Goal: Information Seeking & Learning: Learn about a topic

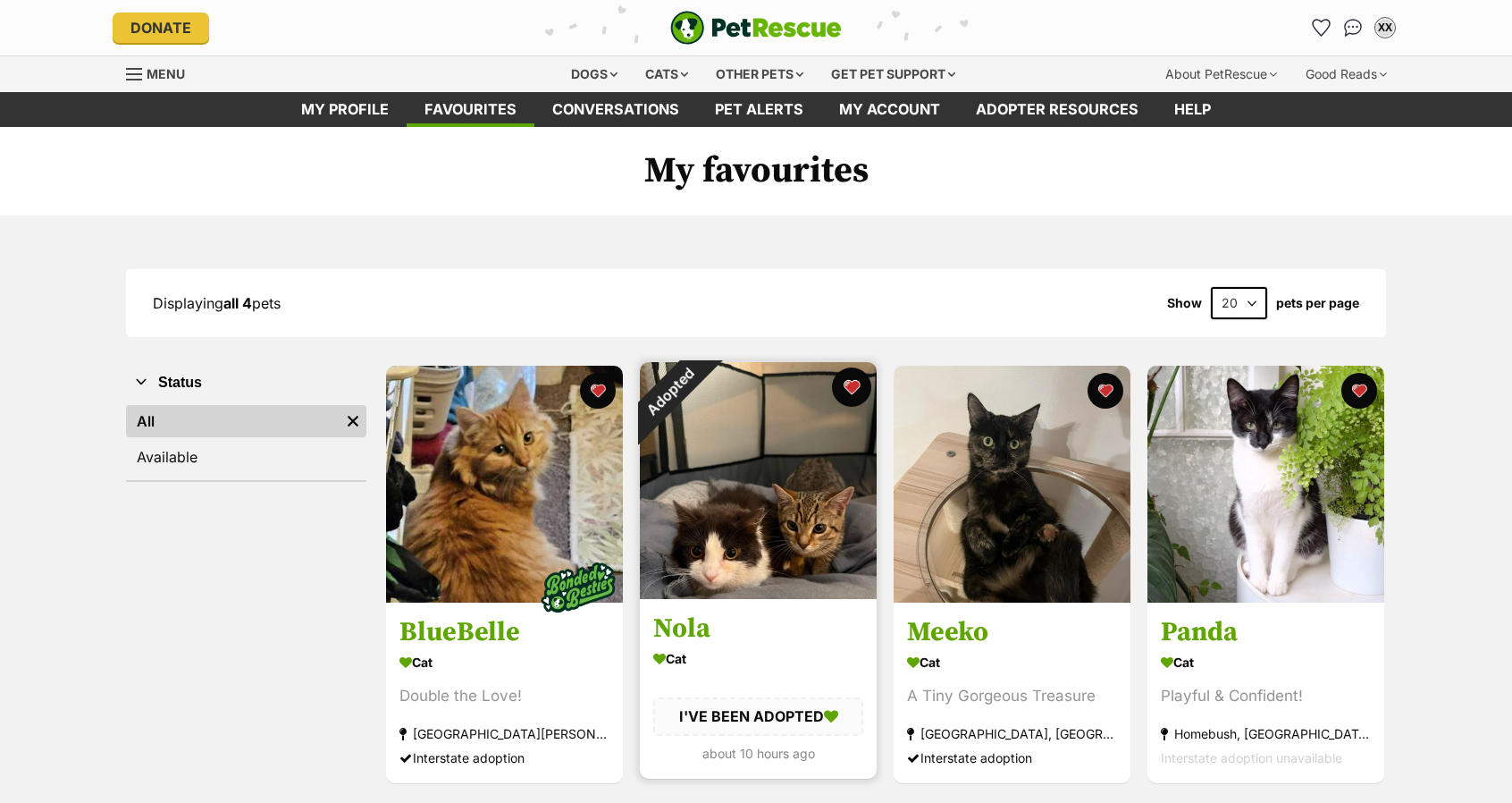
click at [850, 388] on button "favourite" at bounding box center [851, 387] width 39 height 39
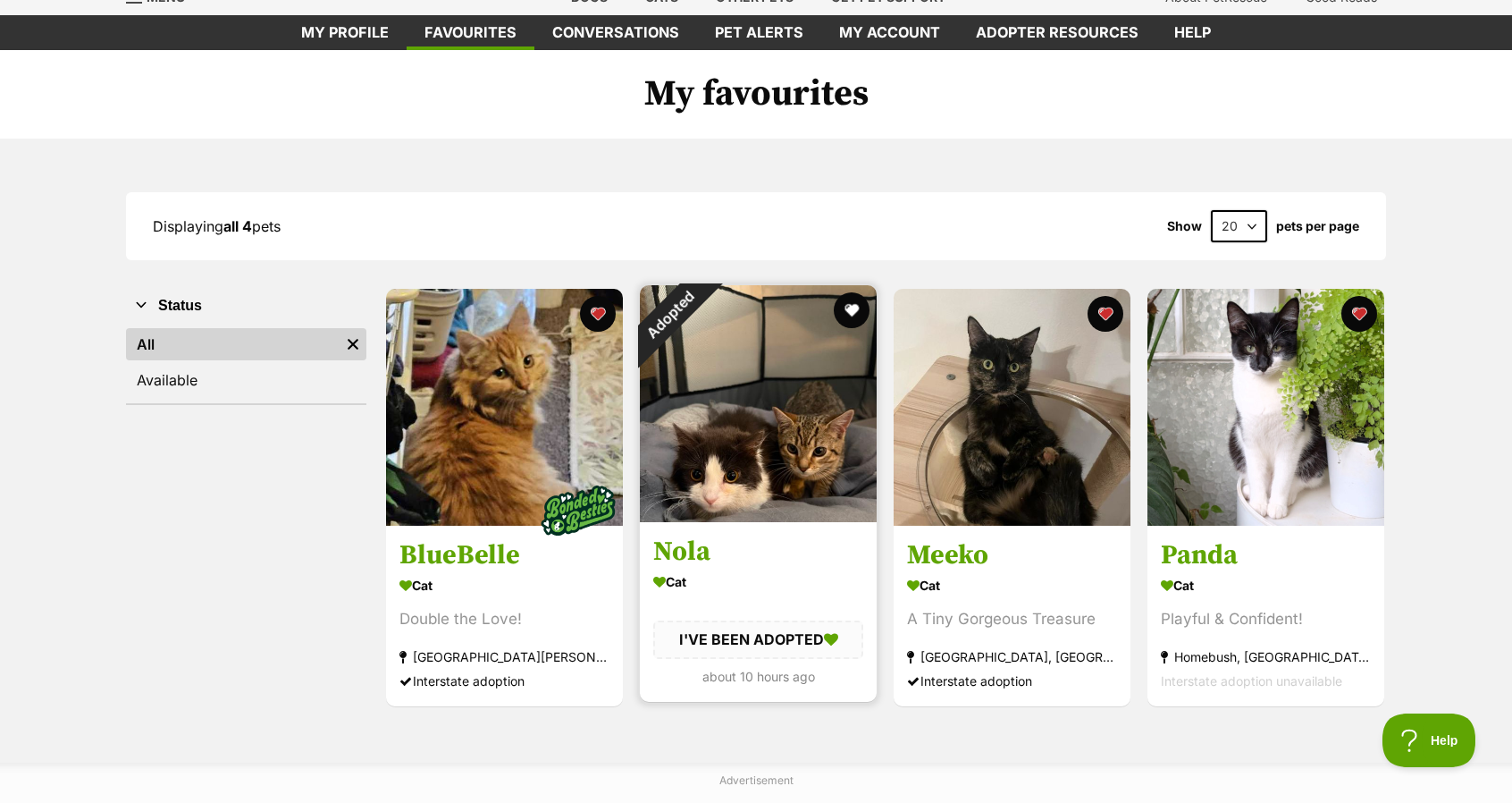
scroll to position [90, 0]
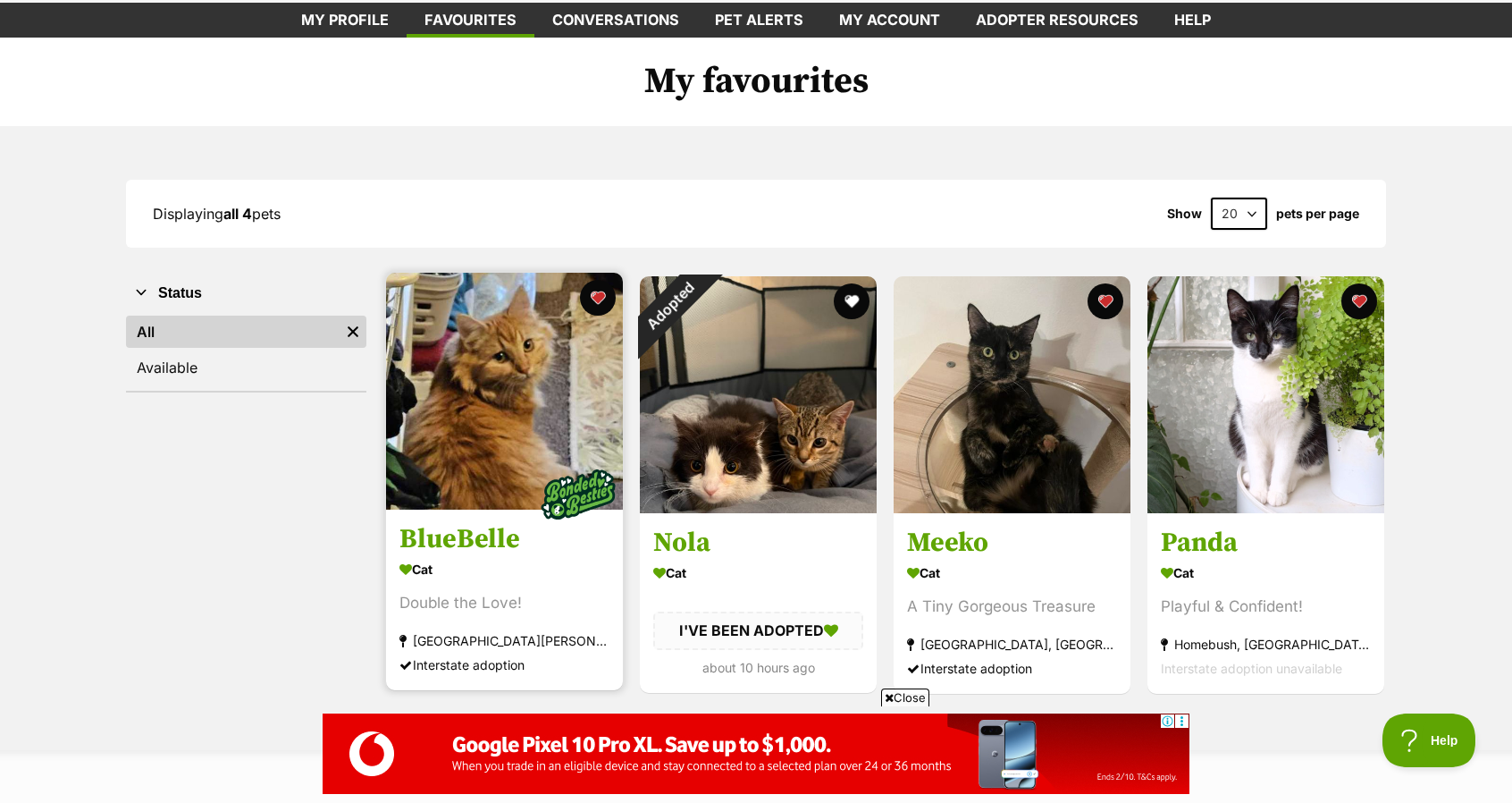
click at [523, 477] on img at bounding box center [504, 391] width 237 height 237
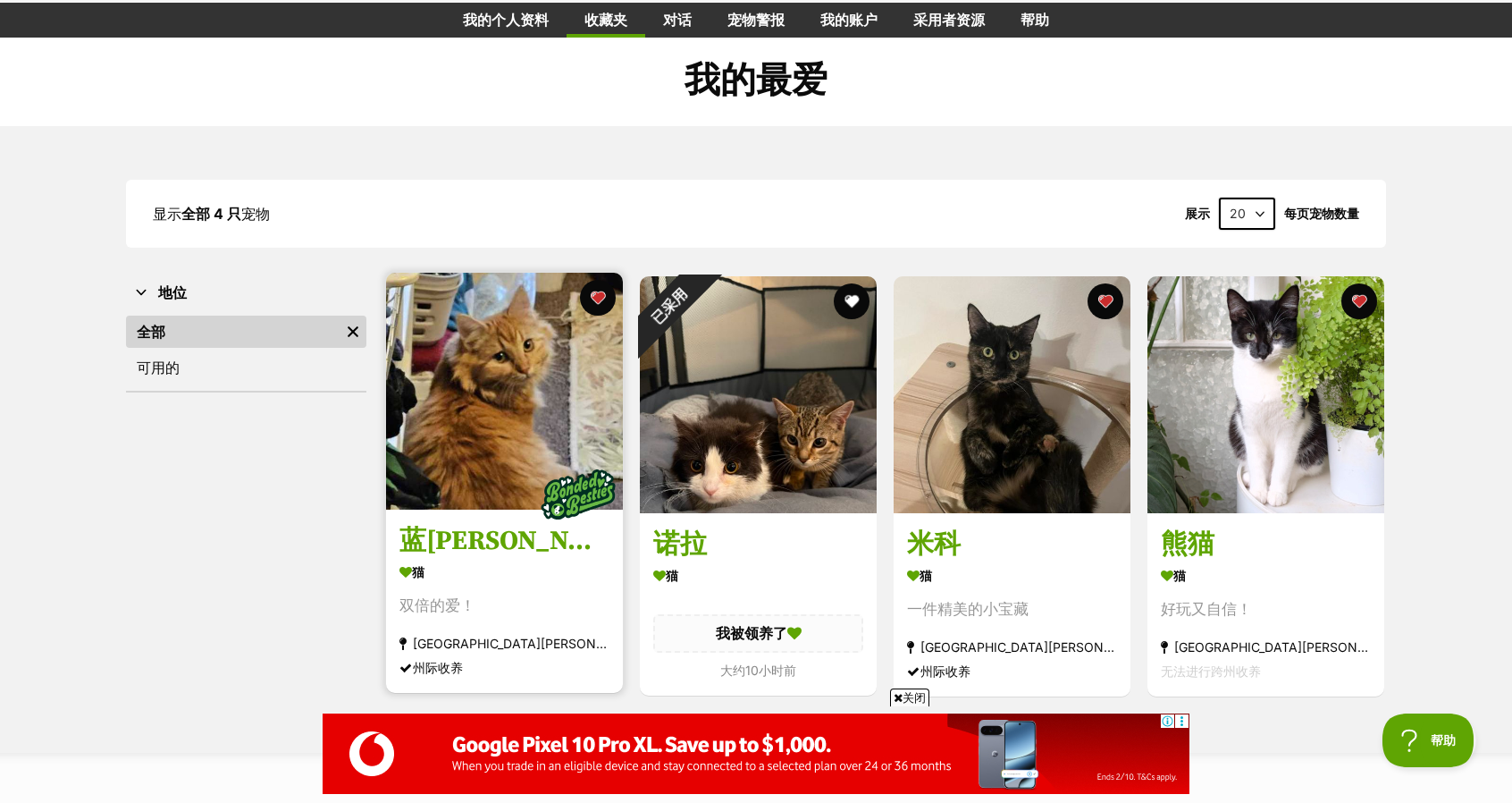
click at [552, 385] on img at bounding box center [504, 391] width 237 height 237
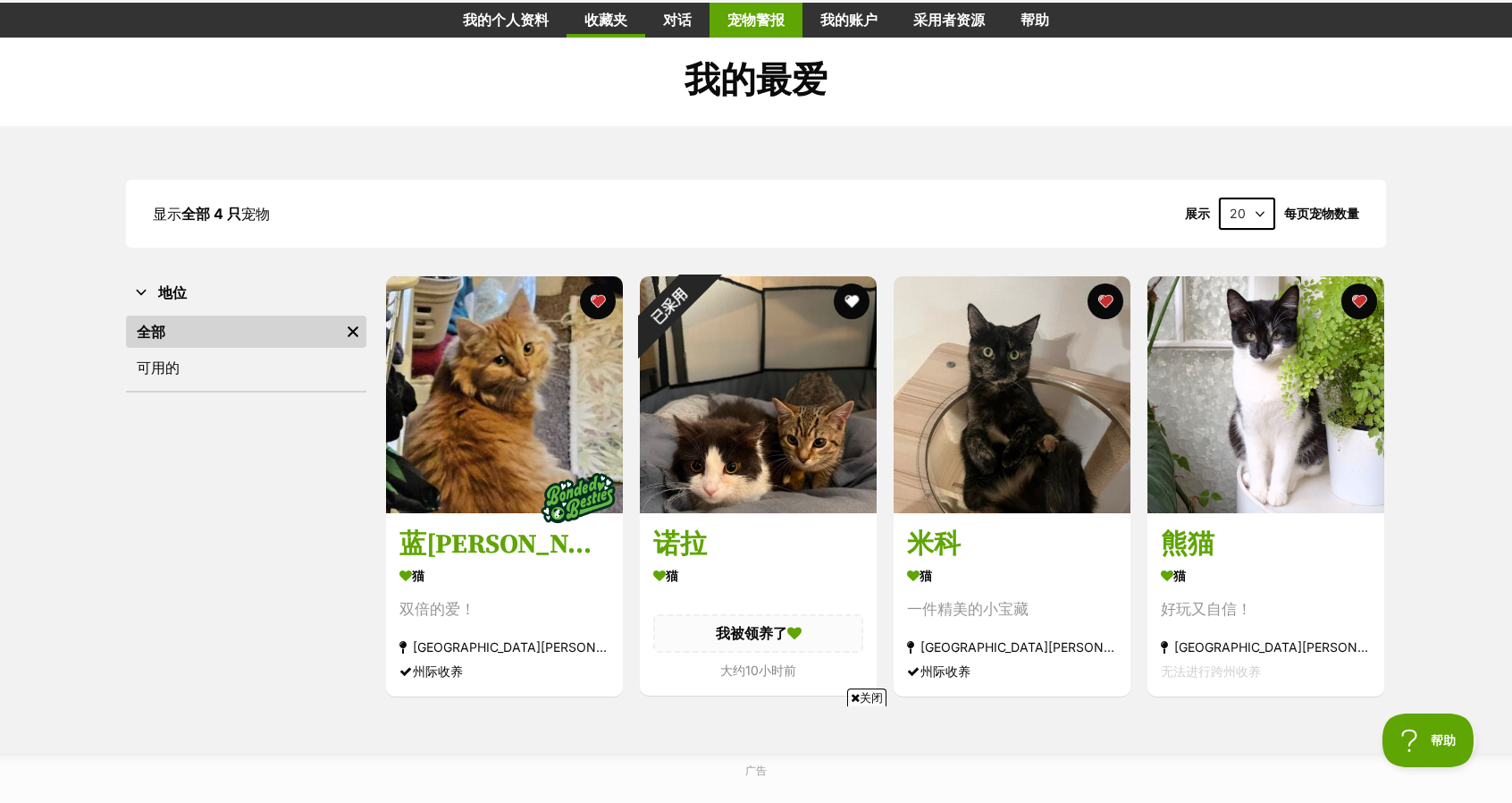
scroll to position [0, 0]
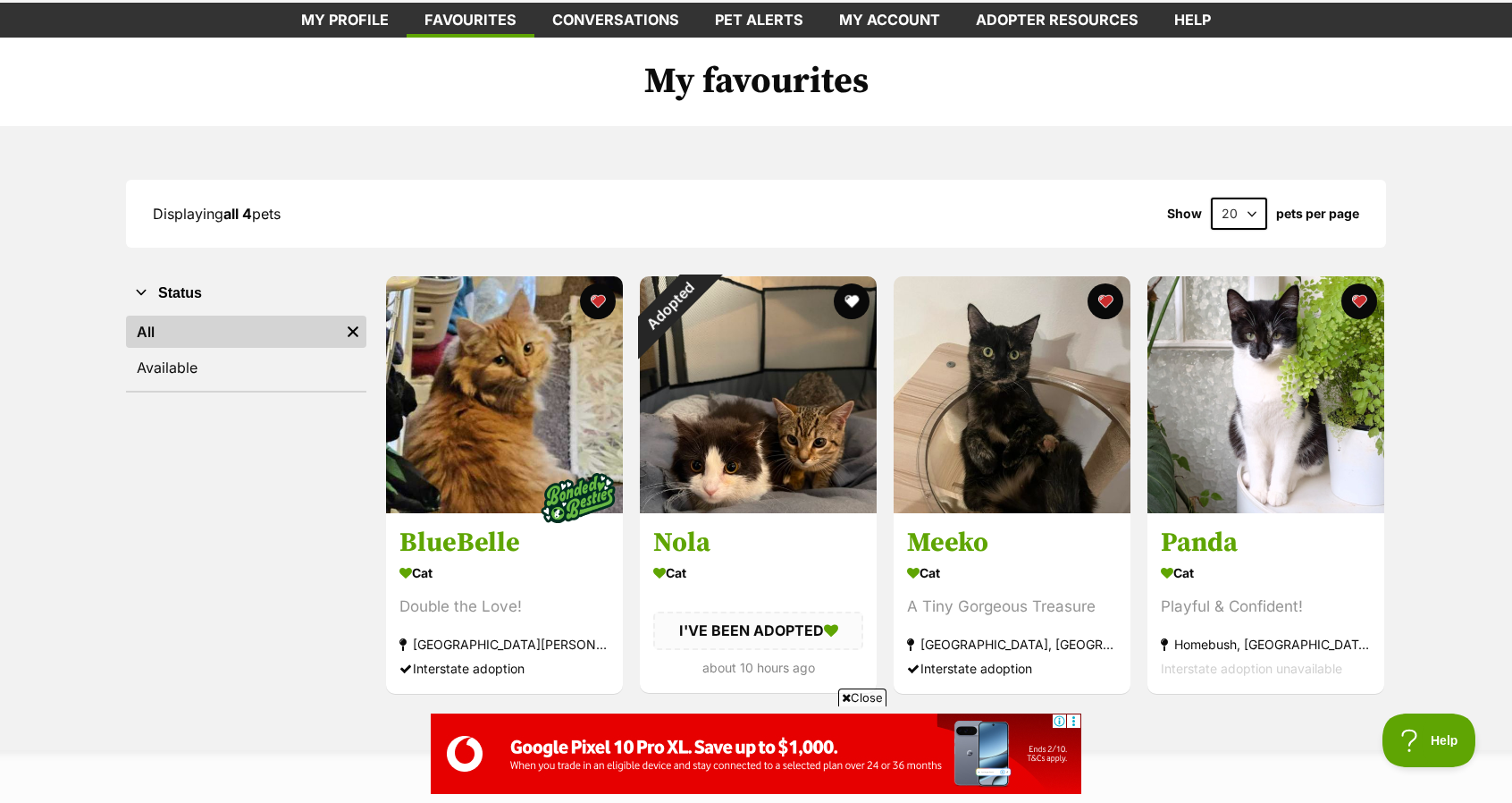
click at [609, 87] on h1 "My favourites" at bounding box center [756, 83] width 1512 height 90
click at [767, 19] on link "Pet alerts" at bounding box center [760, 20] width 125 height 35
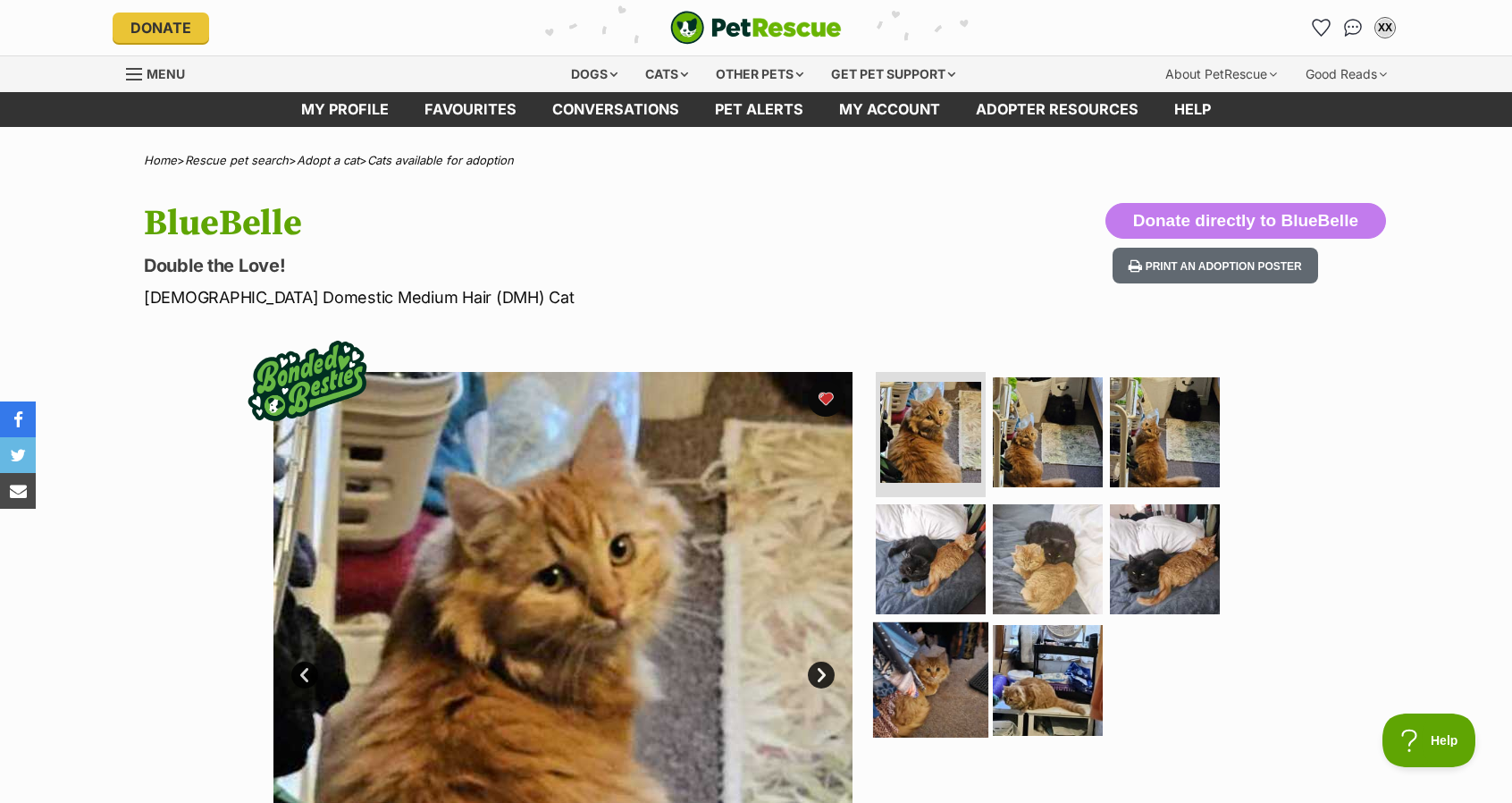
click at [944, 679] on img at bounding box center [930, 680] width 115 height 115
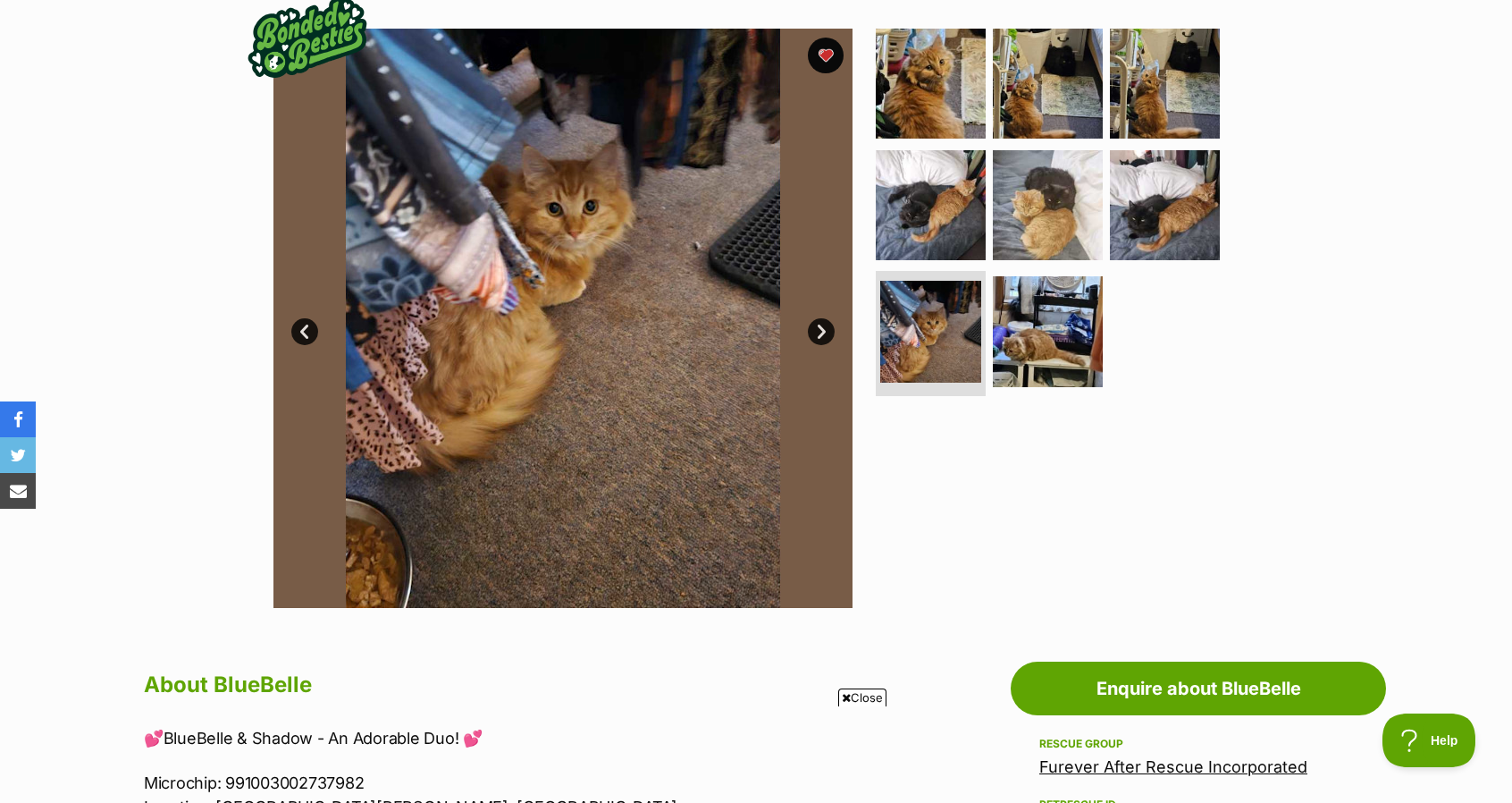
scroll to position [358, 0]
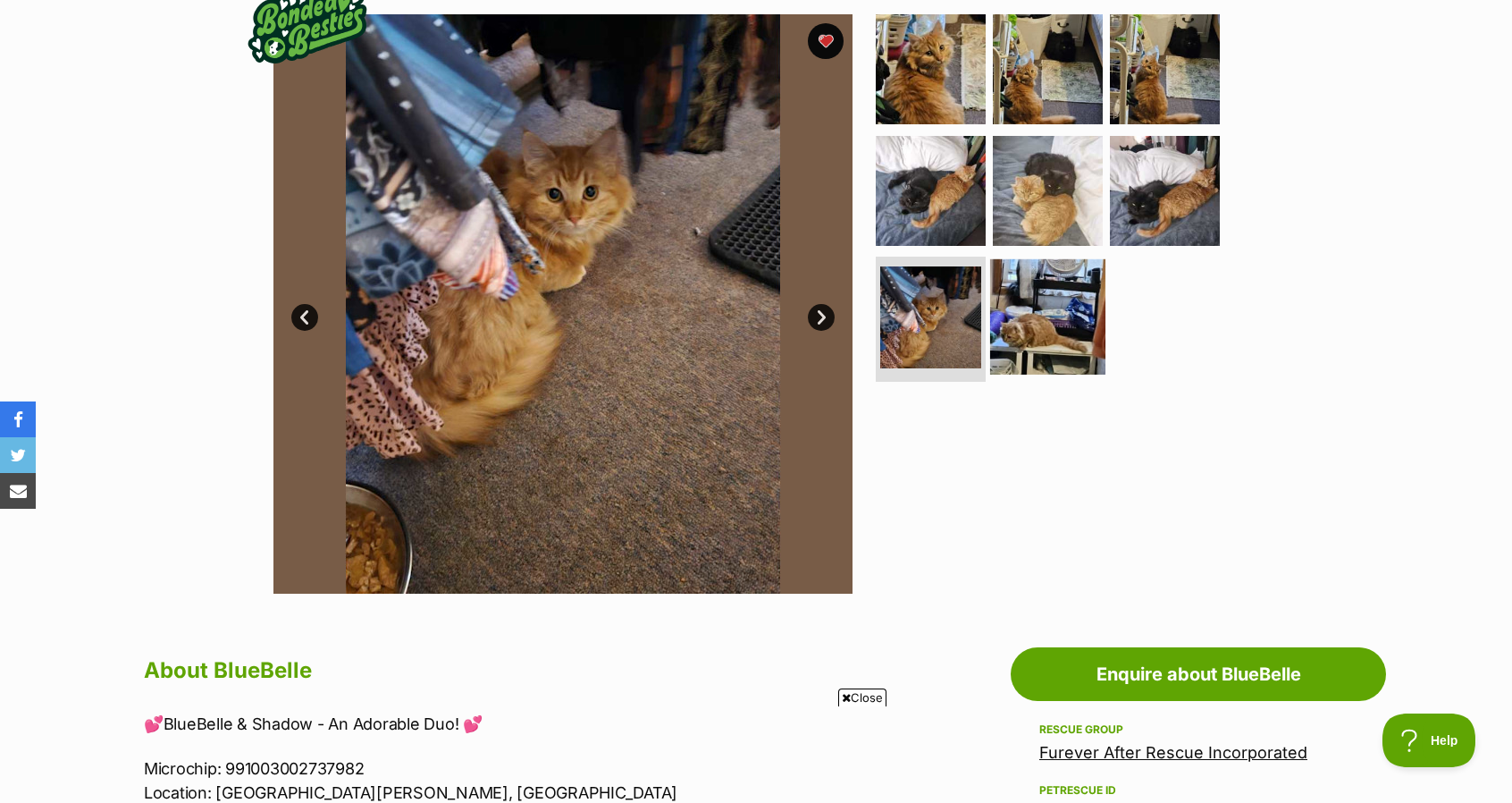
click at [1032, 318] on img at bounding box center [1048, 317] width 115 height 115
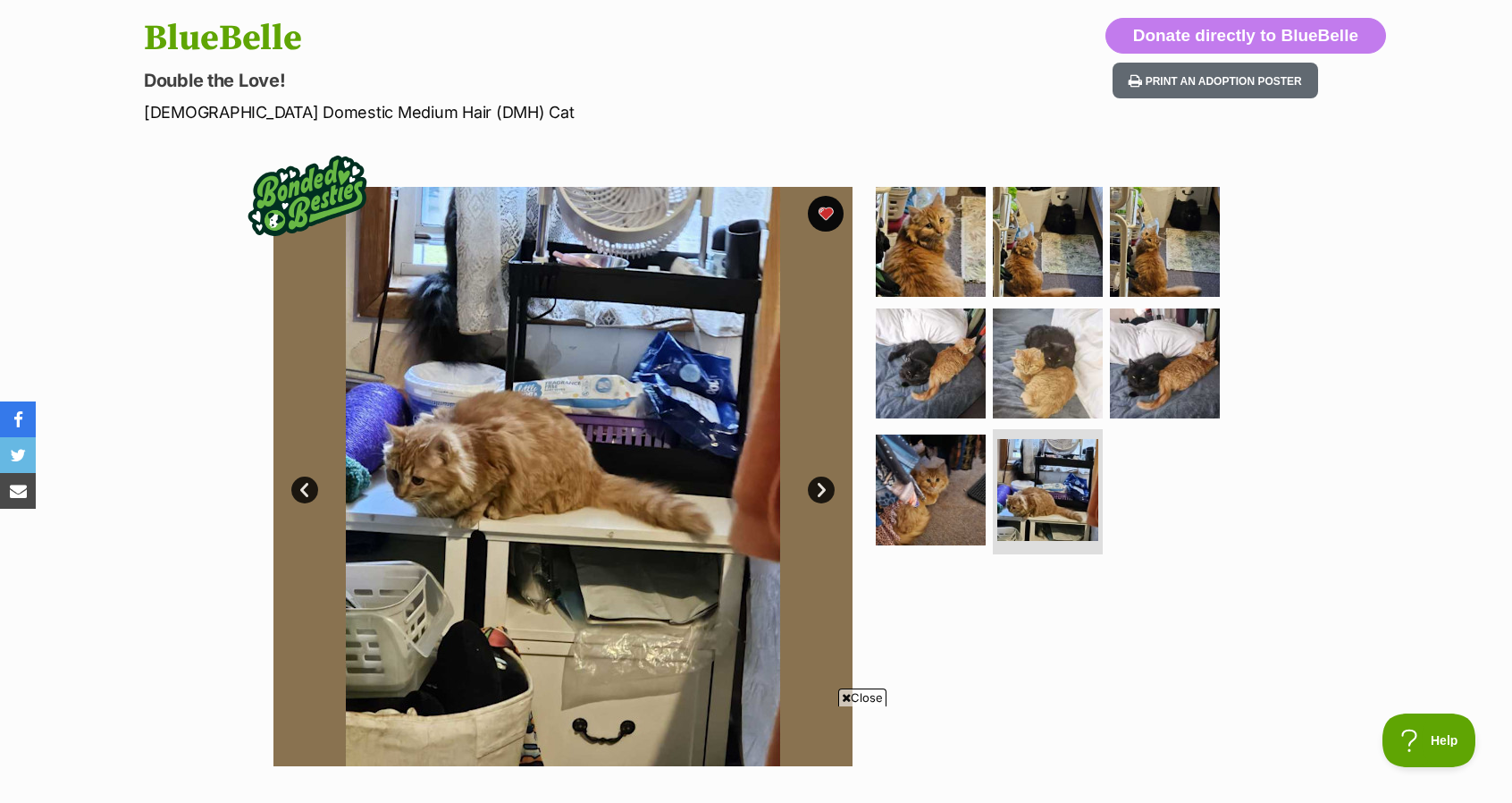
scroll to position [179, 0]
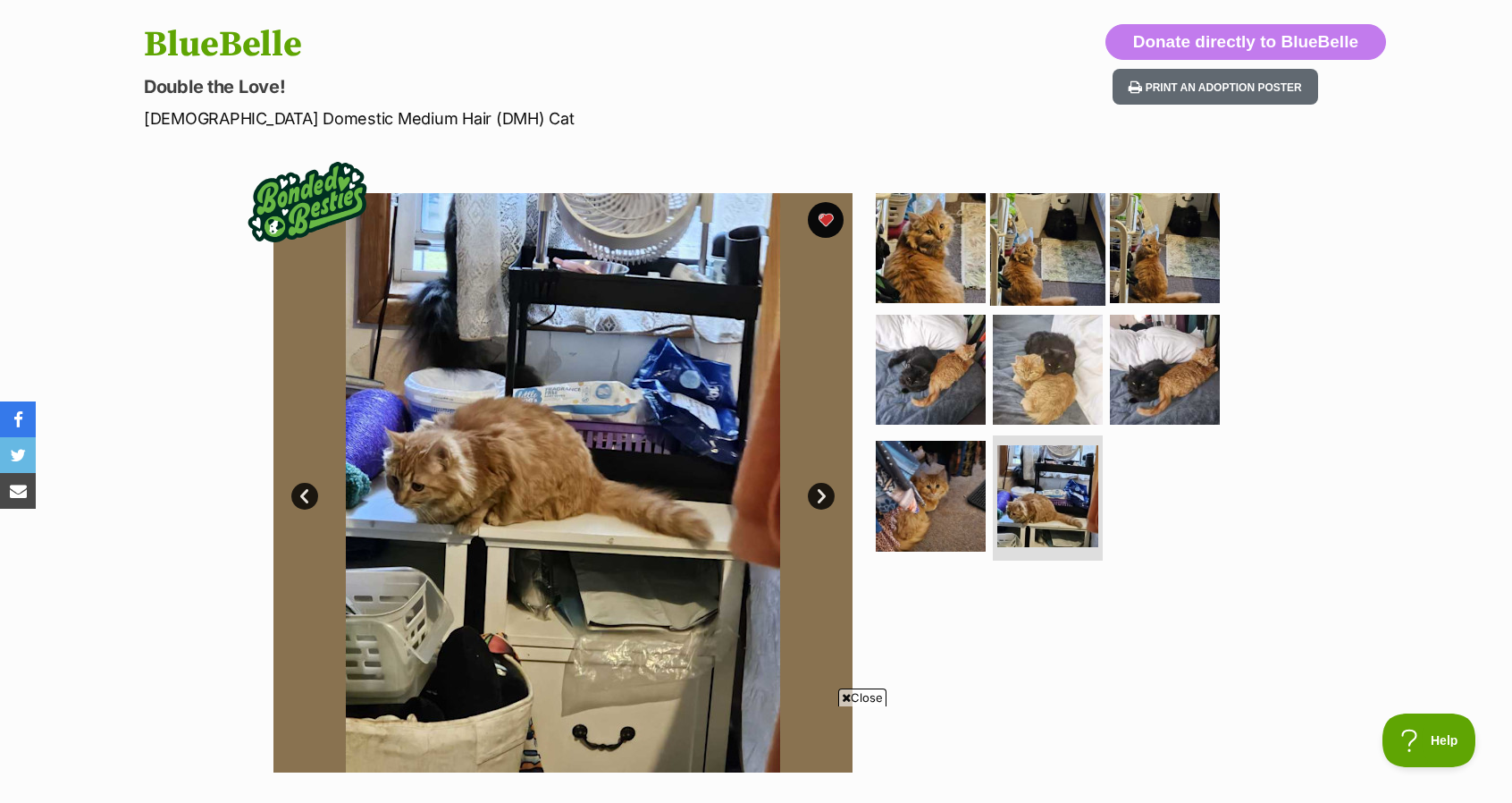
click at [1080, 249] on img at bounding box center [1048, 248] width 115 height 115
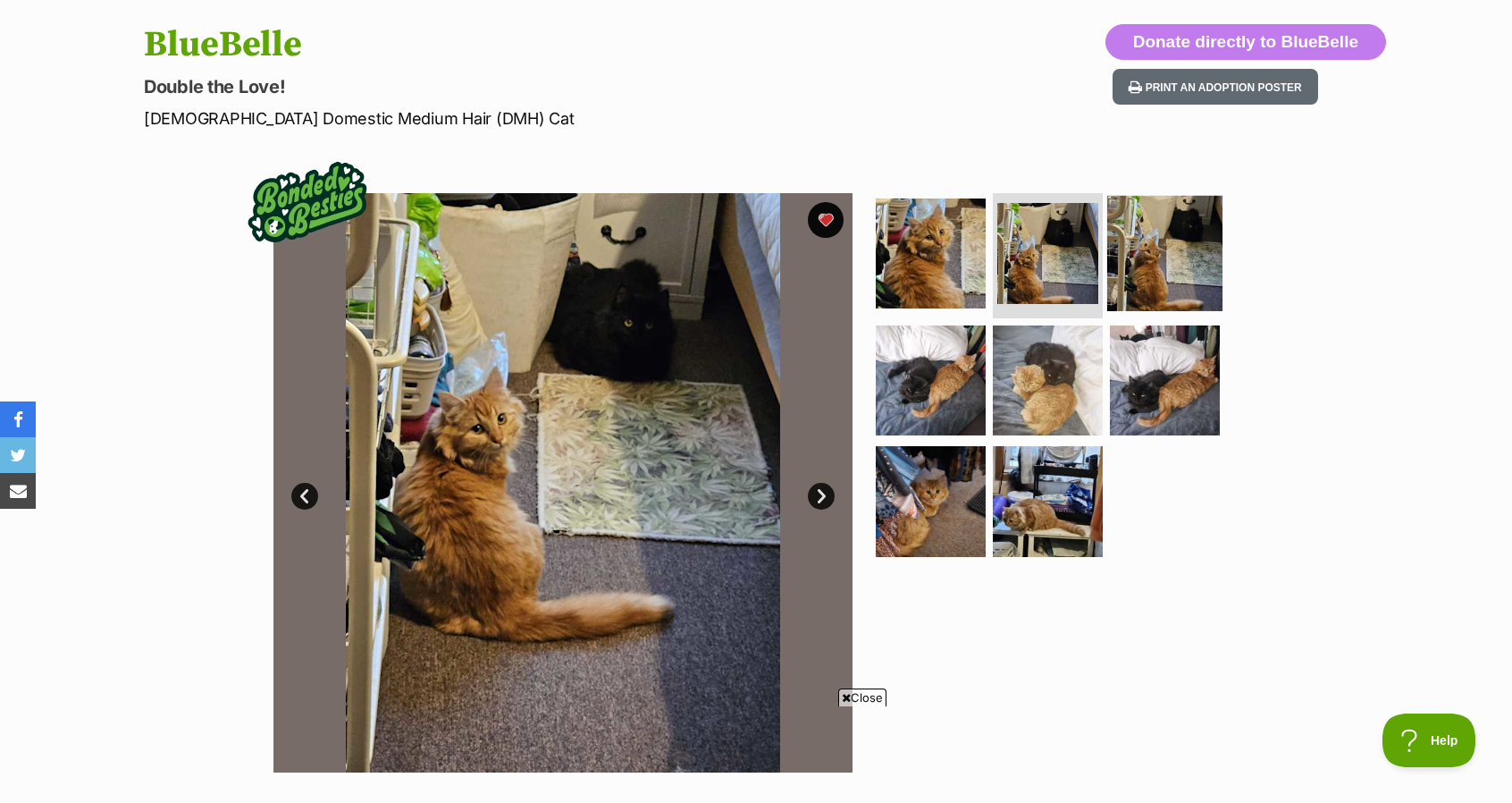
click at [1208, 256] on img at bounding box center [1165, 253] width 115 height 115
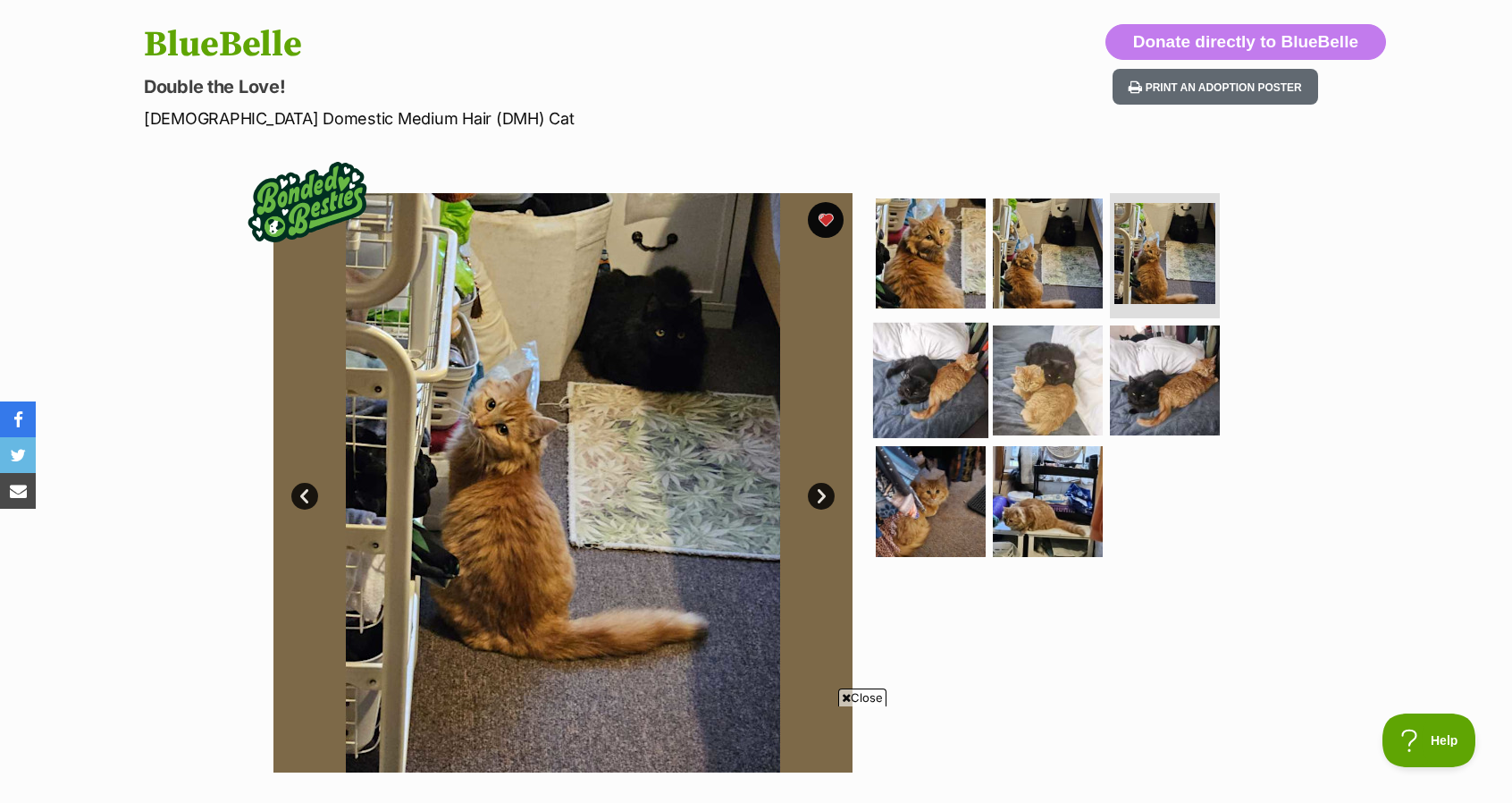
click at [912, 366] on img at bounding box center [930, 379] width 115 height 115
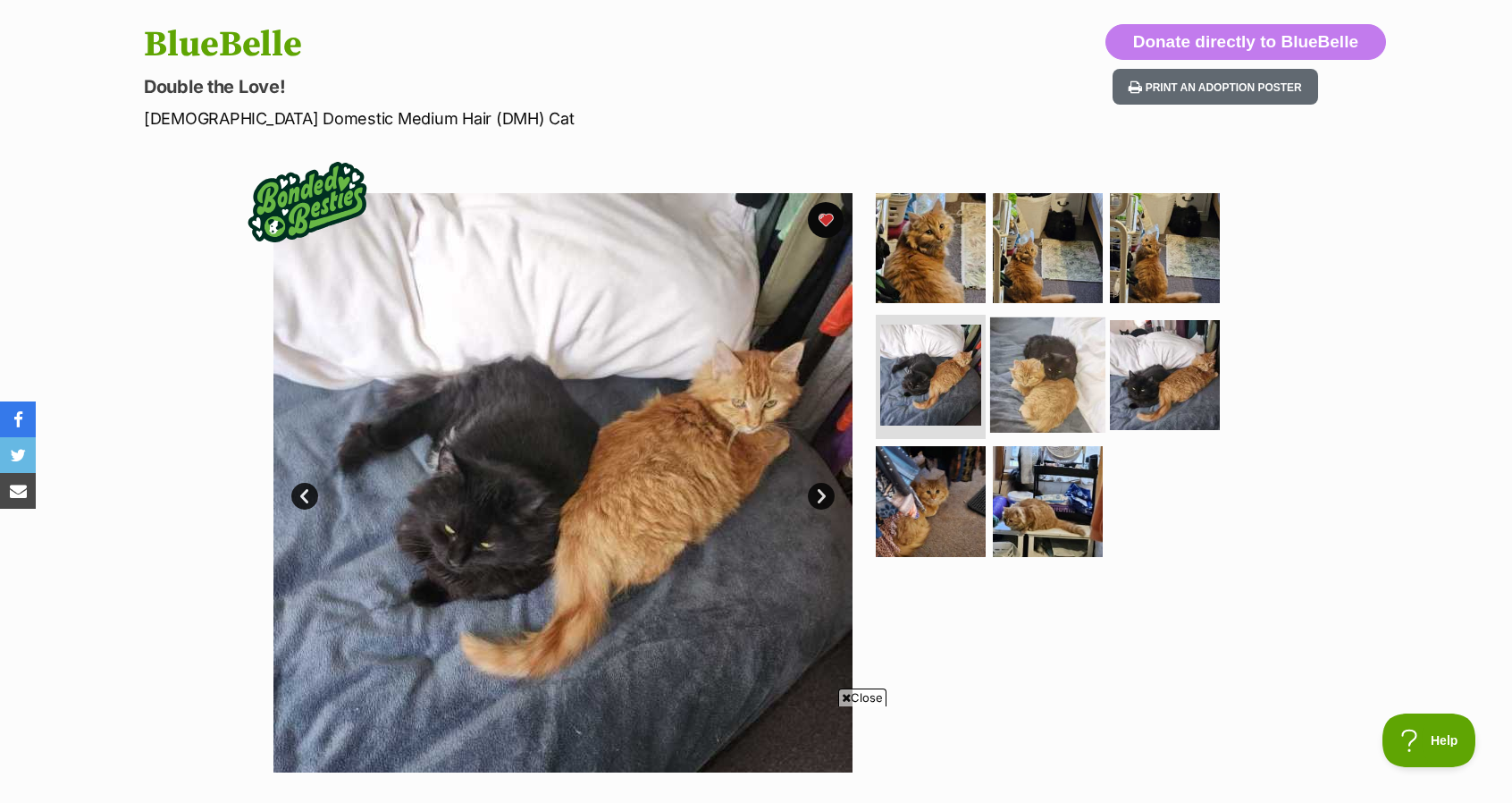
click at [1024, 353] on img at bounding box center [1048, 374] width 115 height 115
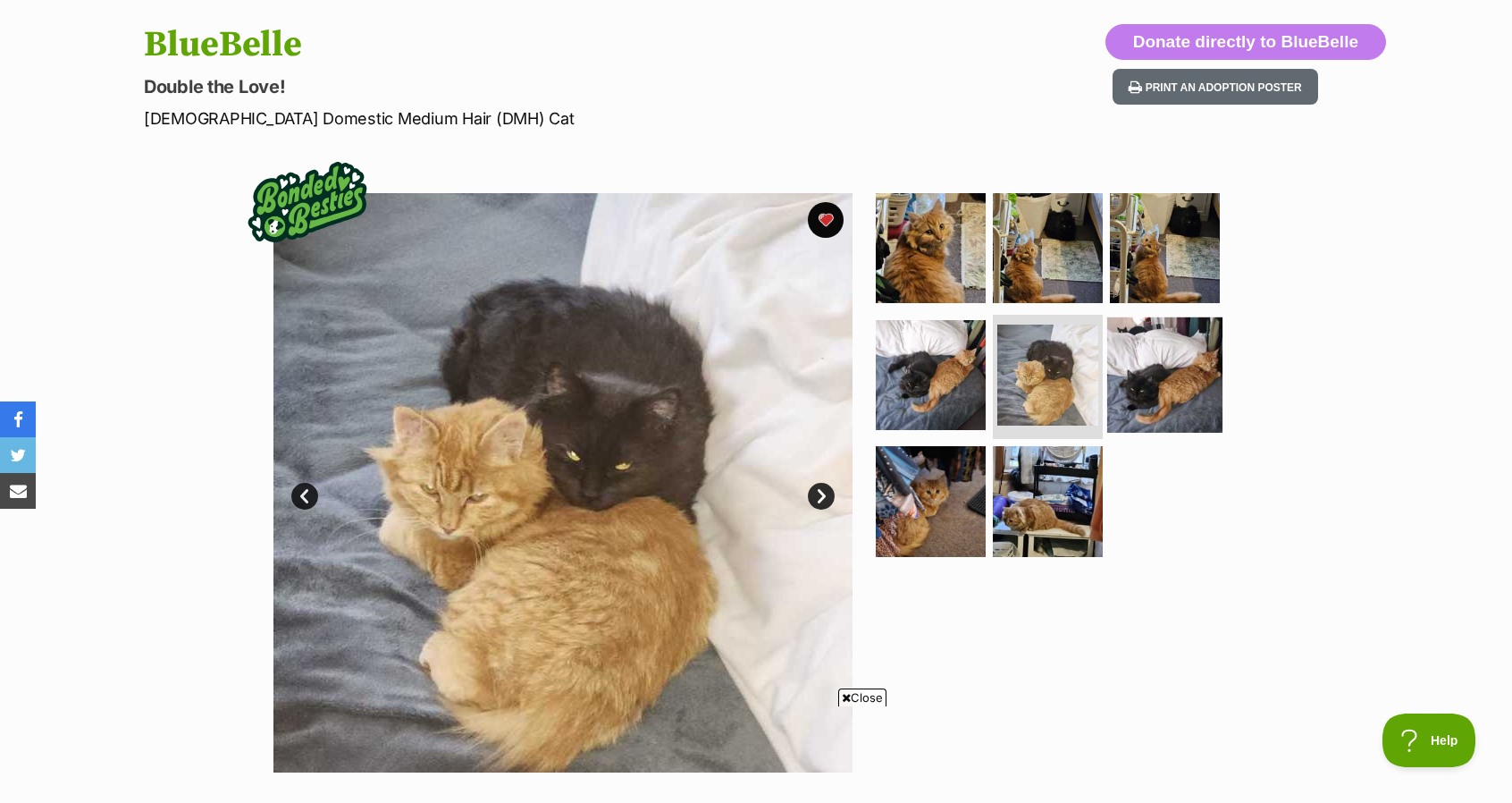
click at [1168, 360] on img at bounding box center [1165, 374] width 115 height 115
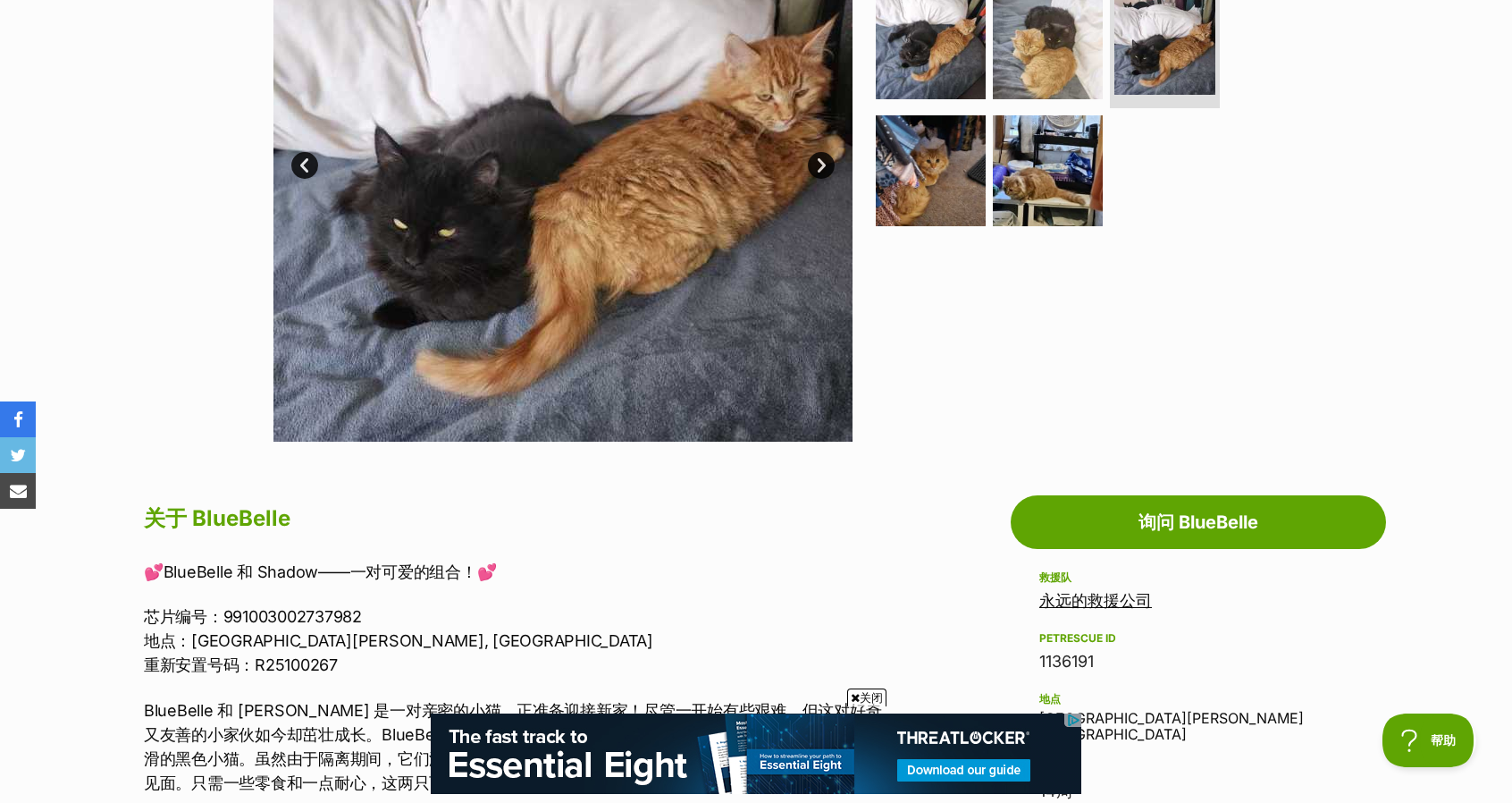
scroll to position [0, 0]
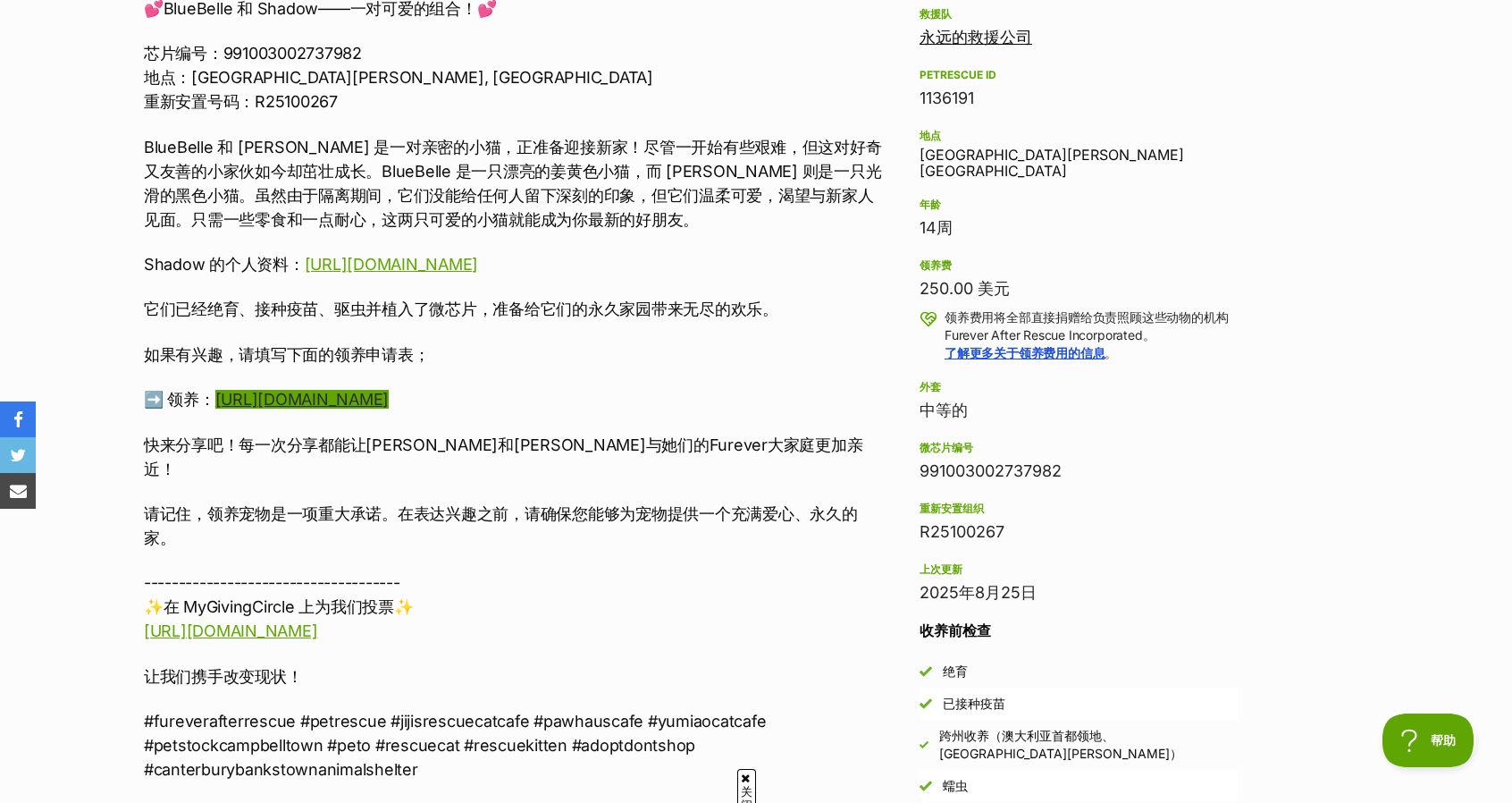
click at [359, 404] on font "[URL][DOMAIN_NAME]" at bounding box center [302, 399] width 173 height 19
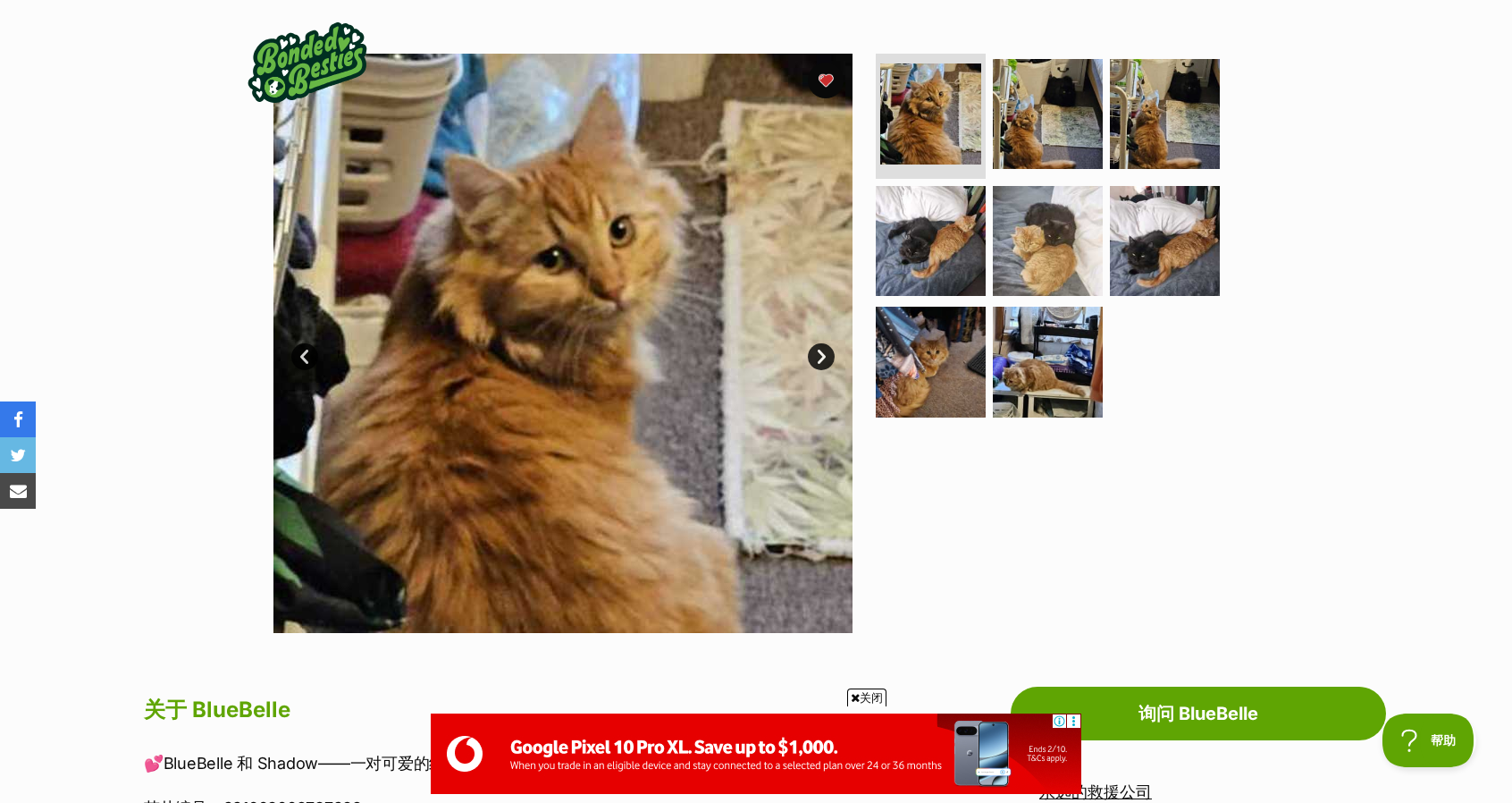
scroll to position [179, 0]
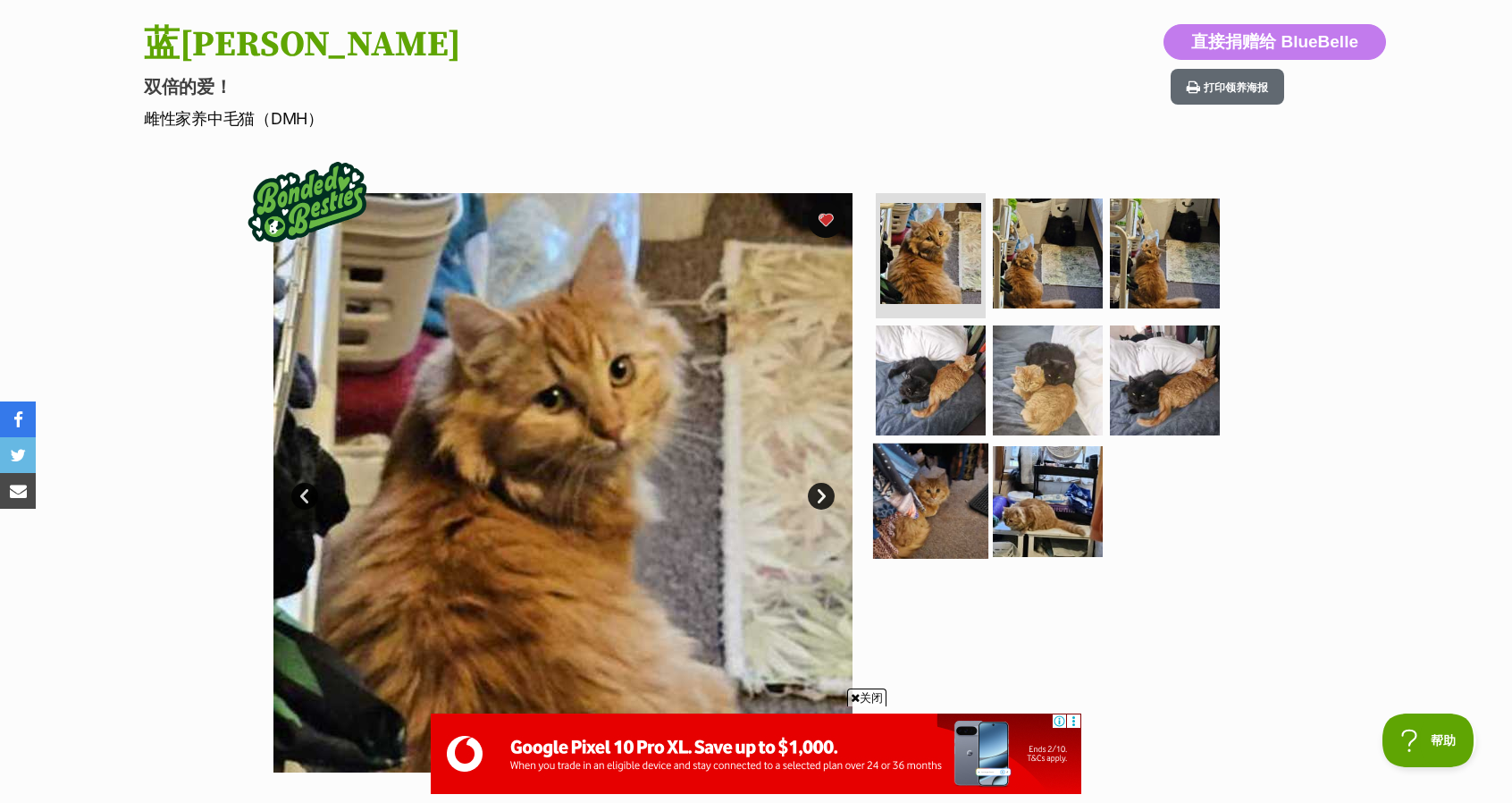
click at [915, 530] on img at bounding box center [930, 501] width 115 height 115
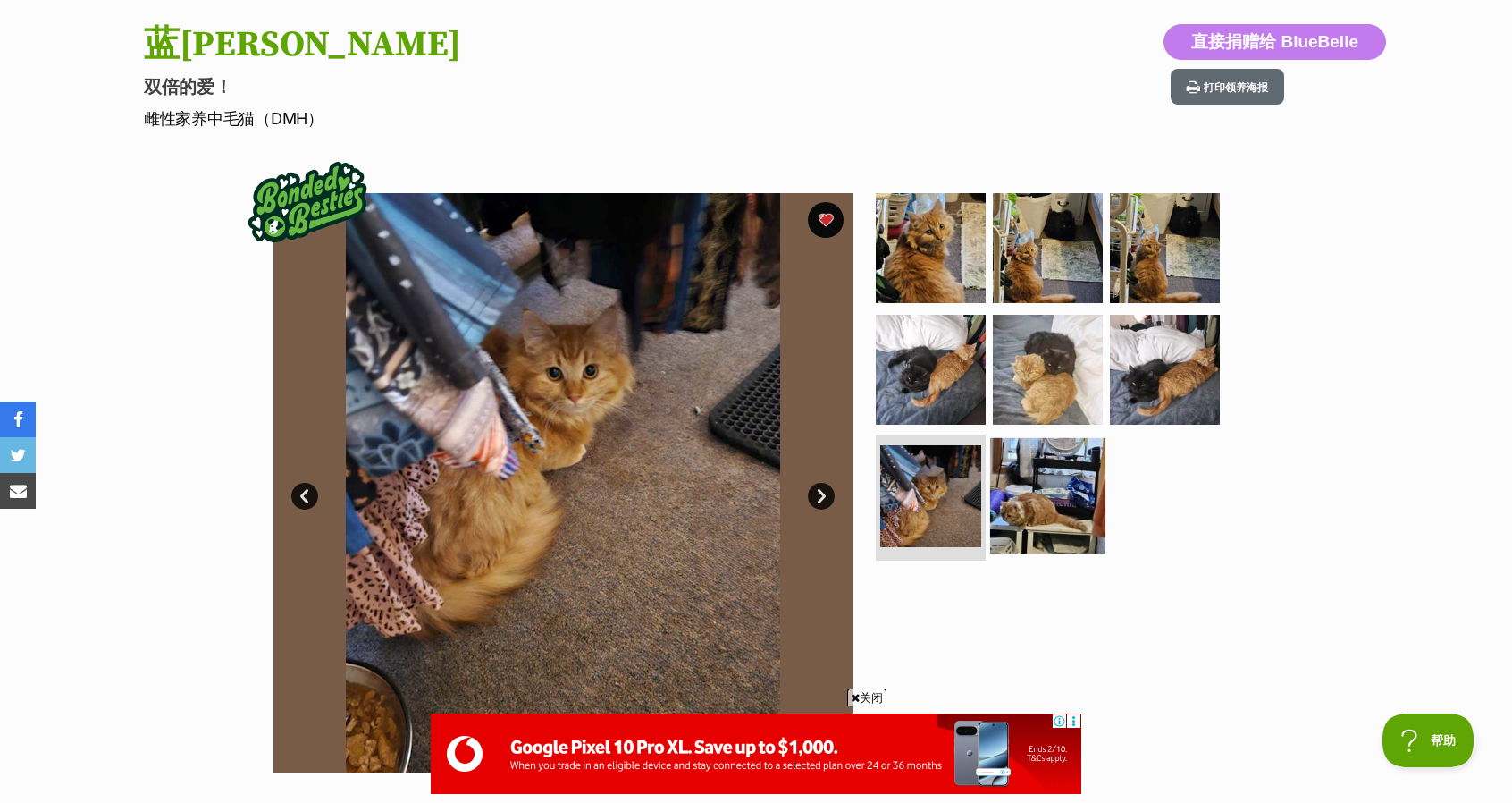
click at [1027, 511] on img at bounding box center [1048, 496] width 115 height 115
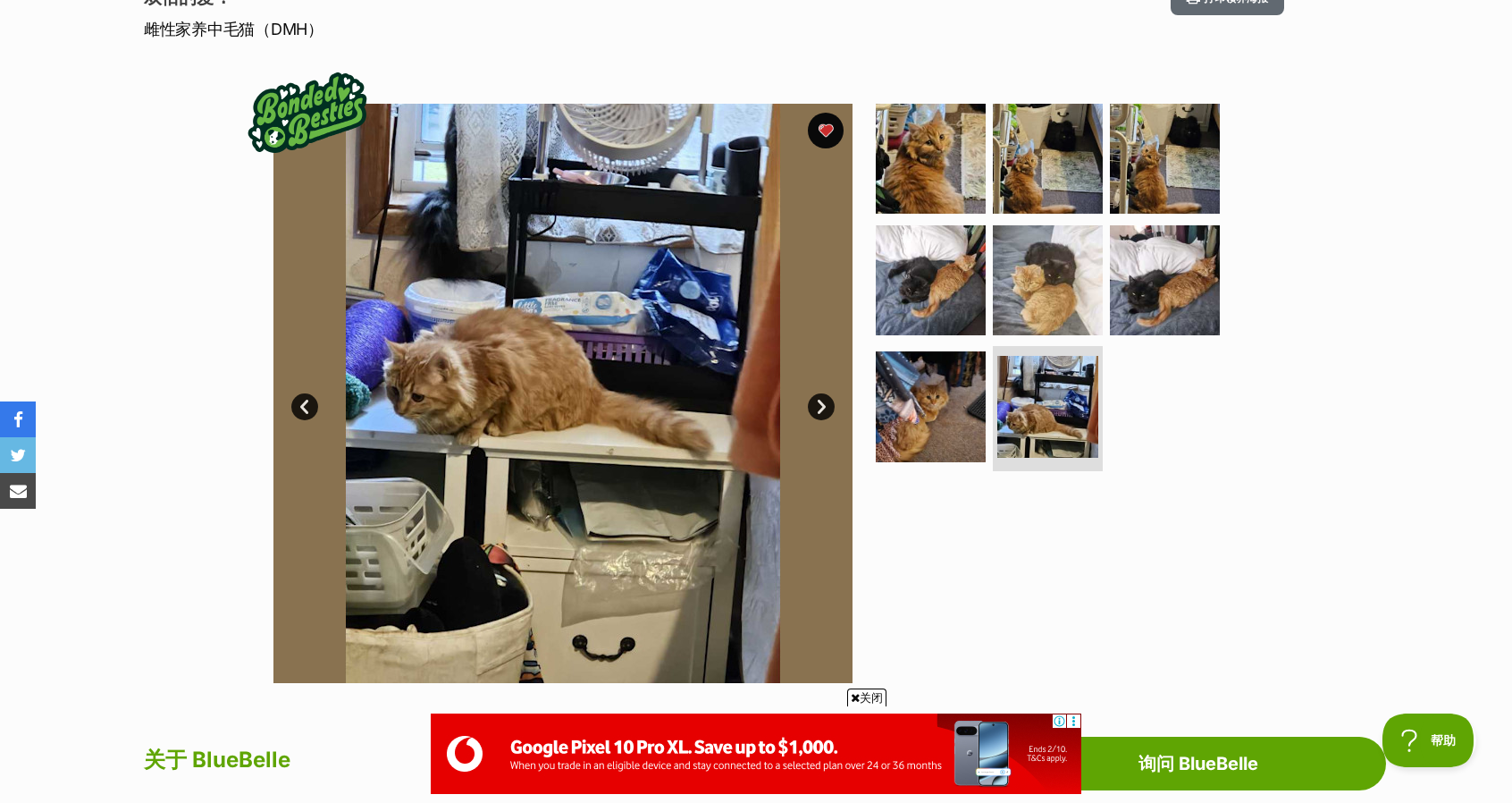
scroll to position [0, 0]
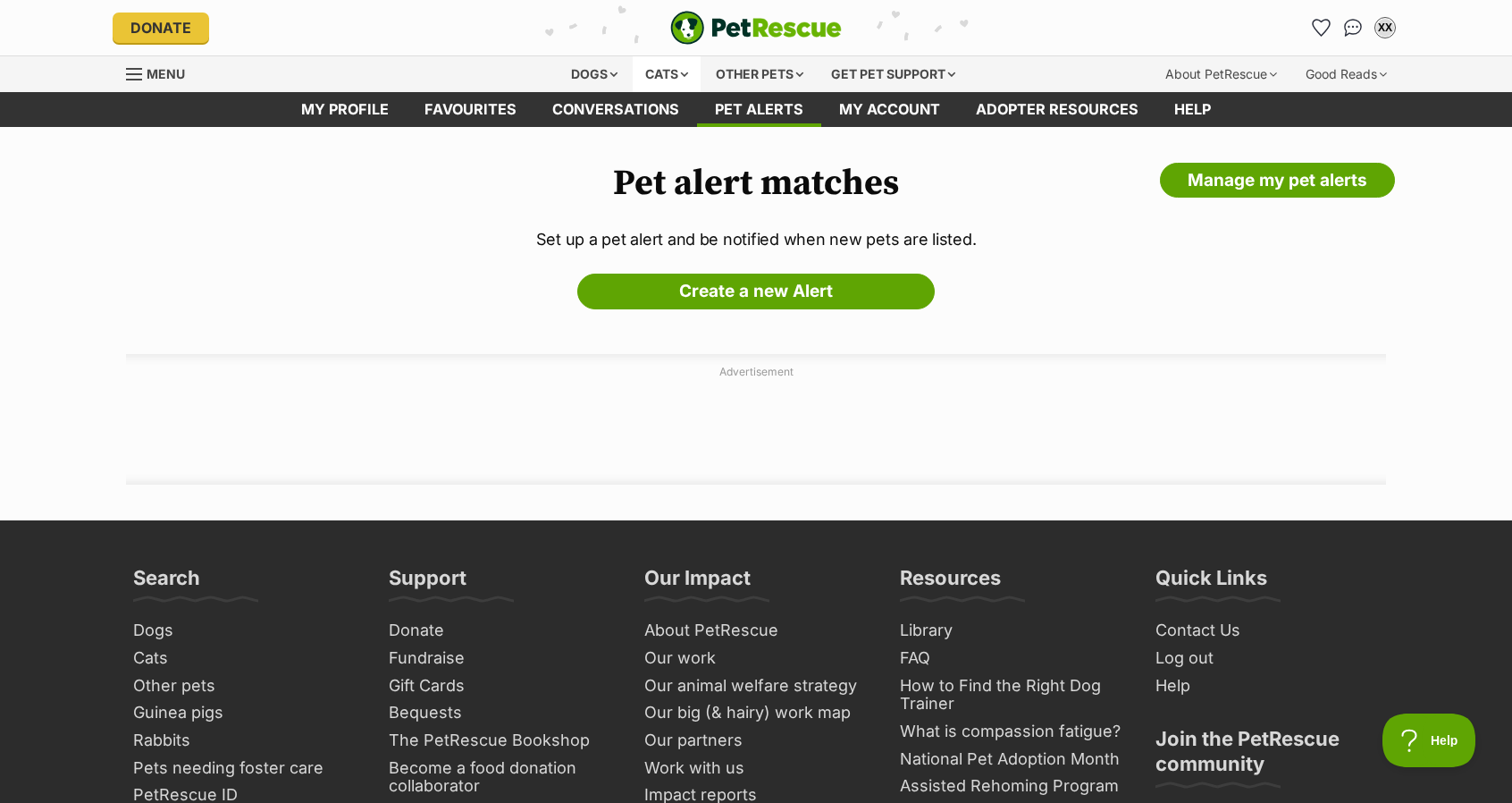
click at [673, 75] on div "Cats" at bounding box center [667, 74] width 68 height 36
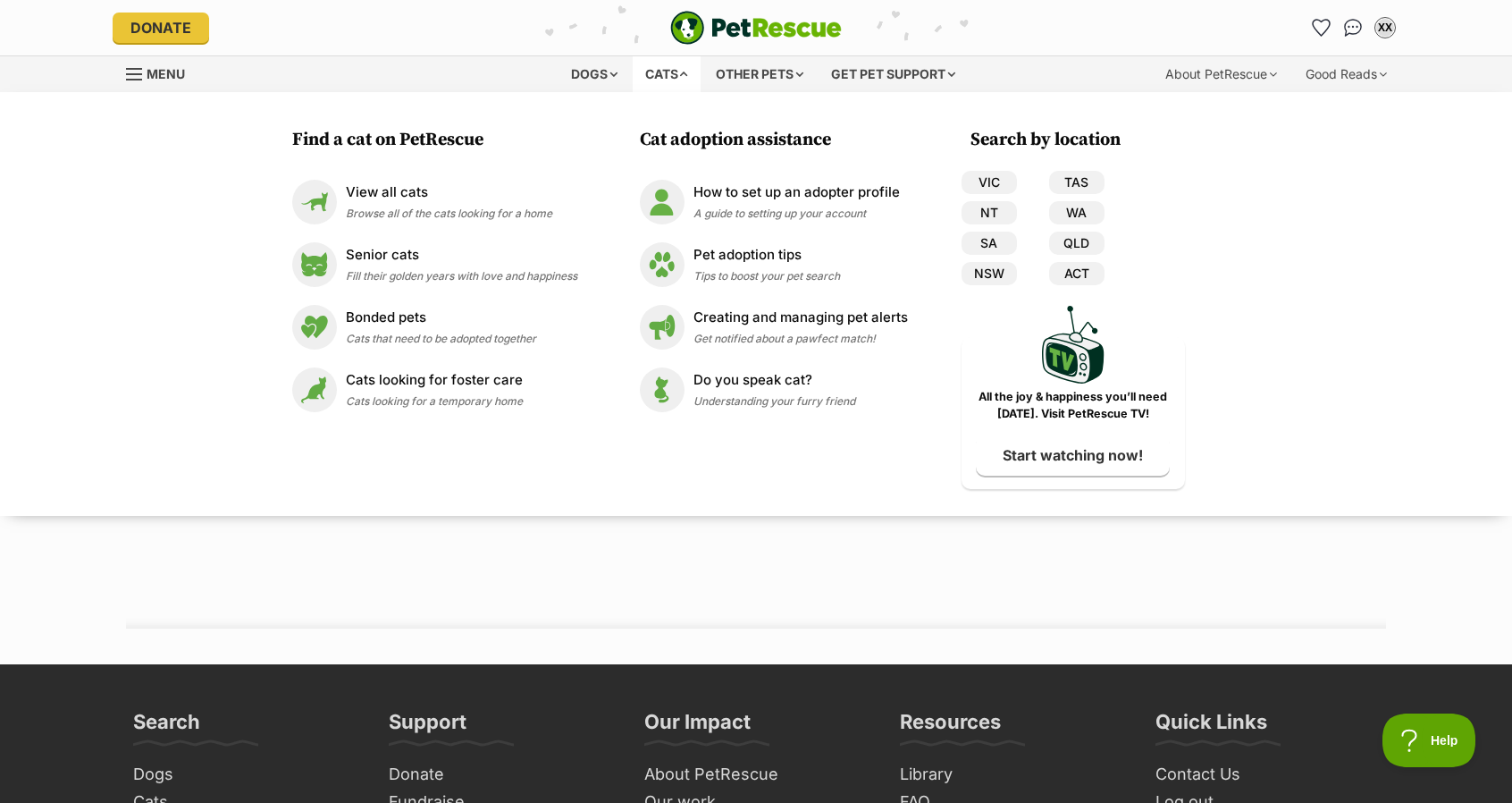
click at [654, 63] on div "Cats" at bounding box center [667, 74] width 68 height 36
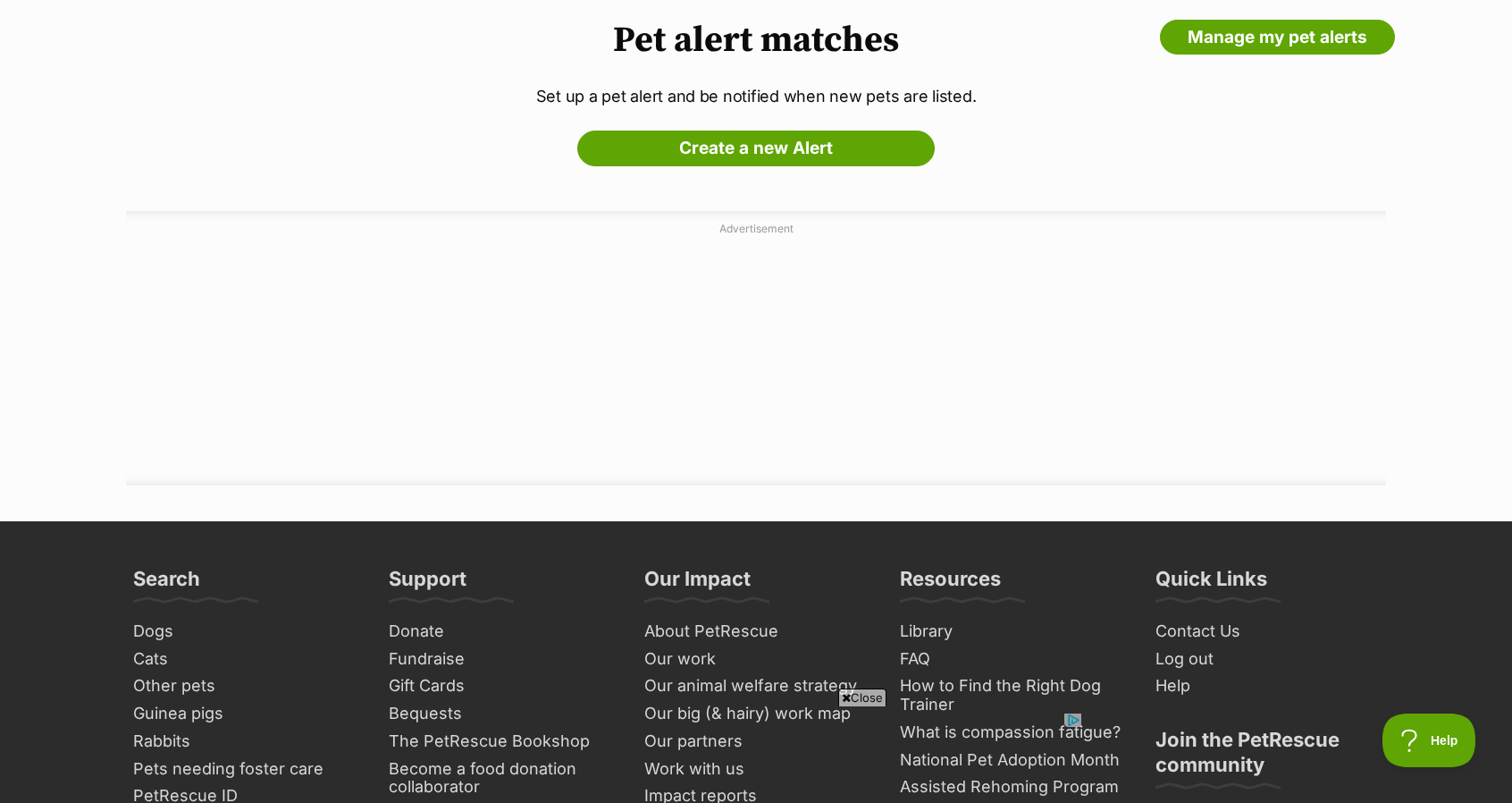
scroll to position [90, 0]
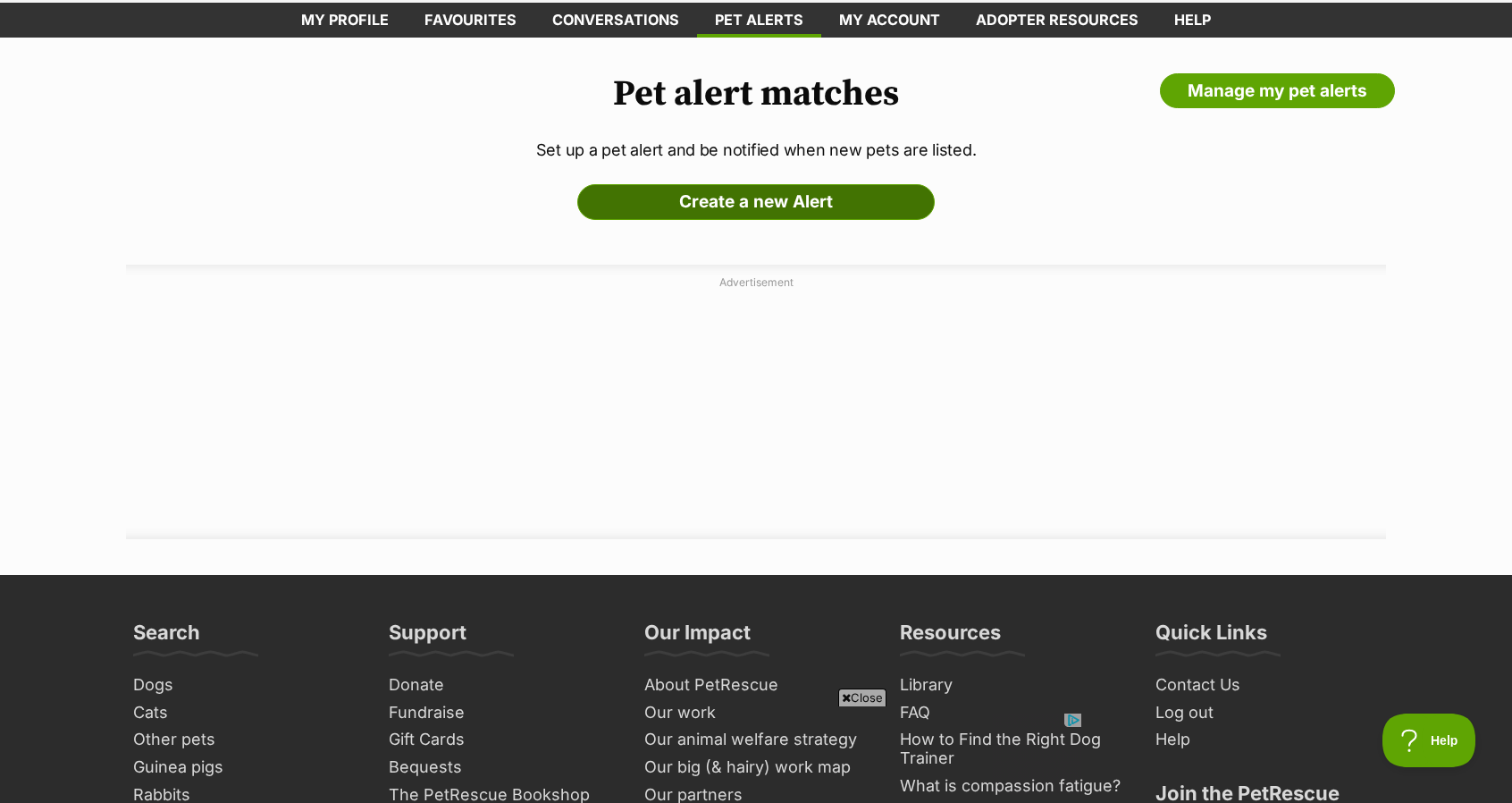
click at [690, 201] on link "Create a new Alert" at bounding box center [756, 202] width 358 height 36
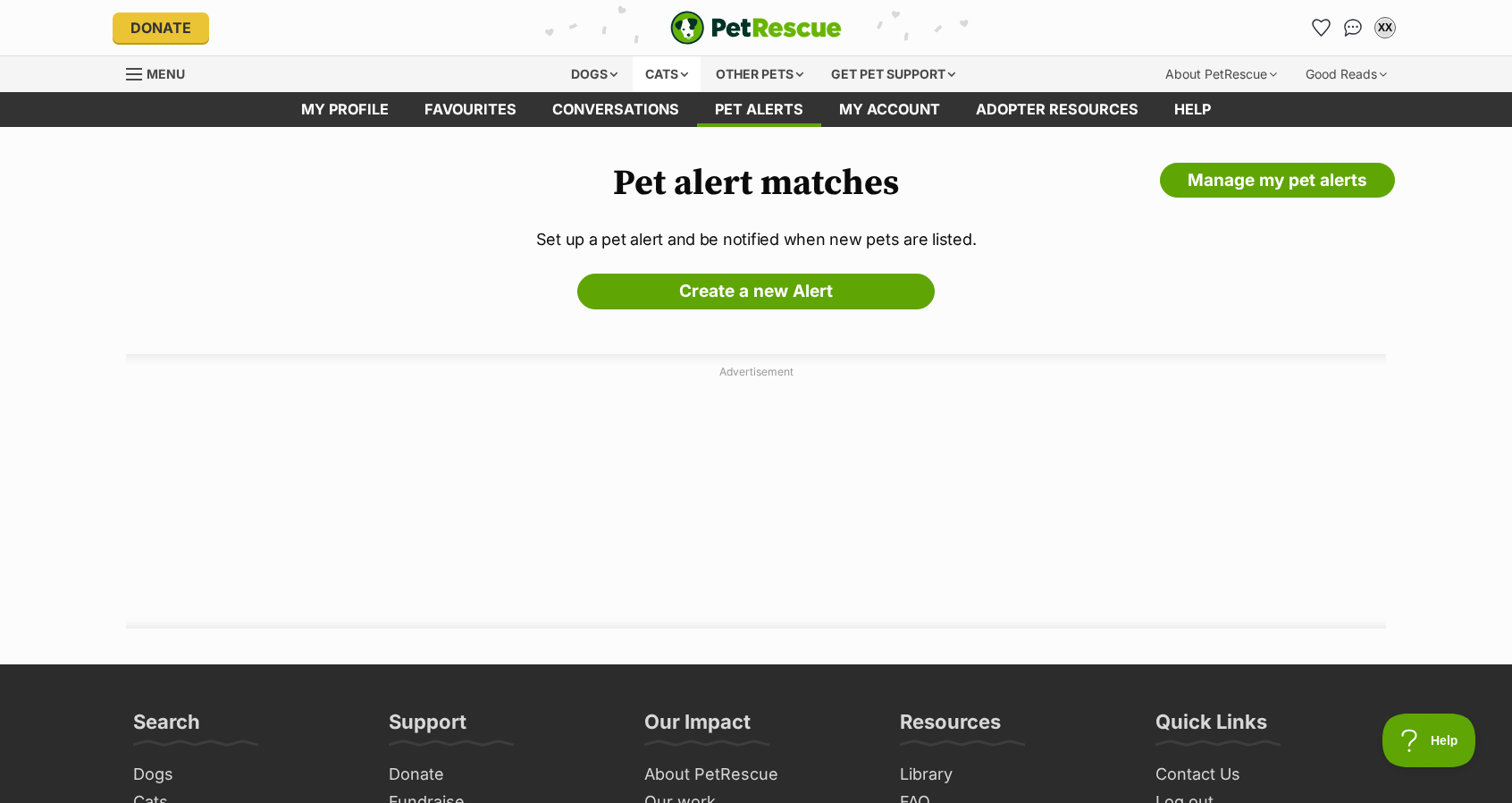
click at [643, 63] on div "Cats" at bounding box center [667, 74] width 68 height 36
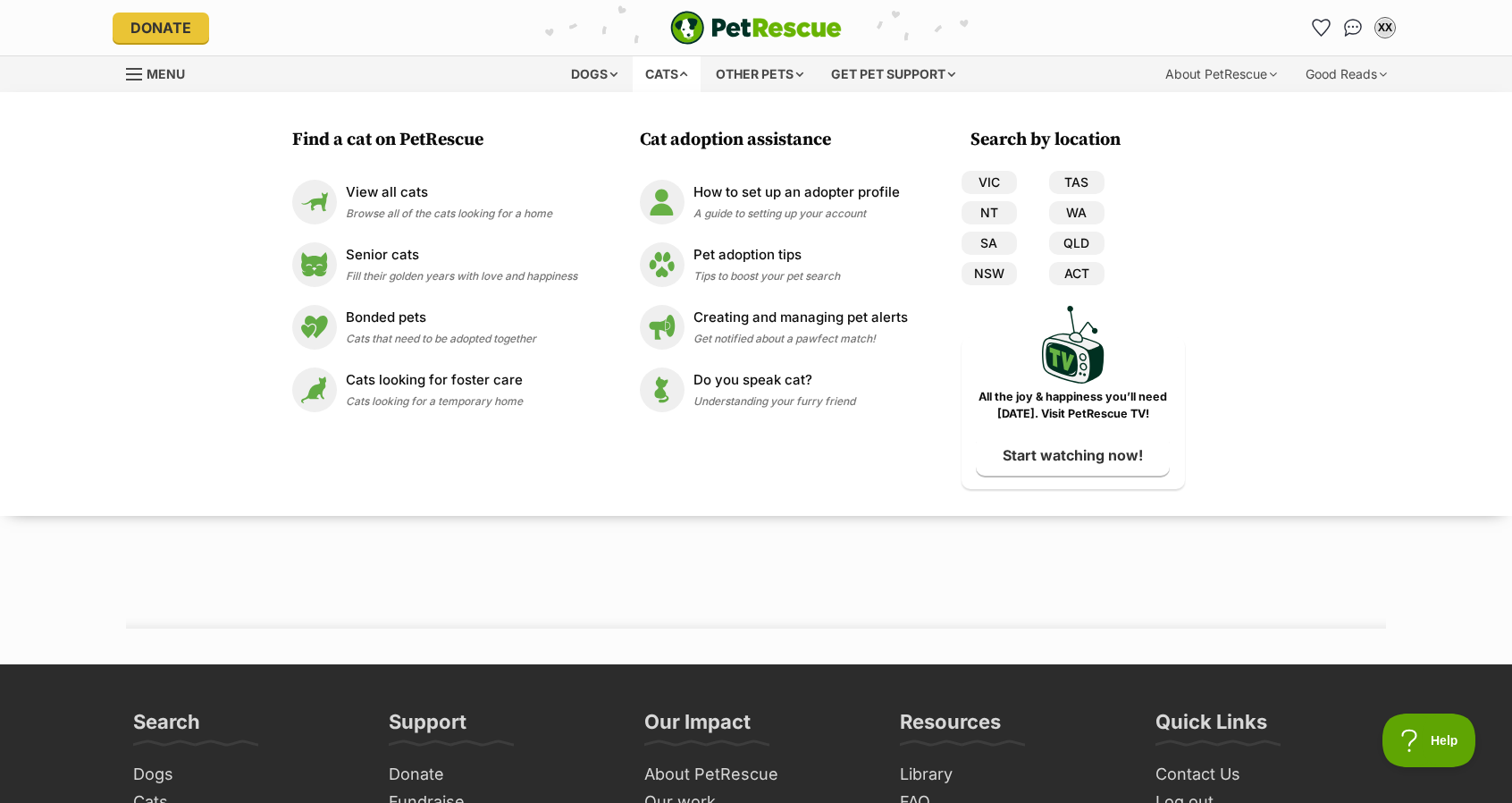
click at [646, 63] on div "Cats" at bounding box center [667, 74] width 68 height 36
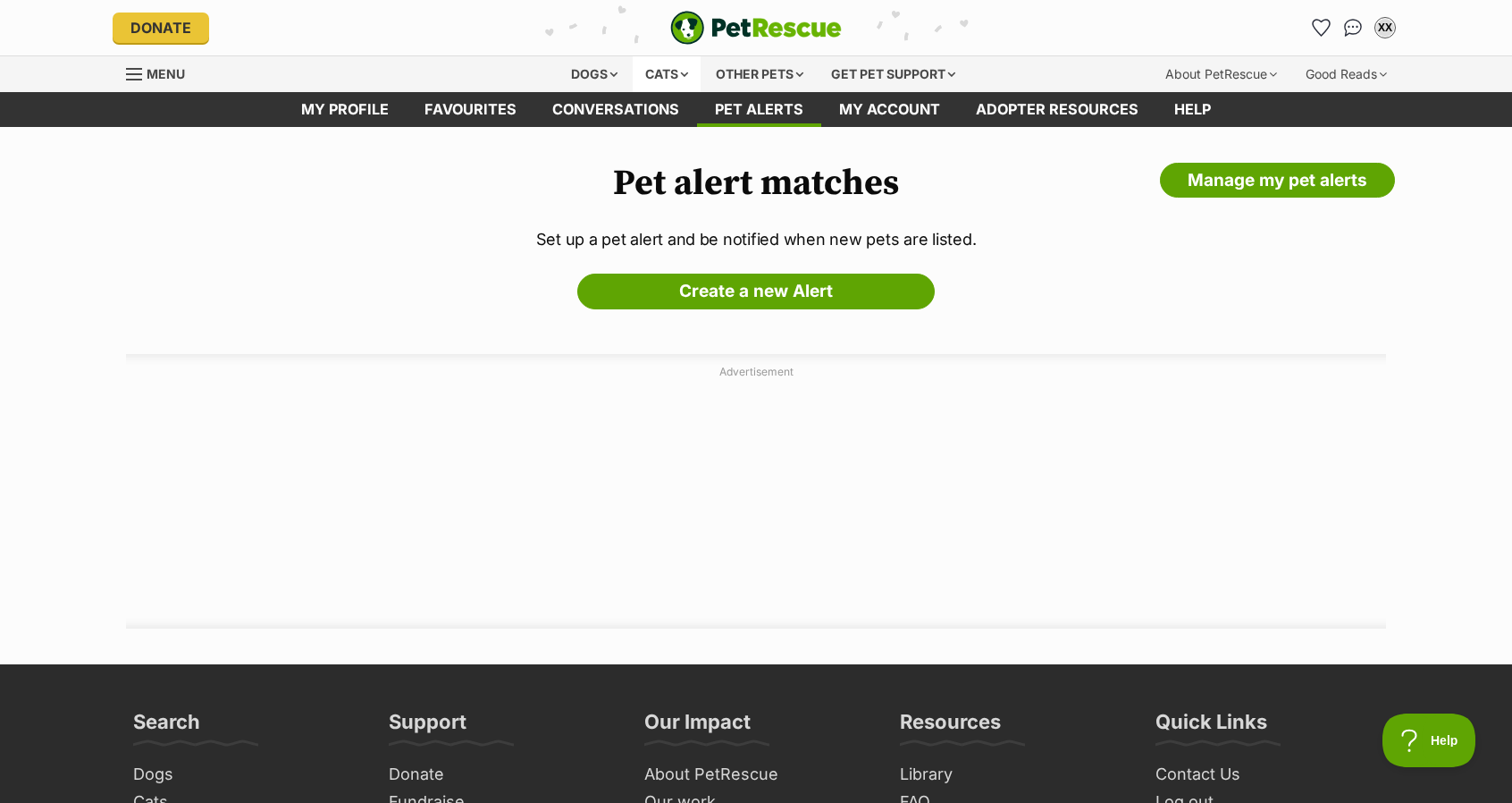
click at [646, 64] on div "Cats" at bounding box center [667, 74] width 68 height 36
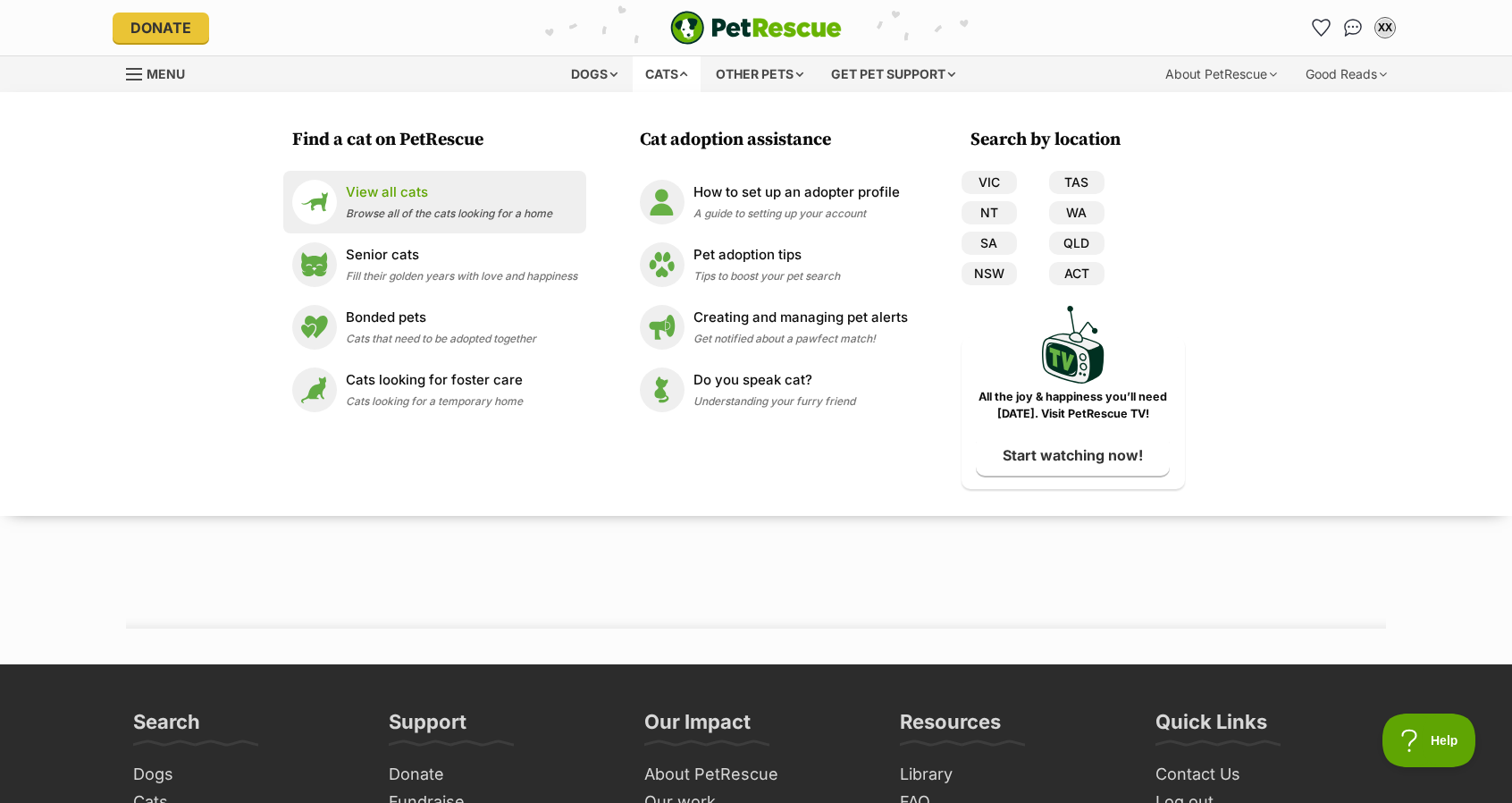
click at [394, 192] on p "View all cats" at bounding box center [449, 192] width 207 height 20
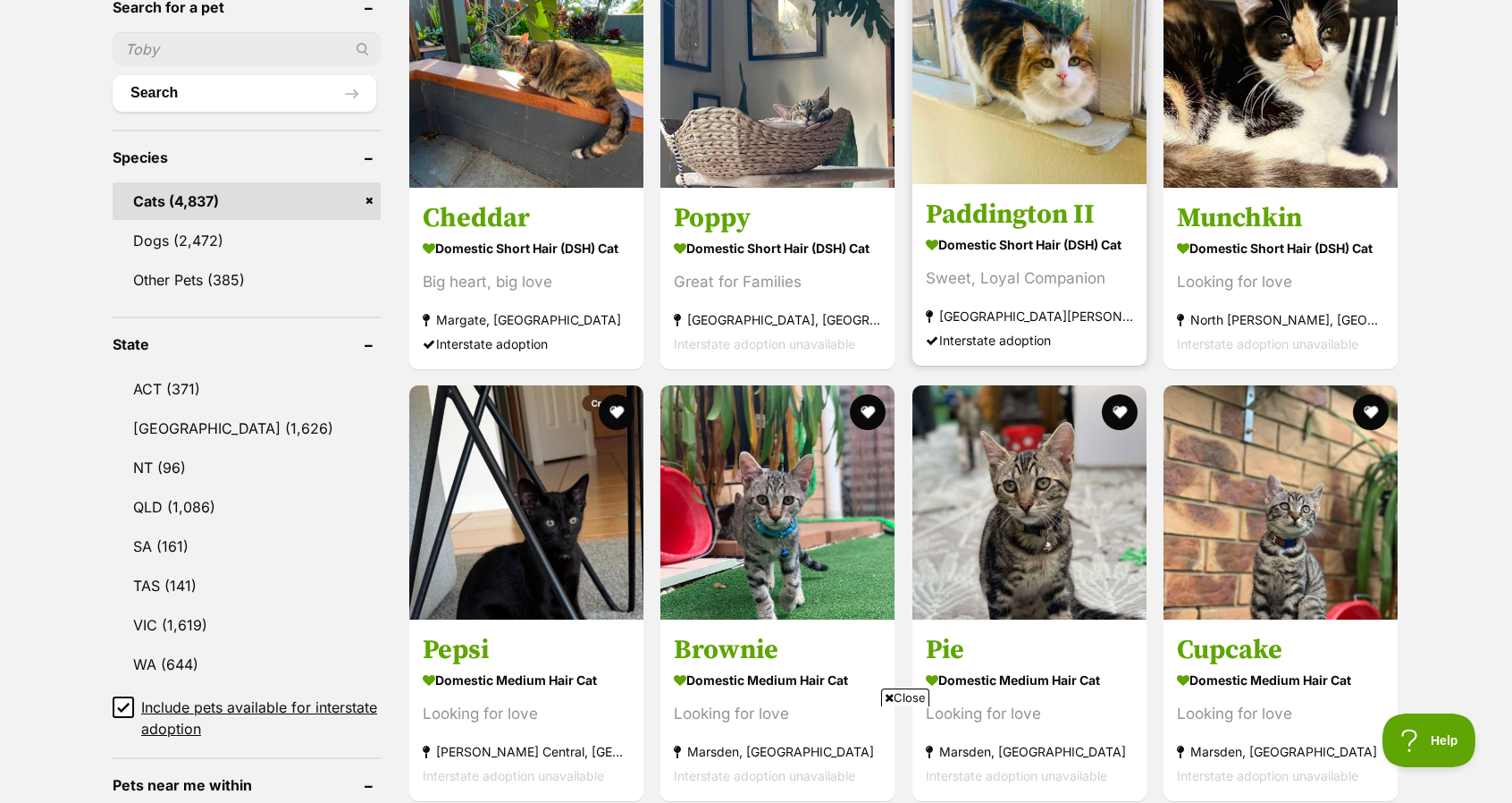
click at [1026, 113] on img at bounding box center [1030, 67] width 234 height 234
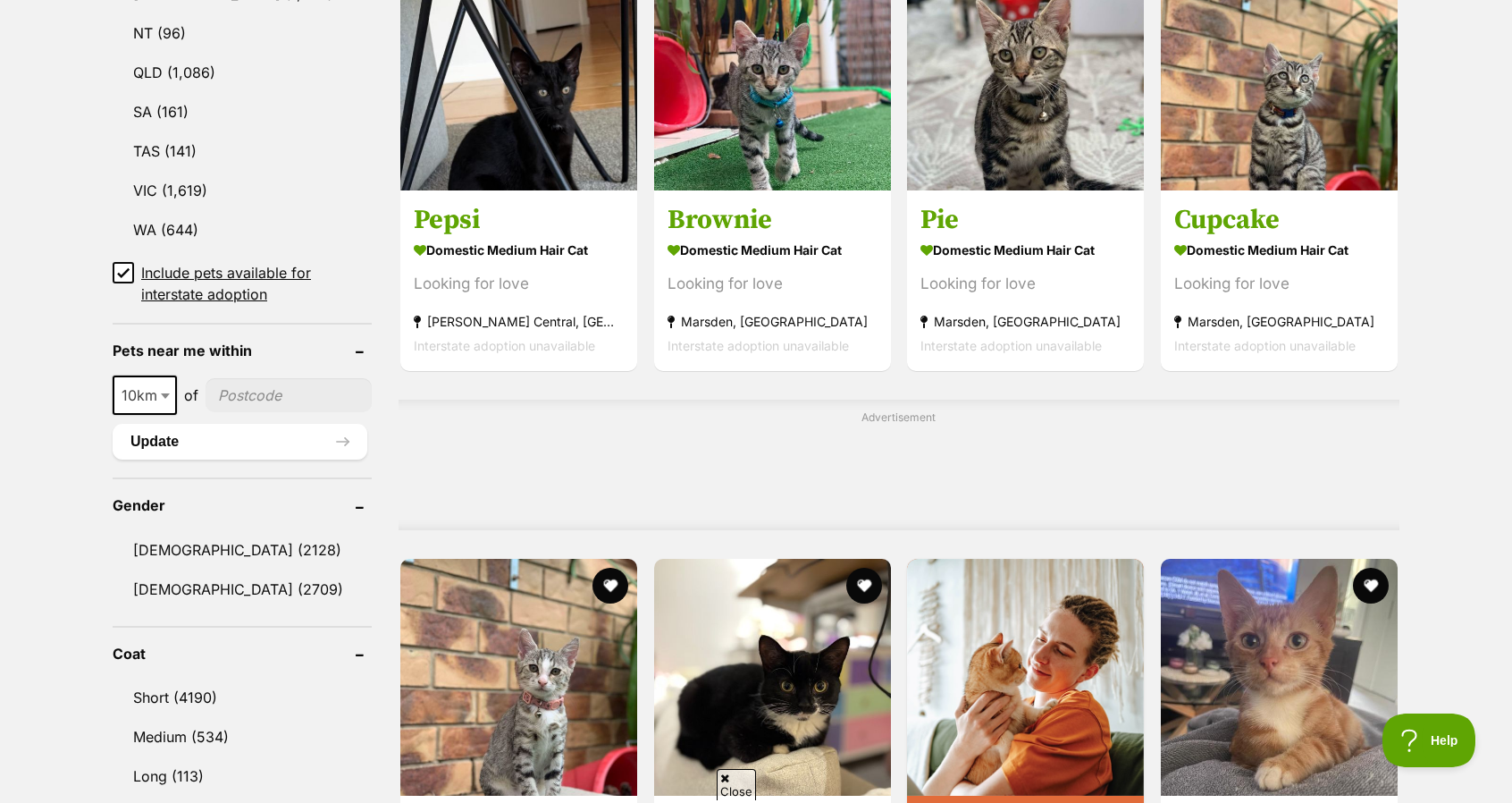
scroll to position [1073, 0]
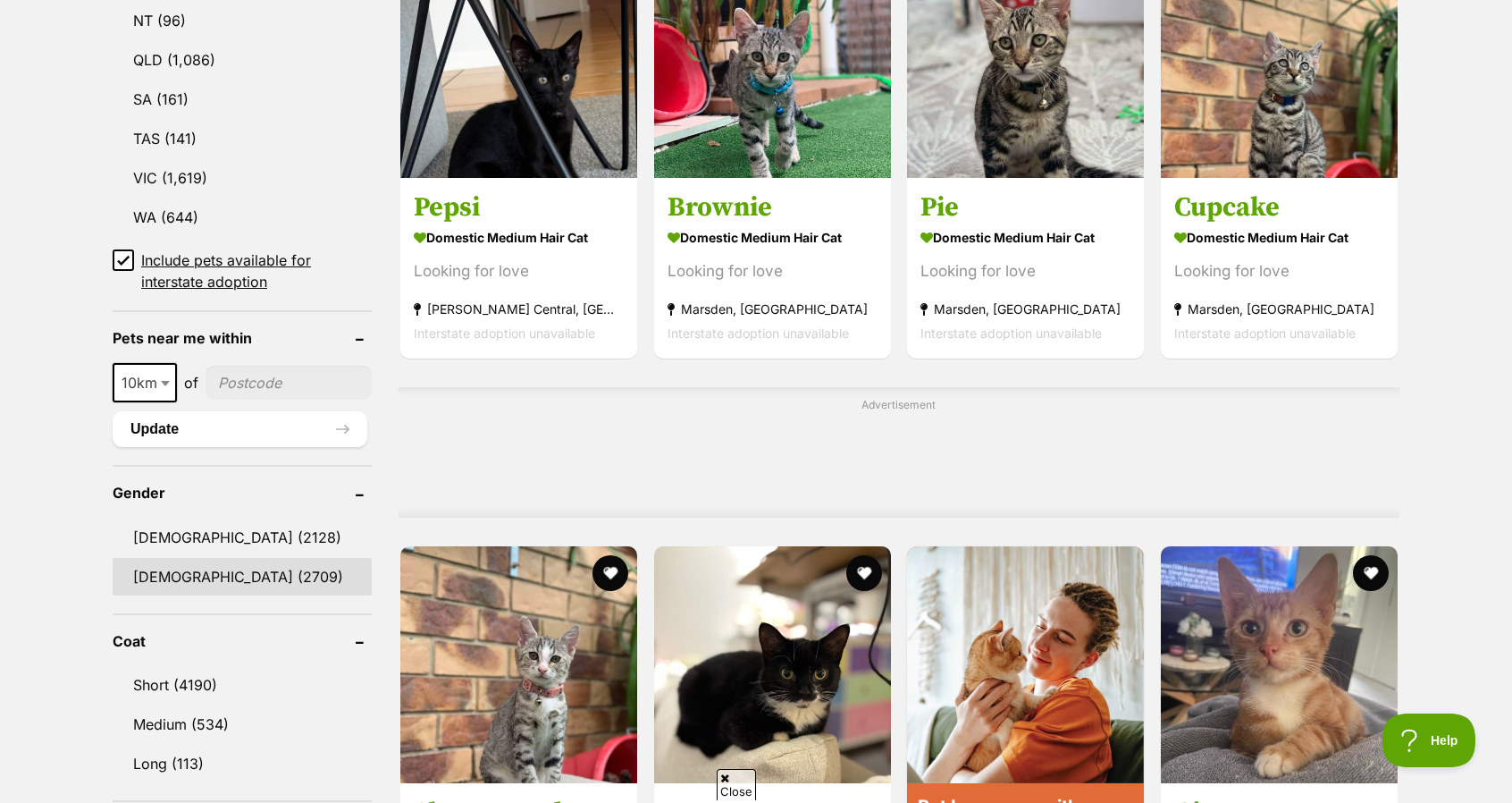
click at [213, 571] on link "[DEMOGRAPHIC_DATA] (2709)" at bounding box center [243, 577] width 259 height 38
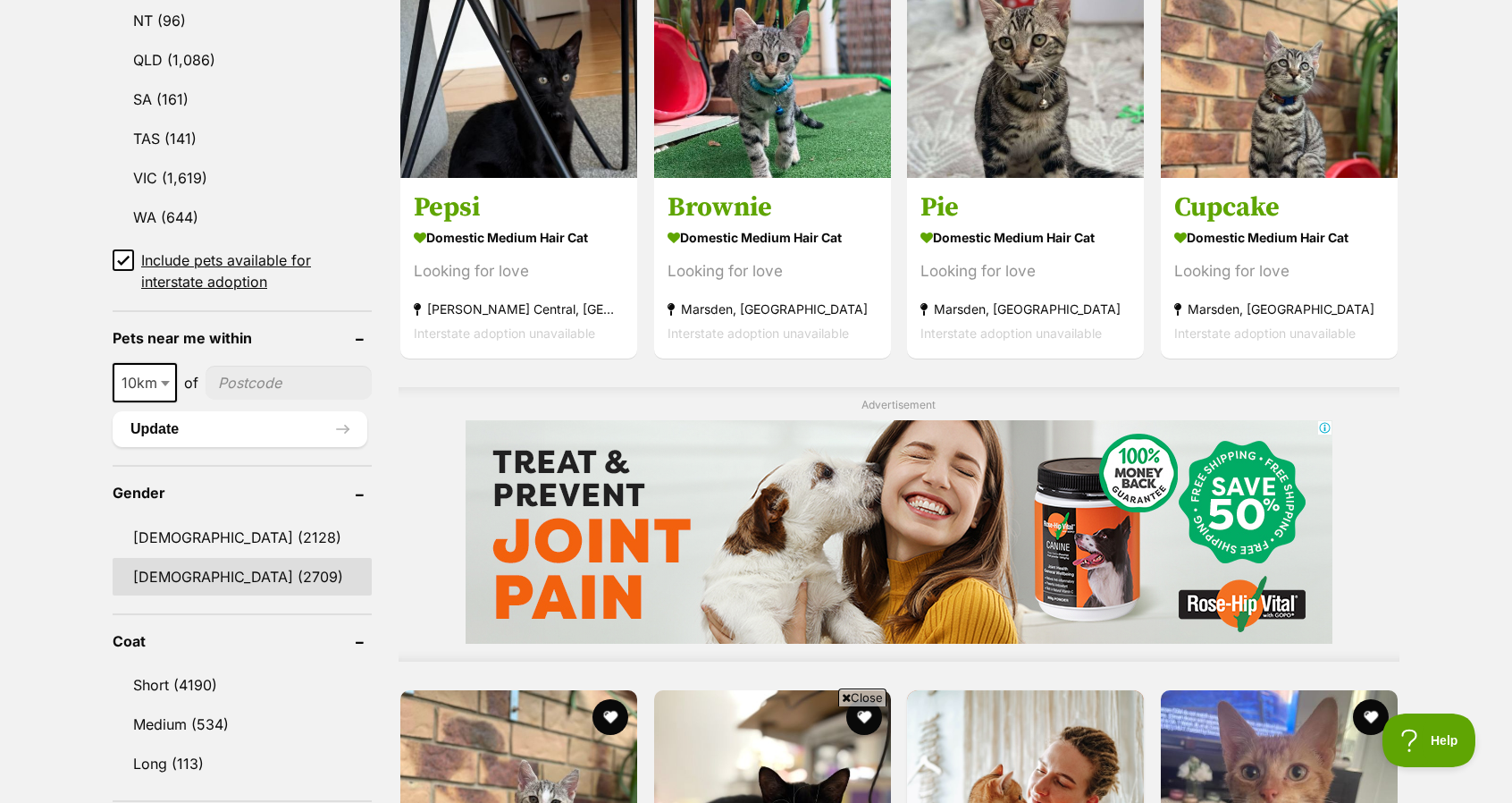
scroll to position [0, 0]
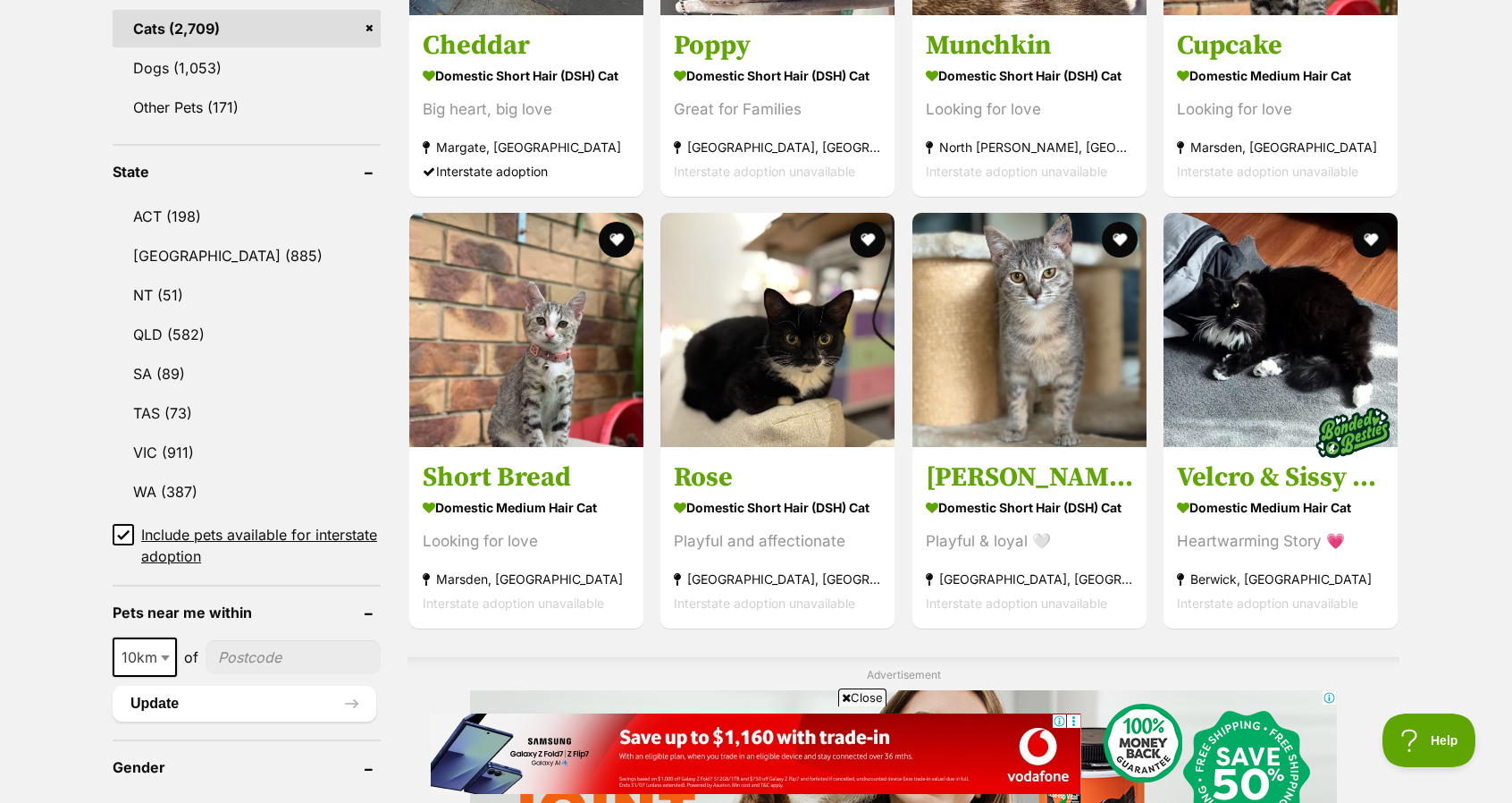
scroll to position [805, 0]
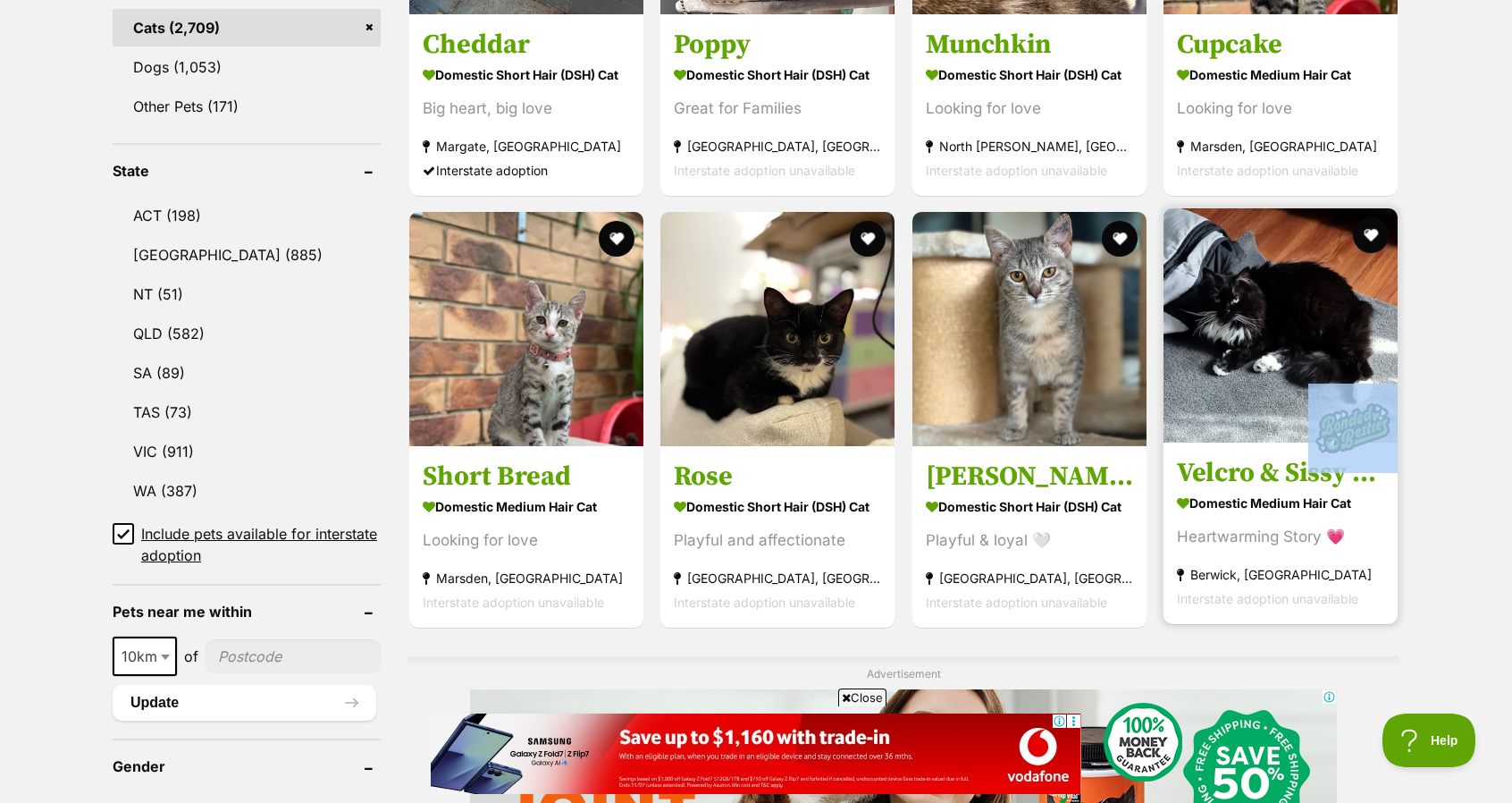
drag, startPoint x: 1411, startPoint y: 415, endPoint x: 1306, endPoint y: 414, distance: 105.0
click at [1269, 365] on img at bounding box center [1281, 325] width 234 height 234
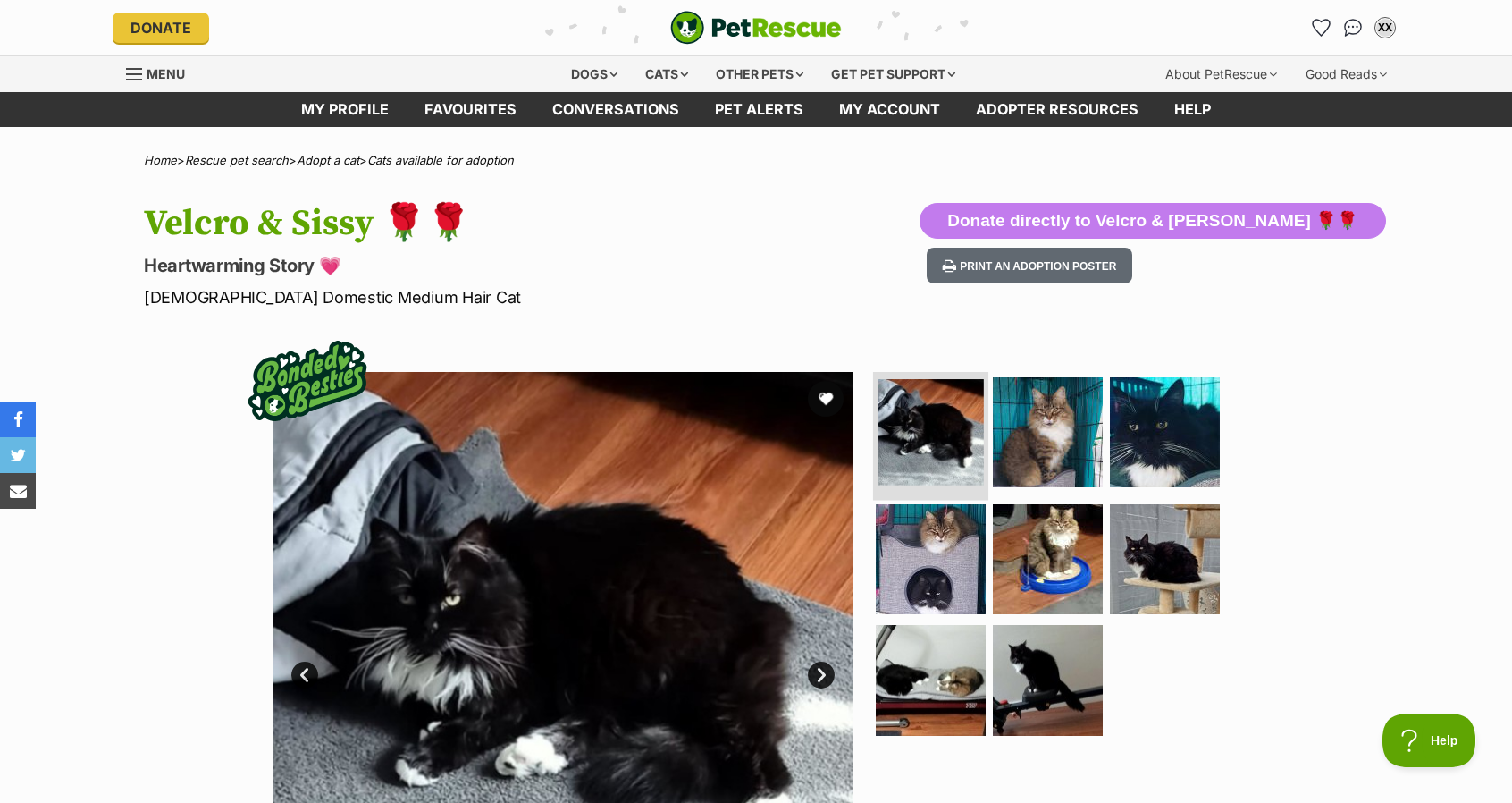
click at [940, 440] on img at bounding box center [930, 432] width 106 height 106
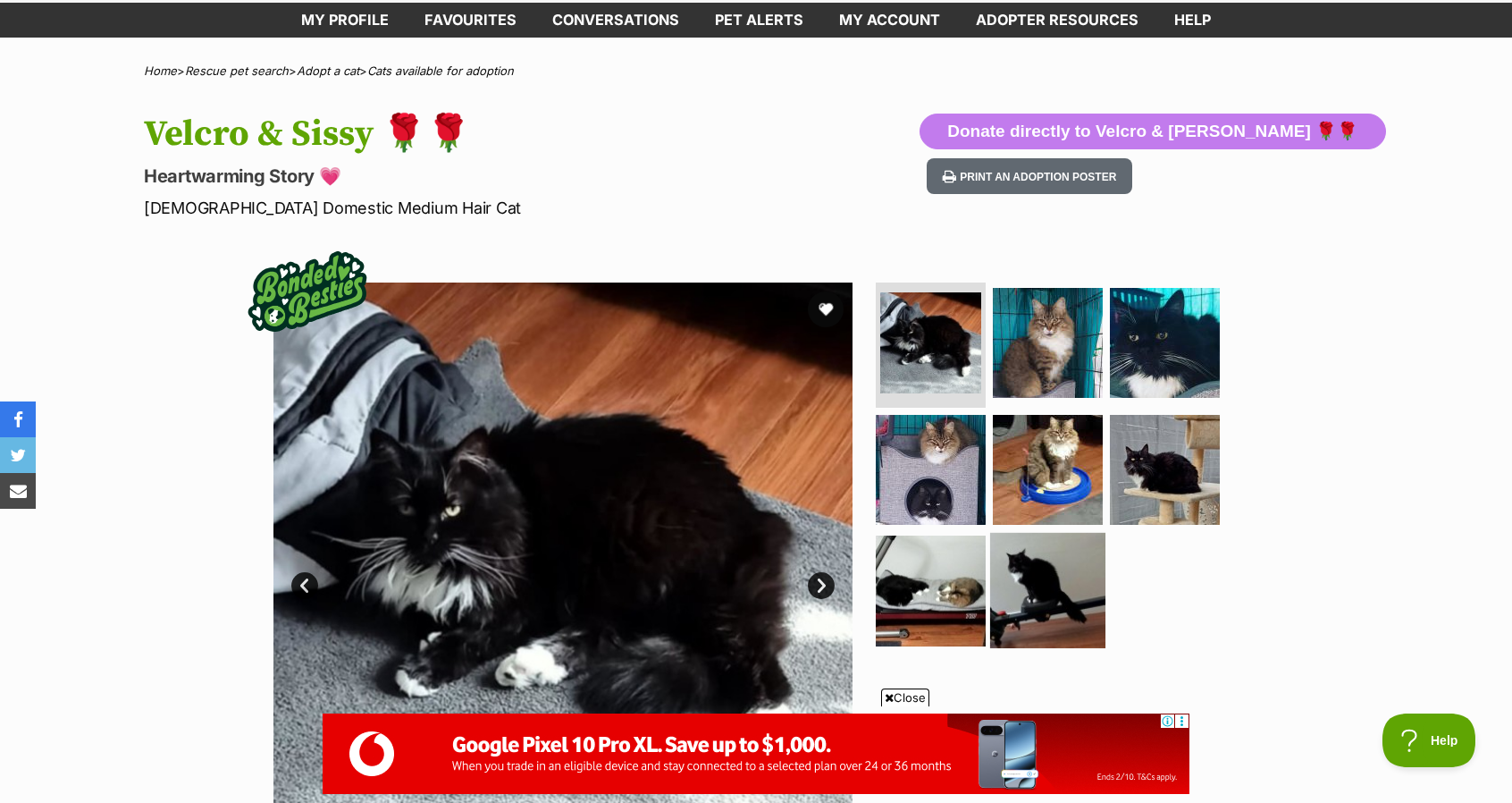
click at [1012, 552] on img at bounding box center [1048, 591] width 115 height 115
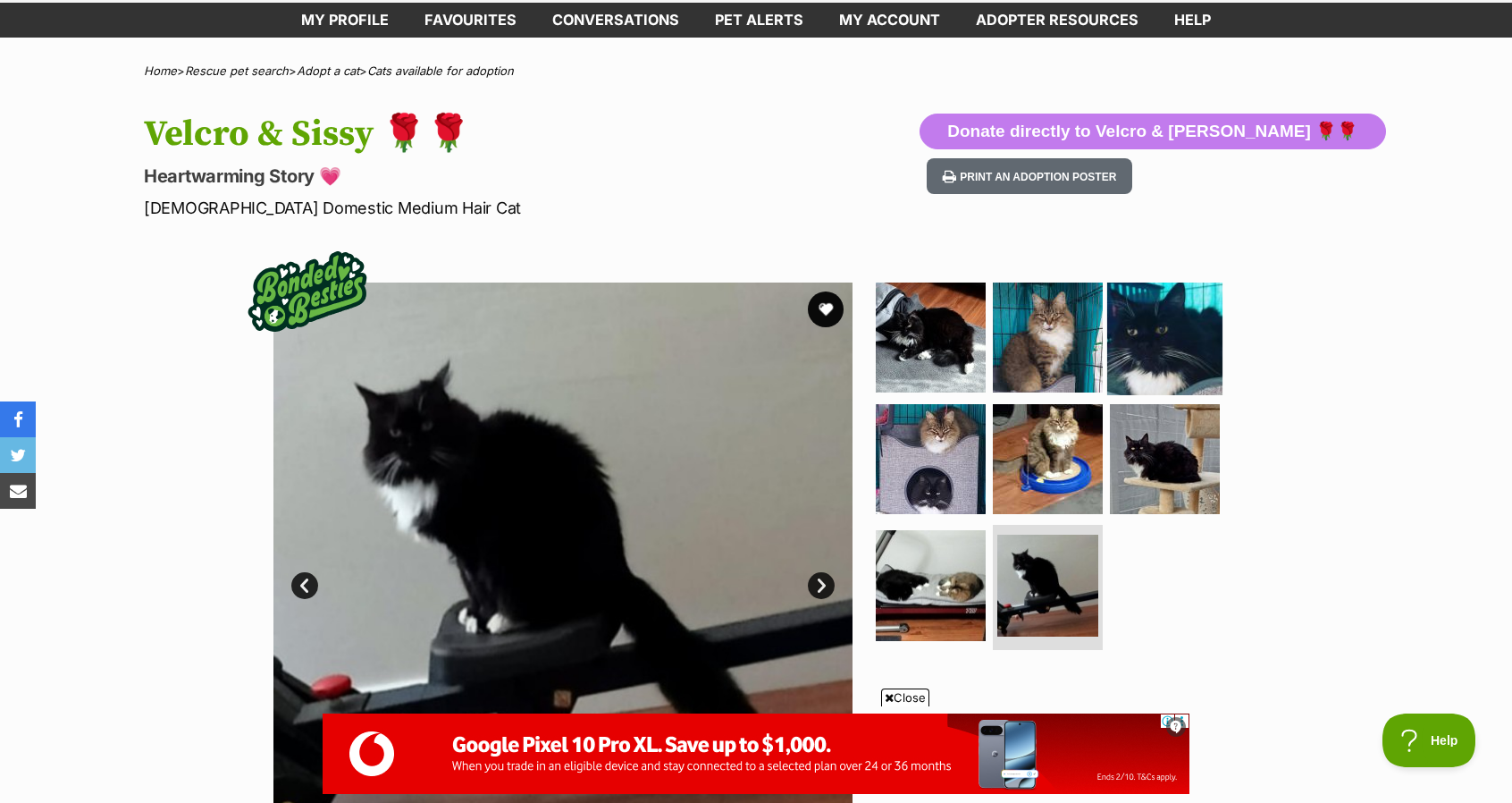
click at [1151, 341] on img at bounding box center [1165, 337] width 115 height 115
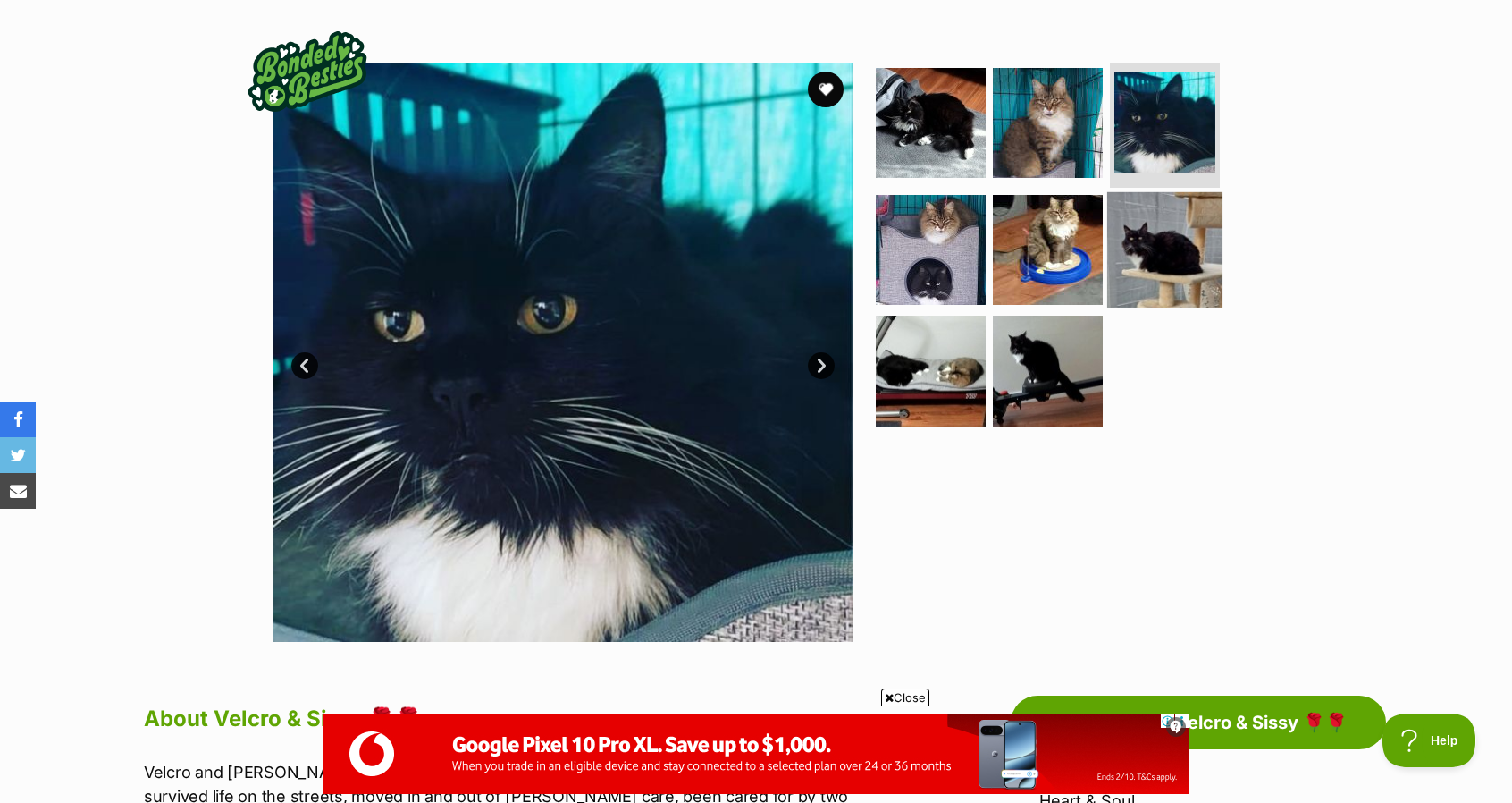
scroll to position [626, 0]
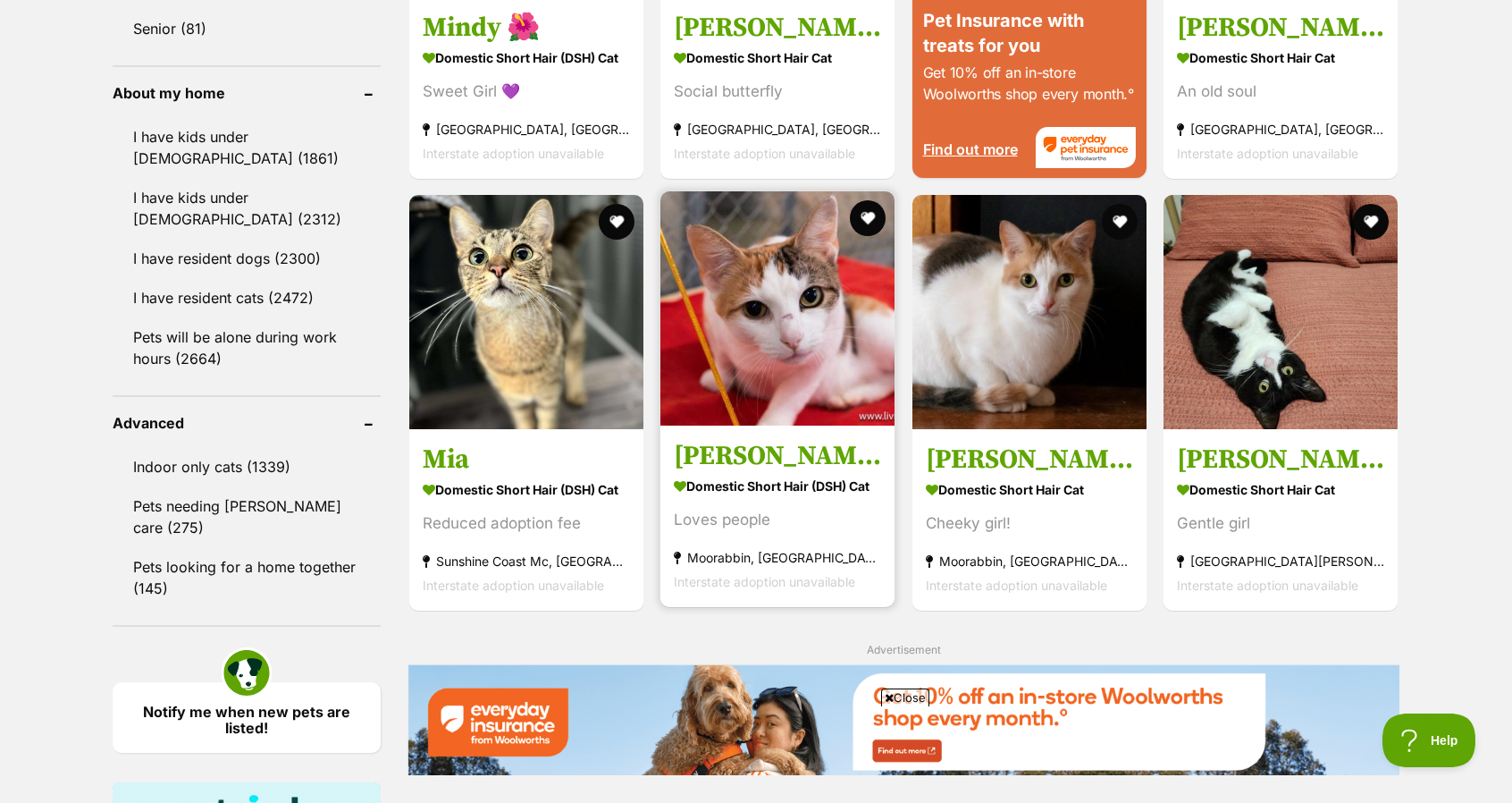
scroll to position [2056, 0]
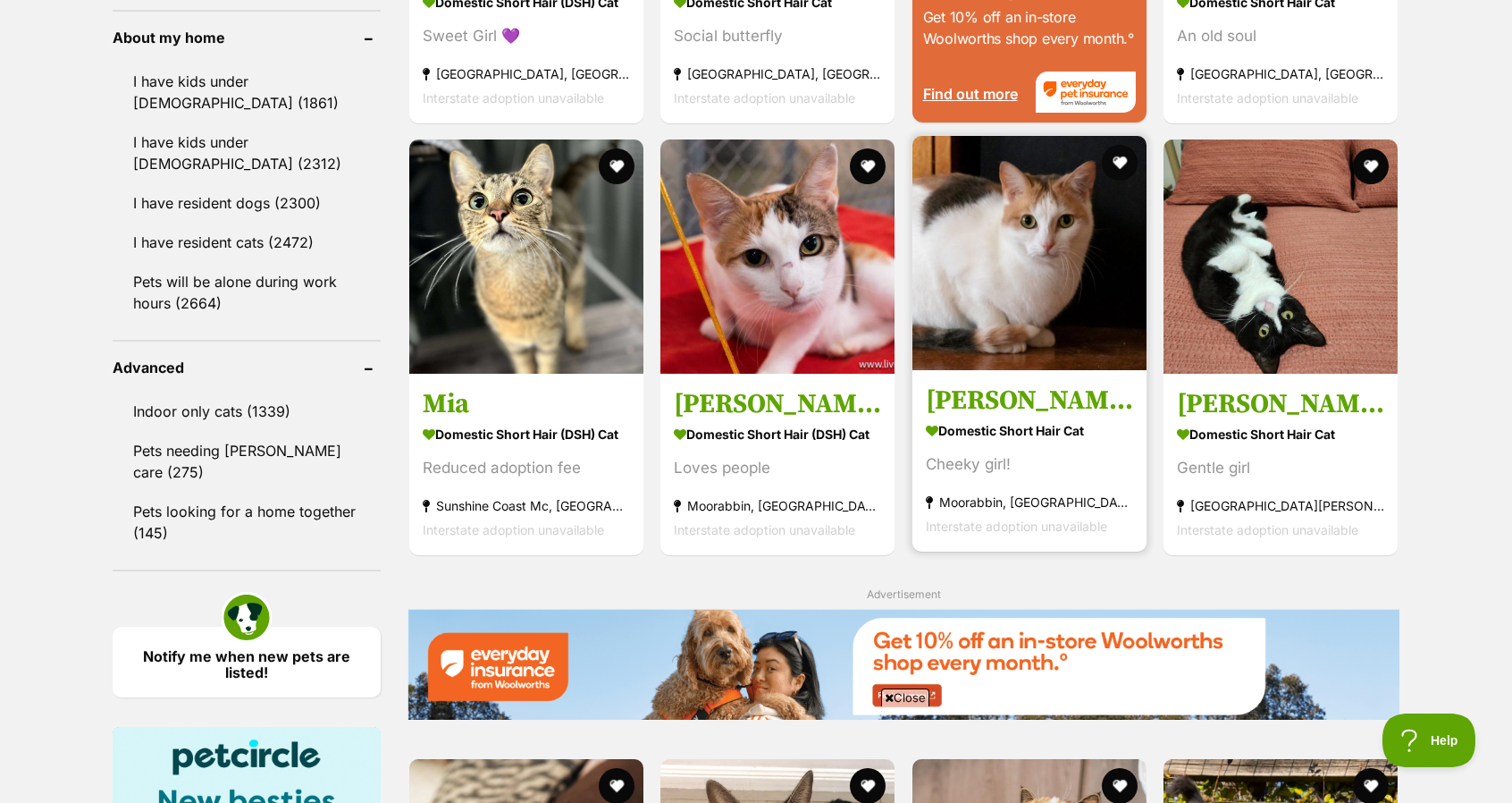
click at [1006, 318] on img at bounding box center [1030, 252] width 234 height 234
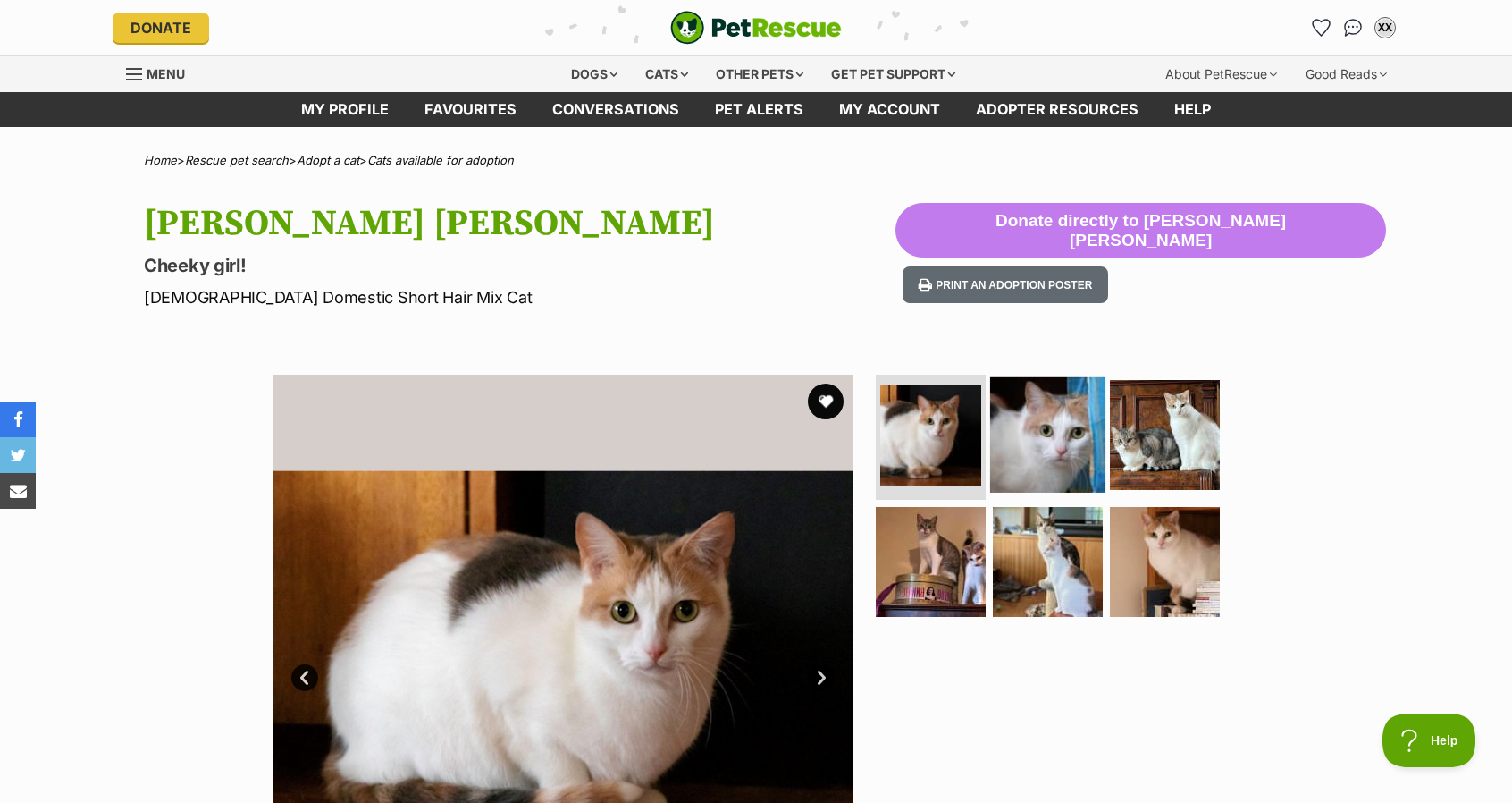
click at [1075, 464] on img at bounding box center [1048, 435] width 115 height 115
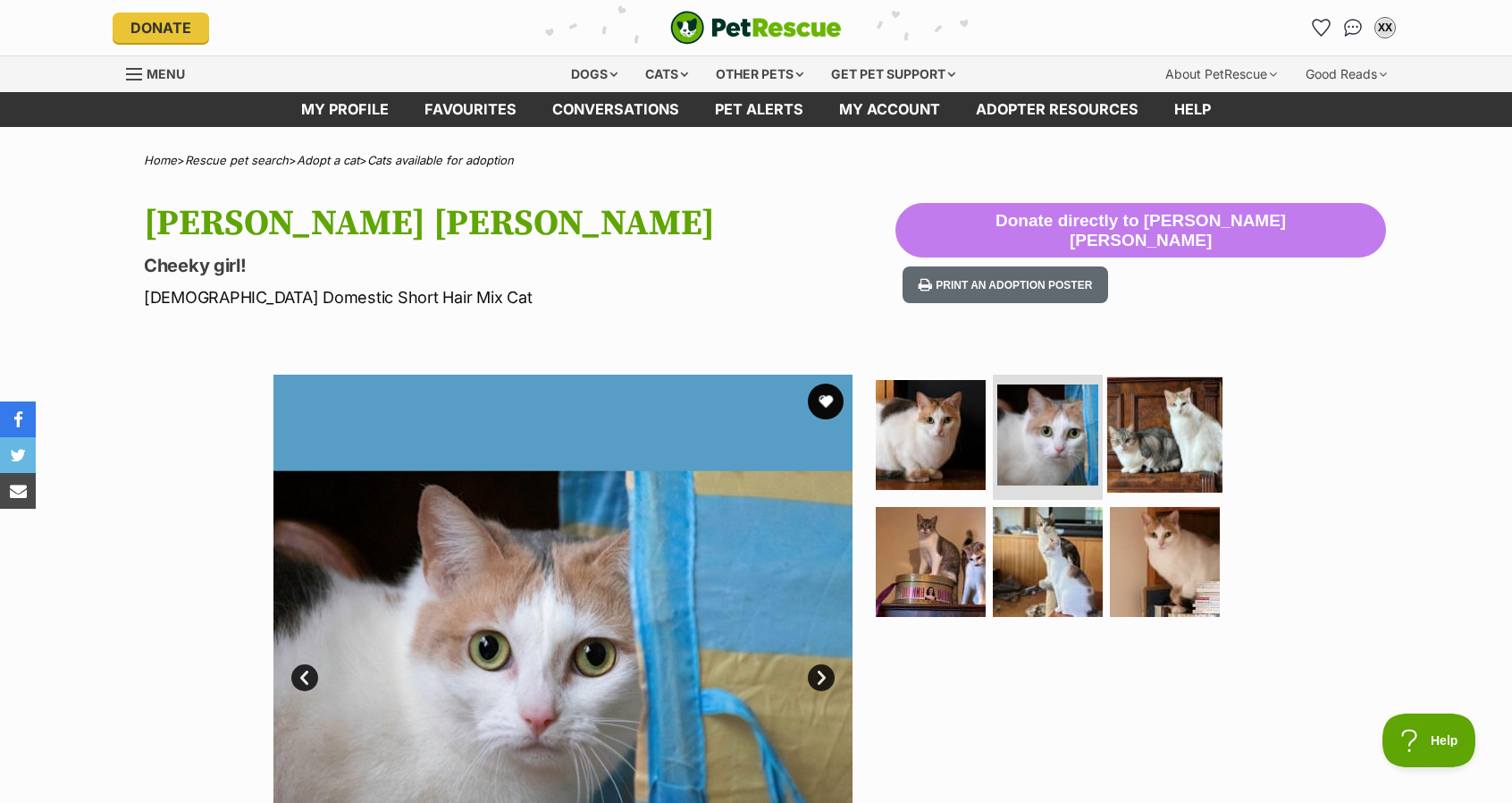
click at [1153, 414] on img at bounding box center [1165, 435] width 115 height 115
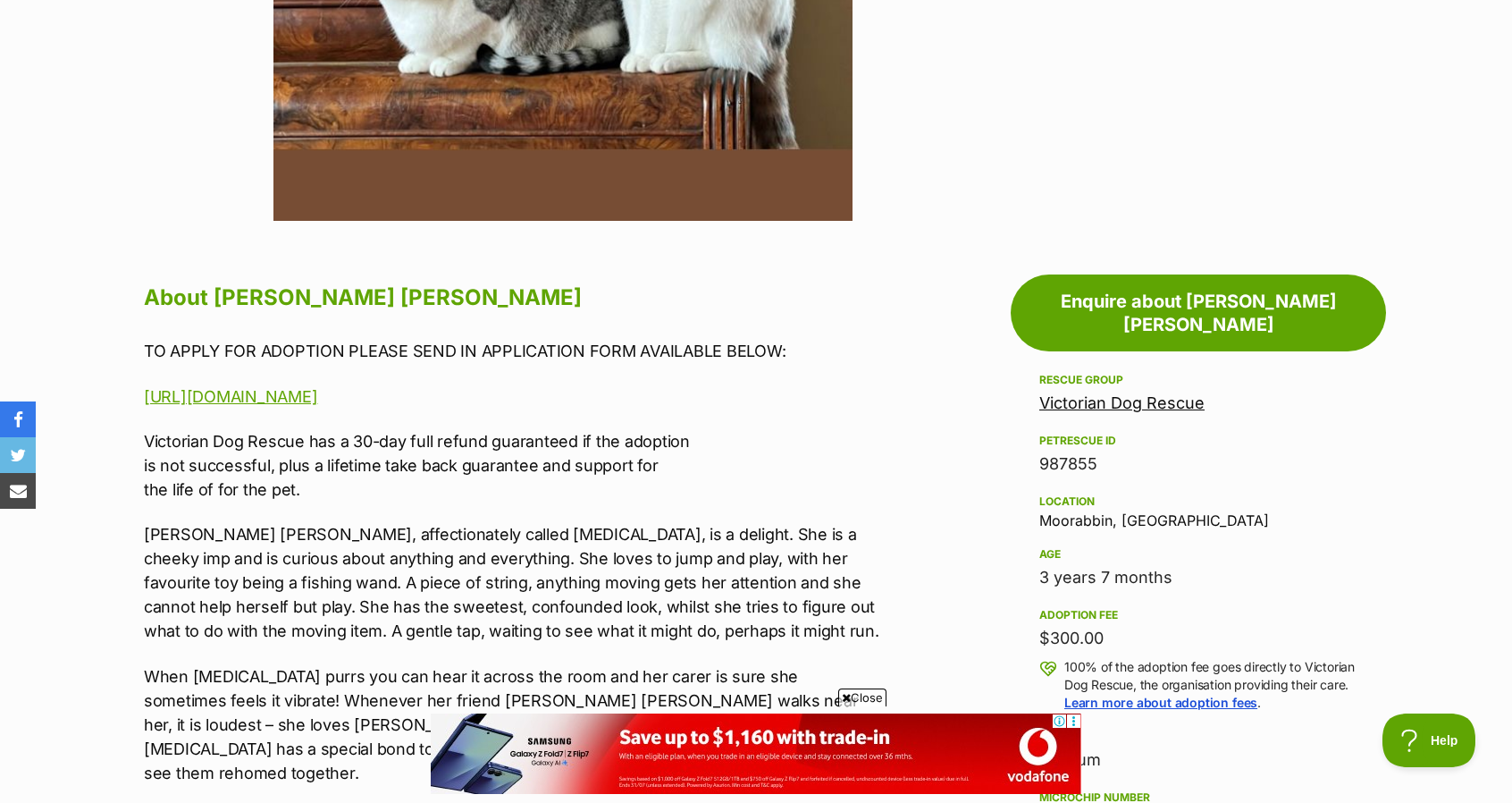
scroll to position [805, 0]
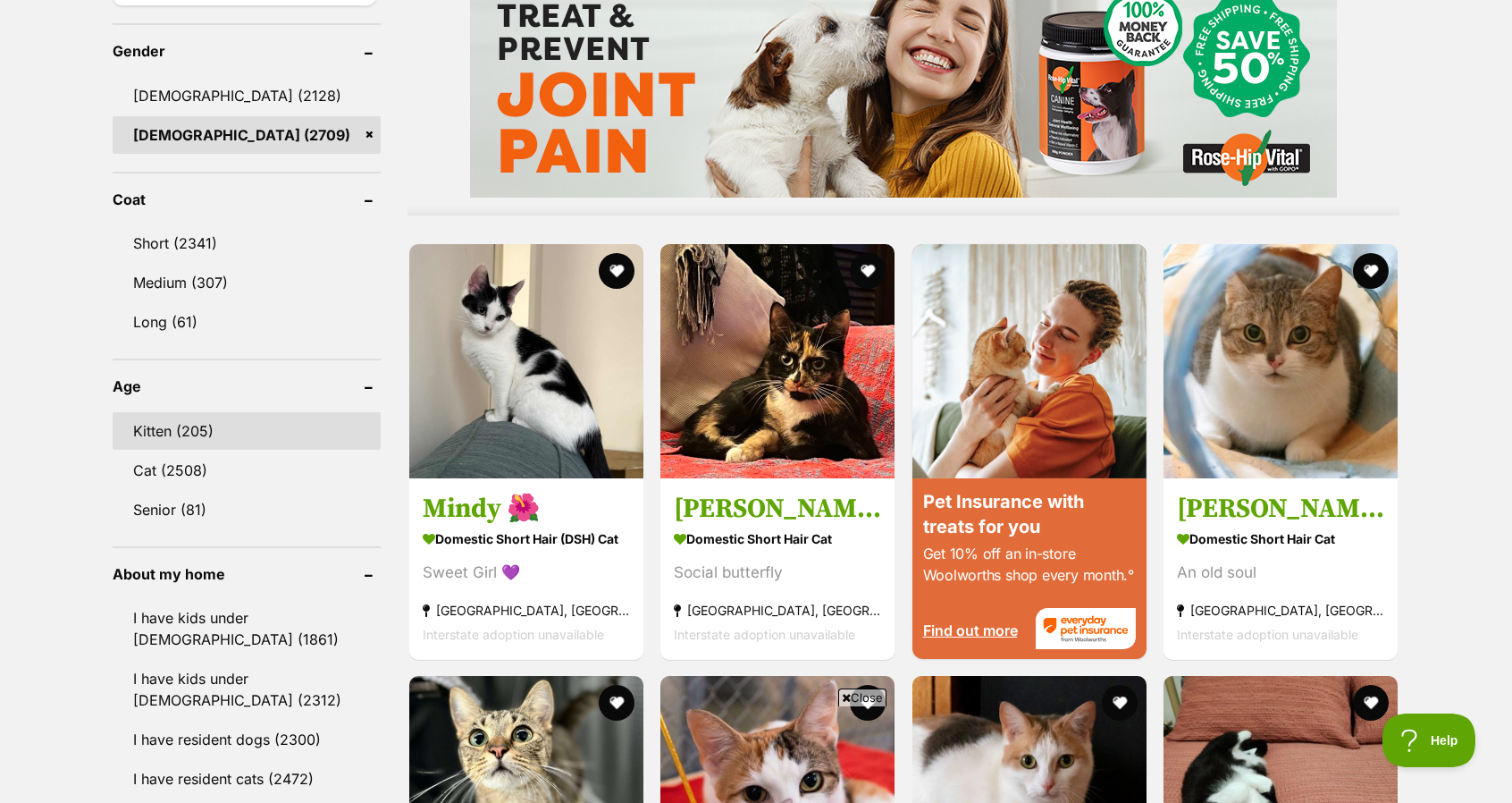
click at [216, 417] on link "Kitten (205)" at bounding box center [246, 431] width 268 height 38
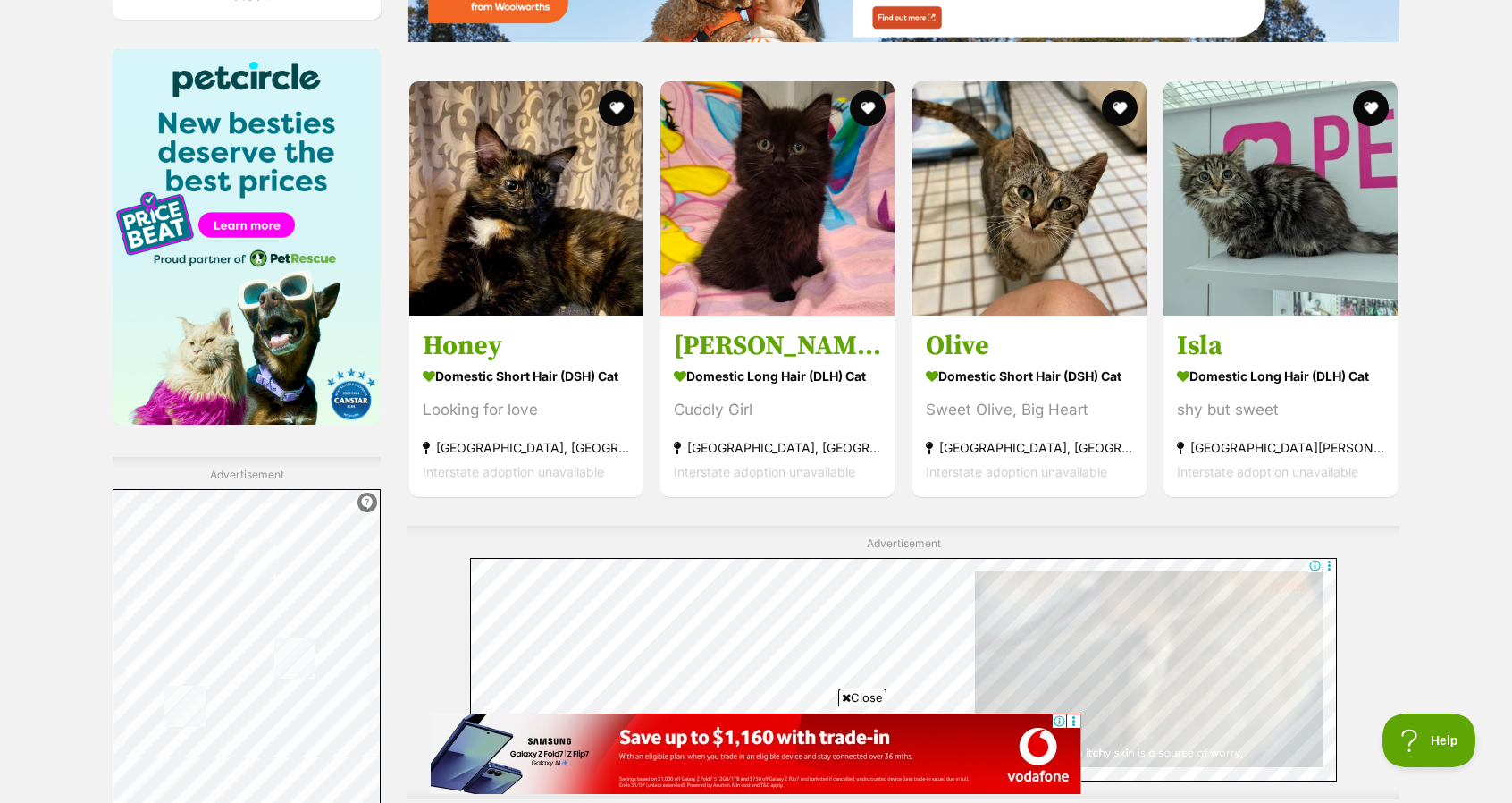
scroll to position [2772, 0]
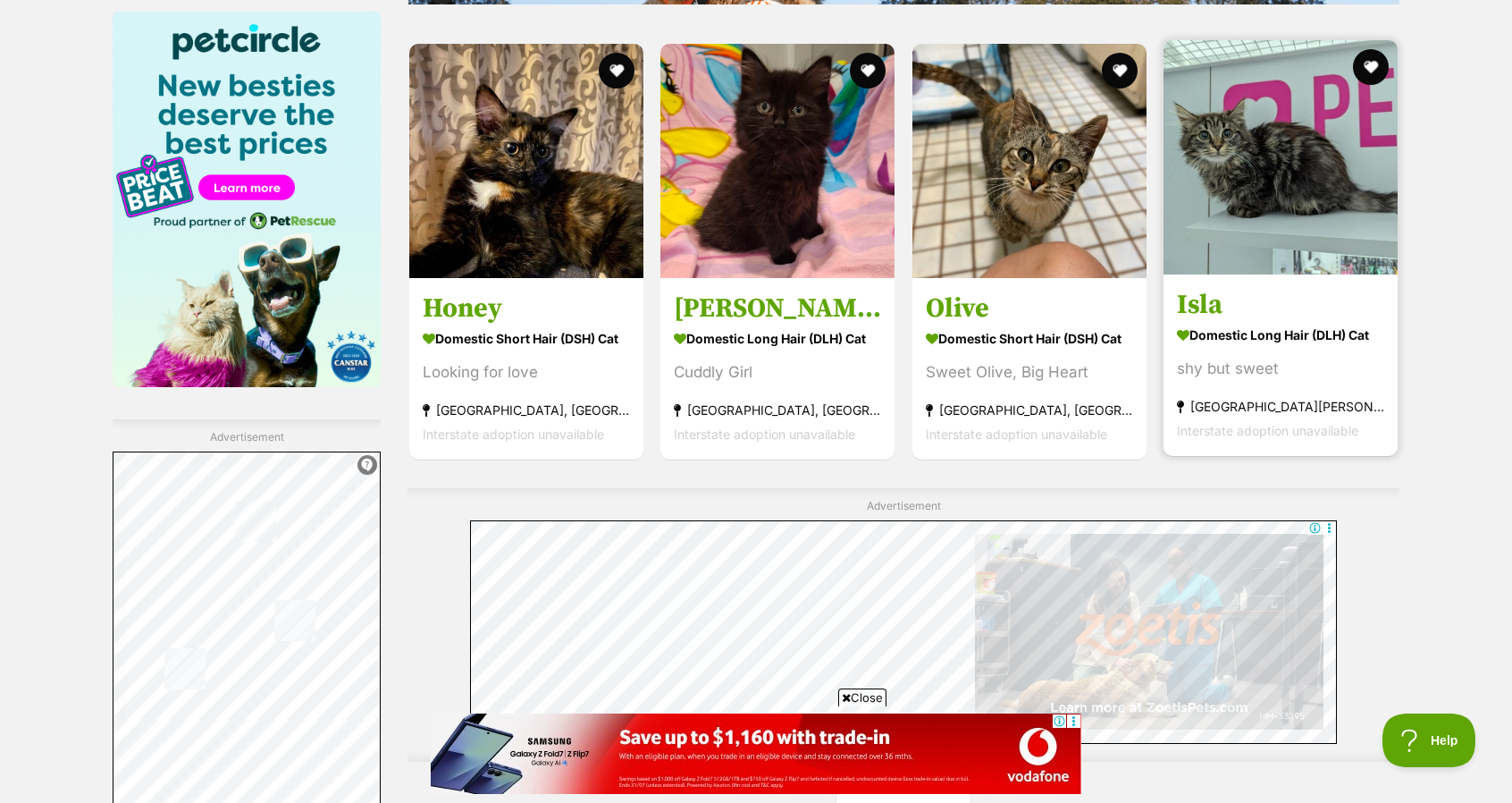
click at [1264, 182] on img at bounding box center [1281, 157] width 234 height 234
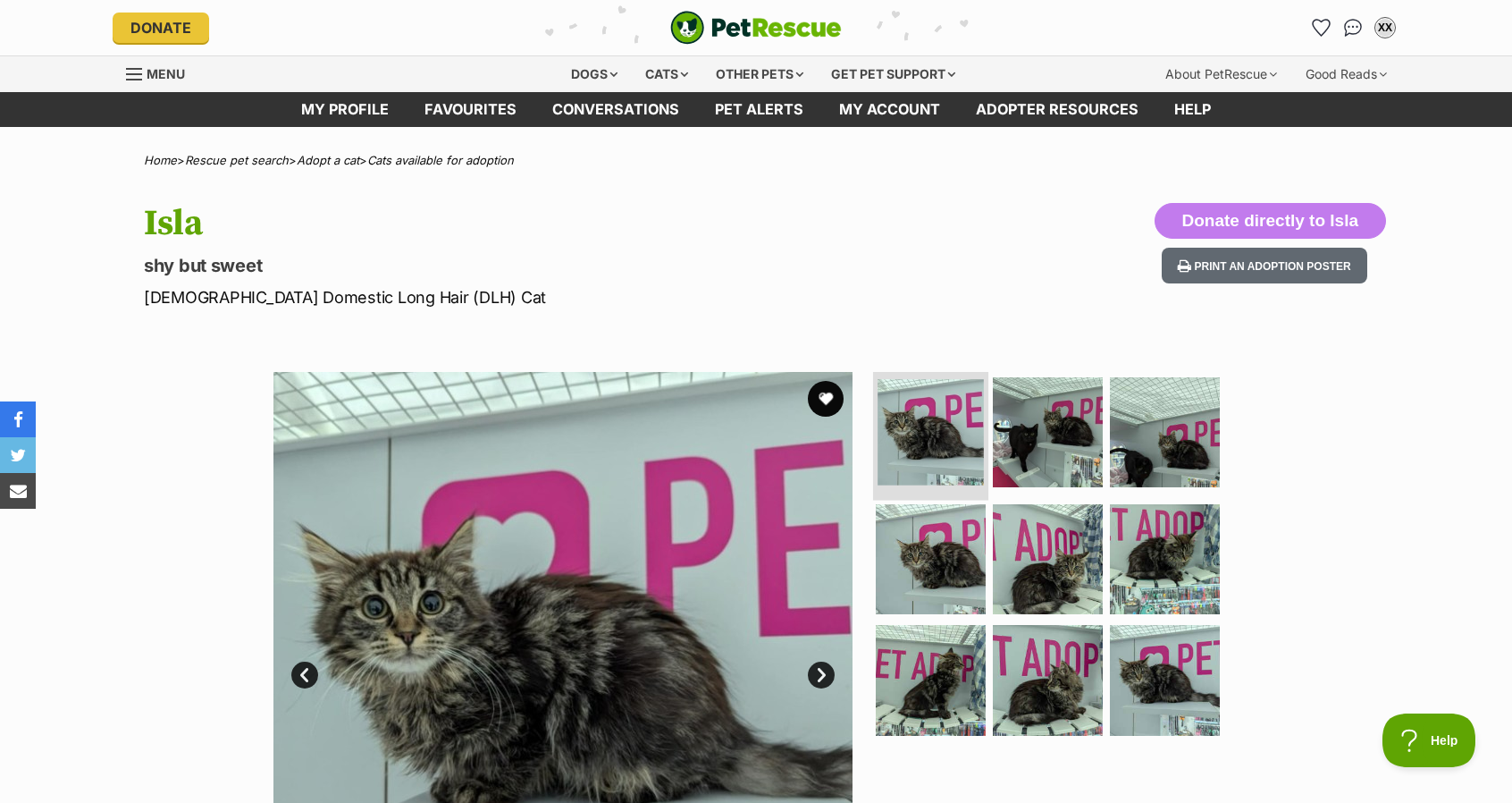
click at [953, 467] on img at bounding box center [930, 432] width 106 height 106
click at [928, 557] on img at bounding box center [930, 558] width 115 height 115
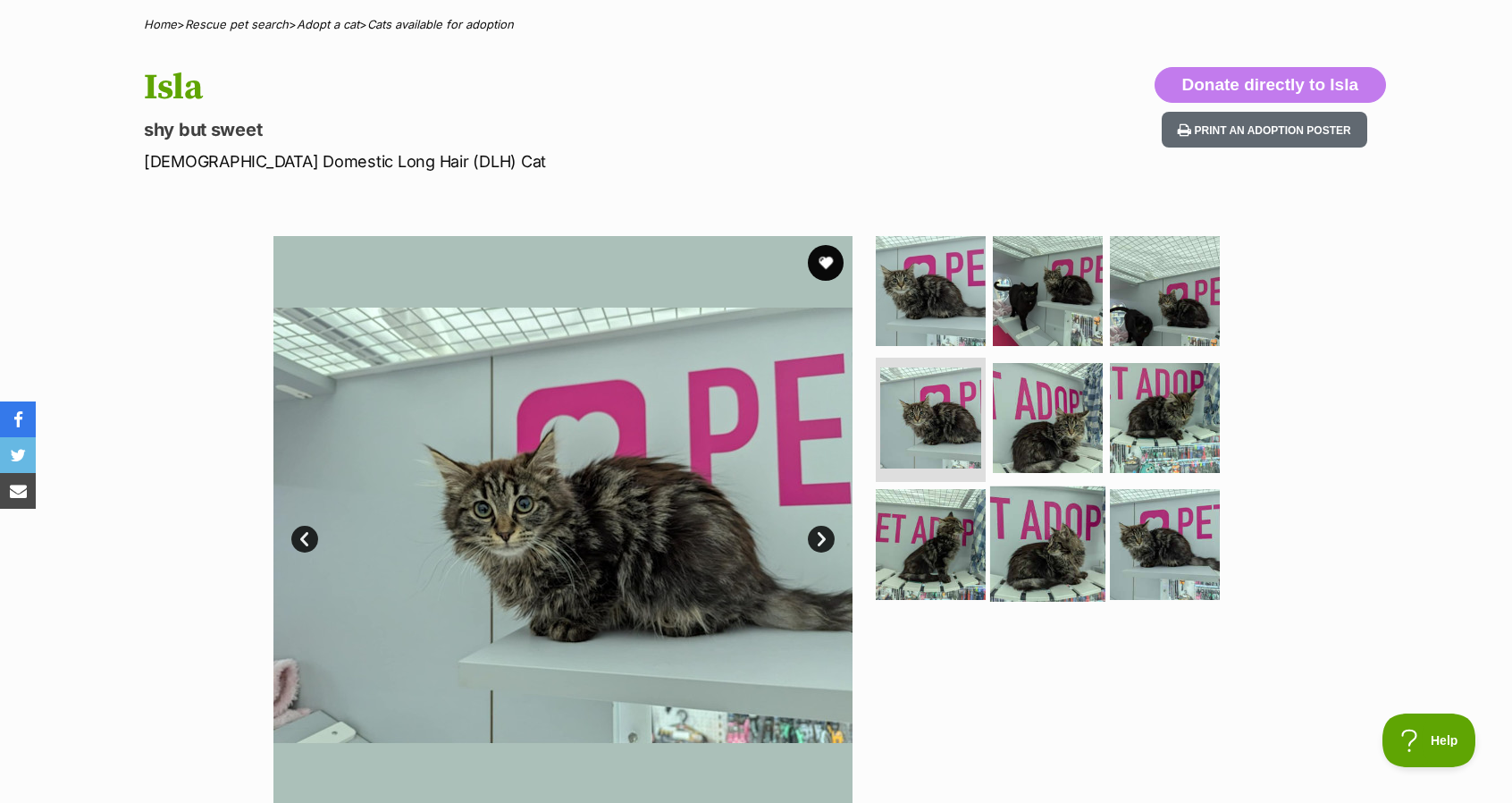
scroll to position [179, 0]
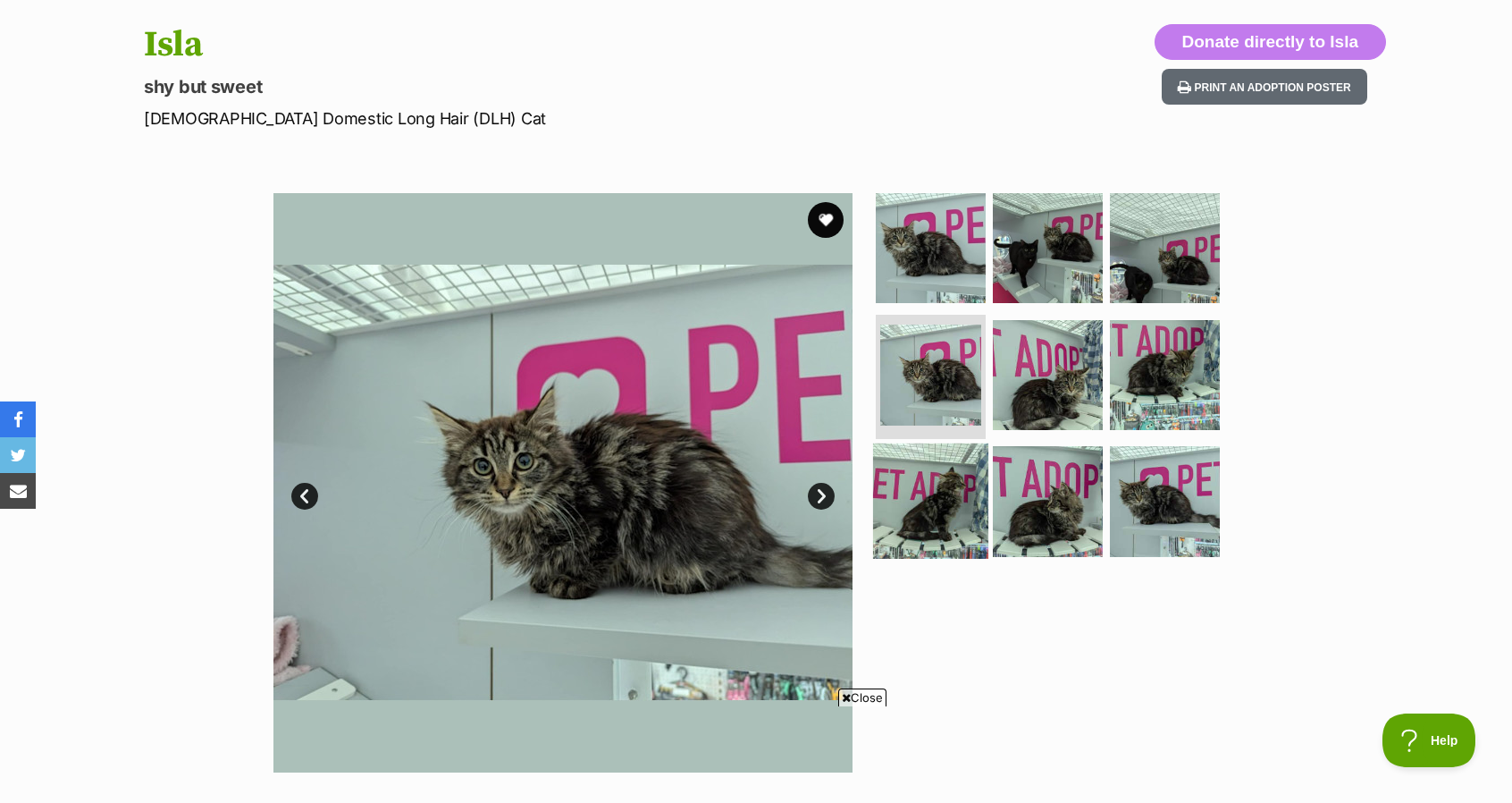
click at [962, 475] on img at bounding box center [930, 501] width 115 height 115
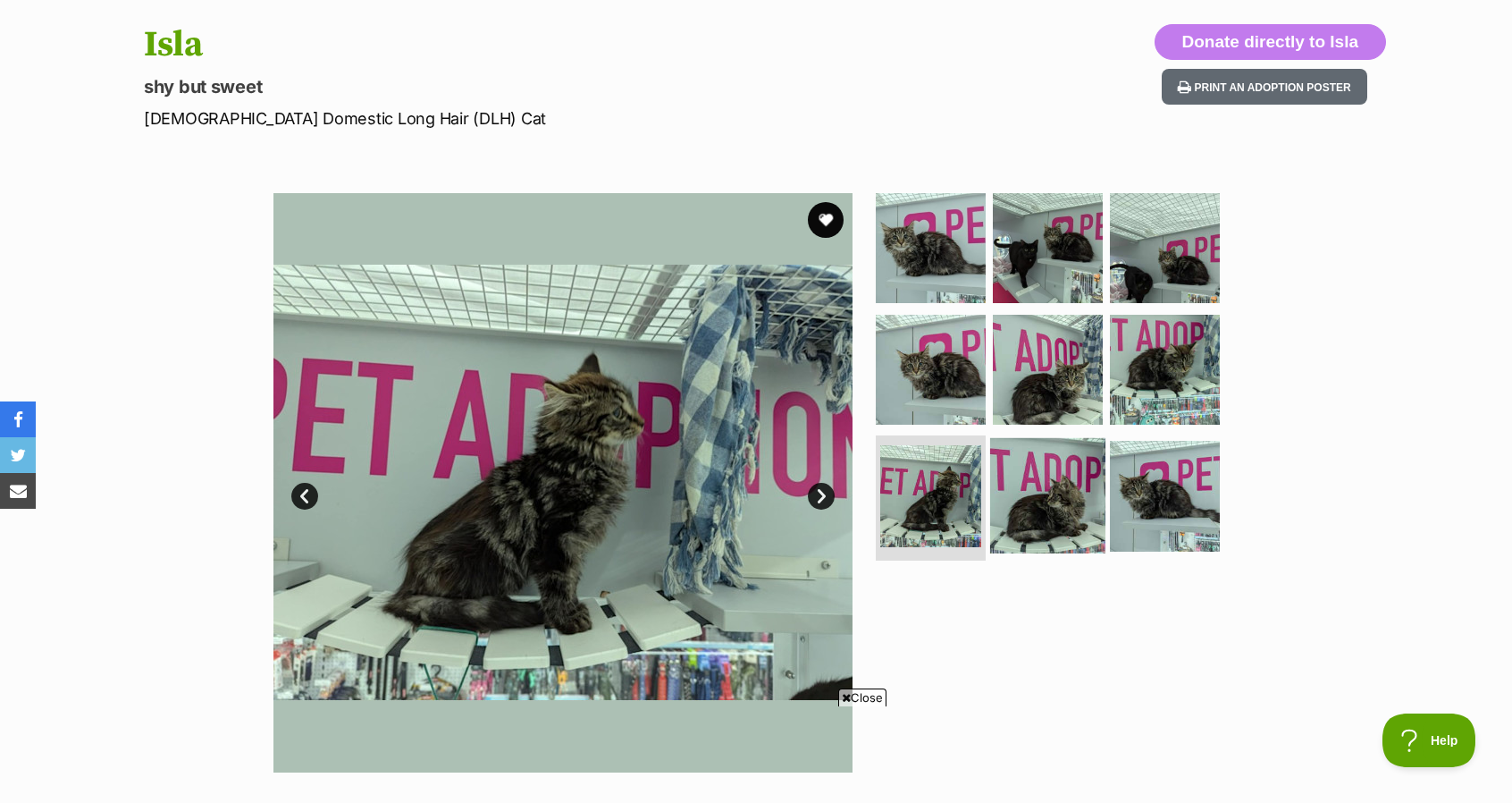
click at [1087, 509] on img at bounding box center [1048, 496] width 115 height 115
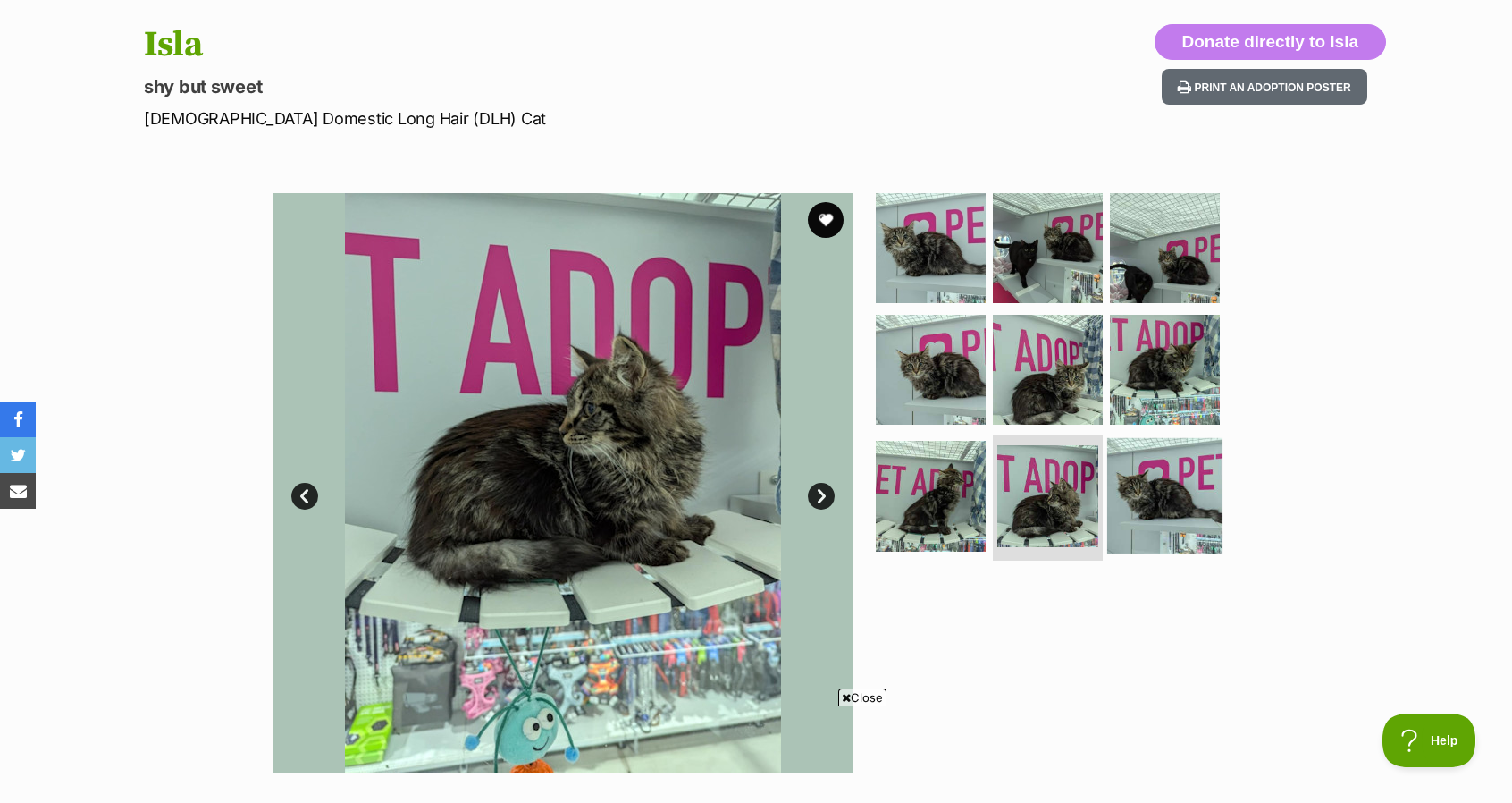
click at [1191, 499] on img at bounding box center [1165, 496] width 115 height 115
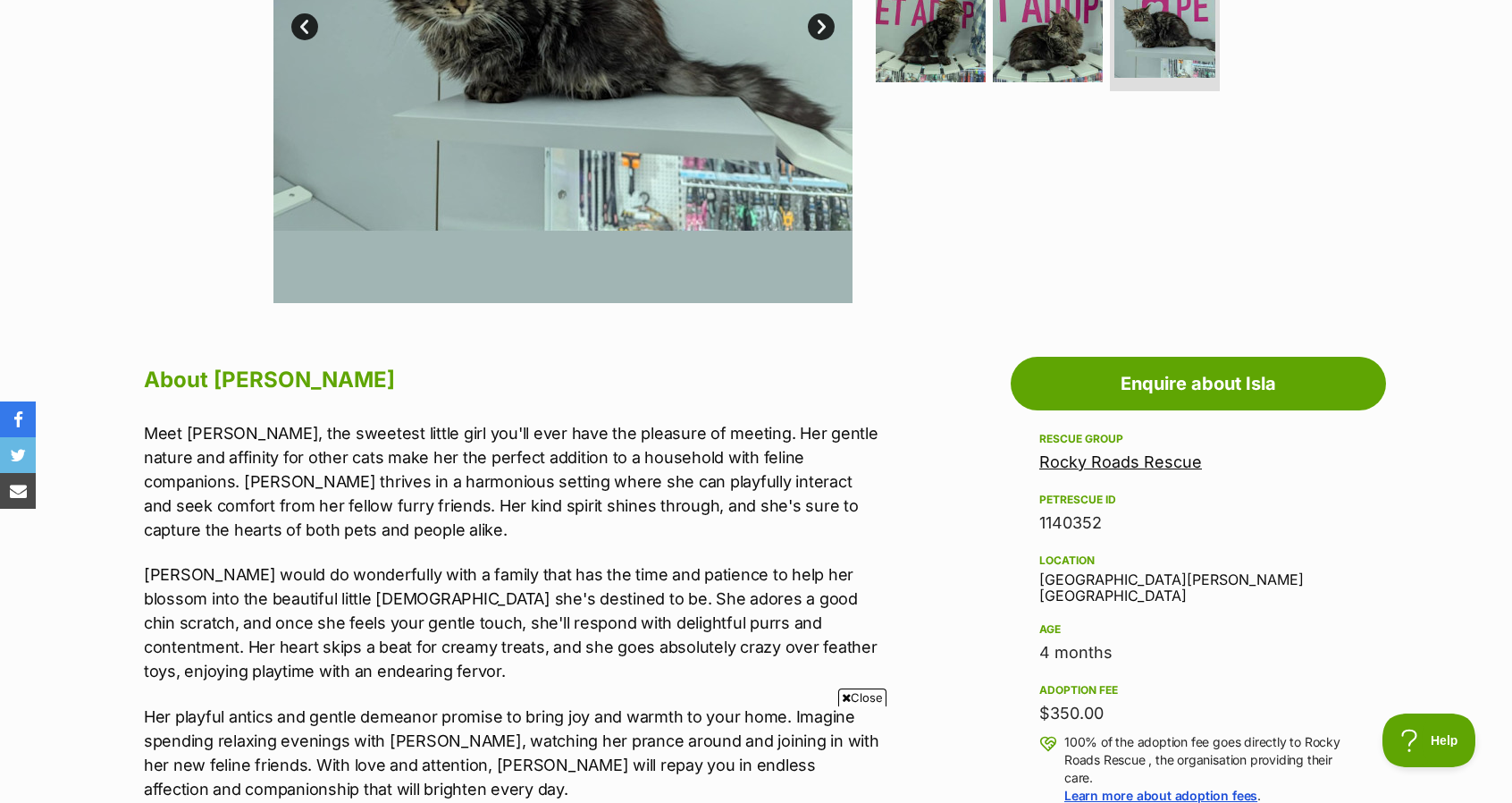
scroll to position [715, 0]
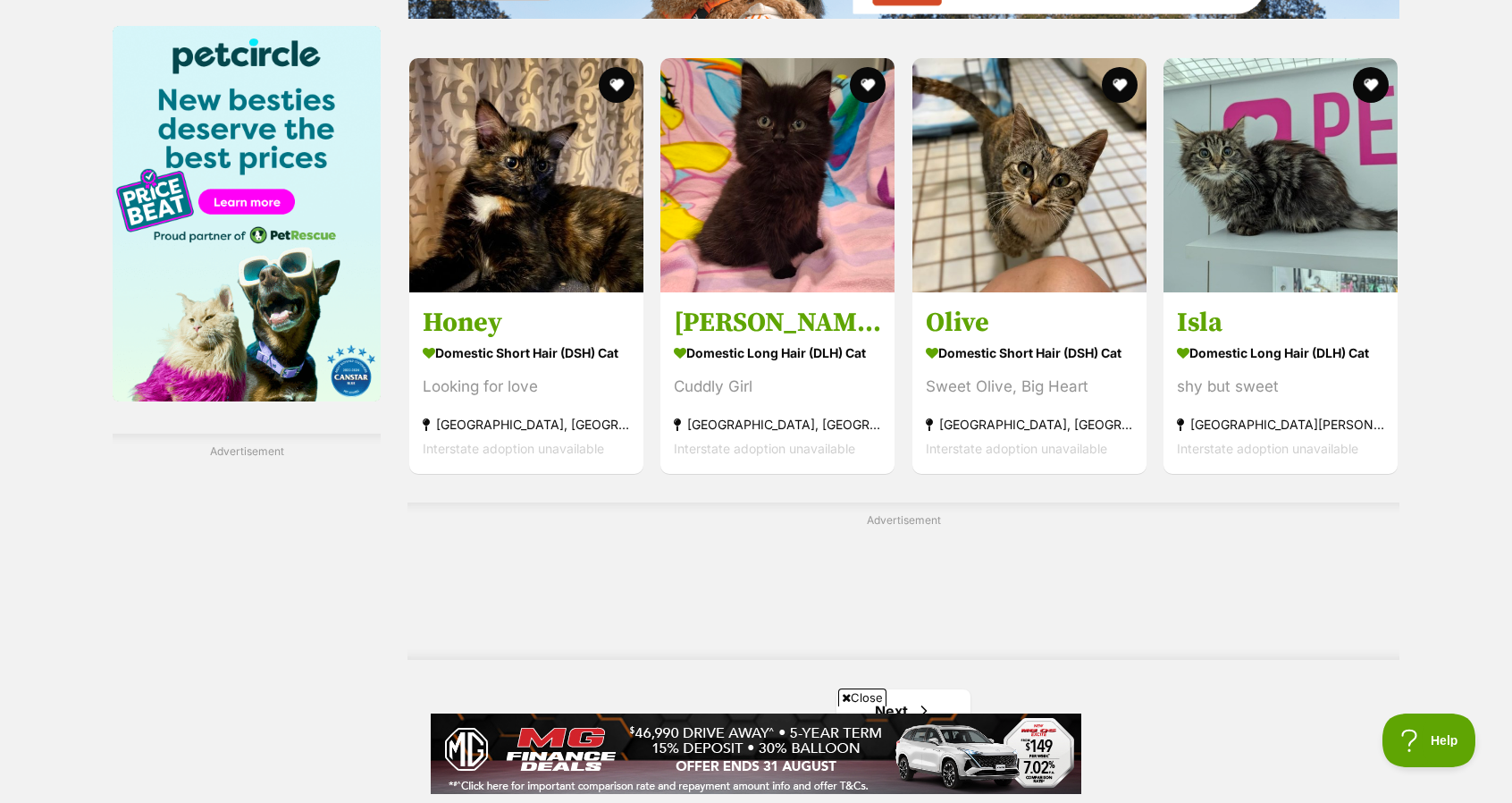
scroll to position [2772, 0]
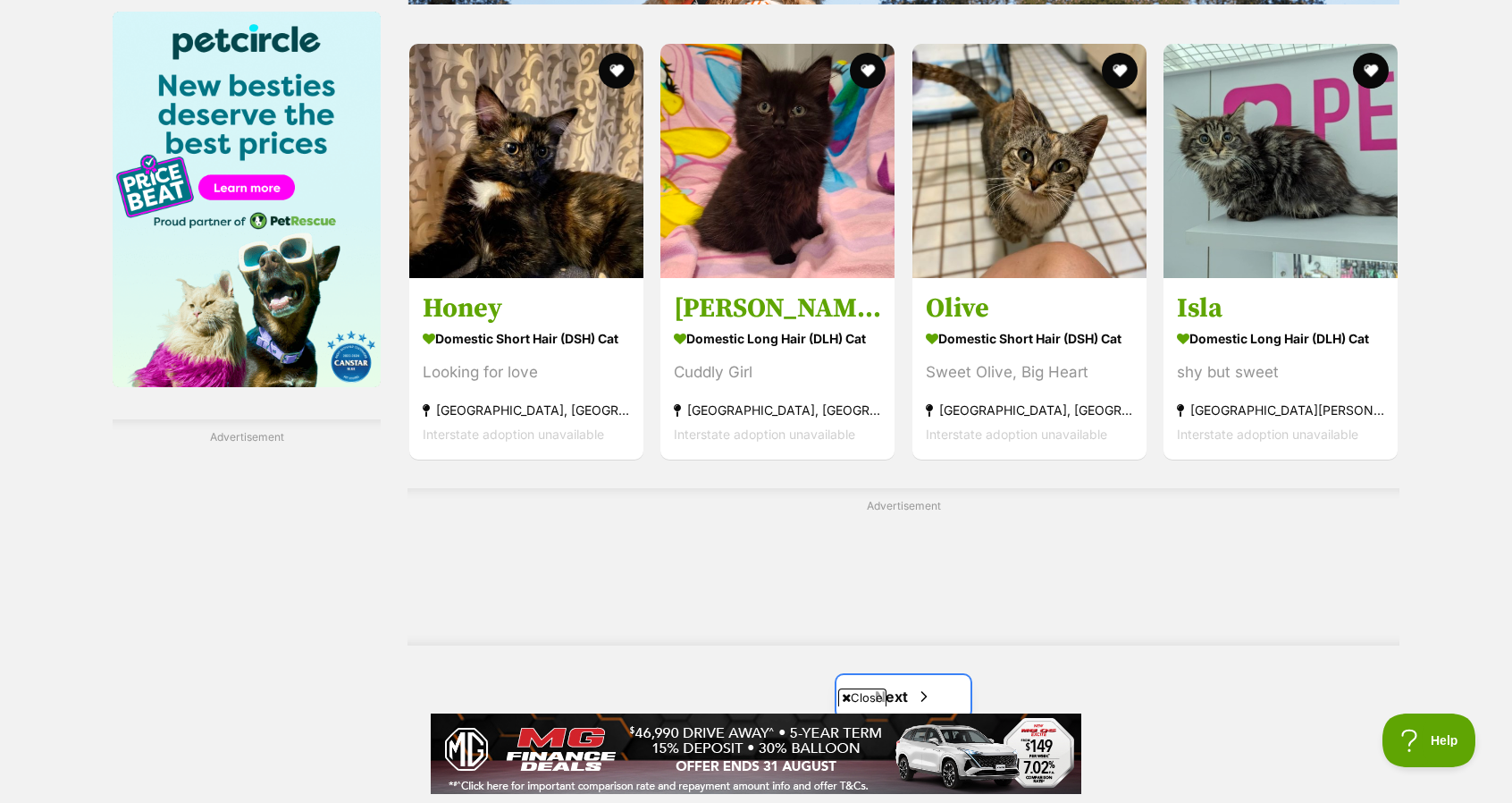
click at [905, 675] on link "Next" at bounding box center [904, 697] width 134 height 43
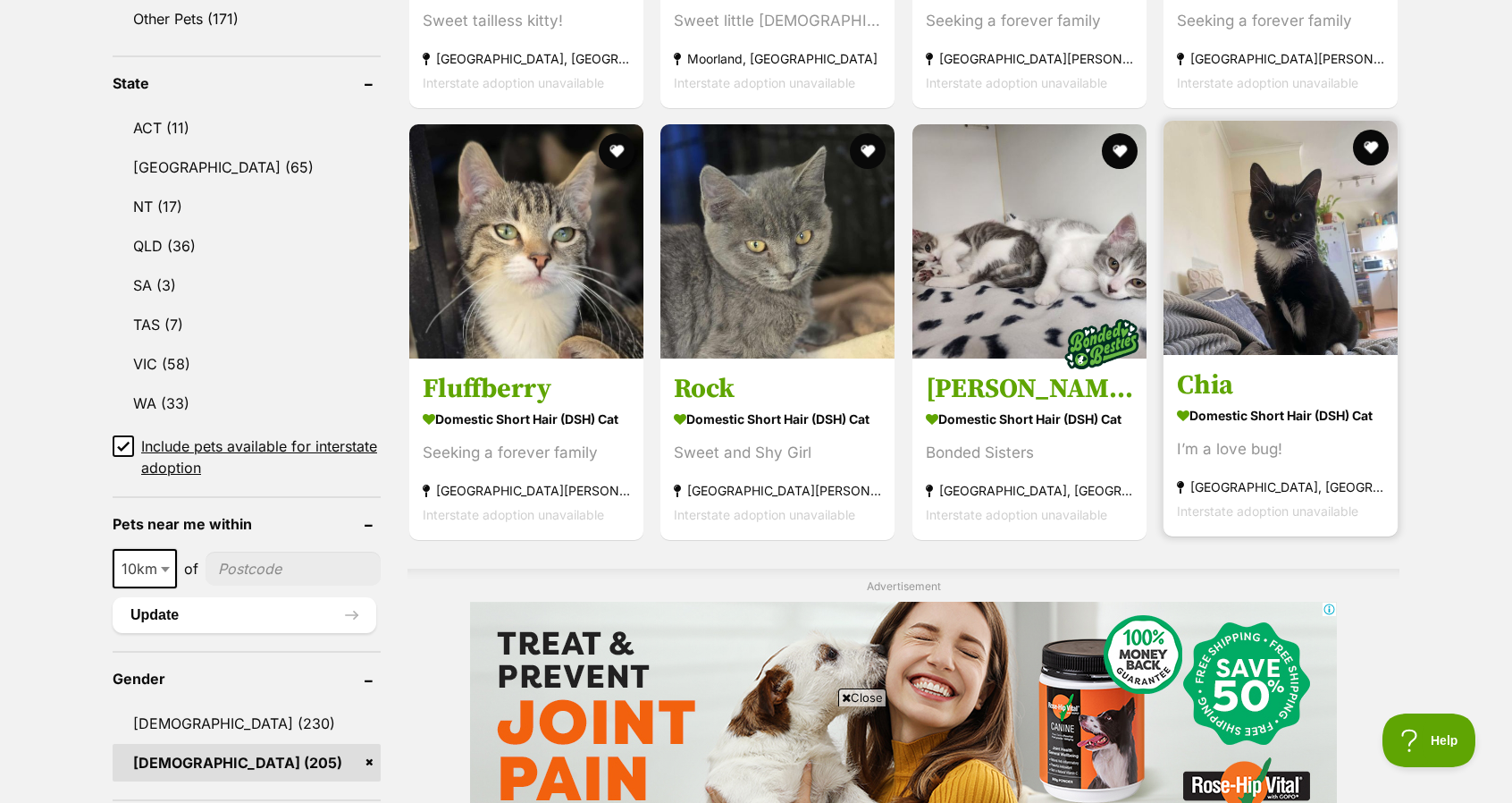
scroll to position [895, 0]
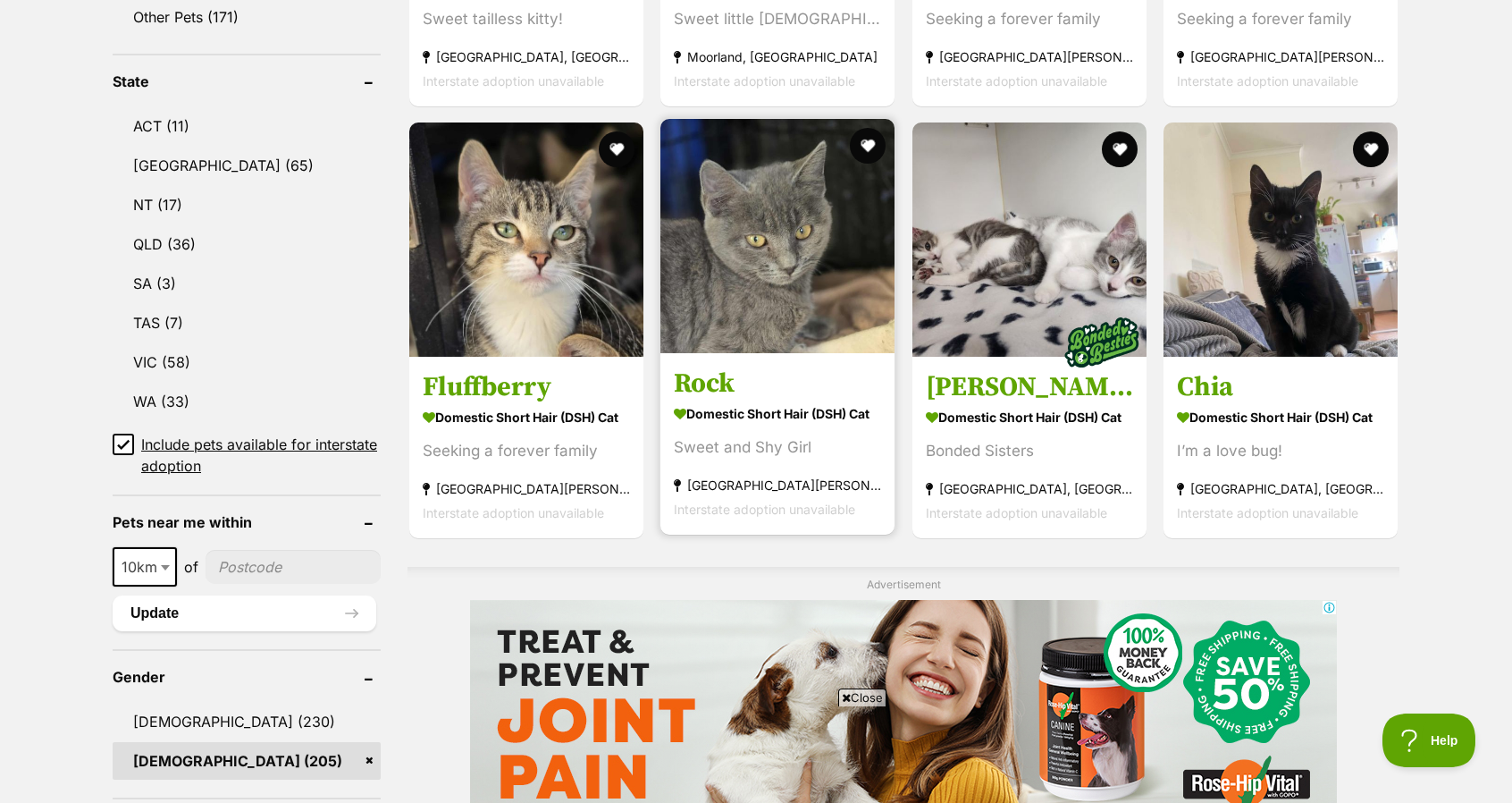
click at [726, 320] on img at bounding box center [777, 236] width 234 height 234
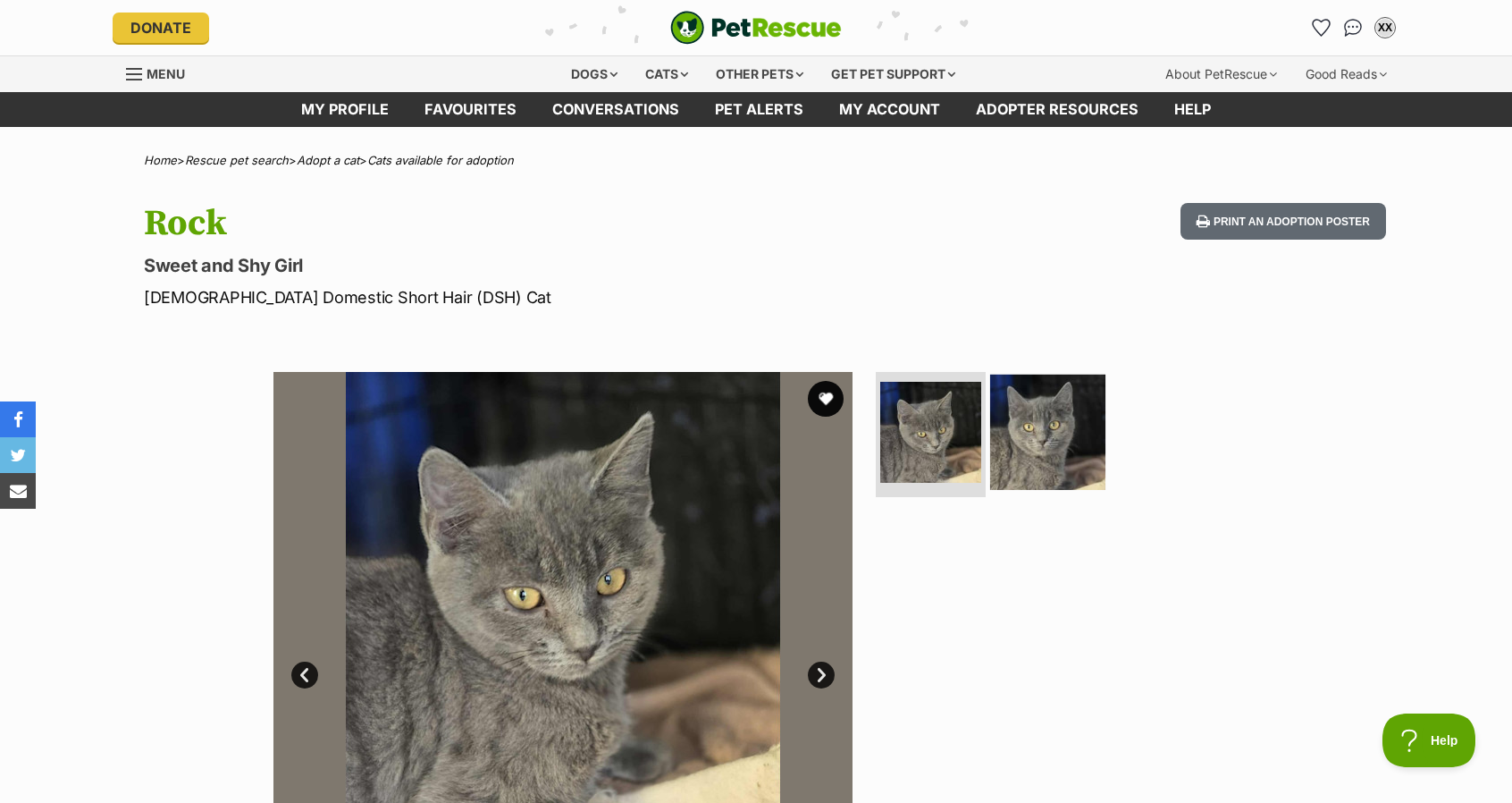
click at [1017, 438] on img at bounding box center [1048, 432] width 115 height 115
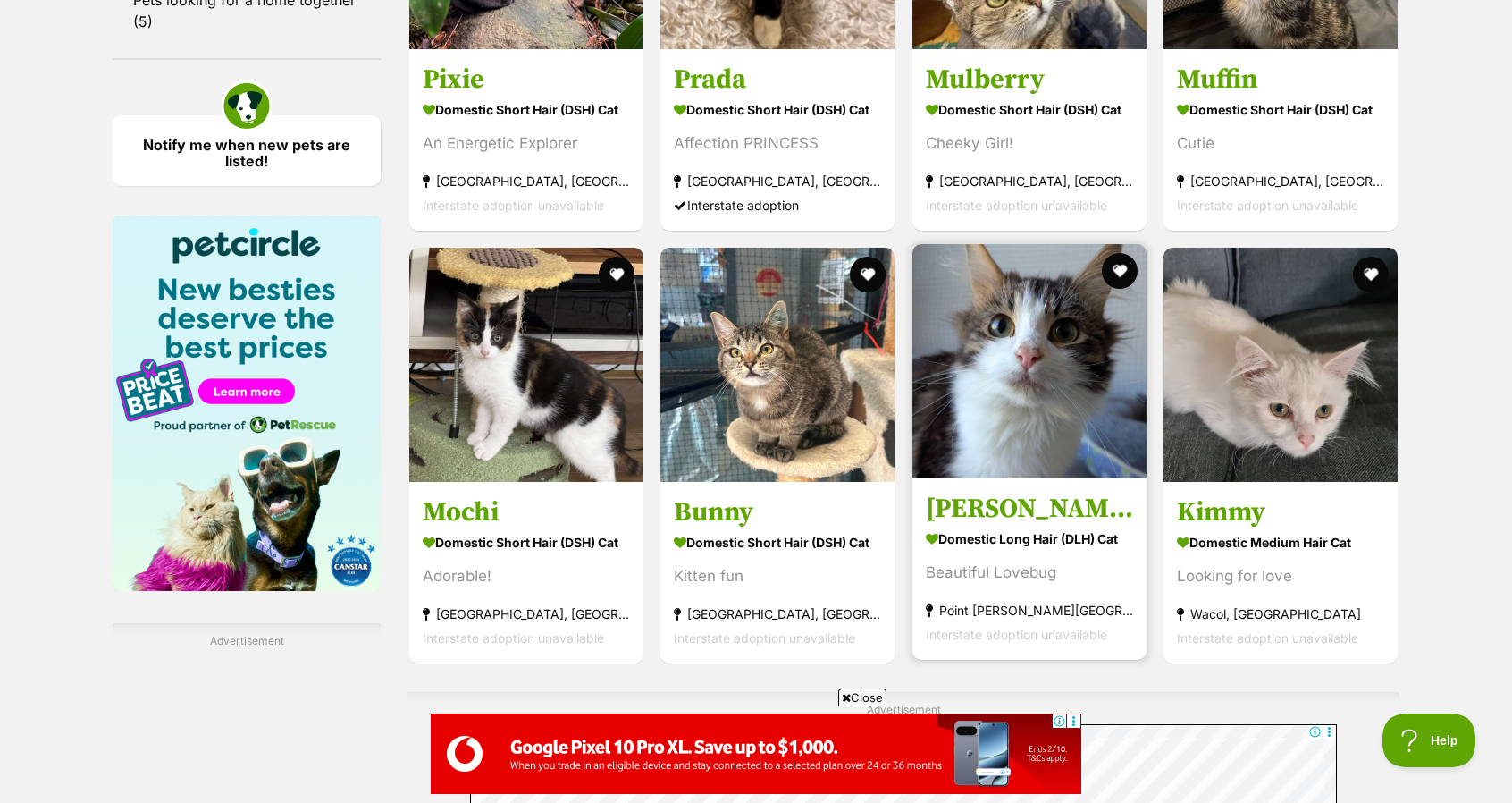
scroll to position [2582, 0]
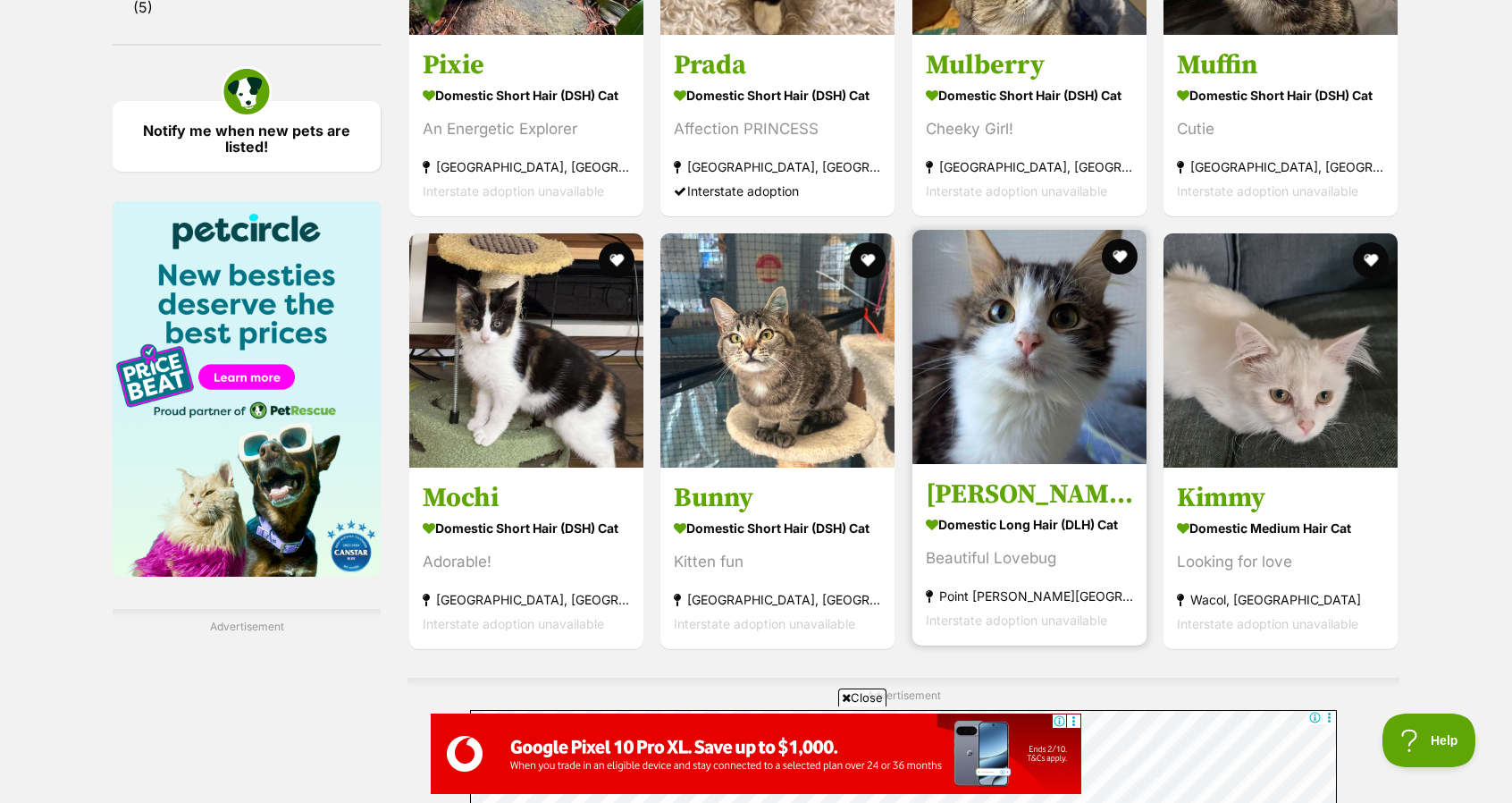
click at [1079, 397] on img at bounding box center [1030, 347] width 234 height 234
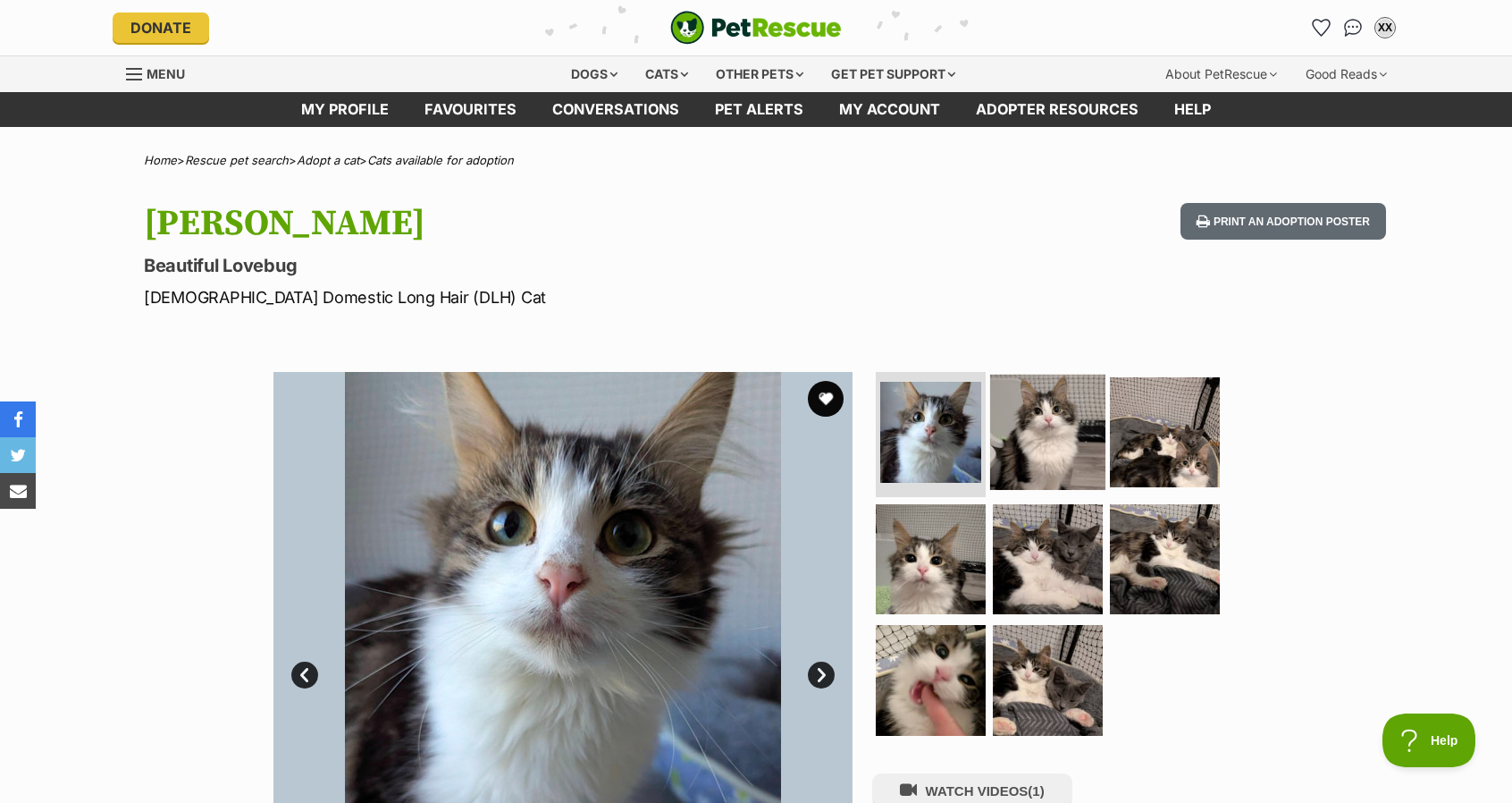
click at [1003, 428] on img at bounding box center [1048, 432] width 115 height 115
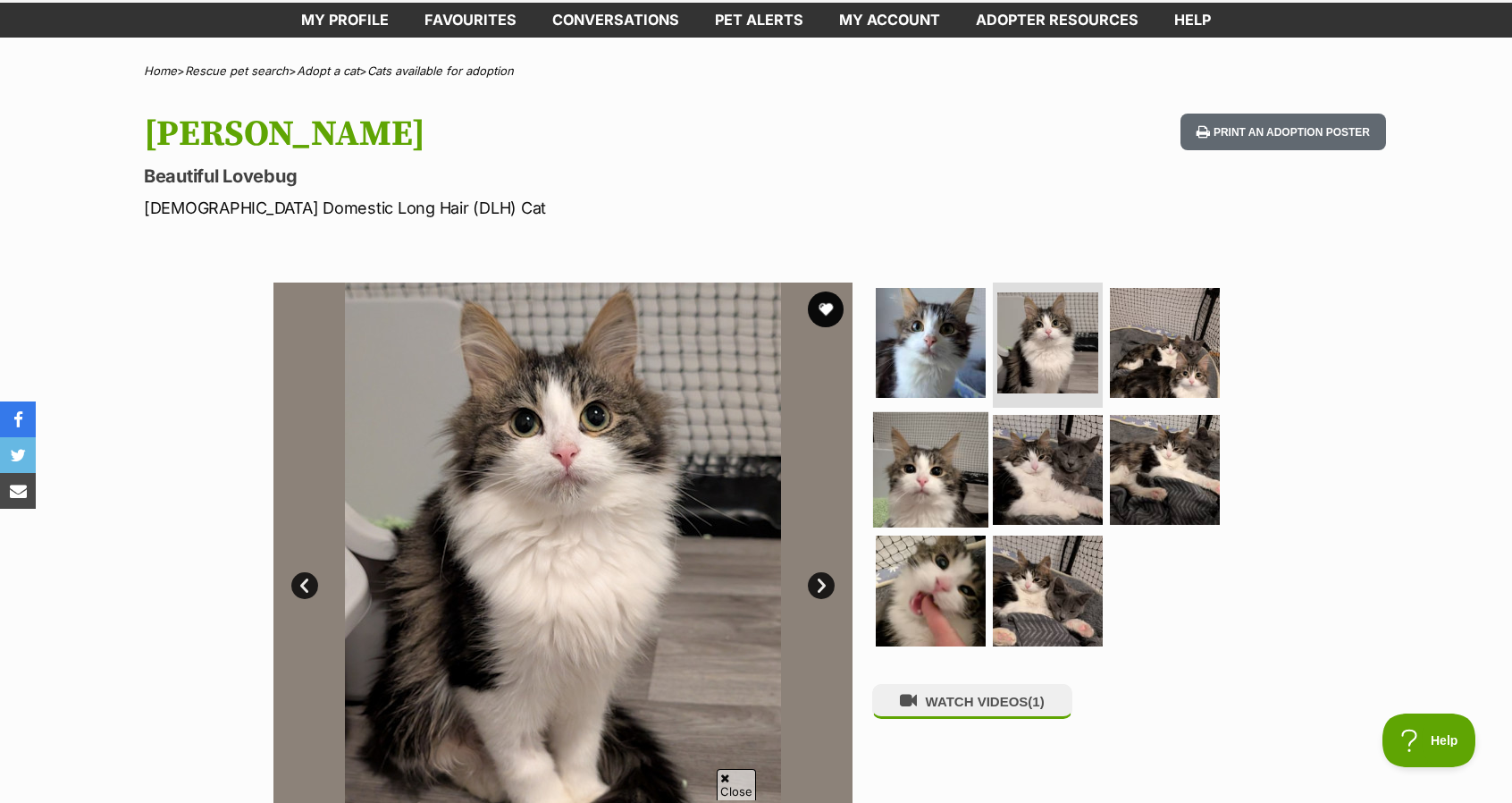
click at [946, 511] on img at bounding box center [930, 469] width 115 height 115
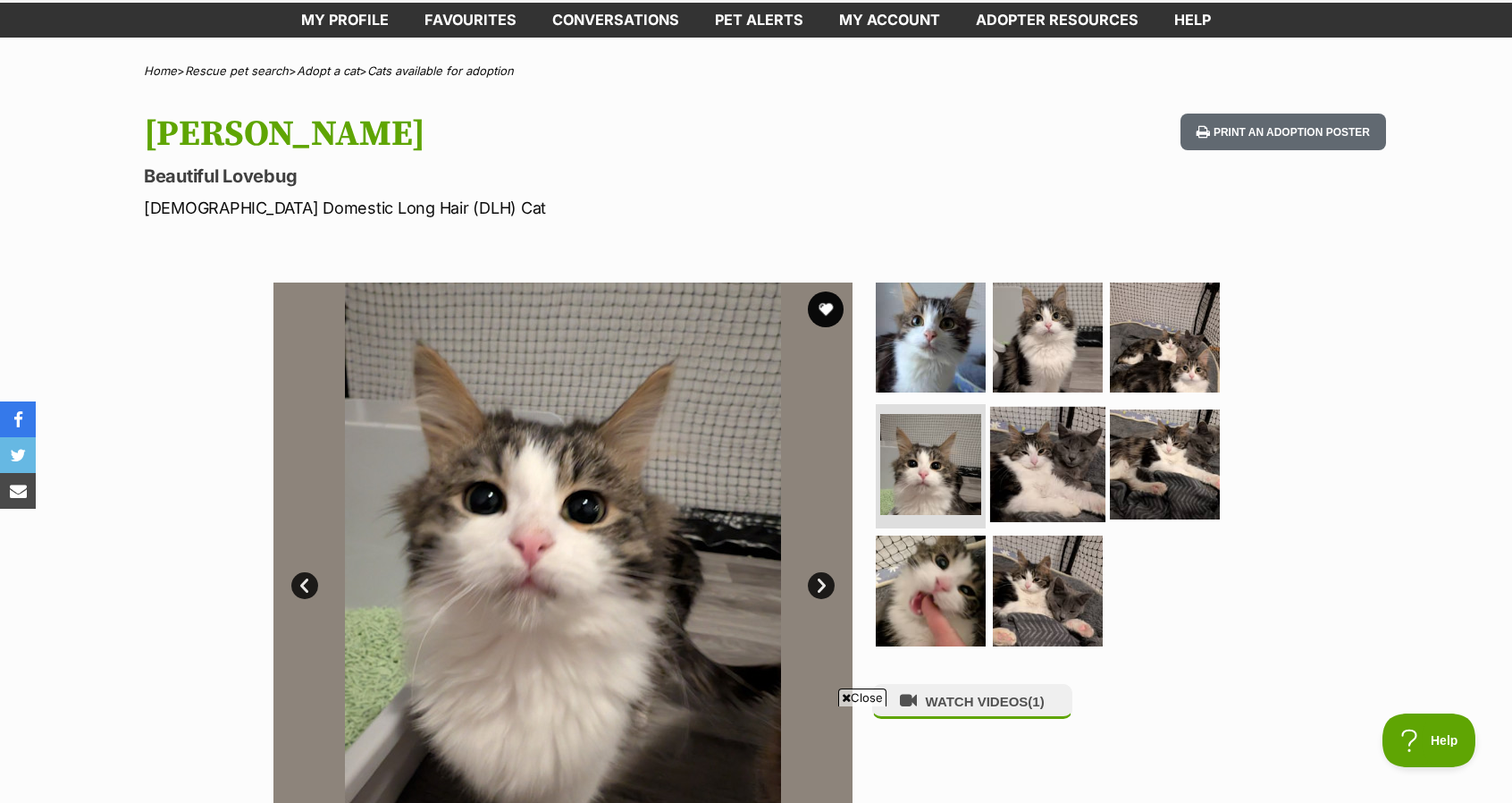
click at [1093, 472] on img at bounding box center [1048, 464] width 115 height 115
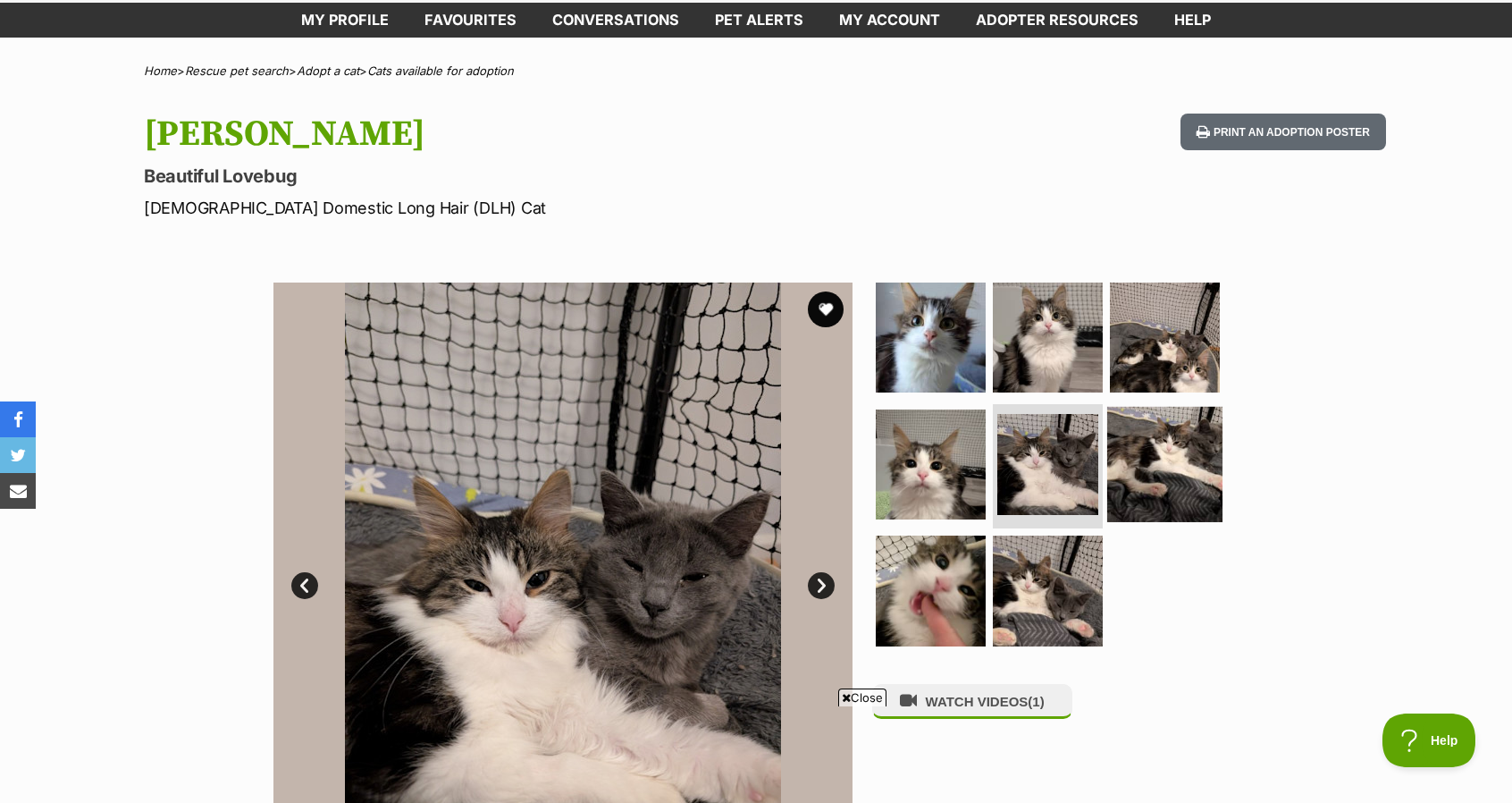
click at [1174, 454] on img at bounding box center [1165, 464] width 115 height 115
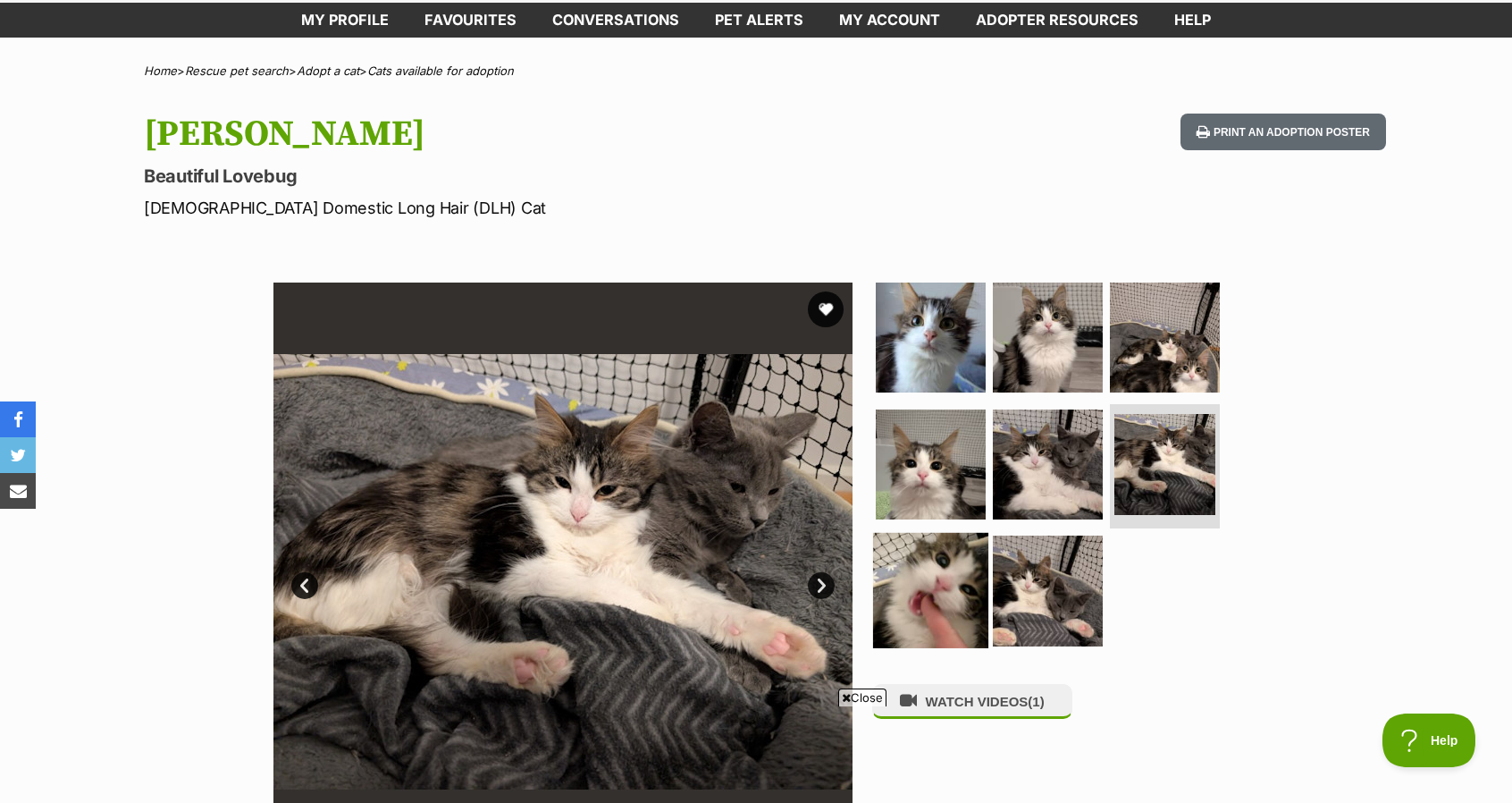
click at [873, 616] on img at bounding box center [930, 591] width 115 height 115
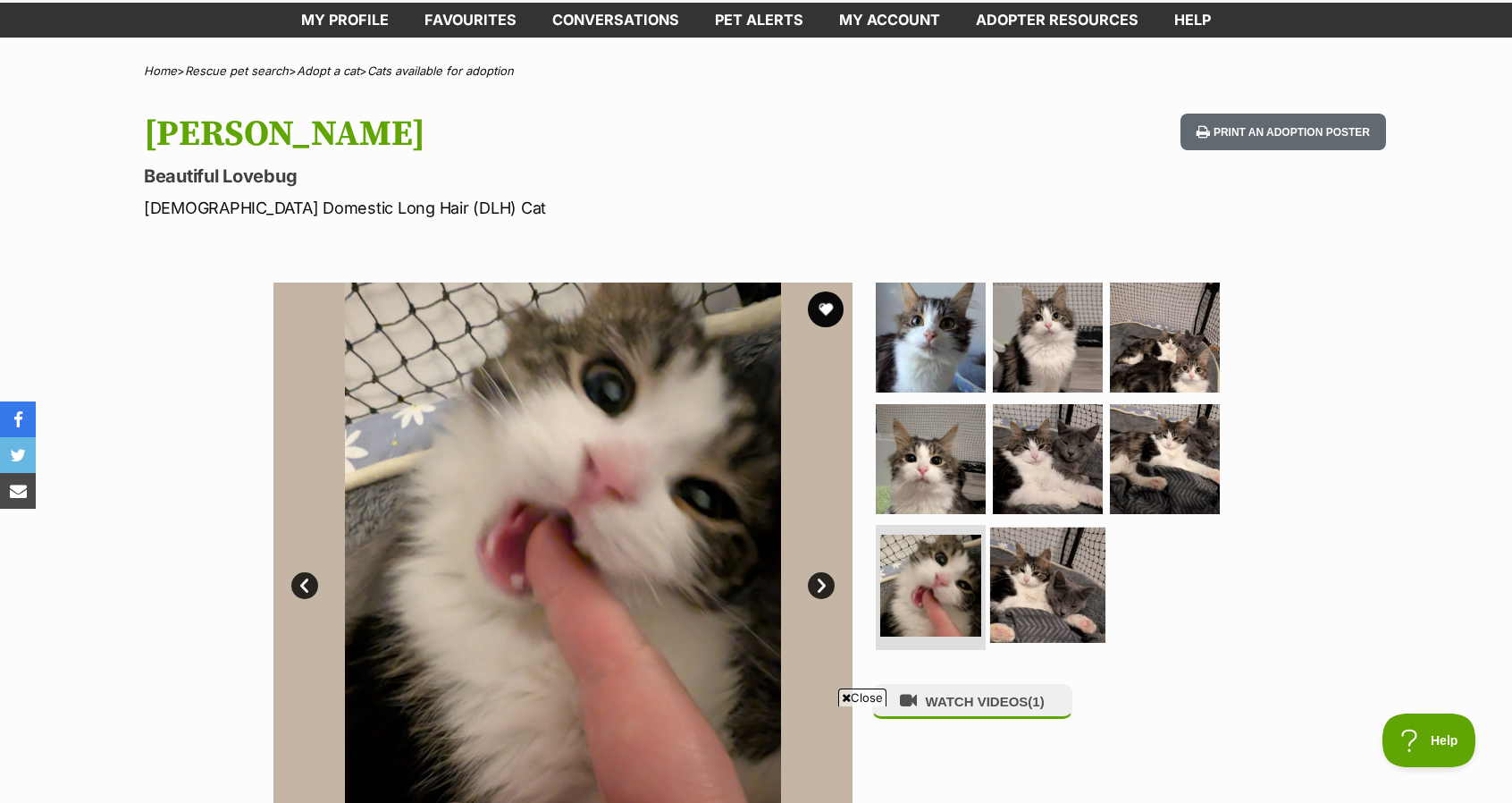
click at [1046, 556] on img at bounding box center [1048, 585] width 115 height 115
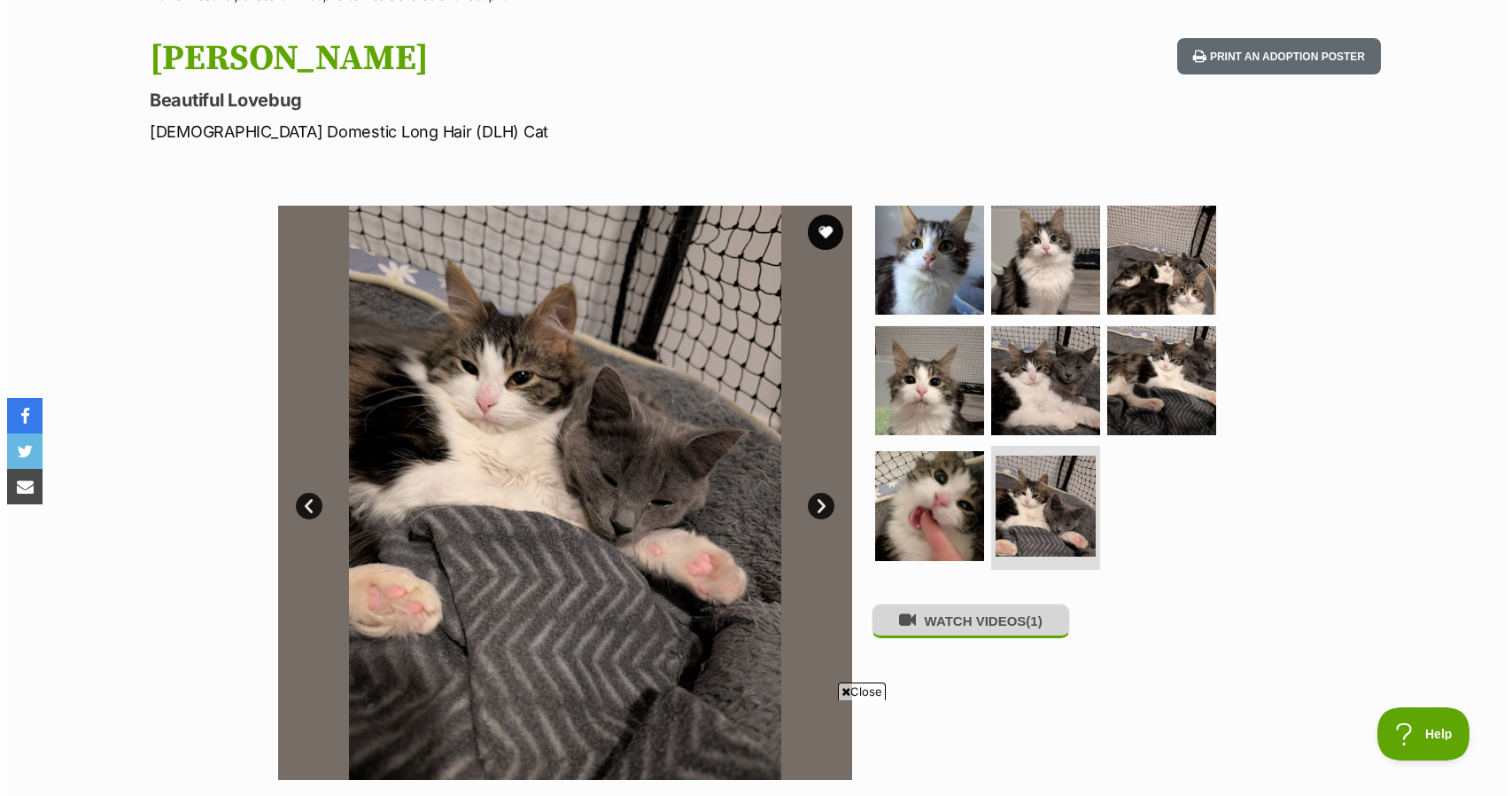
scroll to position [178, 0]
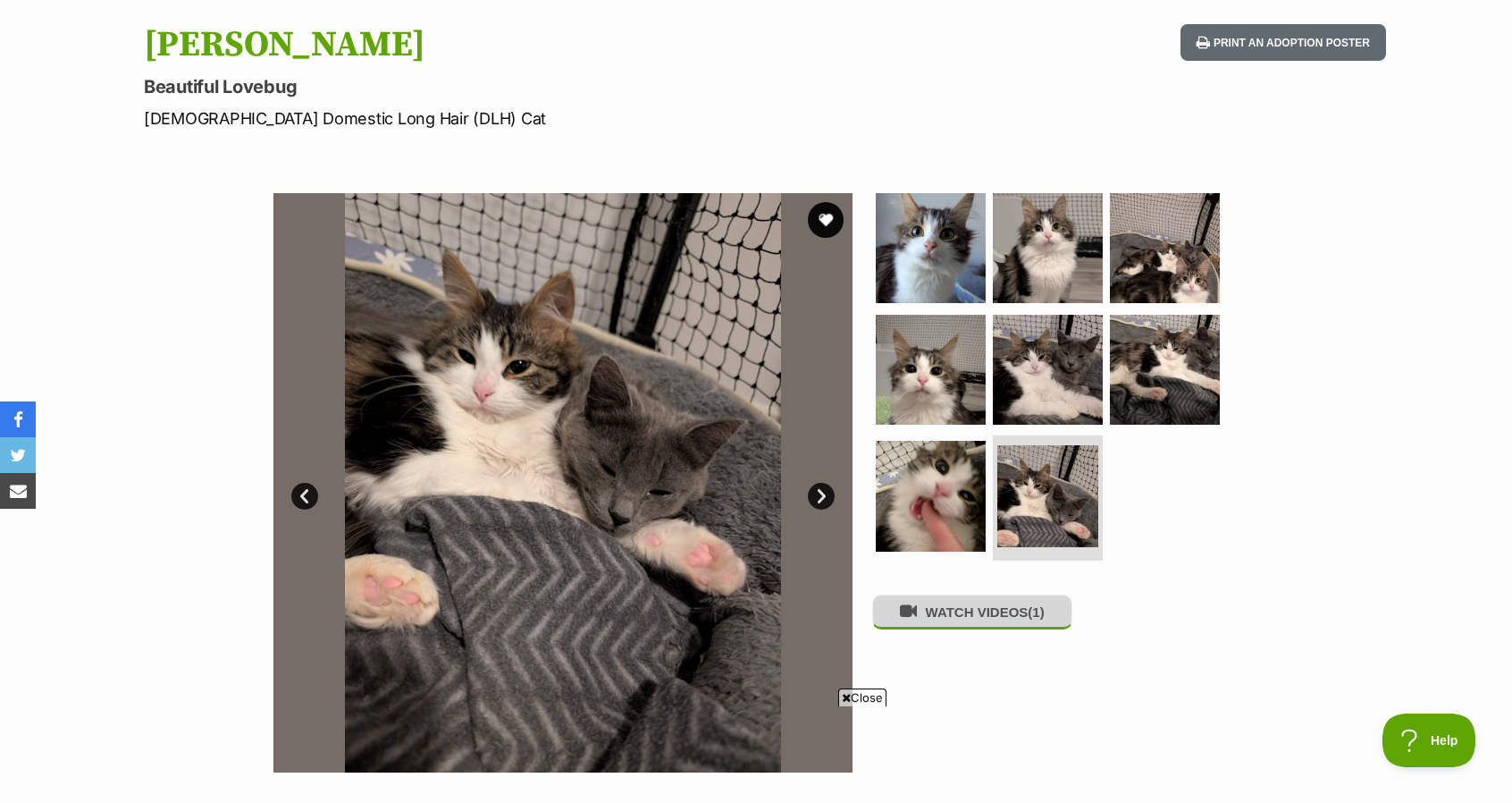
click at [980, 609] on button "WATCH VIDEOS (1)" at bounding box center [973, 612] width 201 height 35
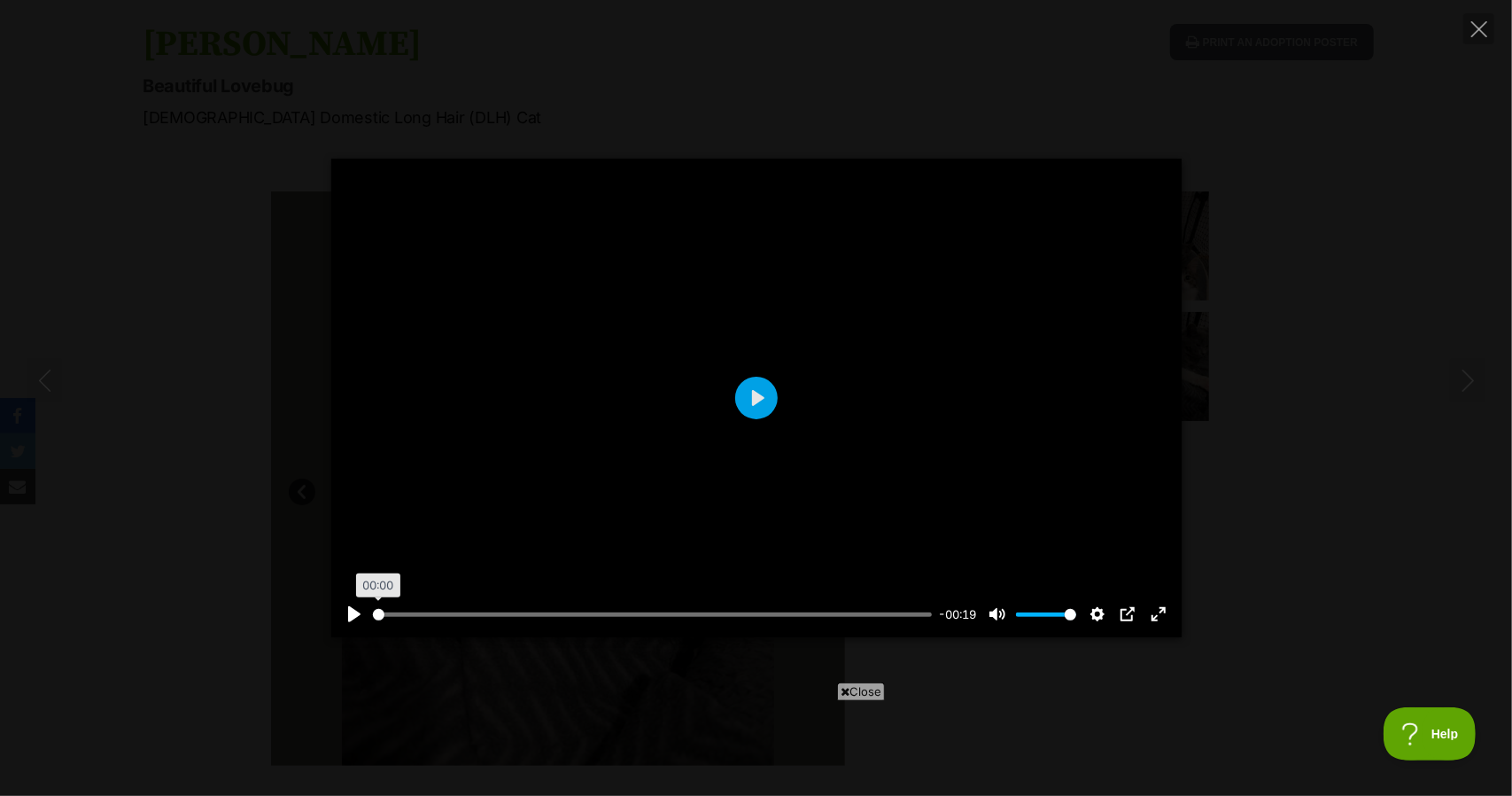
click at [378, 618] on input "Seek" at bounding box center [653, 614] width 560 height 16
drag, startPoint x: 379, startPoint y: 611, endPoint x: 420, endPoint y: 617, distance: 41.4
click at [411, 616] on input "Seek" at bounding box center [653, 614] width 560 height 16
drag, startPoint x: 428, startPoint y: 615, endPoint x: 287, endPoint y: 631, distance: 141.9
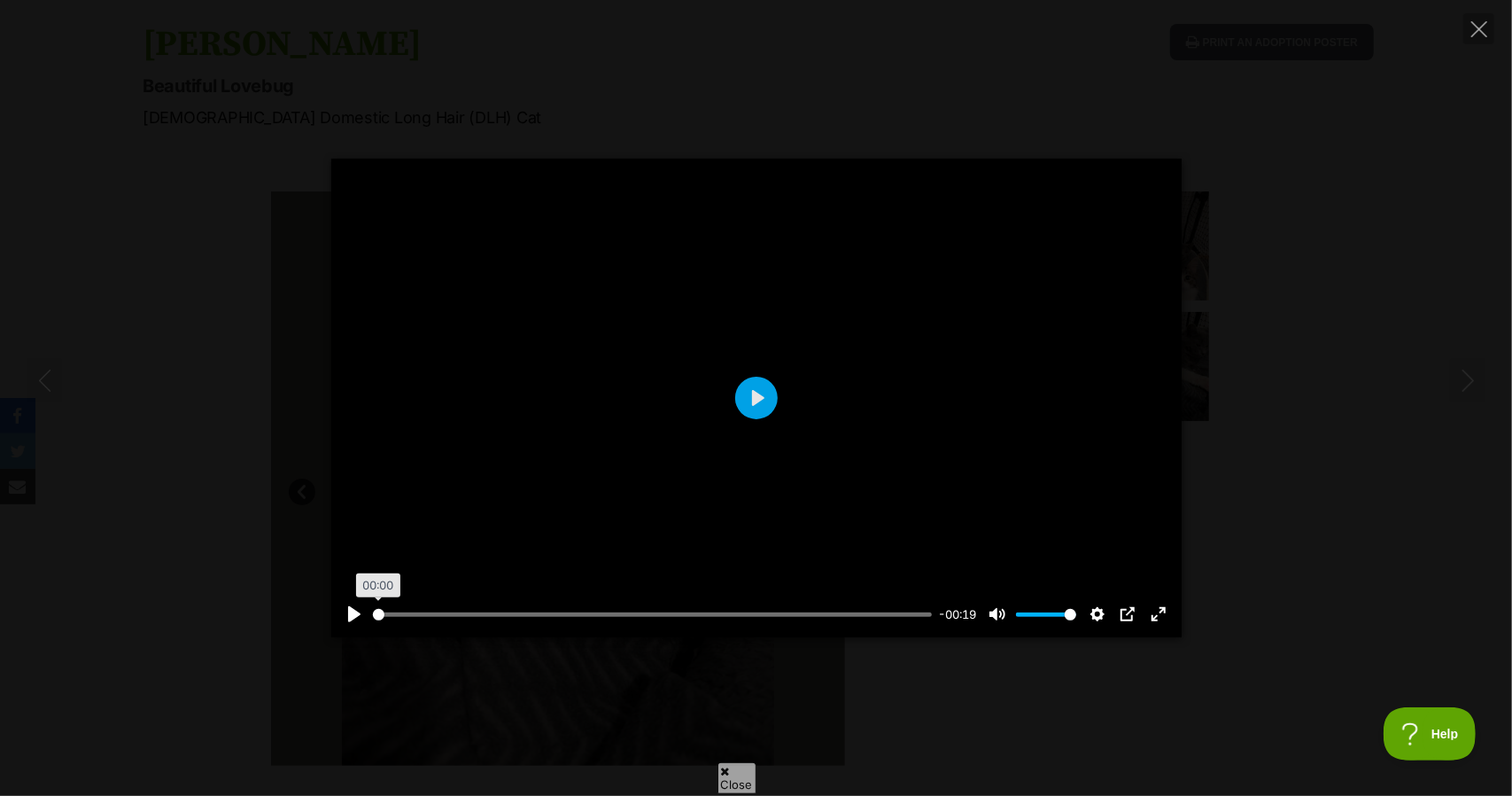
click at [373, 623] on input "Seek" at bounding box center [653, 614] width 560 height 16
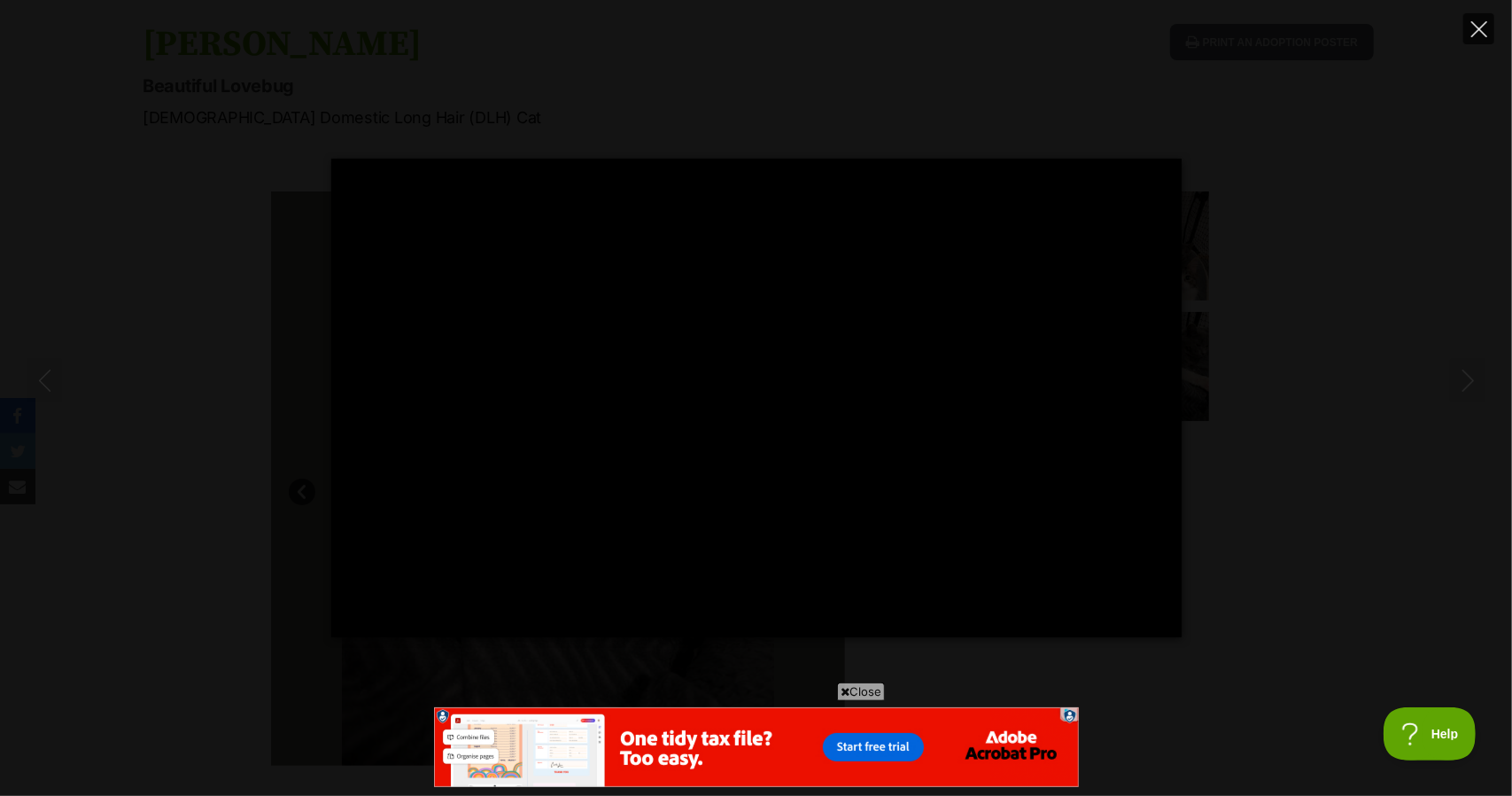
click at [1469, 26] on button "Close" at bounding box center [1479, 29] width 31 height 31
type input "10.93"
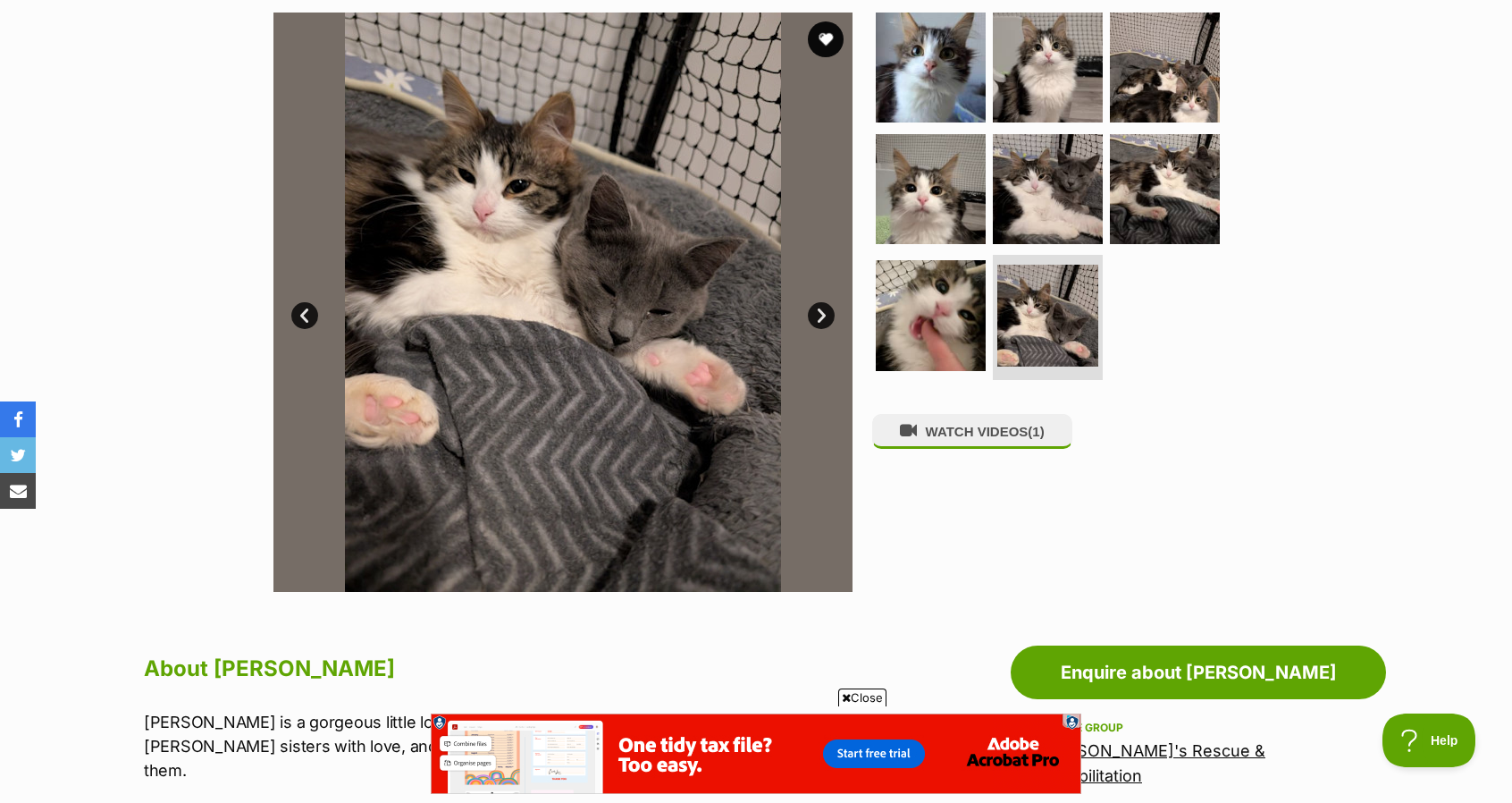
scroll to position [358, 0]
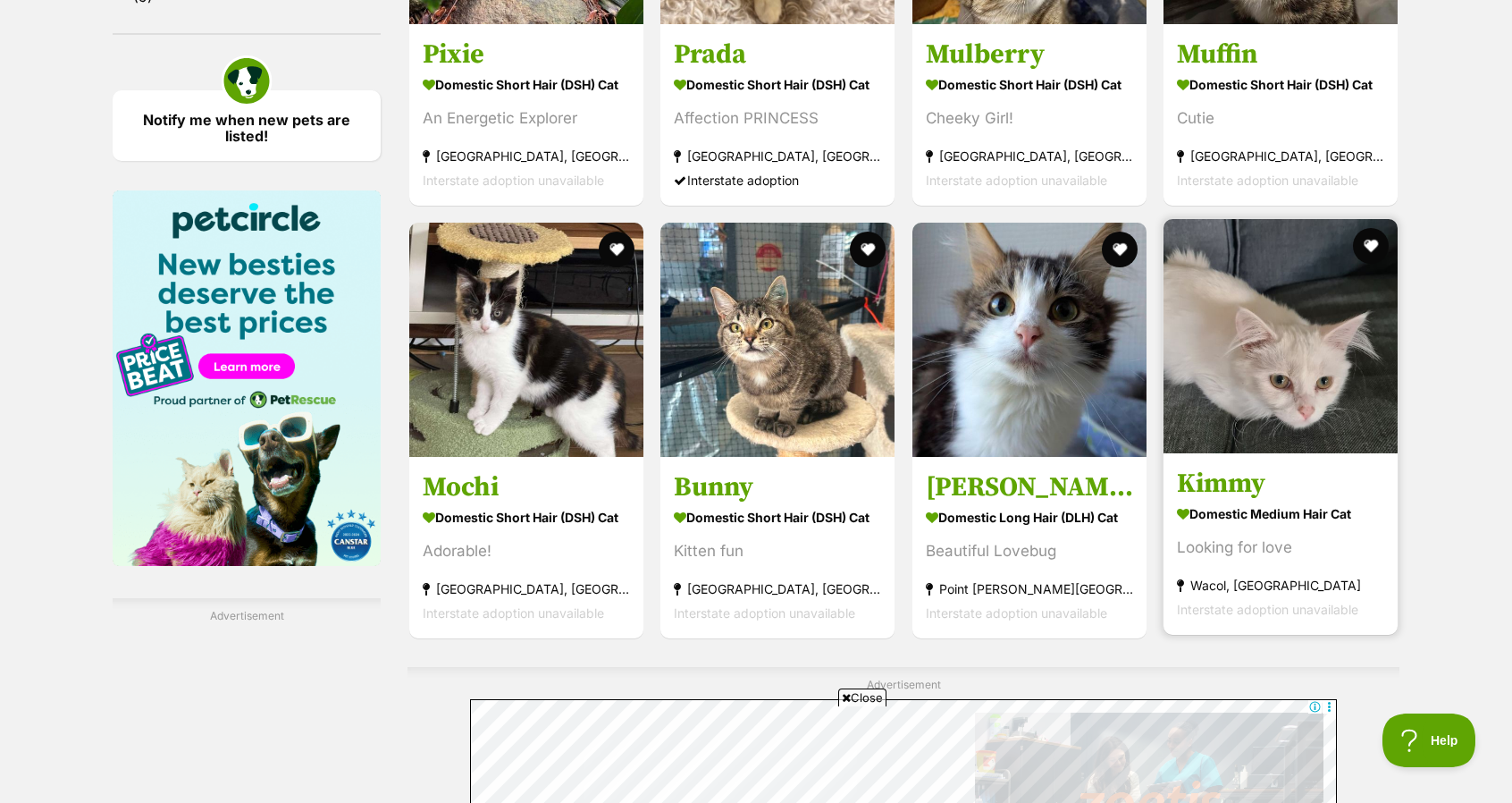
click at [1313, 330] on img at bounding box center [1281, 336] width 234 height 234
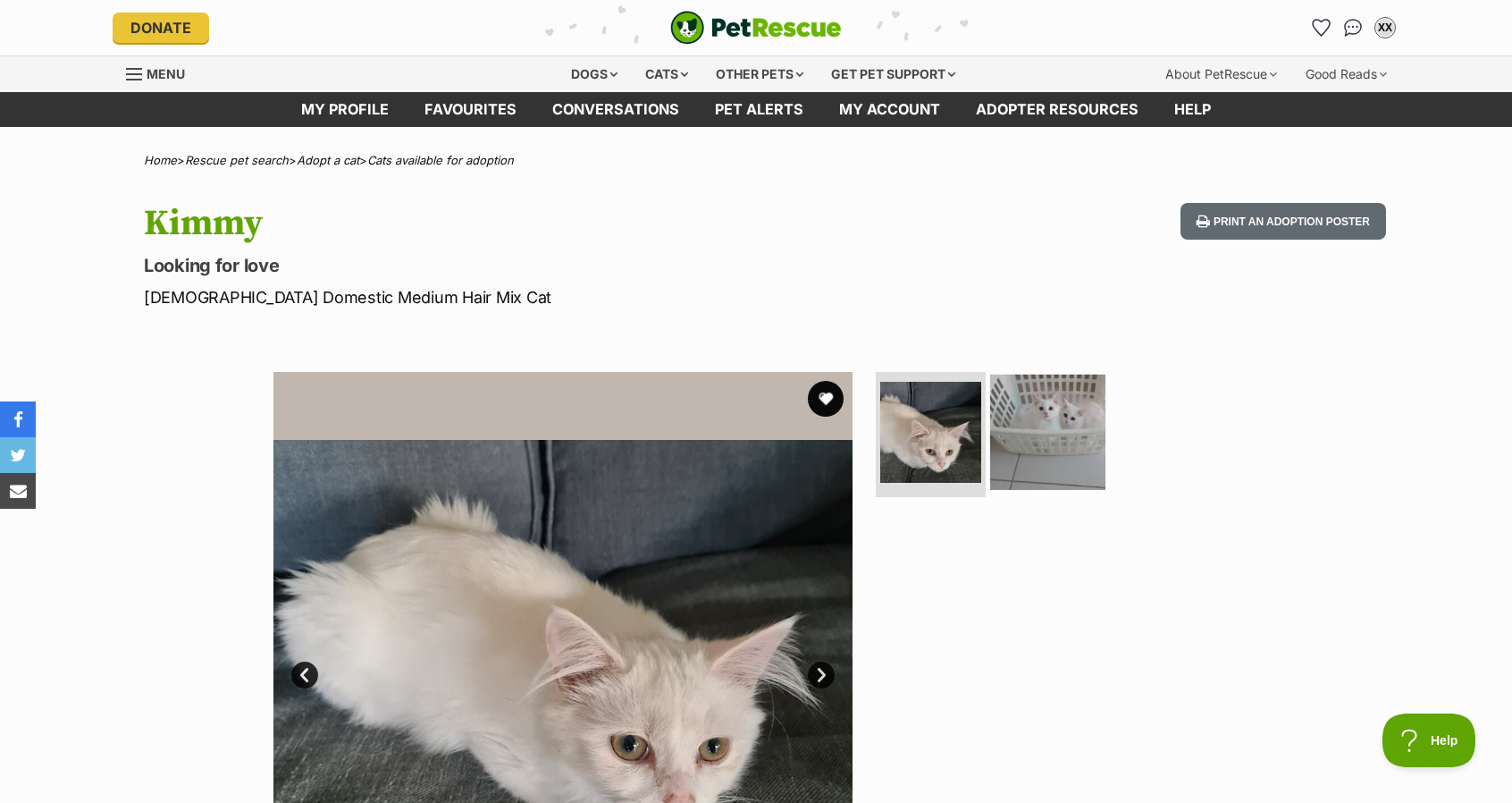
click at [1041, 434] on img at bounding box center [1048, 432] width 115 height 115
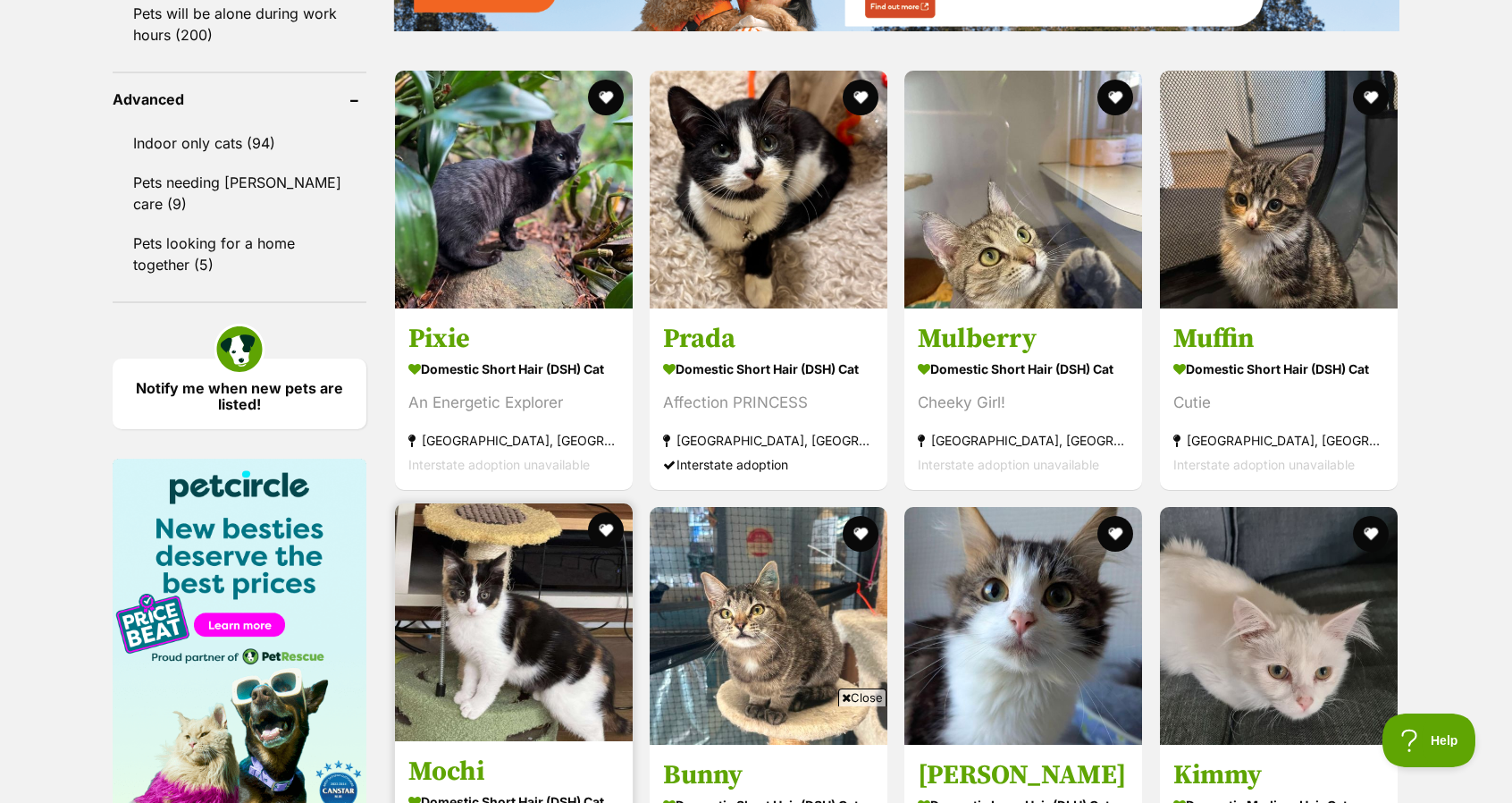
click at [438, 504] on img at bounding box center [514, 623] width 238 height 238
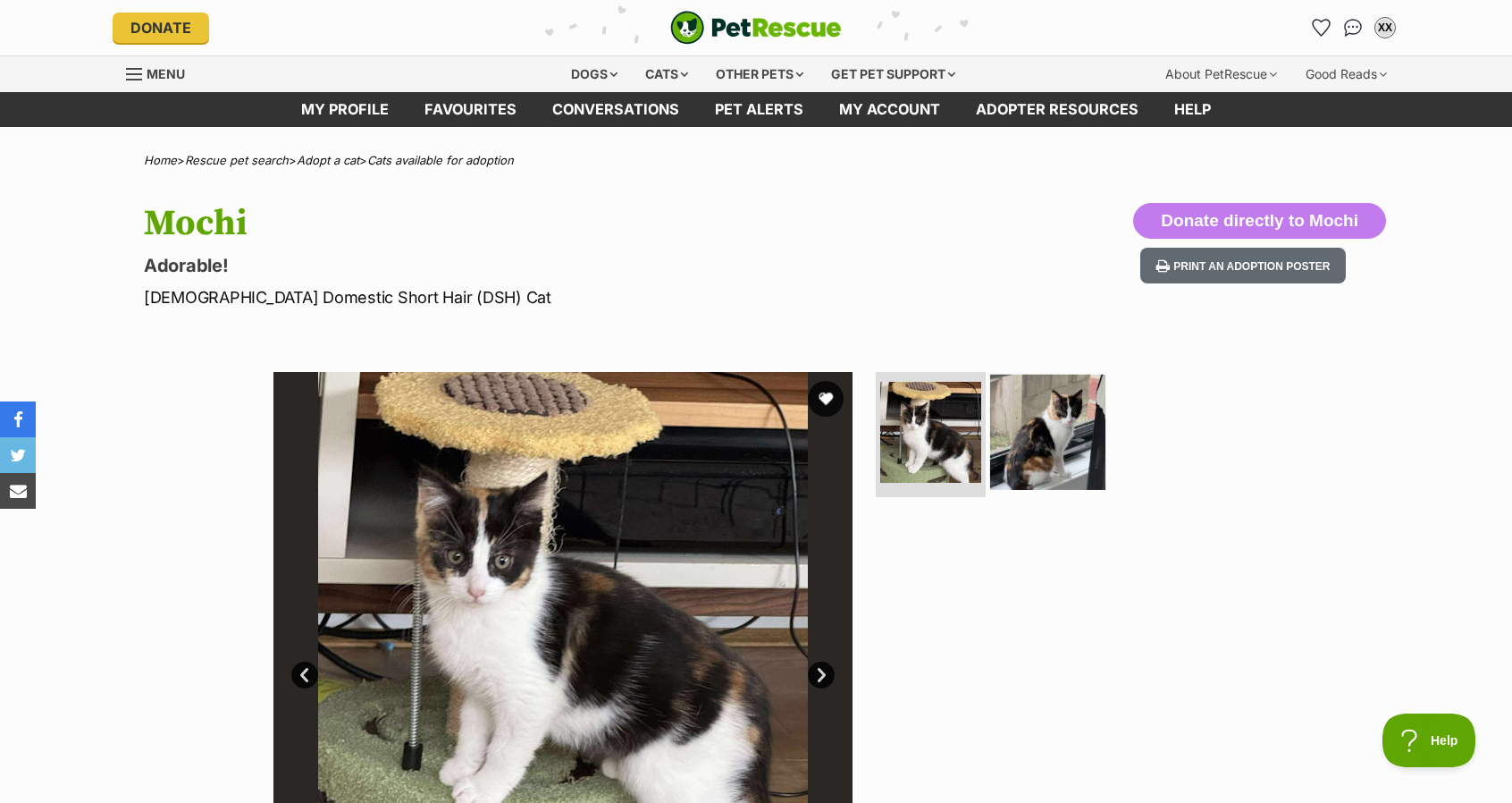
click at [1075, 427] on img at bounding box center [1048, 432] width 115 height 115
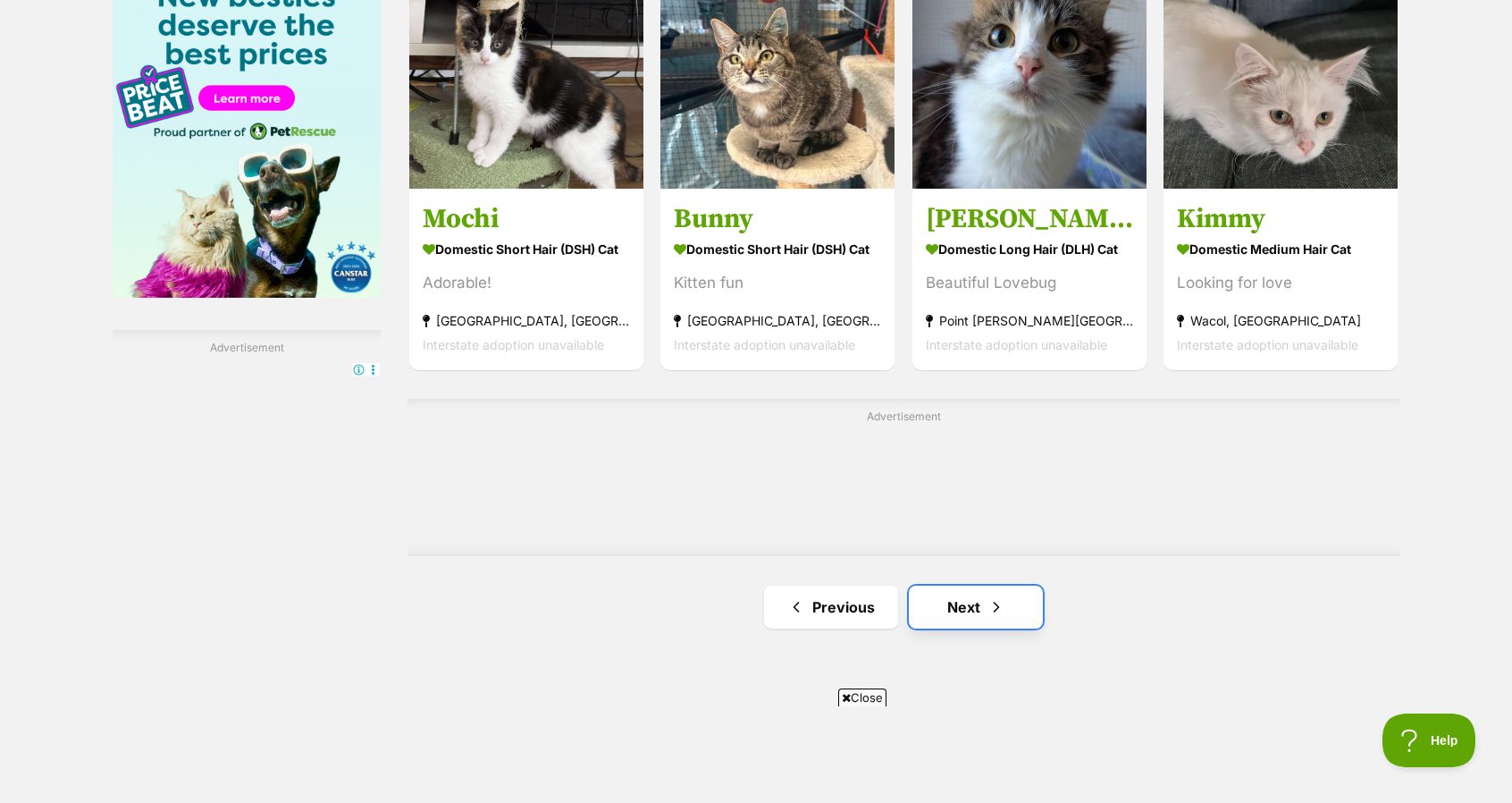
click at [1002, 601] on span "Next page" at bounding box center [997, 607] width 18 height 21
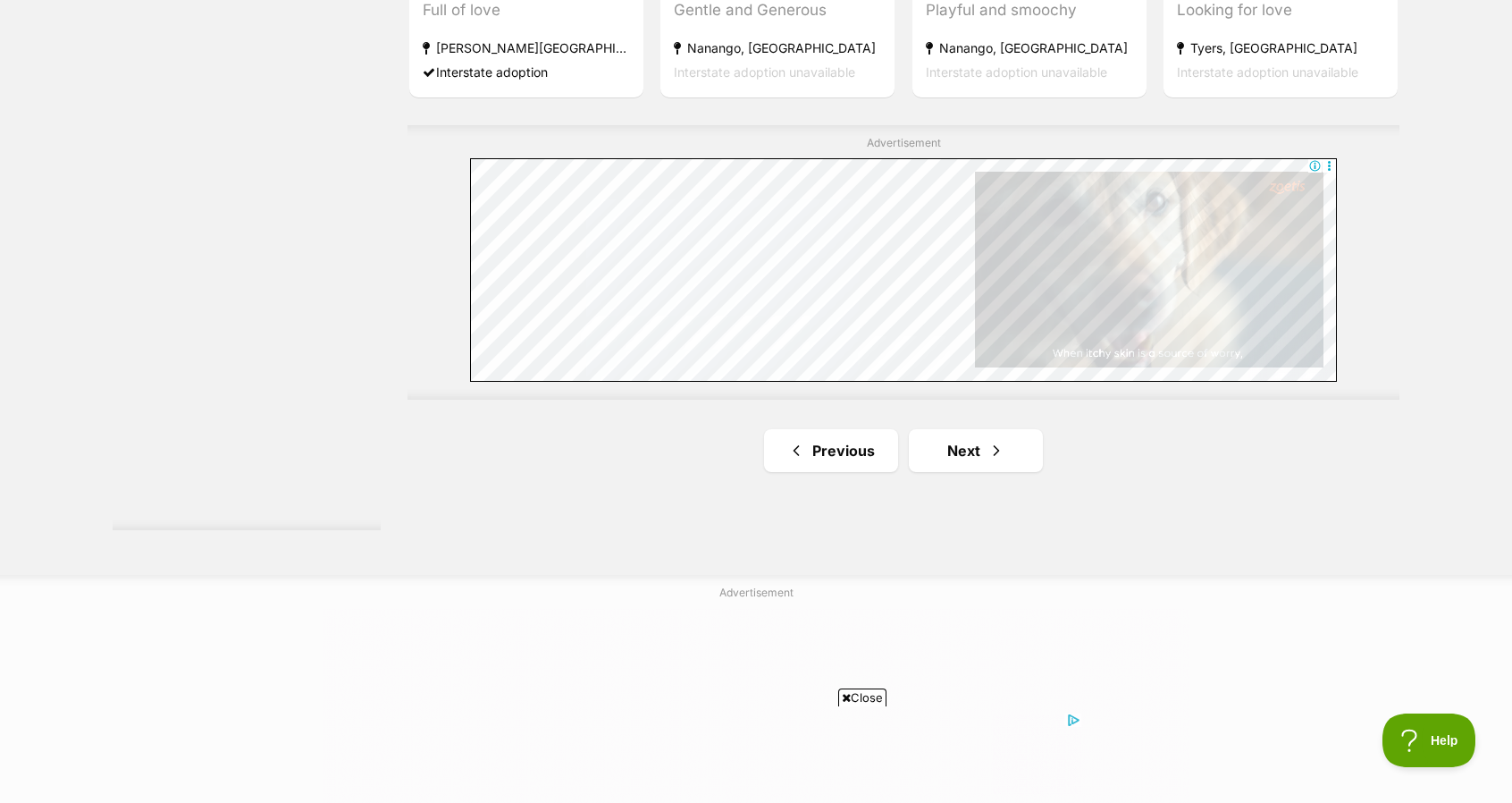
scroll to position [3308, 0]
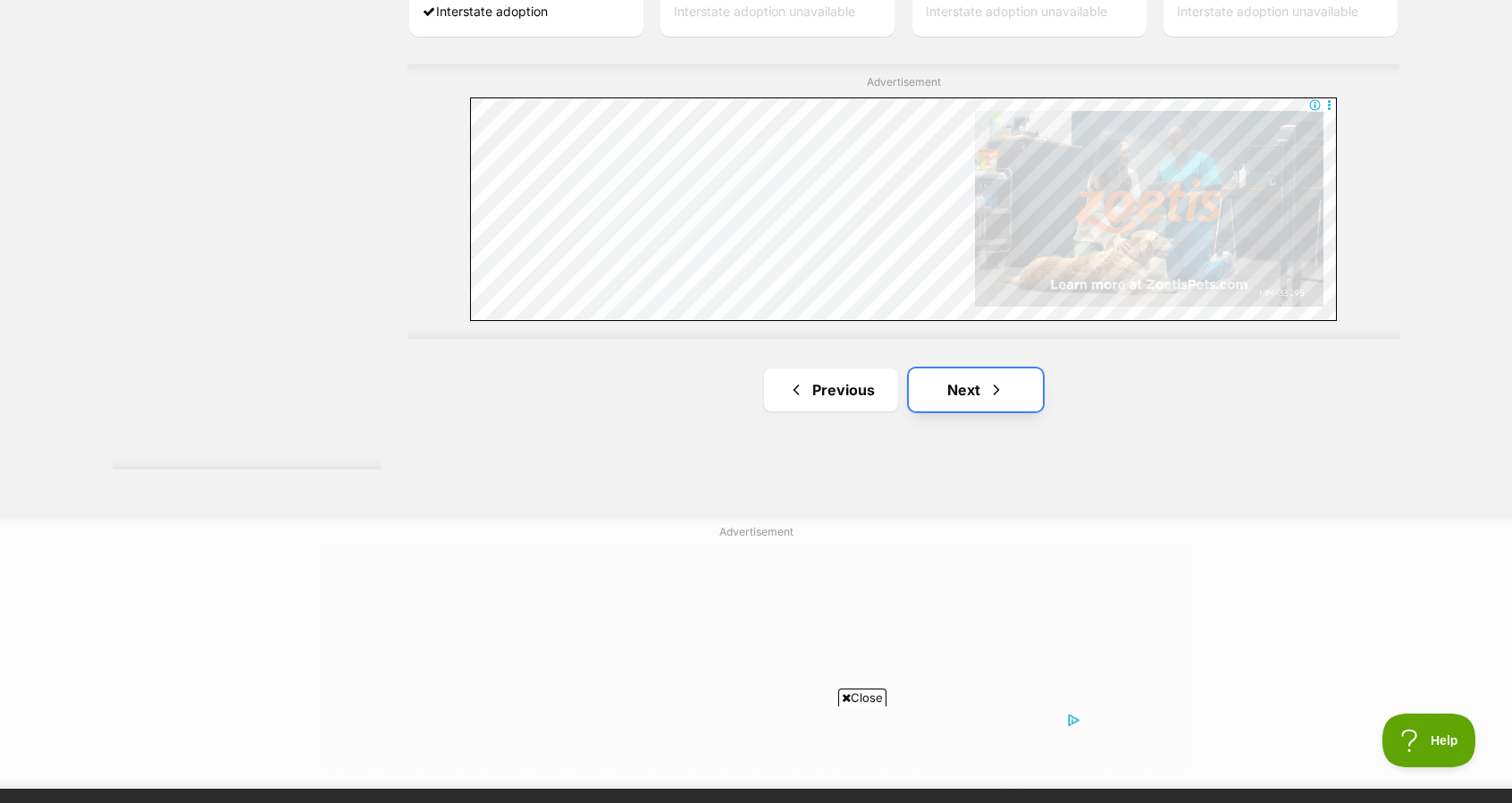
click at [955, 396] on link "Next" at bounding box center [976, 390] width 134 height 43
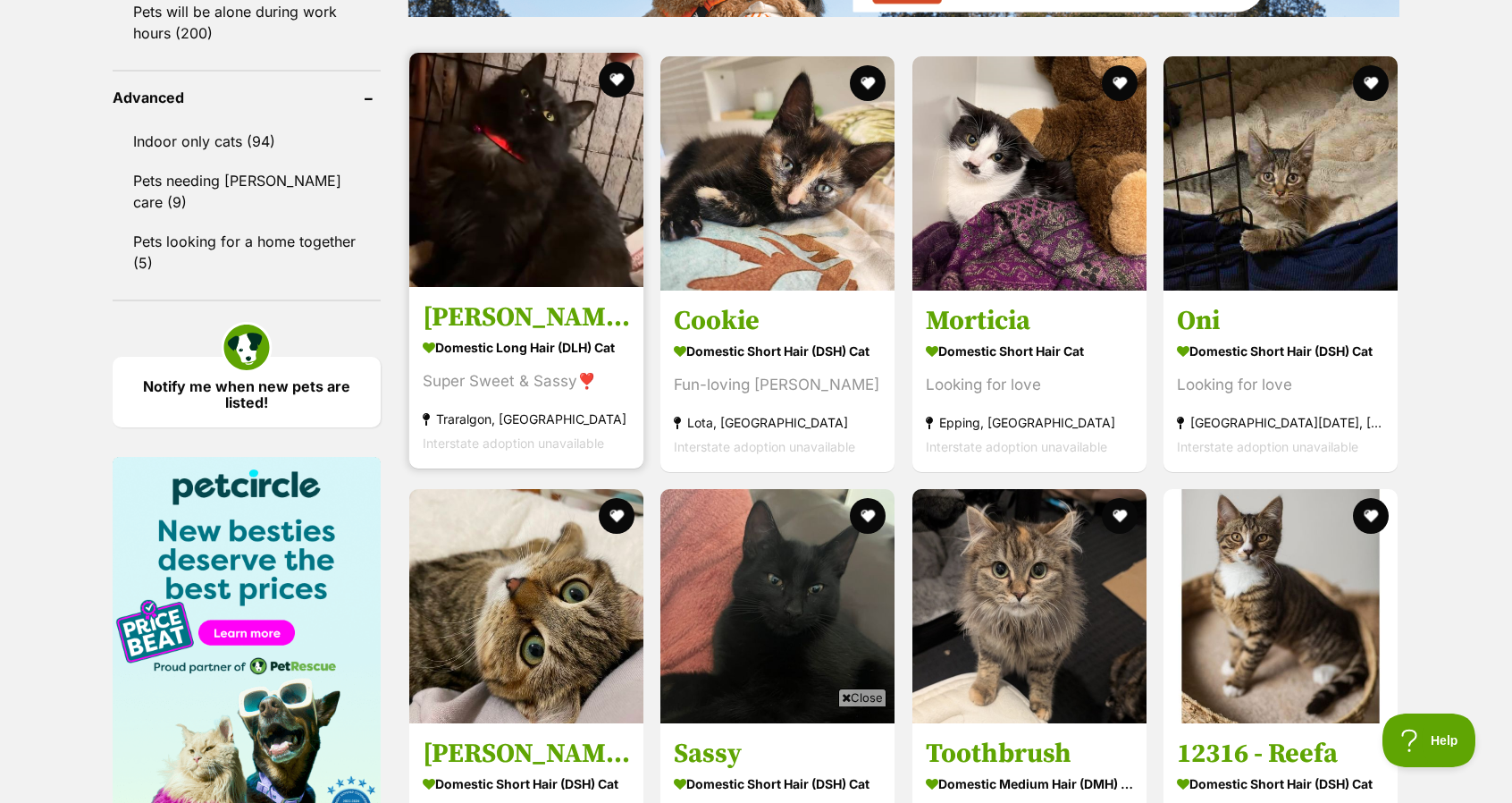
scroll to position [2325, 0]
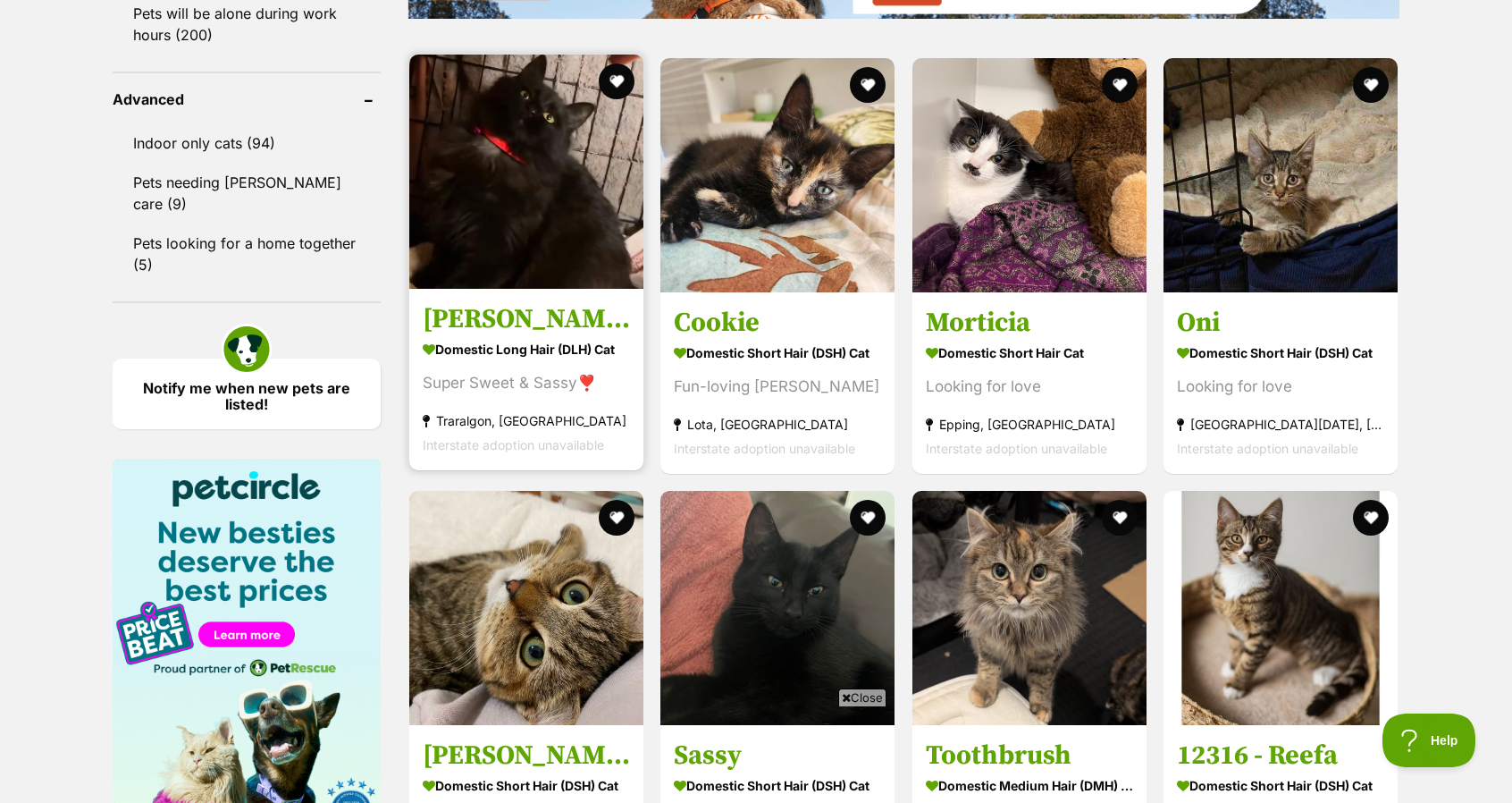
click at [540, 256] on img at bounding box center [526, 172] width 234 height 234
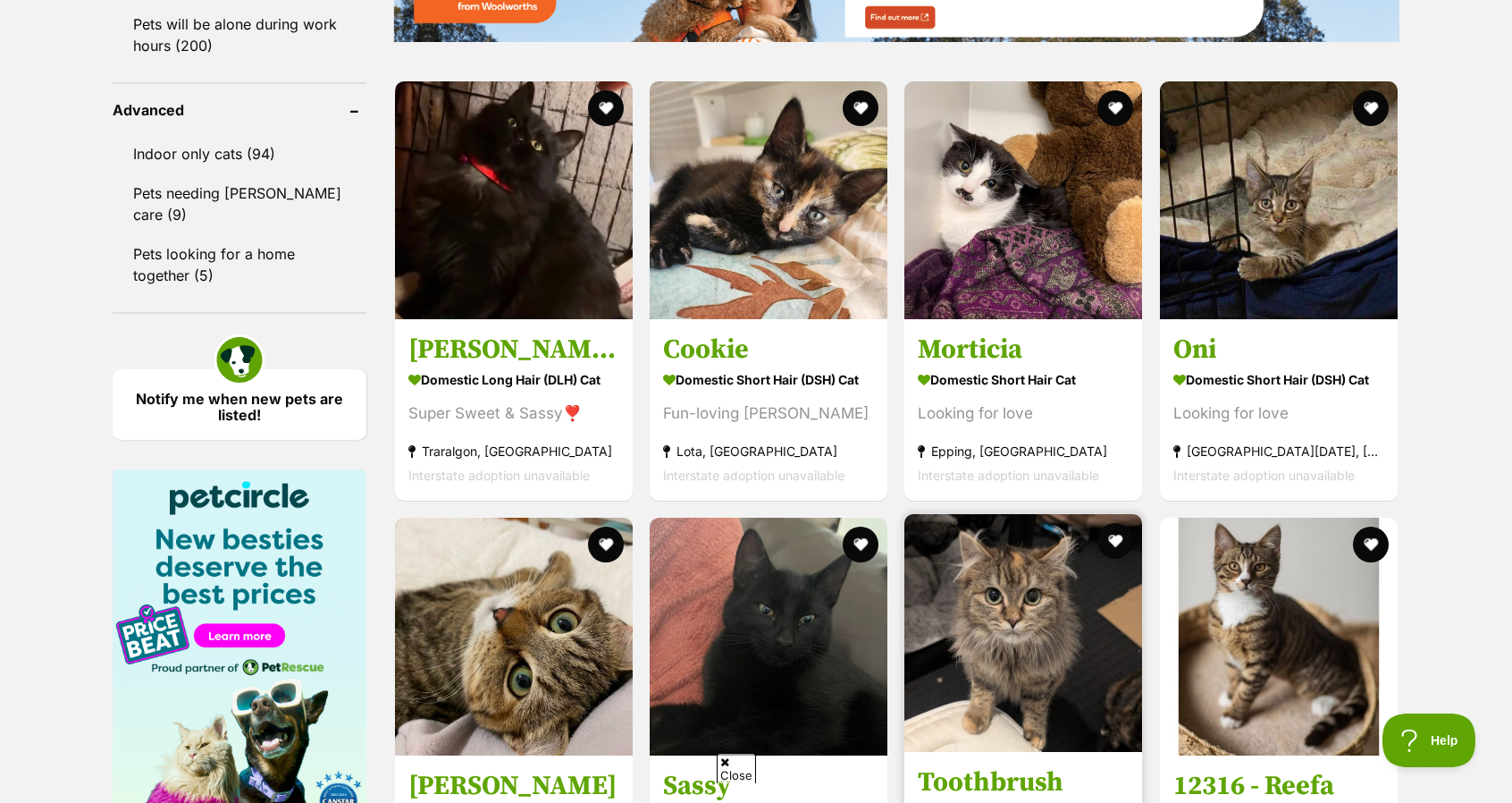
click at [1014, 515] on img at bounding box center [1024, 633] width 238 height 238
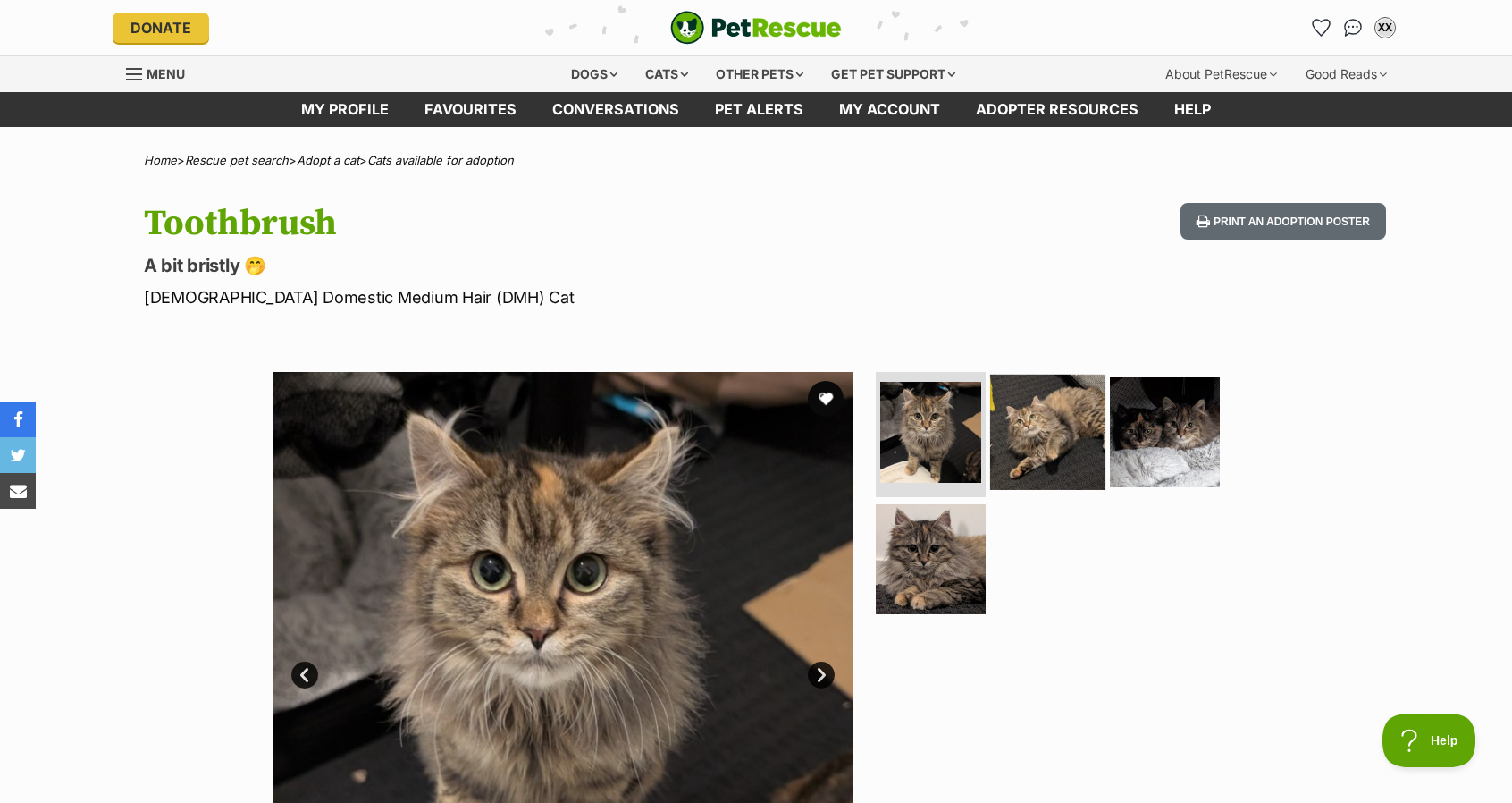
click at [1040, 416] on img at bounding box center [1048, 432] width 115 height 115
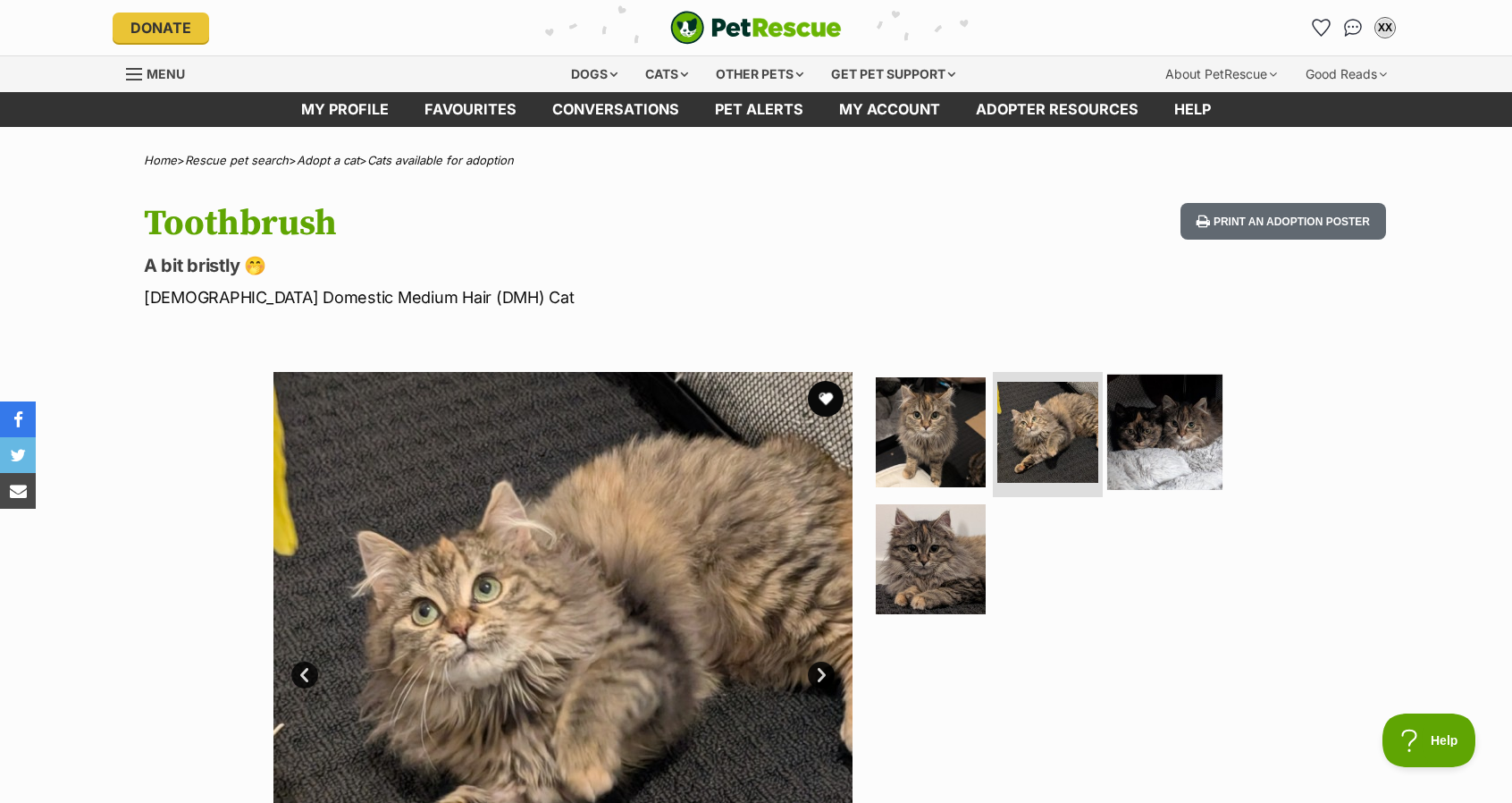
click at [1197, 425] on img at bounding box center [1165, 432] width 115 height 115
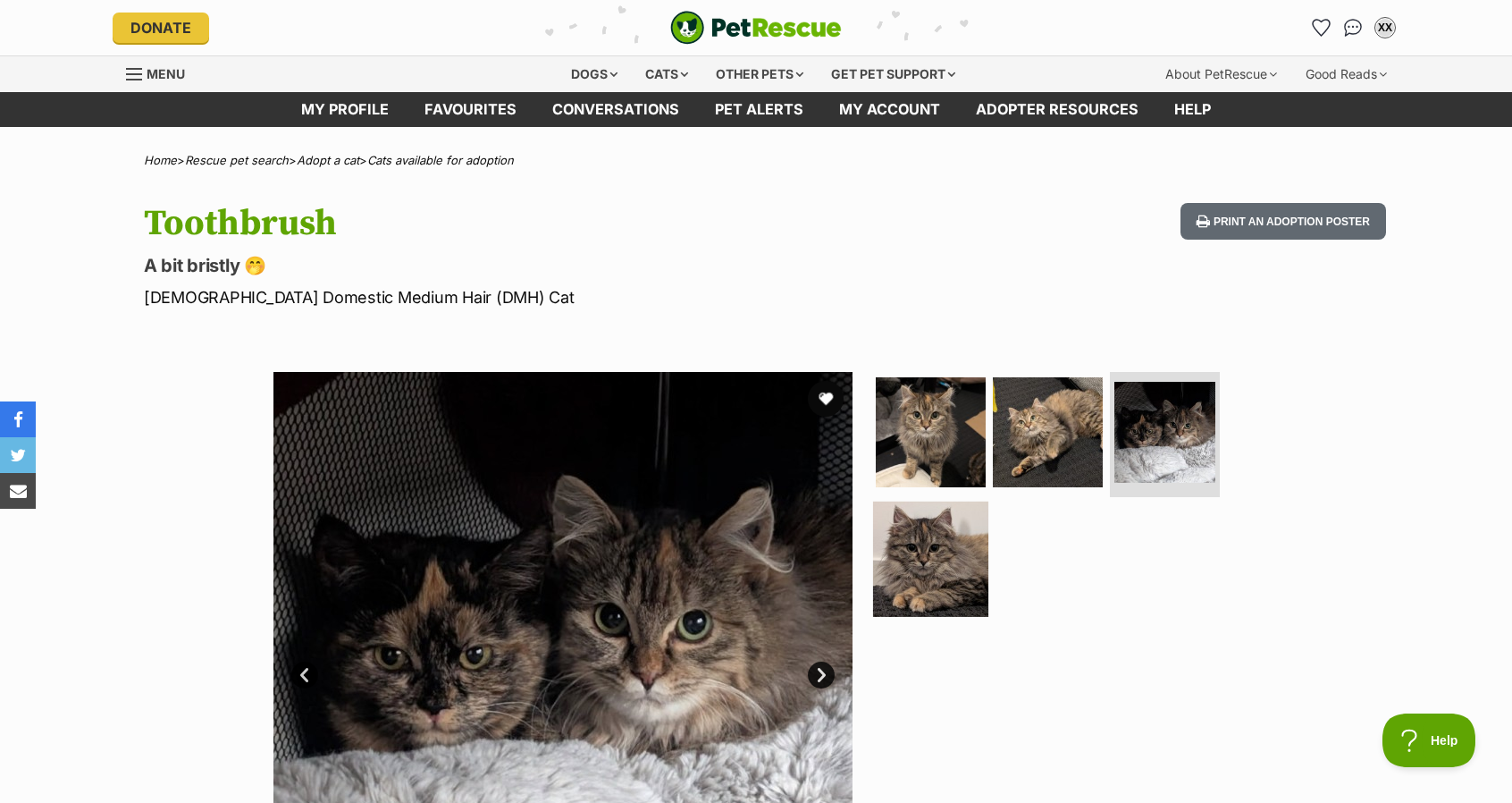
click at [934, 584] on img at bounding box center [930, 558] width 115 height 115
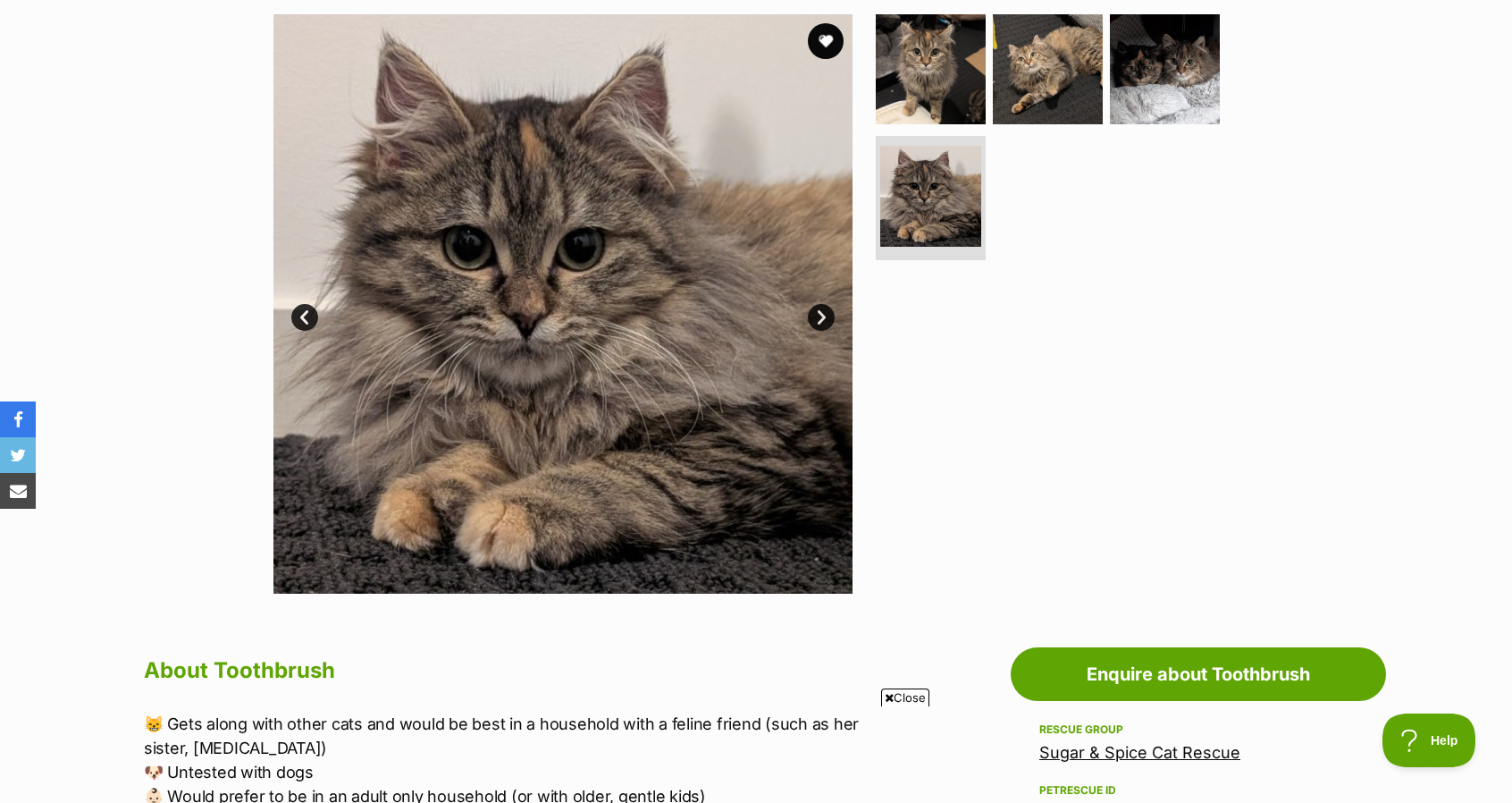
scroll to position [715, 0]
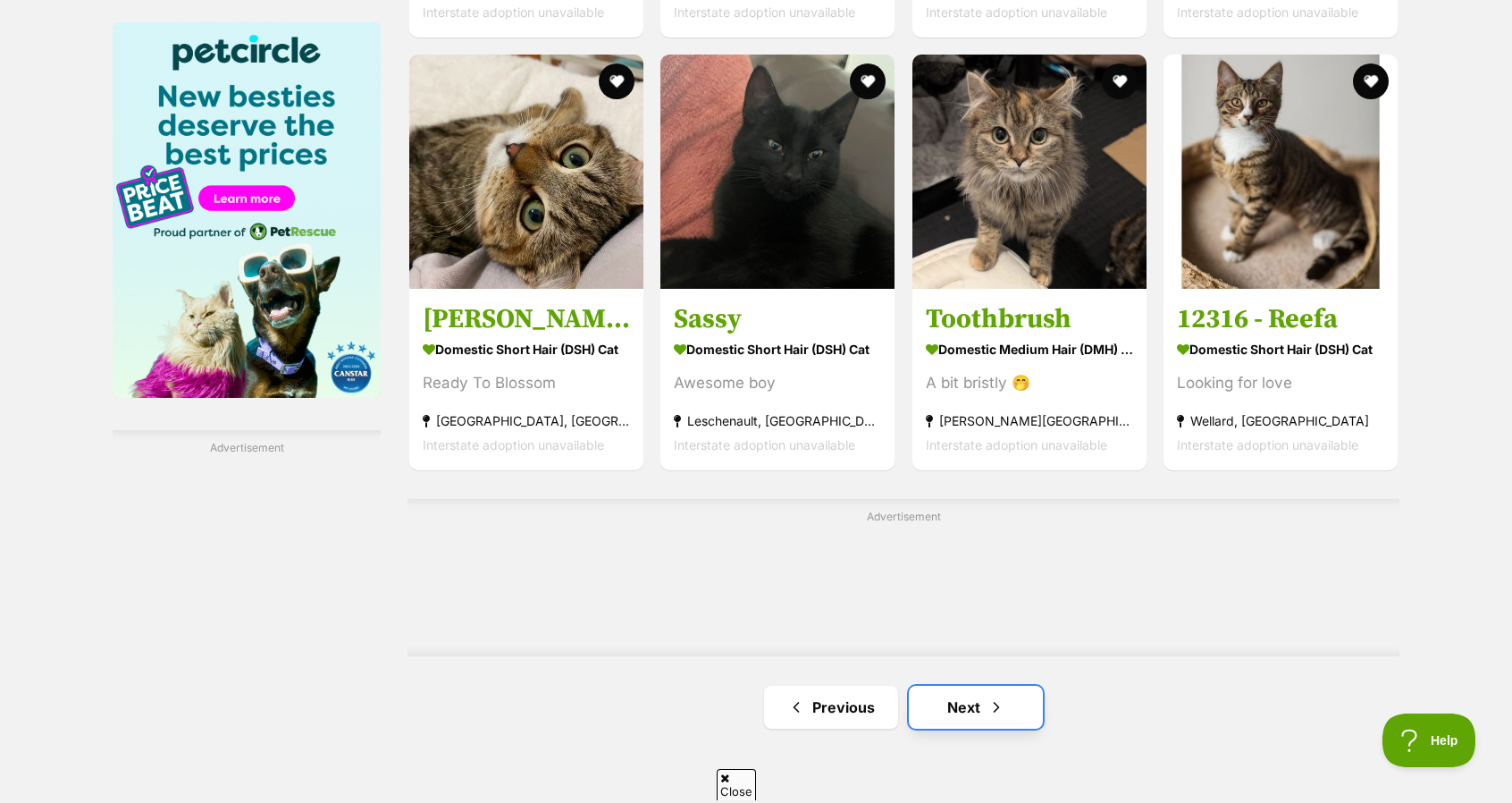
click at [996, 709] on span "Next page" at bounding box center [997, 707] width 18 height 21
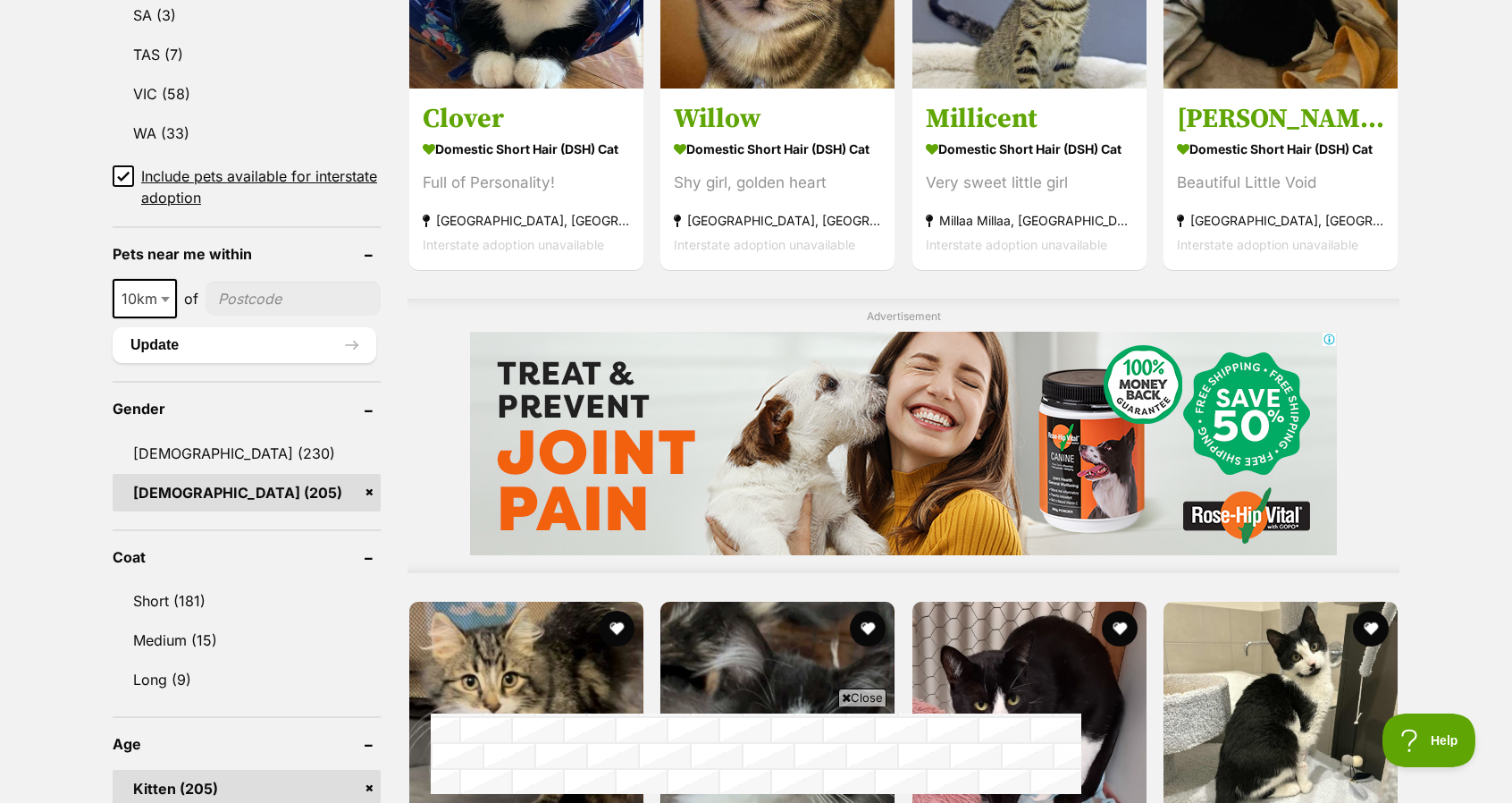
scroll to position [1341, 0]
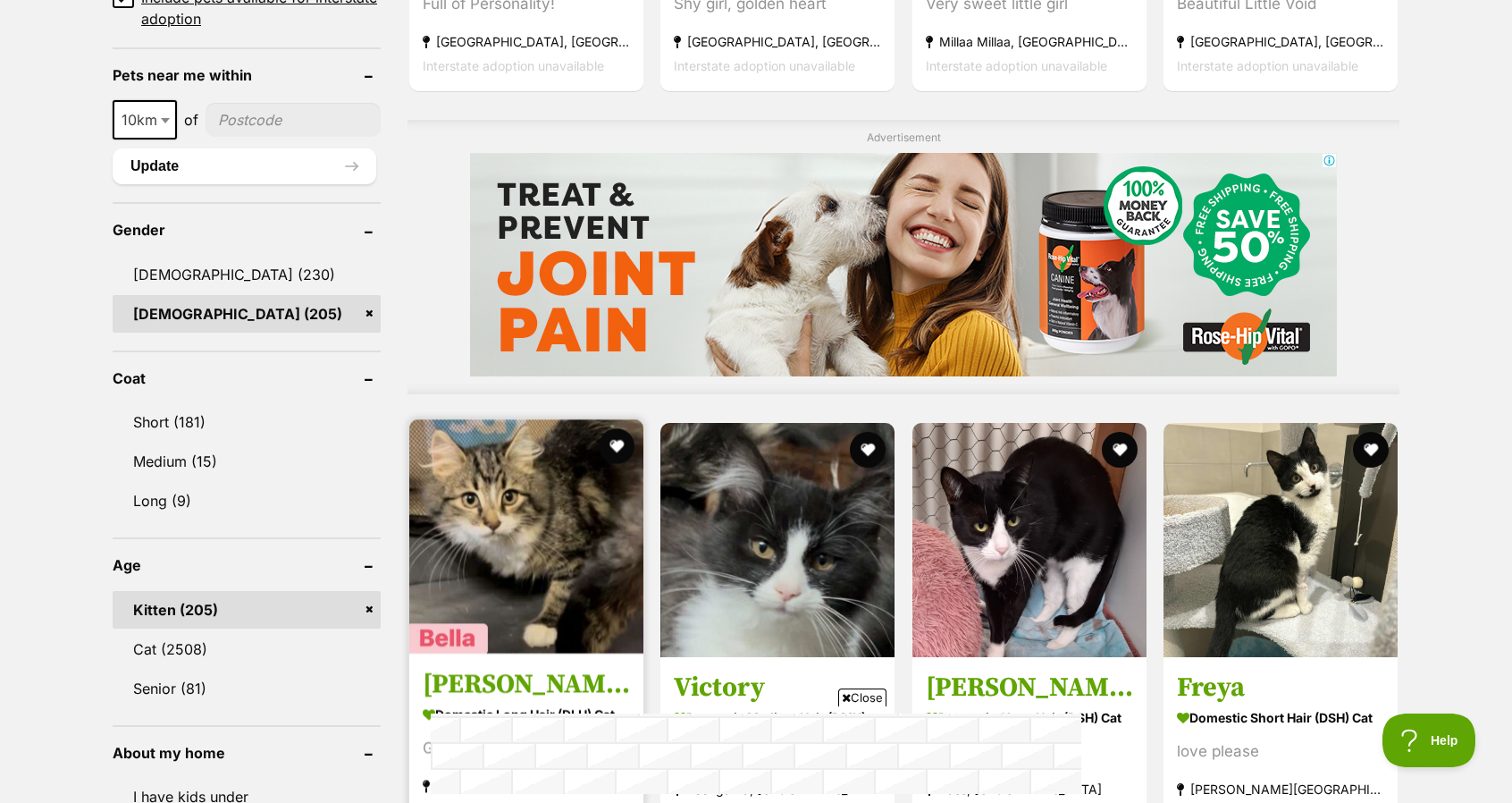
click at [533, 569] on img at bounding box center [526, 536] width 234 height 234
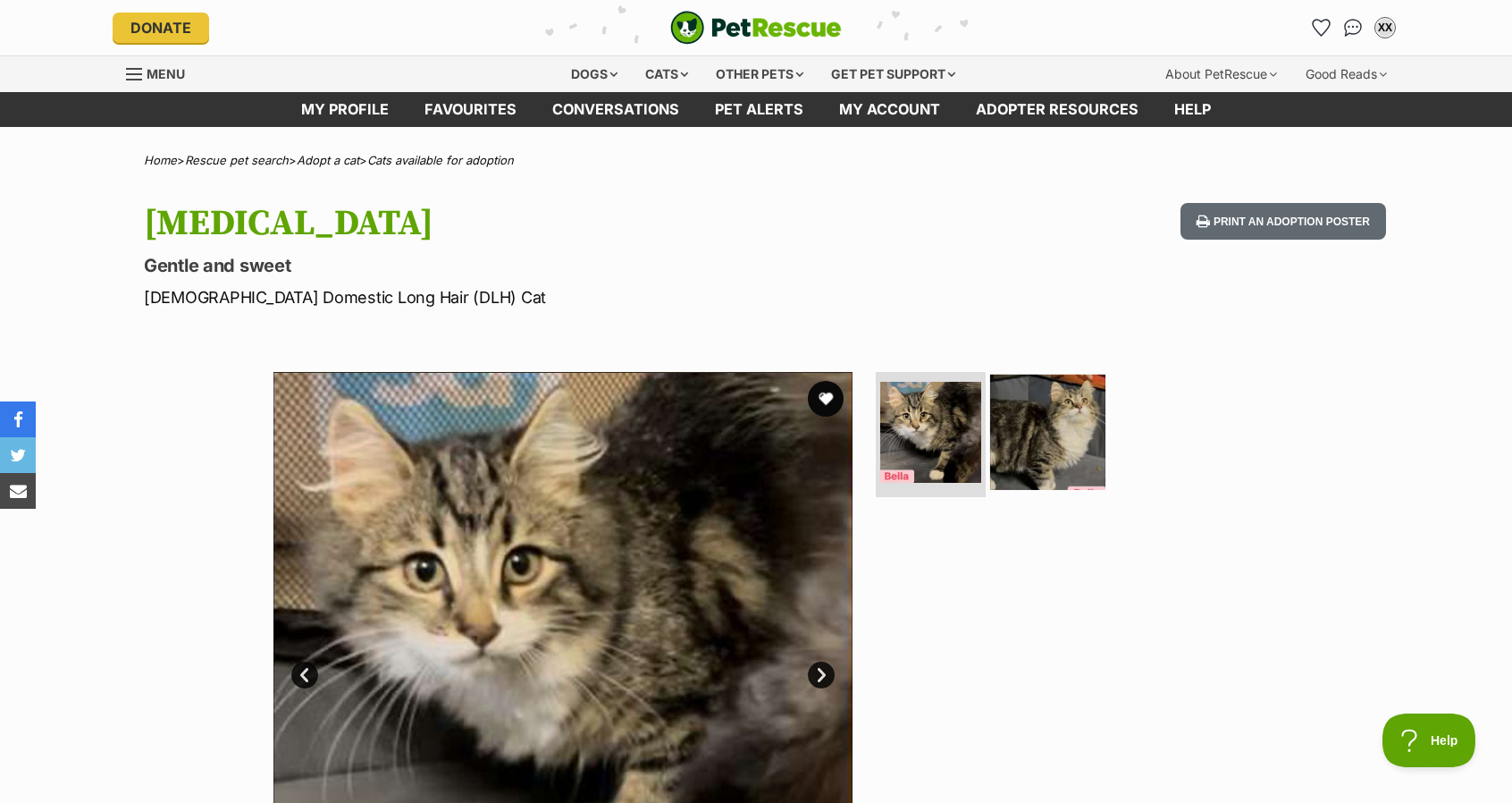
click at [1062, 440] on img at bounding box center [1048, 432] width 115 height 115
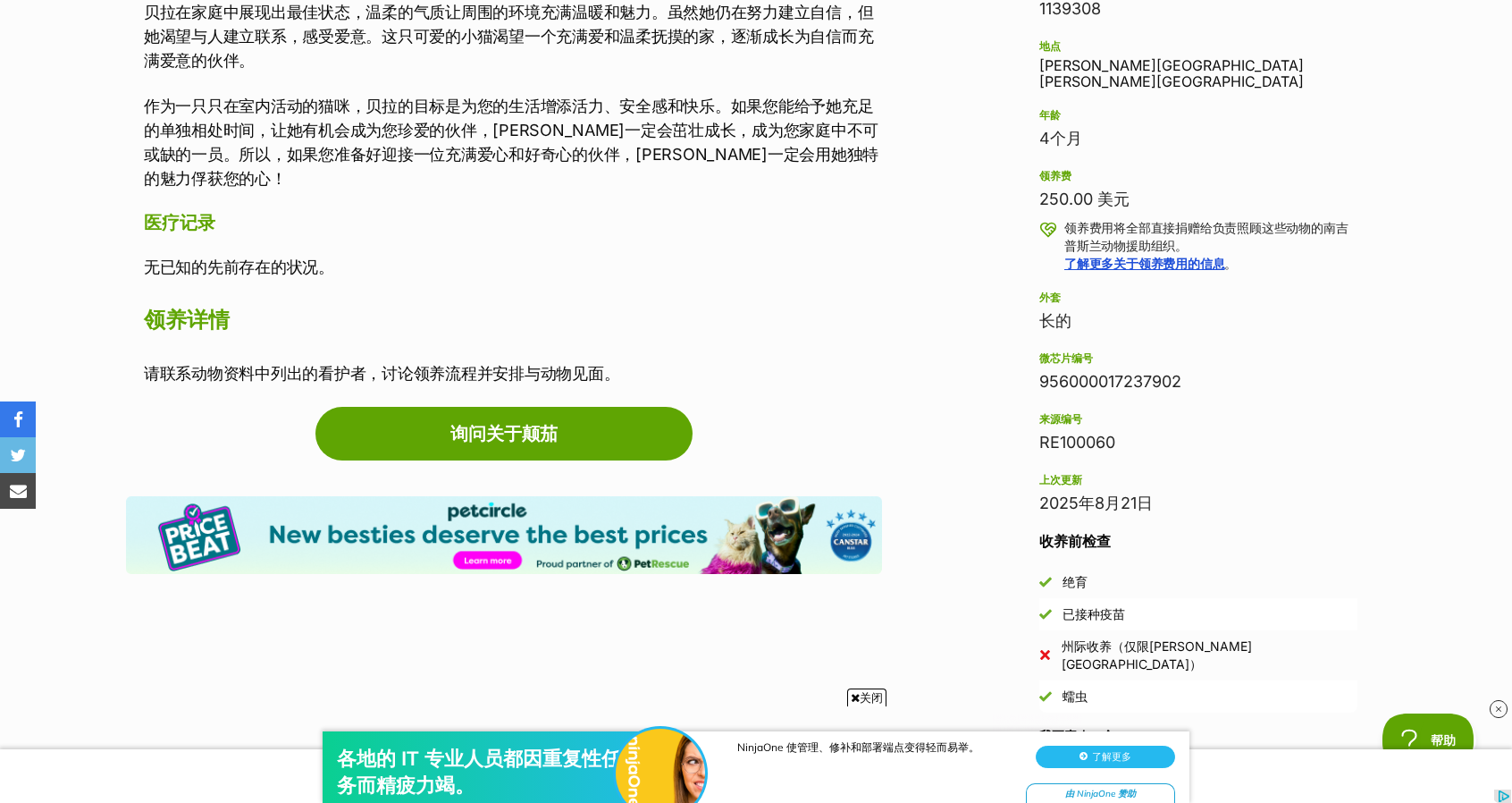
scroll to position [1186, 0]
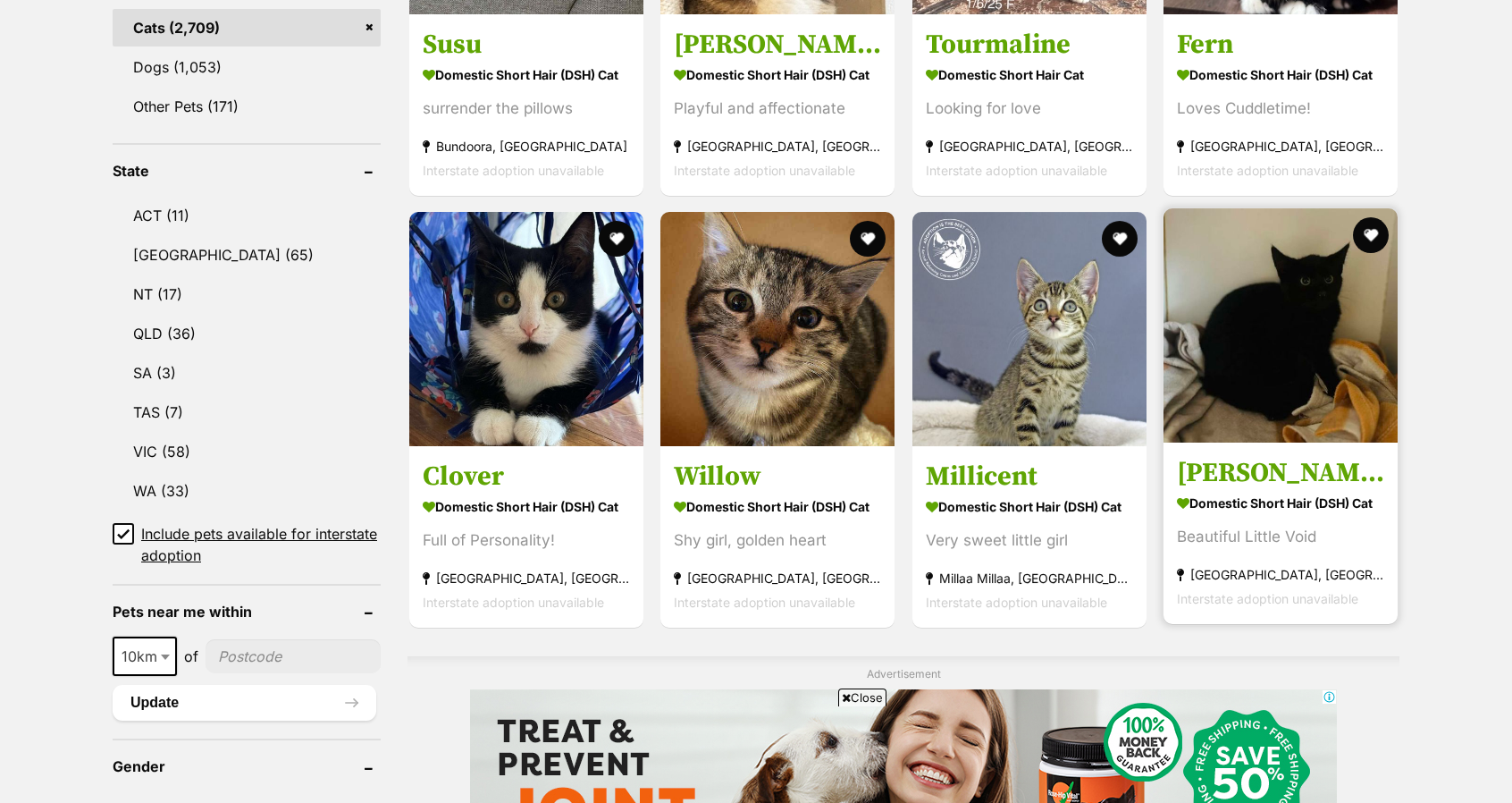
click at [1266, 357] on img at bounding box center [1281, 325] width 234 height 234
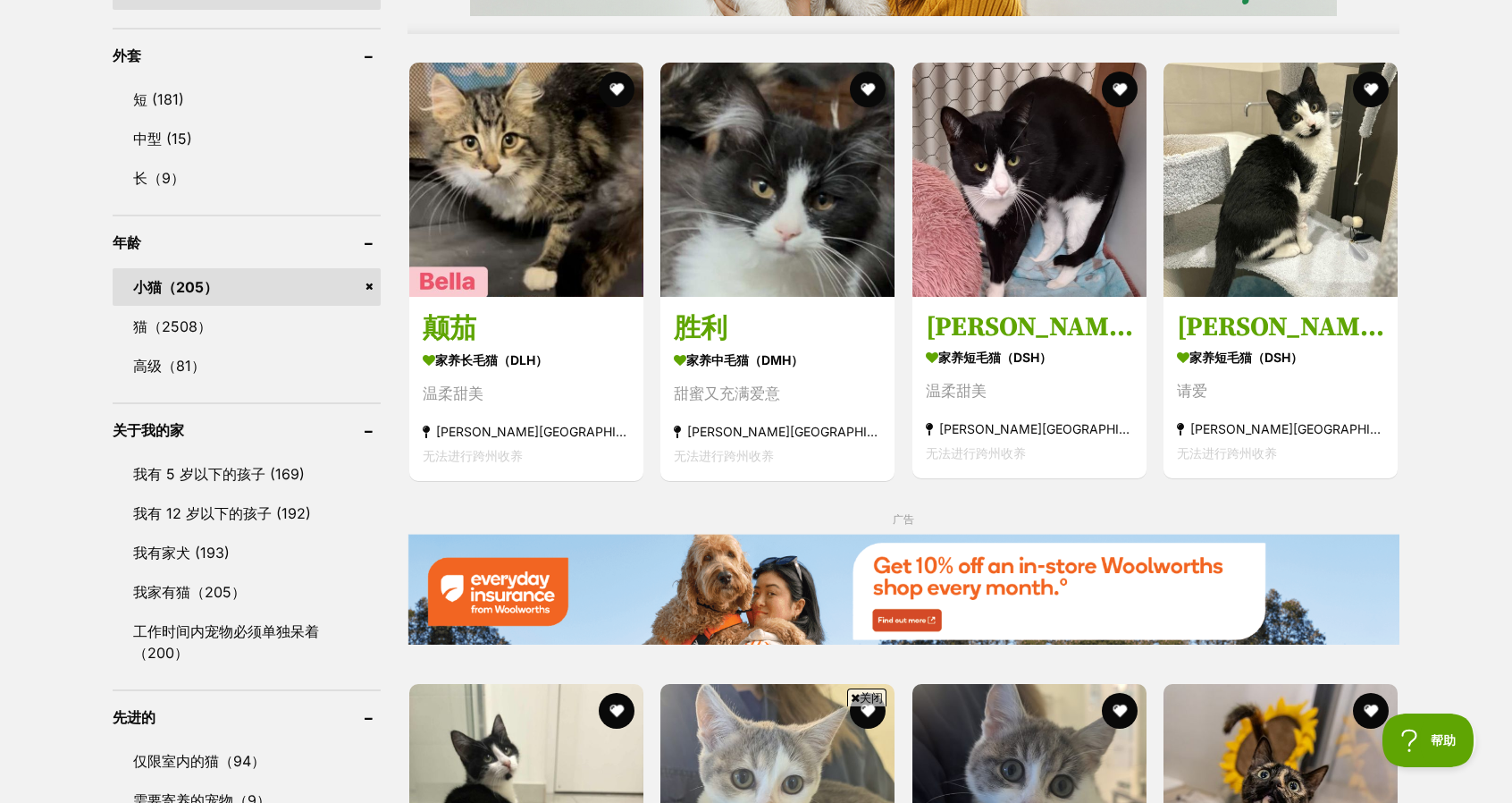
scroll to position [1694, 0]
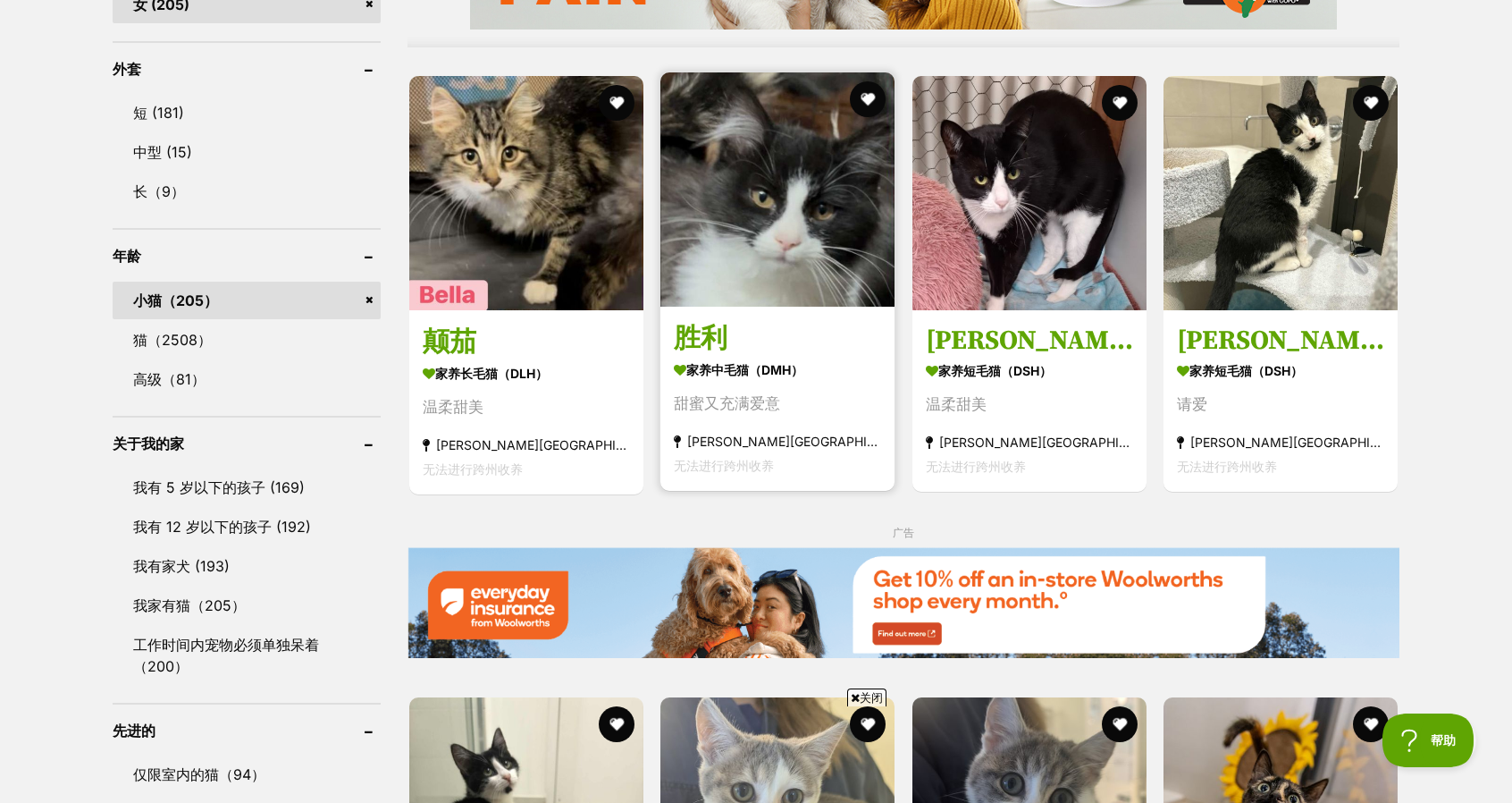
click at [752, 232] on img at bounding box center [777, 189] width 234 height 234
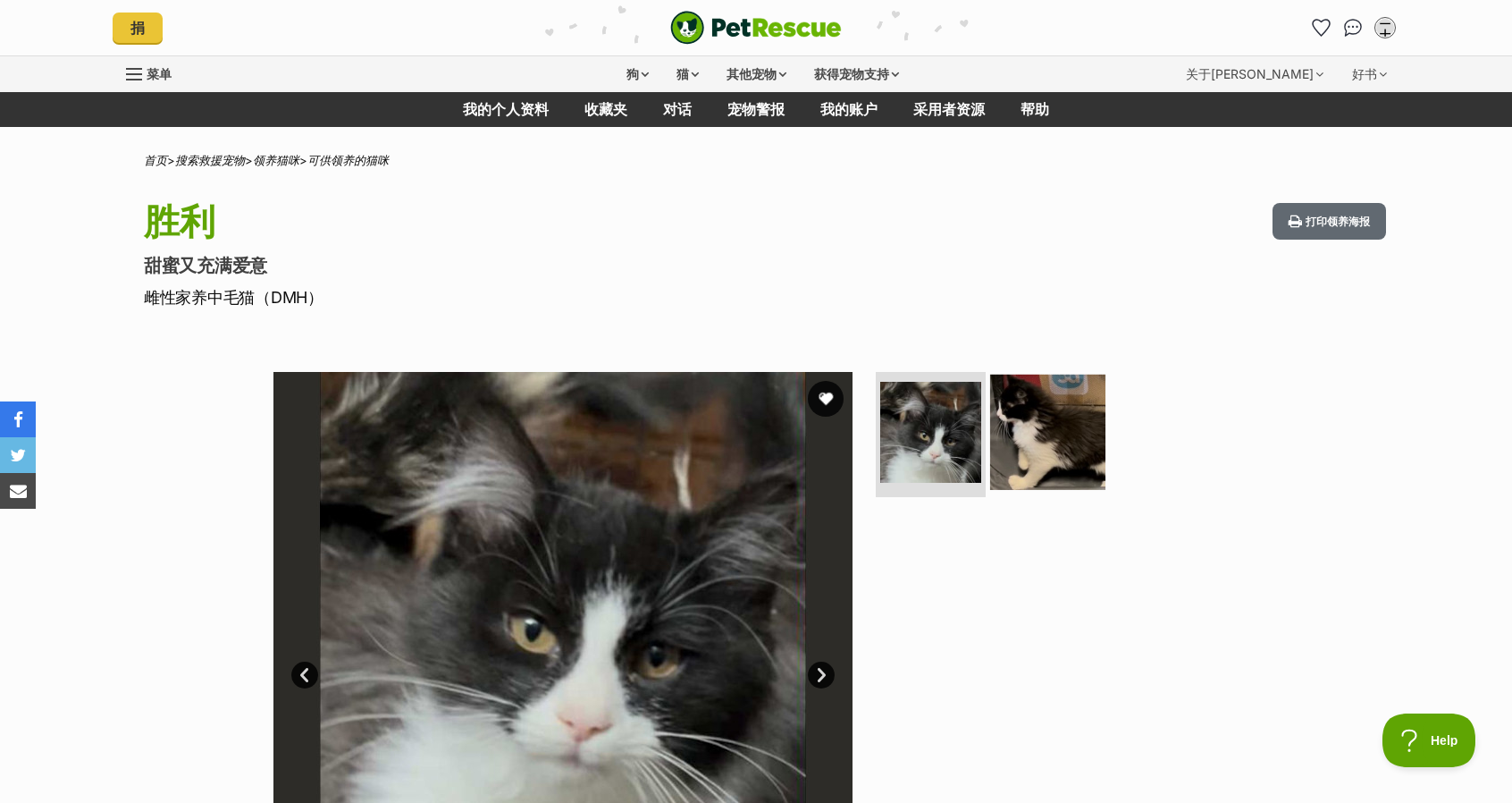
click at [1053, 411] on img at bounding box center [1048, 432] width 115 height 115
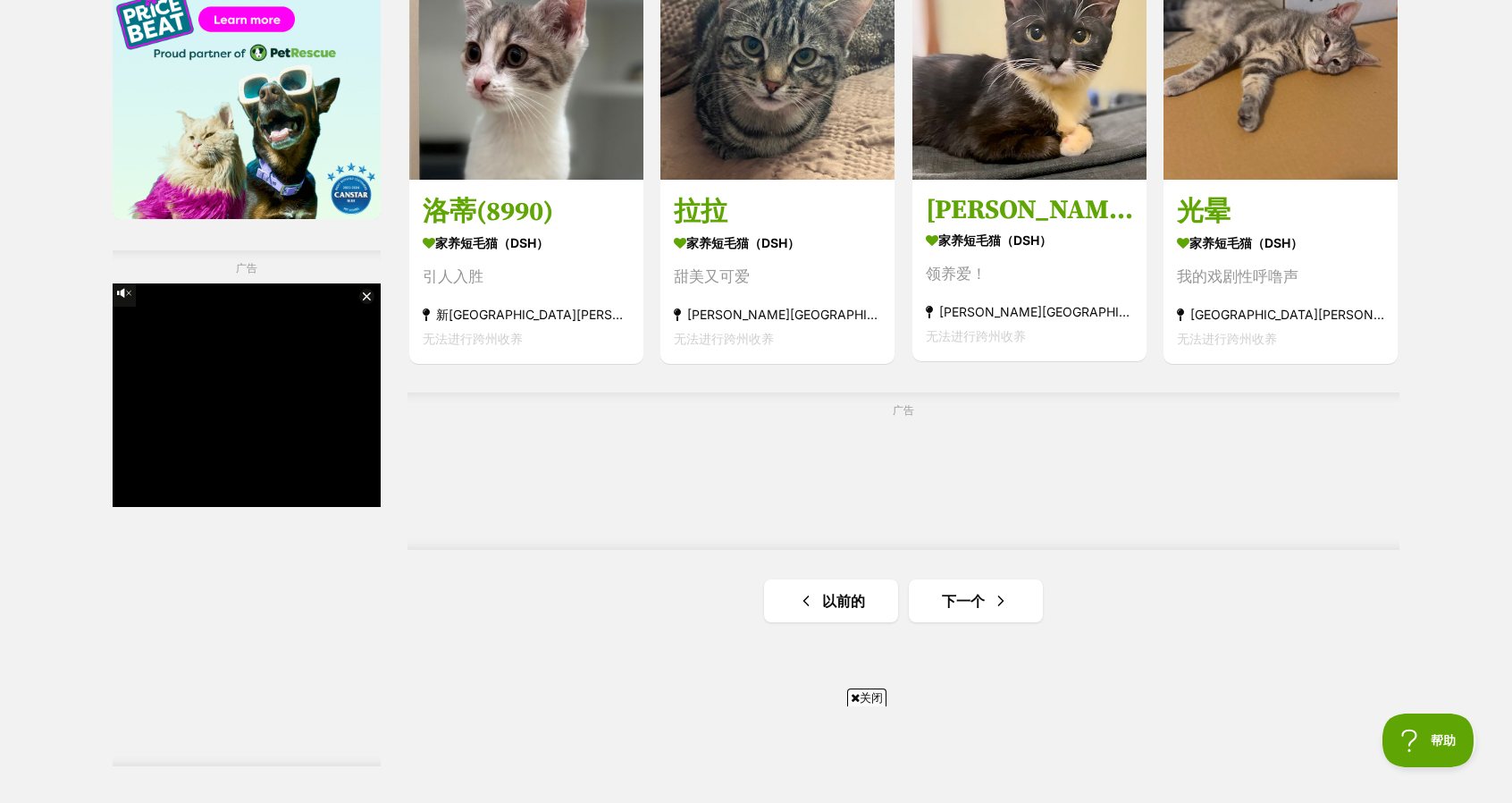
scroll to position [3035, 0]
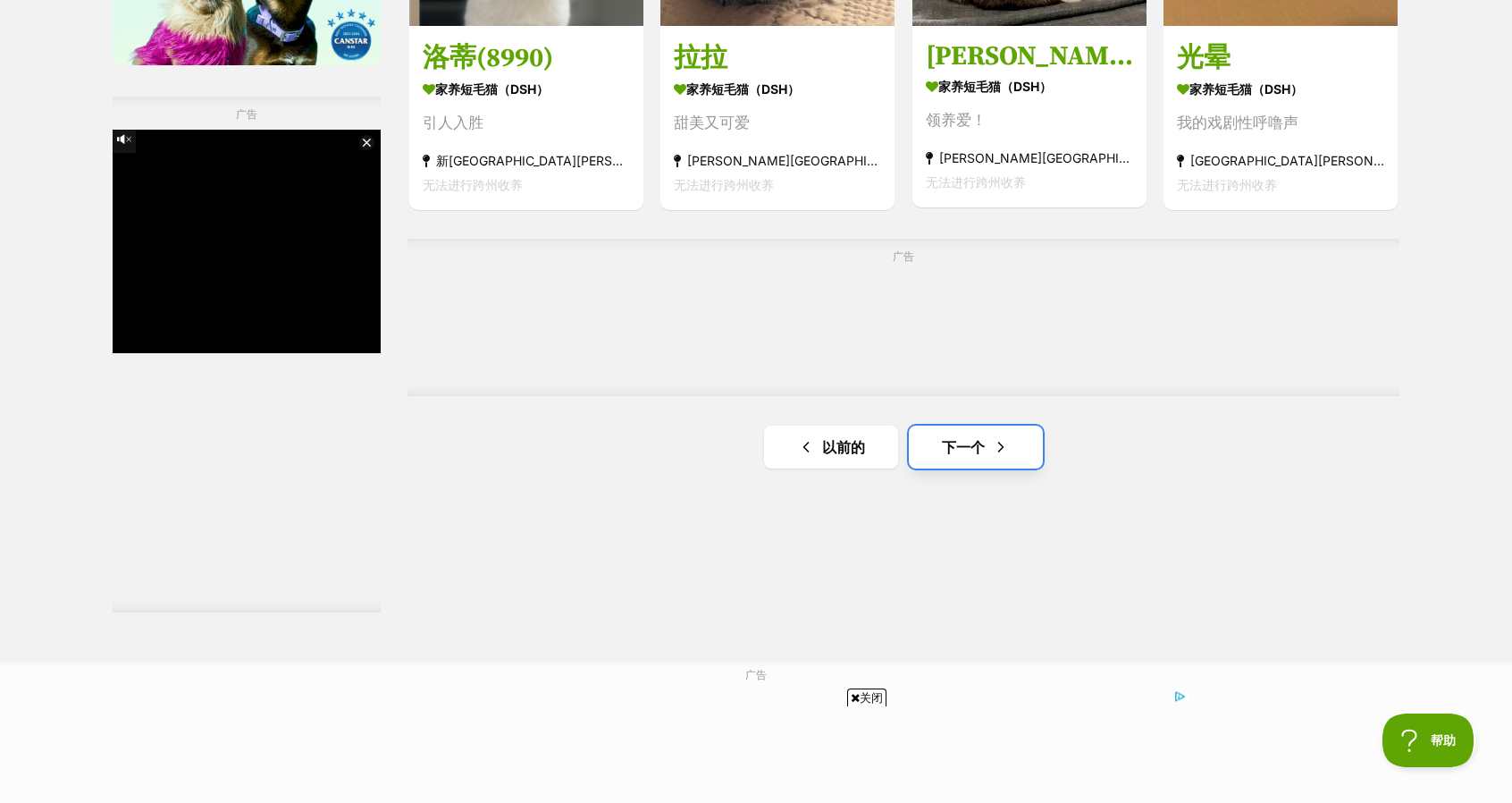
click at [972, 469] on link "下一个" at bounding box center [976, 447] width 134 height 43
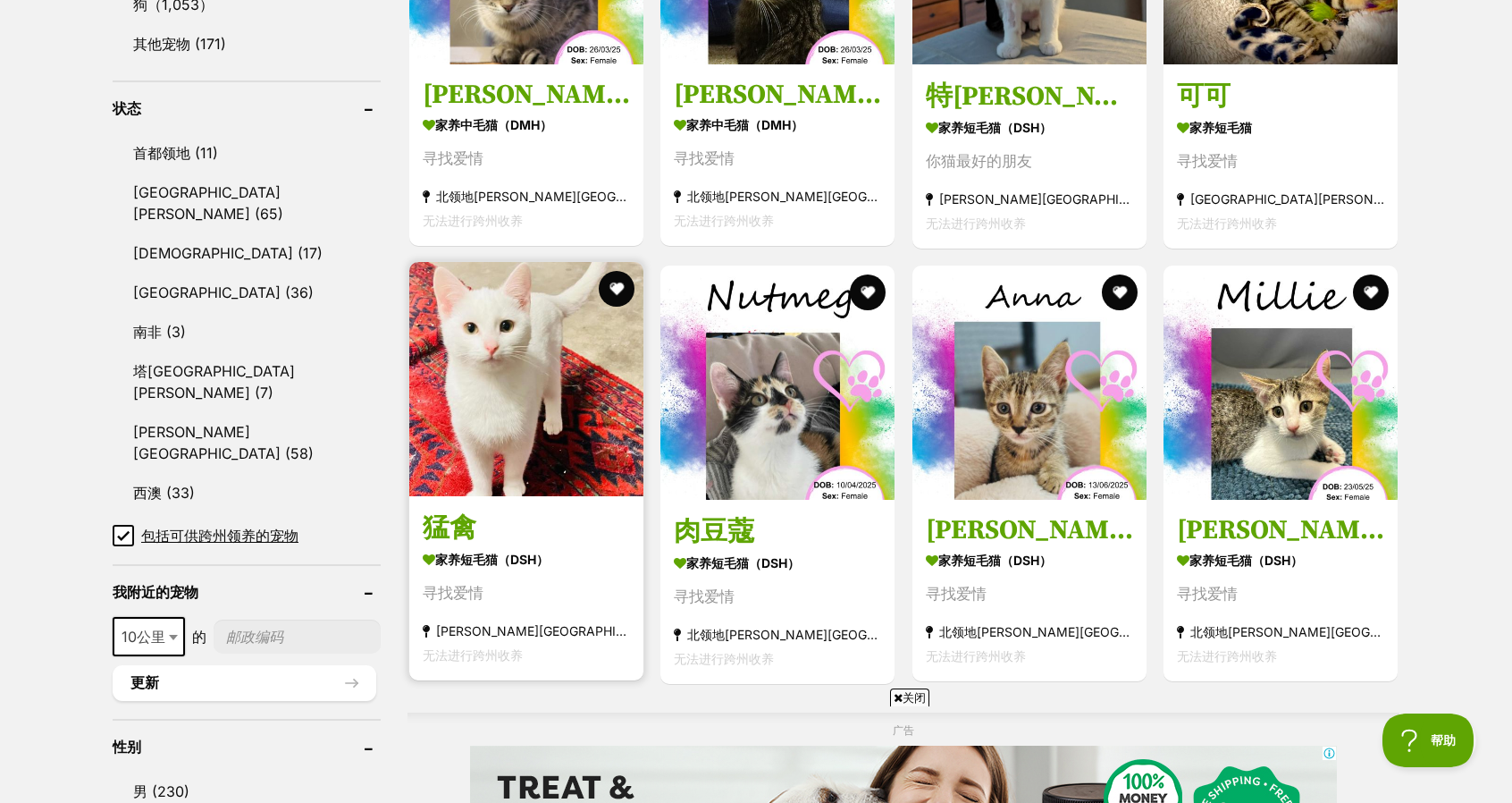
scroll to position [1073, 0]
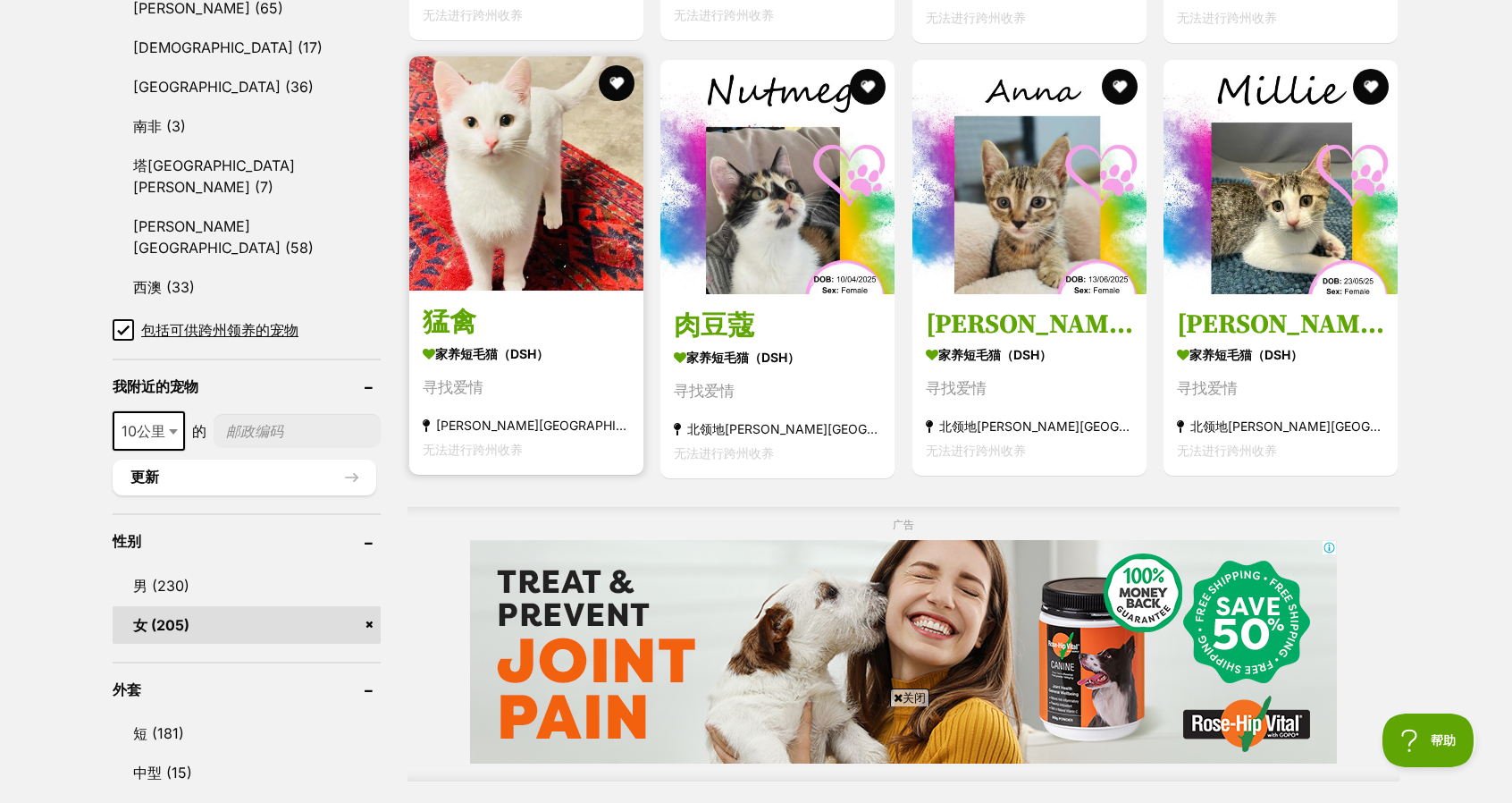
click at [504, 285] on img at bounding box center [526, 173] width 234 height 234
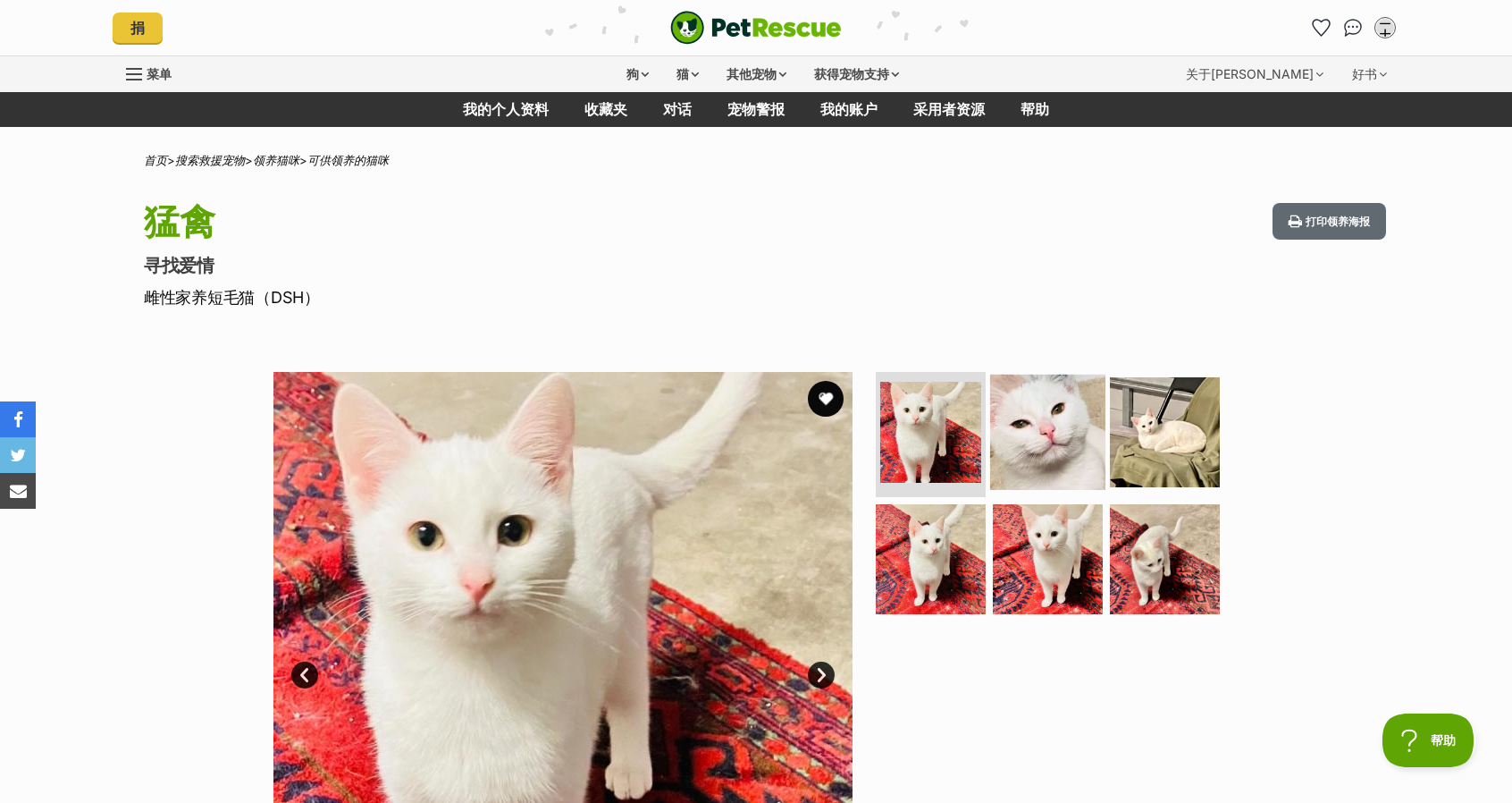
click at [1083, 440] on img at bounding box center [1048, 432] width 115 height 115
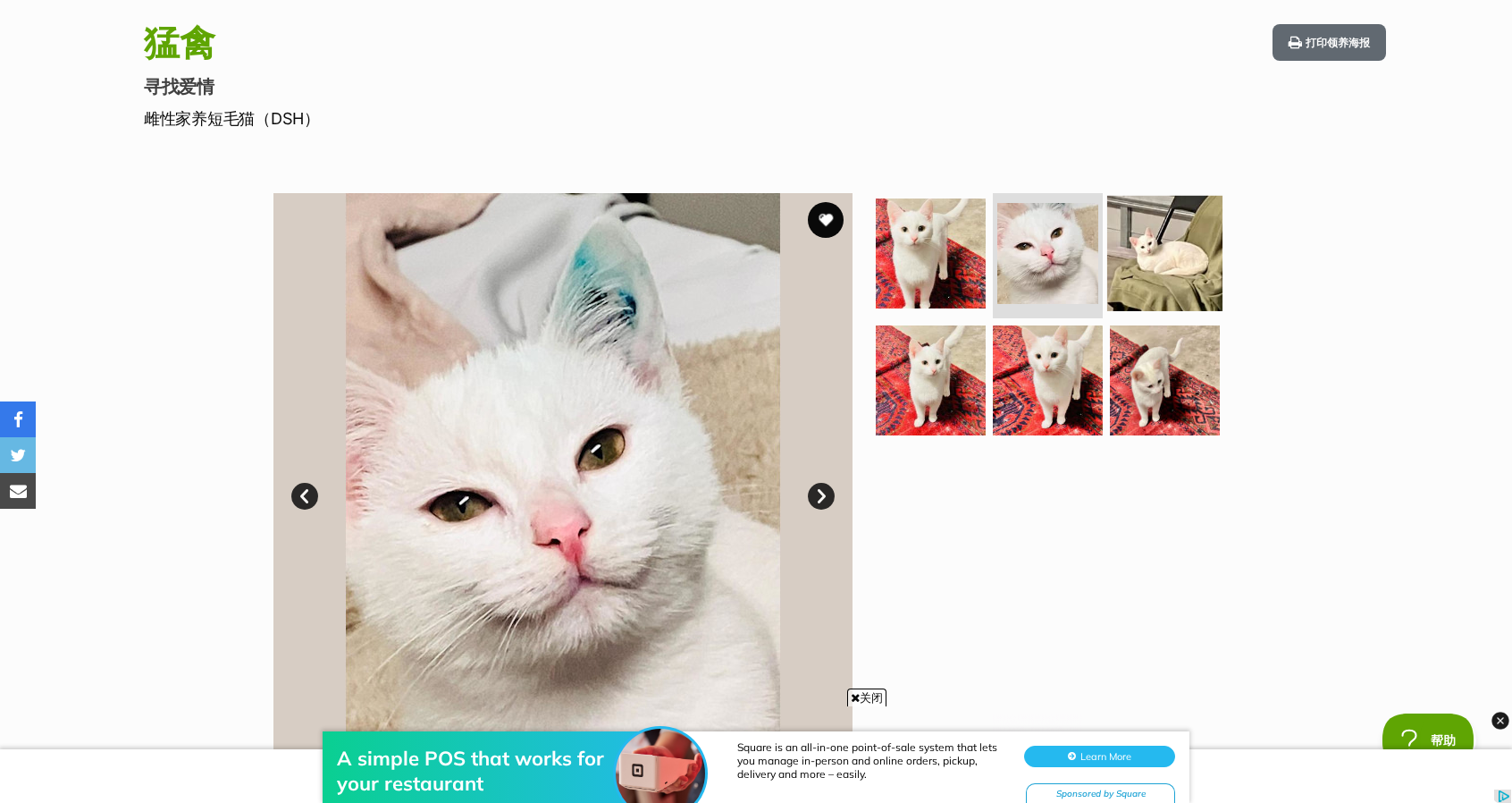
click at [1193, 254] on img at bounding box center [1165, 253] width 115 height 115
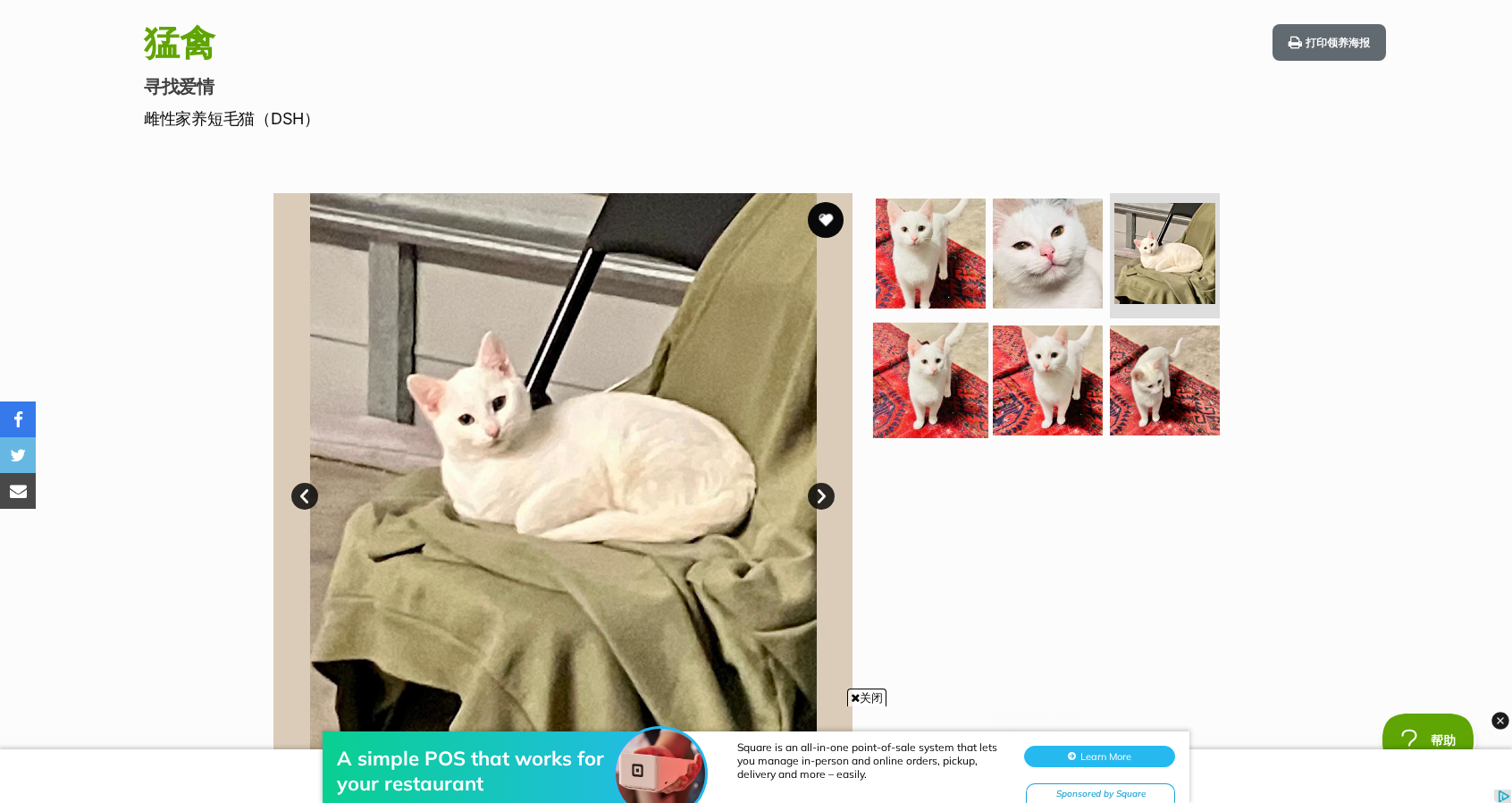
click at [896, 409] on img at bounding box center [930, 379] width 115 height 115
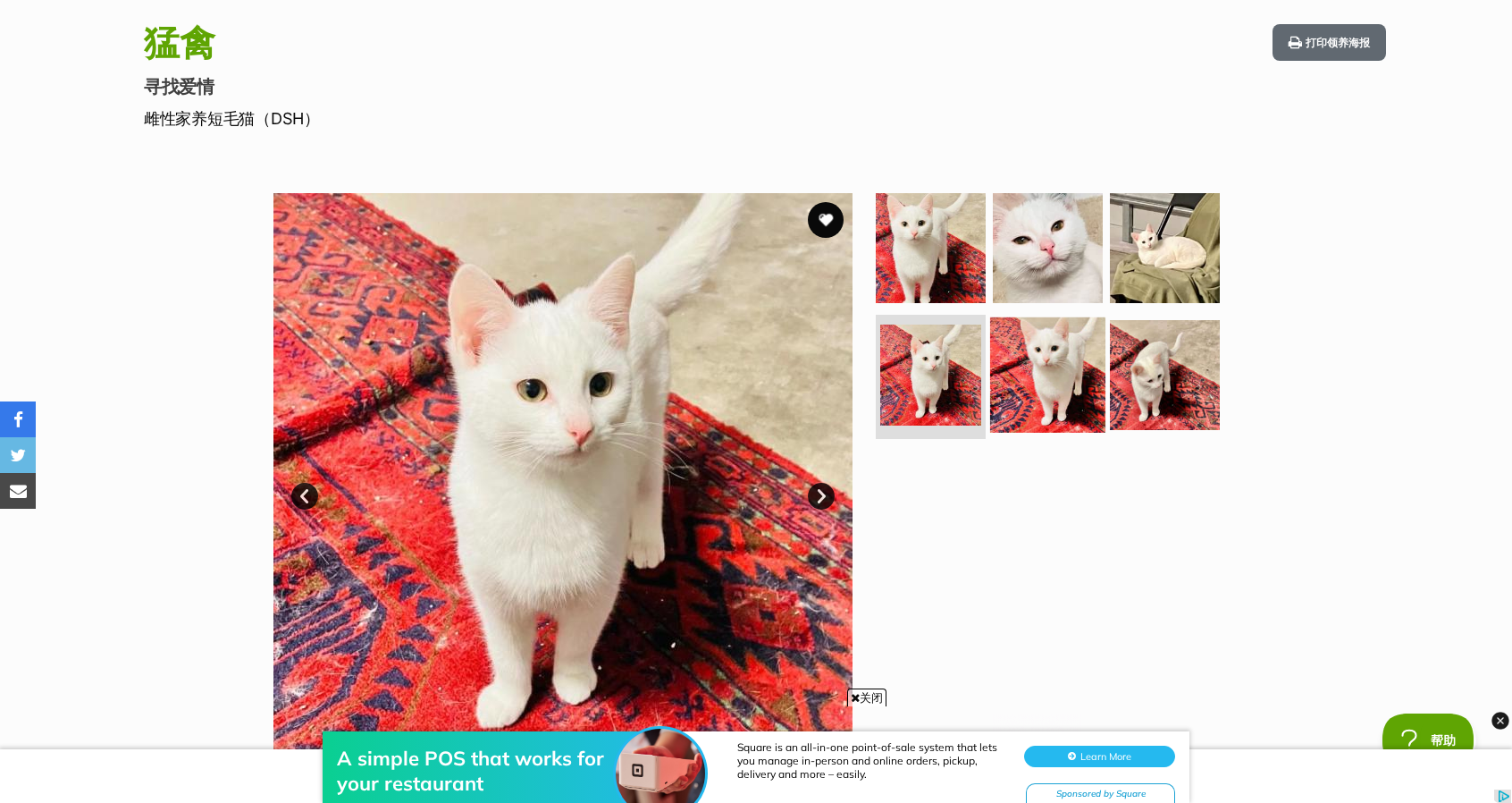
click at [1038, 388] on img at bounding box center [1048, 374] width 115 height 115
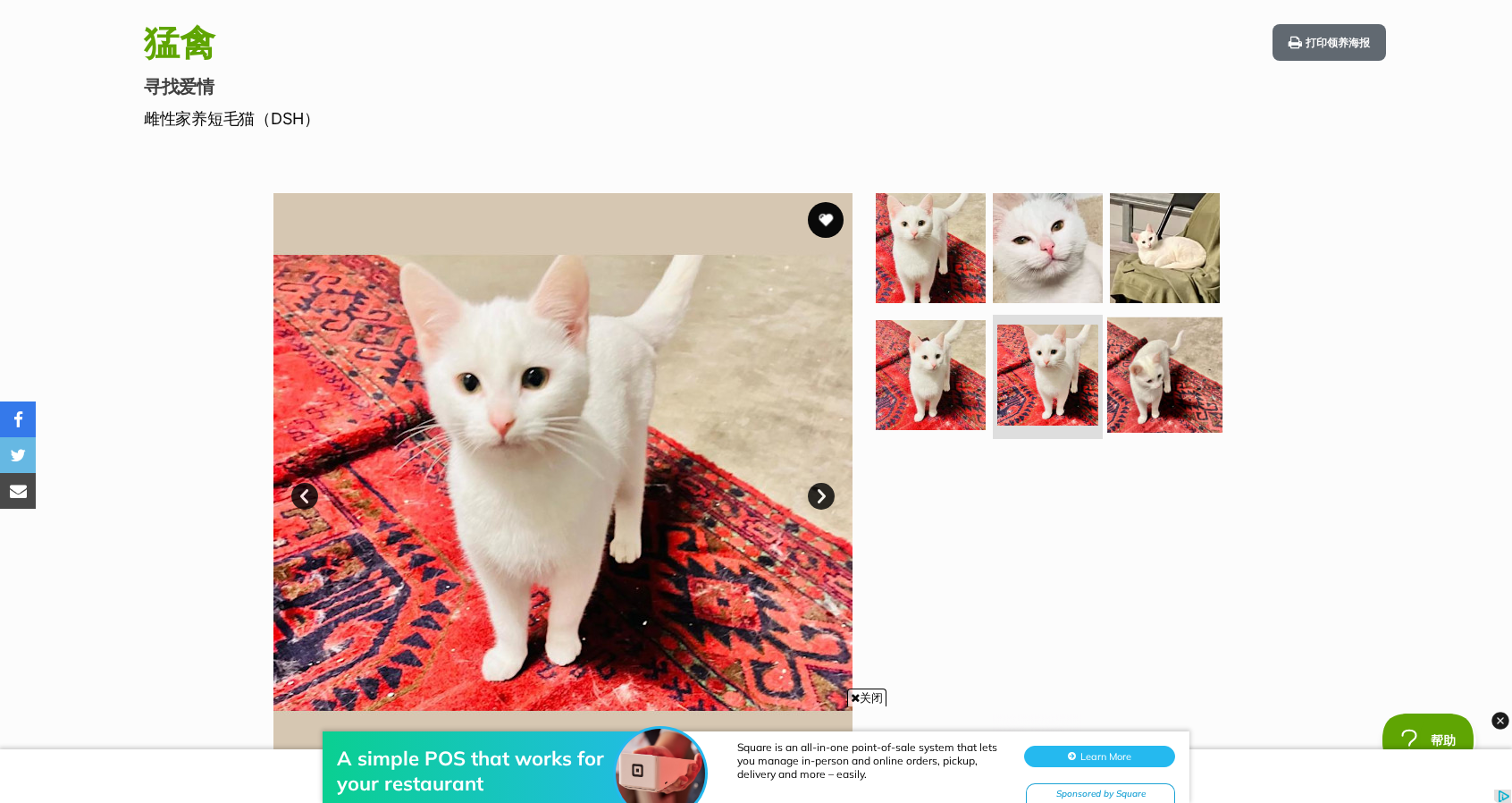
click at [1165, 376] on img at bounding box center [1165, 374] width 115 height 115
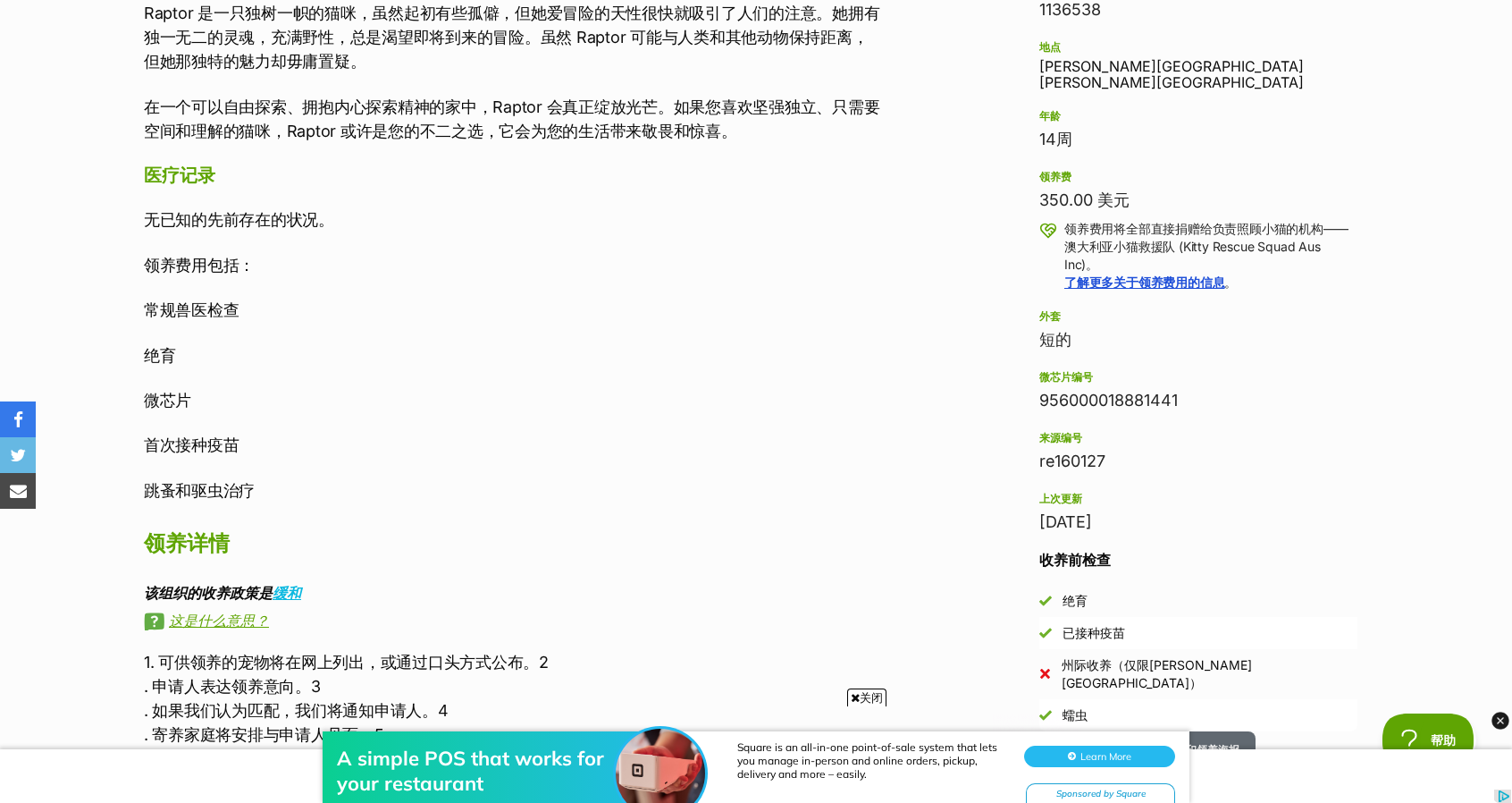
scroll to position [1163, 0]
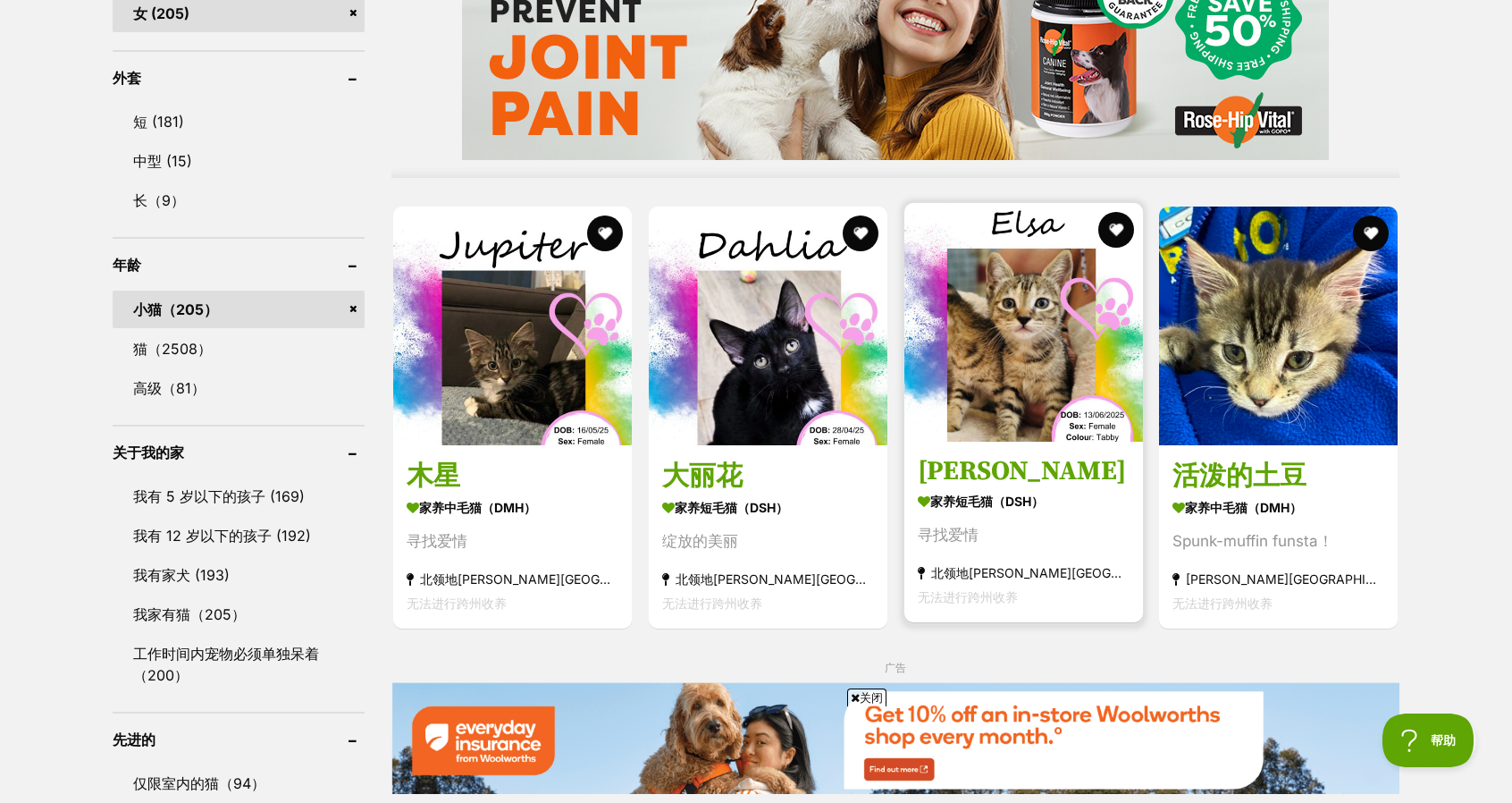
scroll to position [1699, 0]
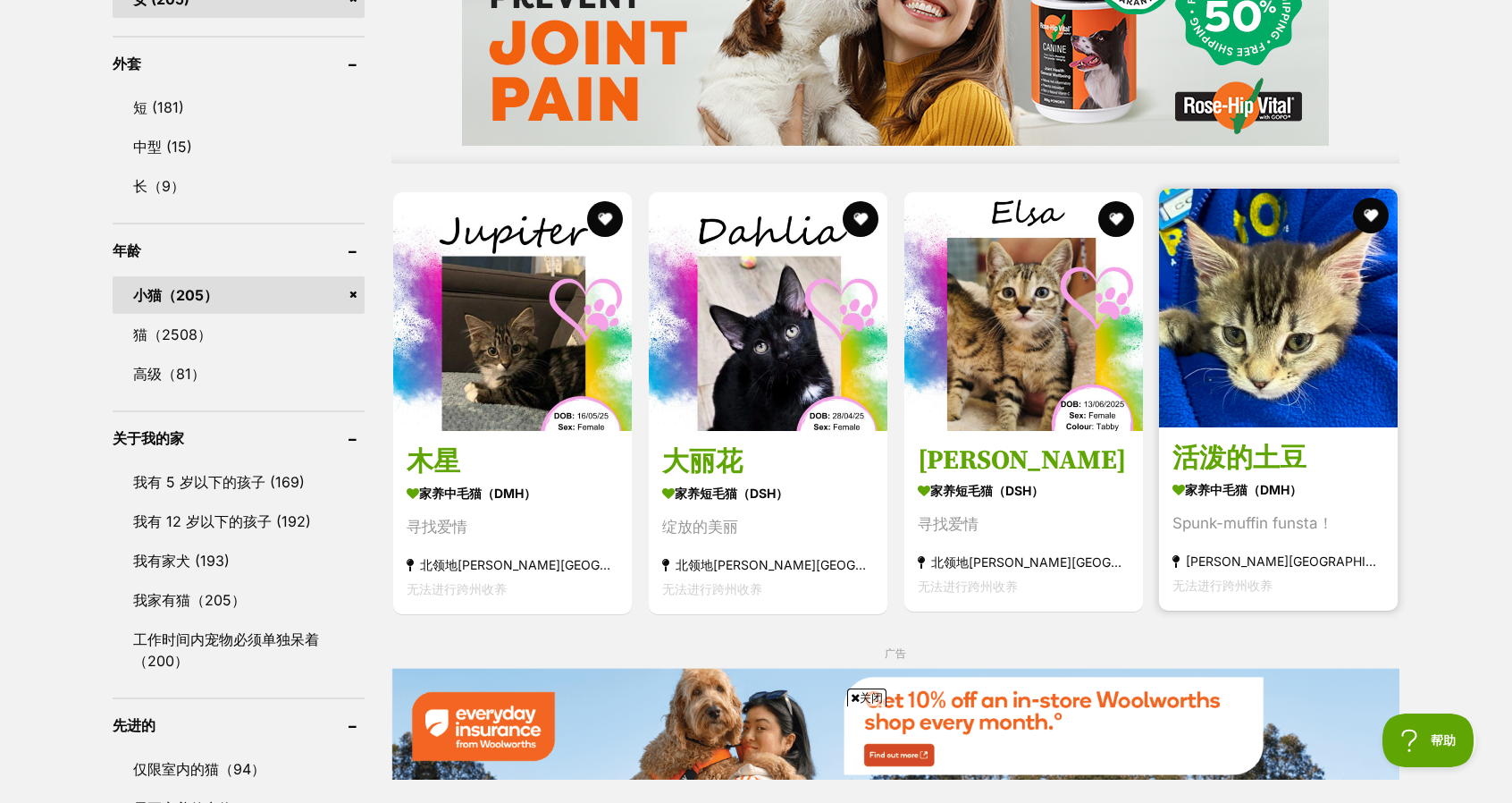
click at [1308, 390] on img at bounding box center [1278, 308] width 239 height 239
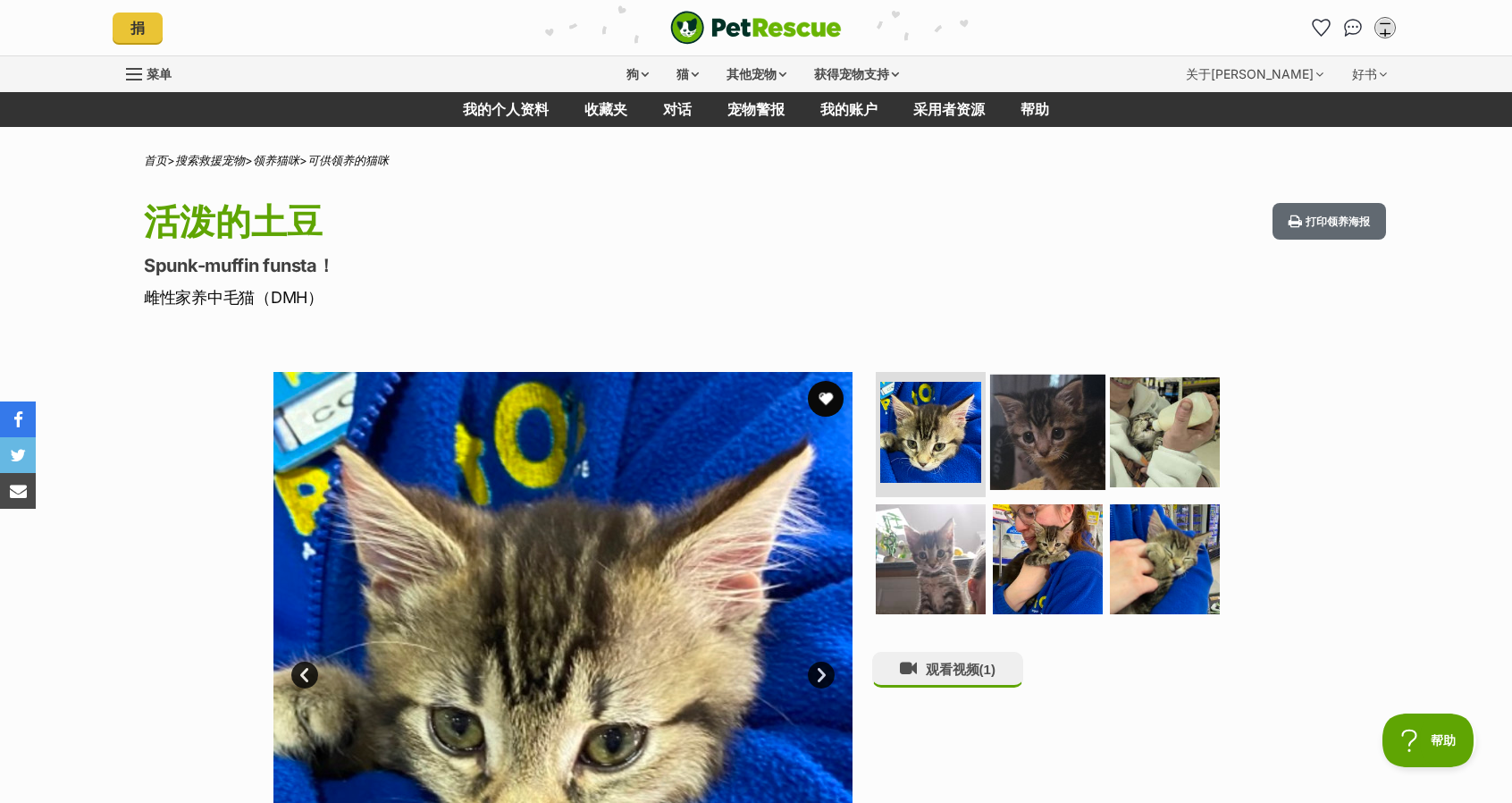
click at [1057, 453] on img at bounding box center [1048, 432] width 115 height 115
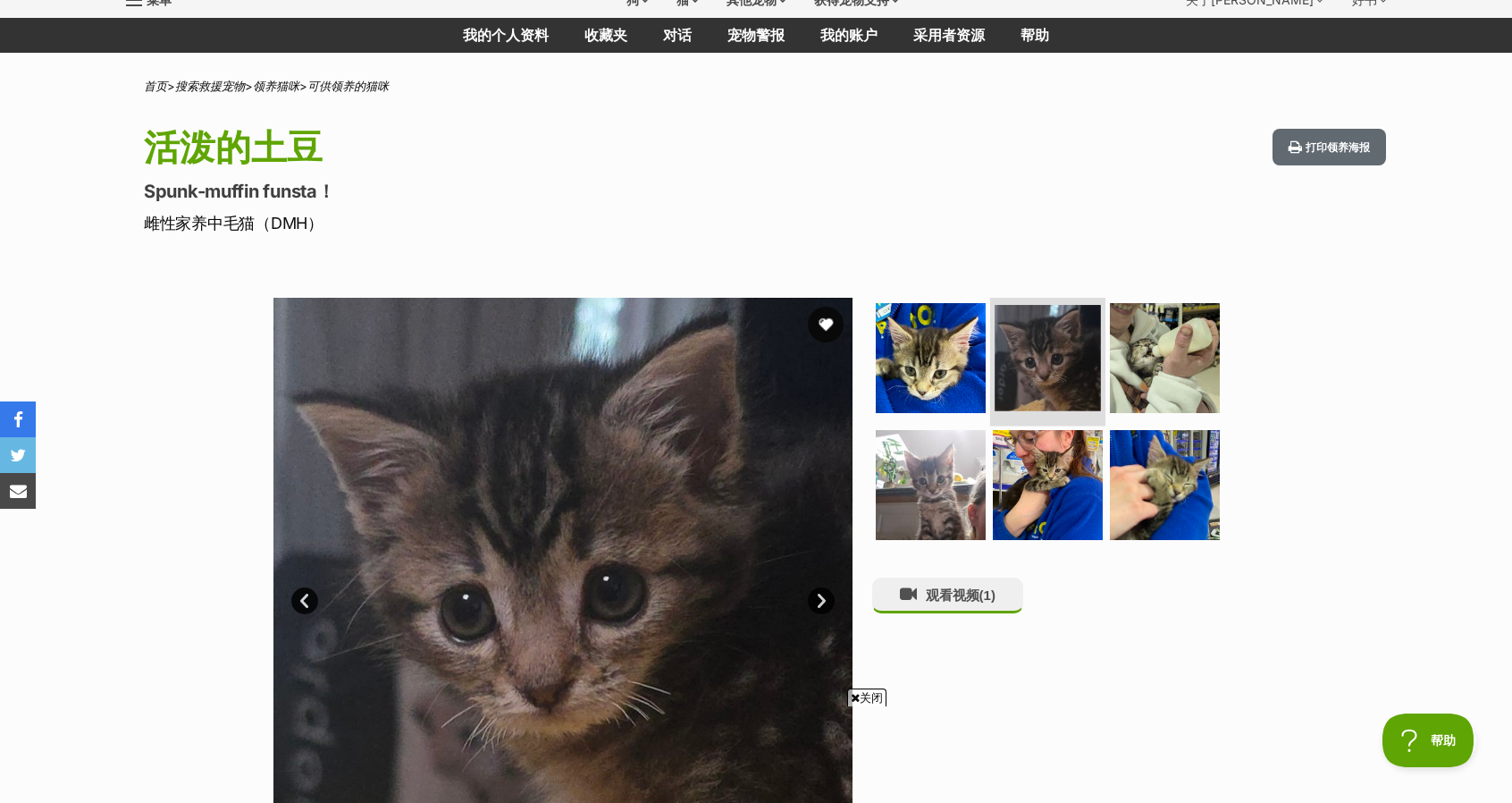
scroll to position [90, 0]
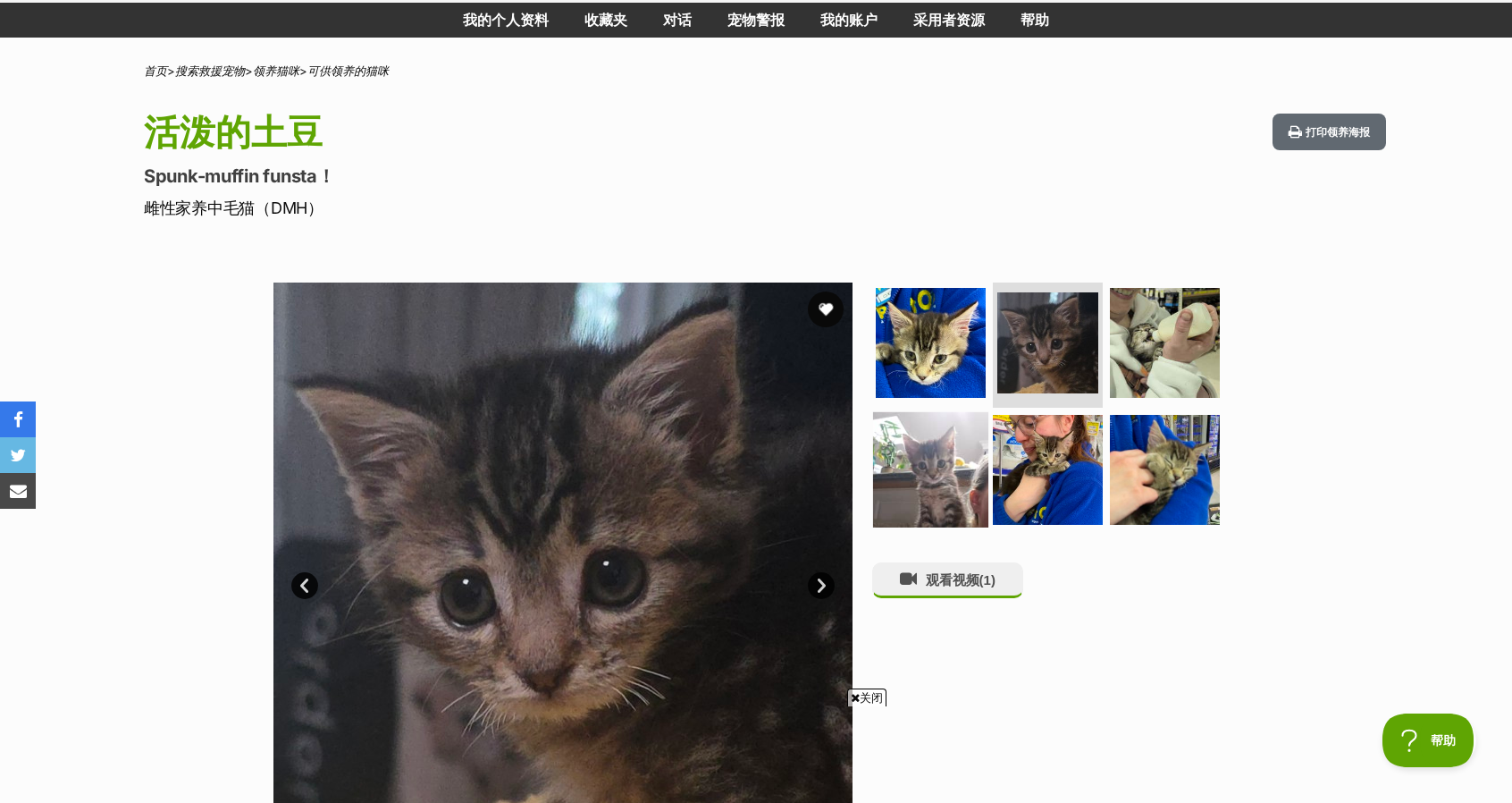
click at [948, 455] on img at bounding box center [930, 469] width 115 height 115
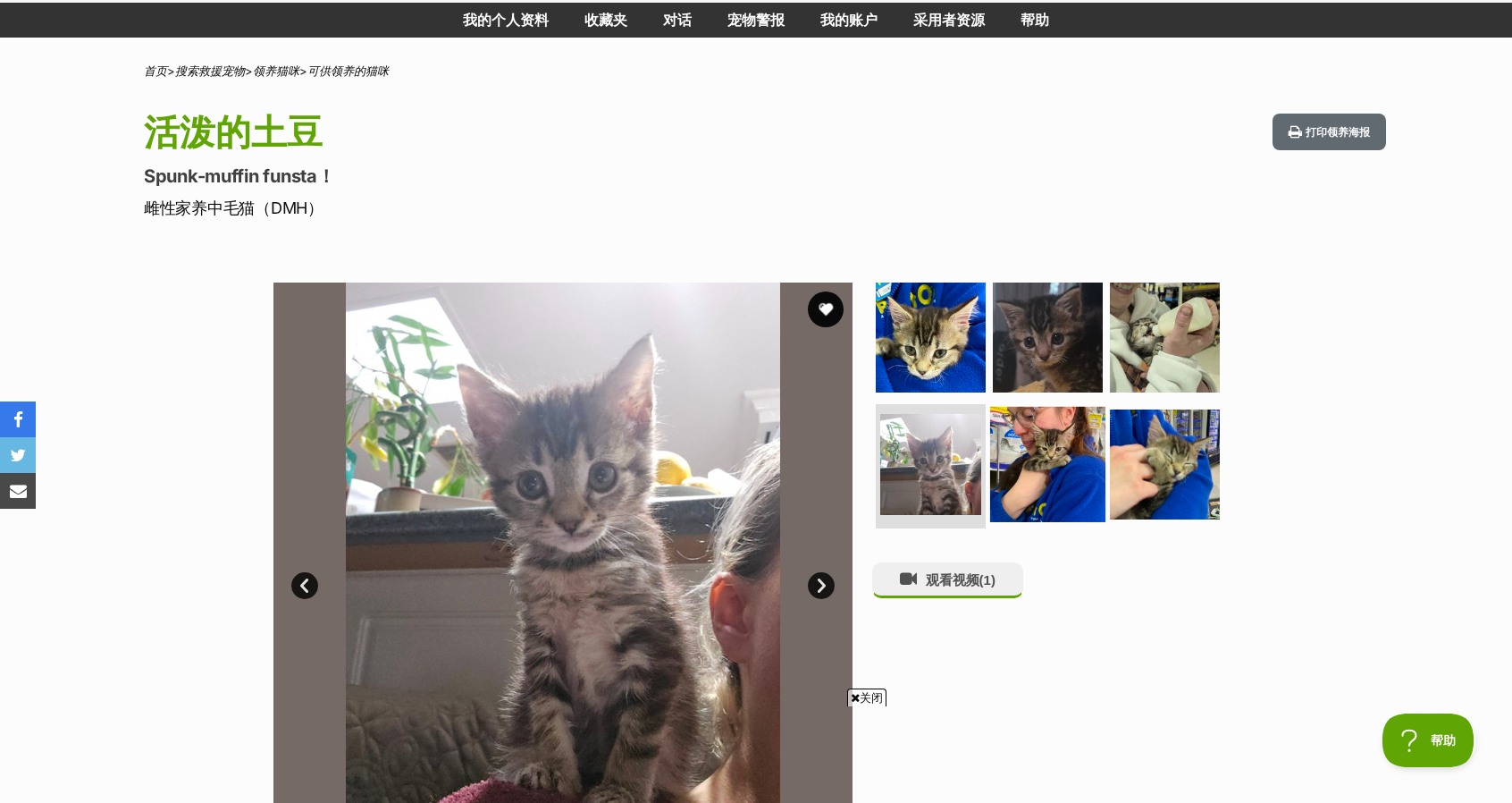
scroll to position [0, 0]
click at [1074, 451] on img at bounding box center [1048, 464] width 115 height 115
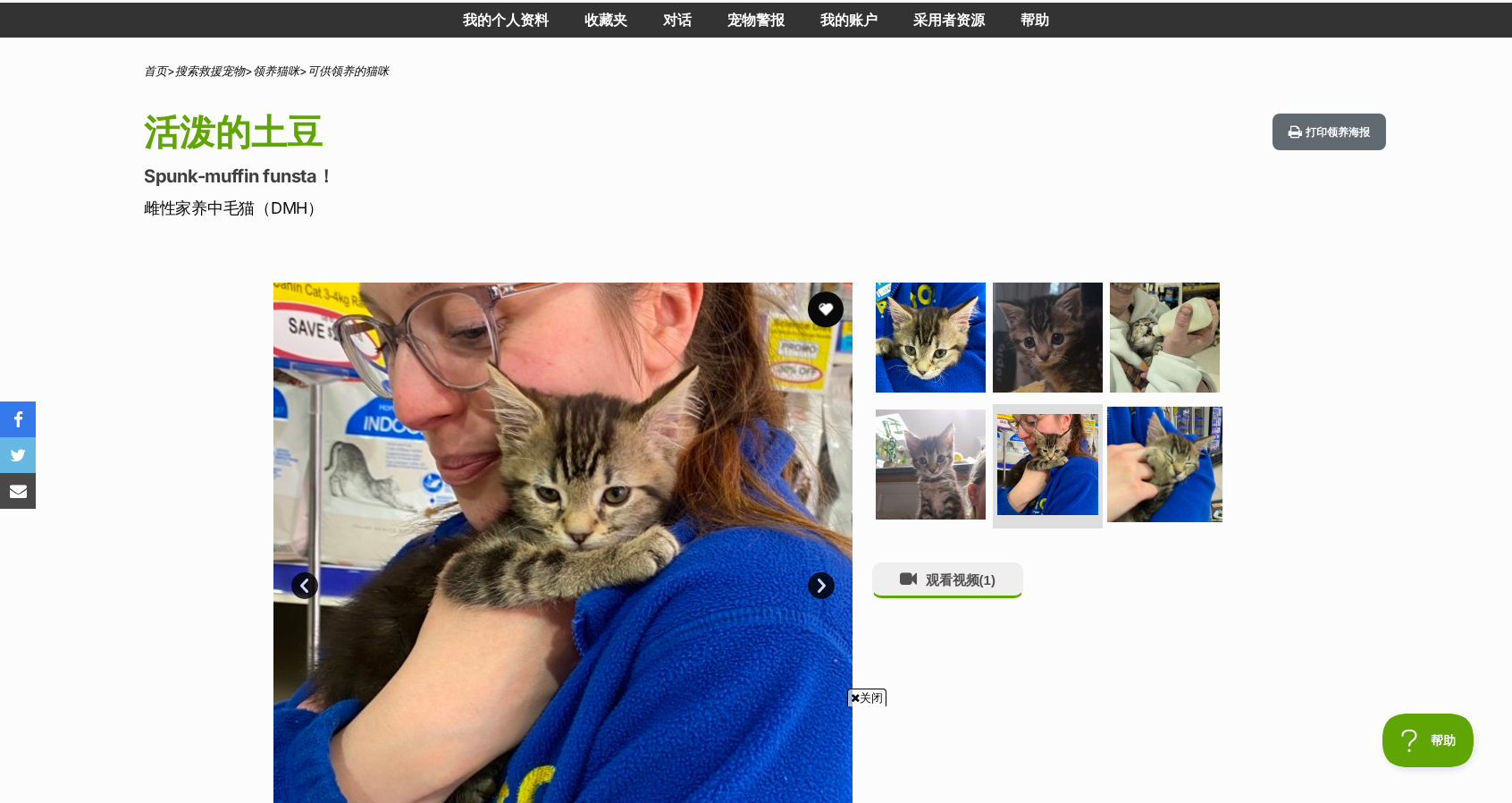
click at [1166, 452] on img at bounding box center [1165, 464] width 115 height 115
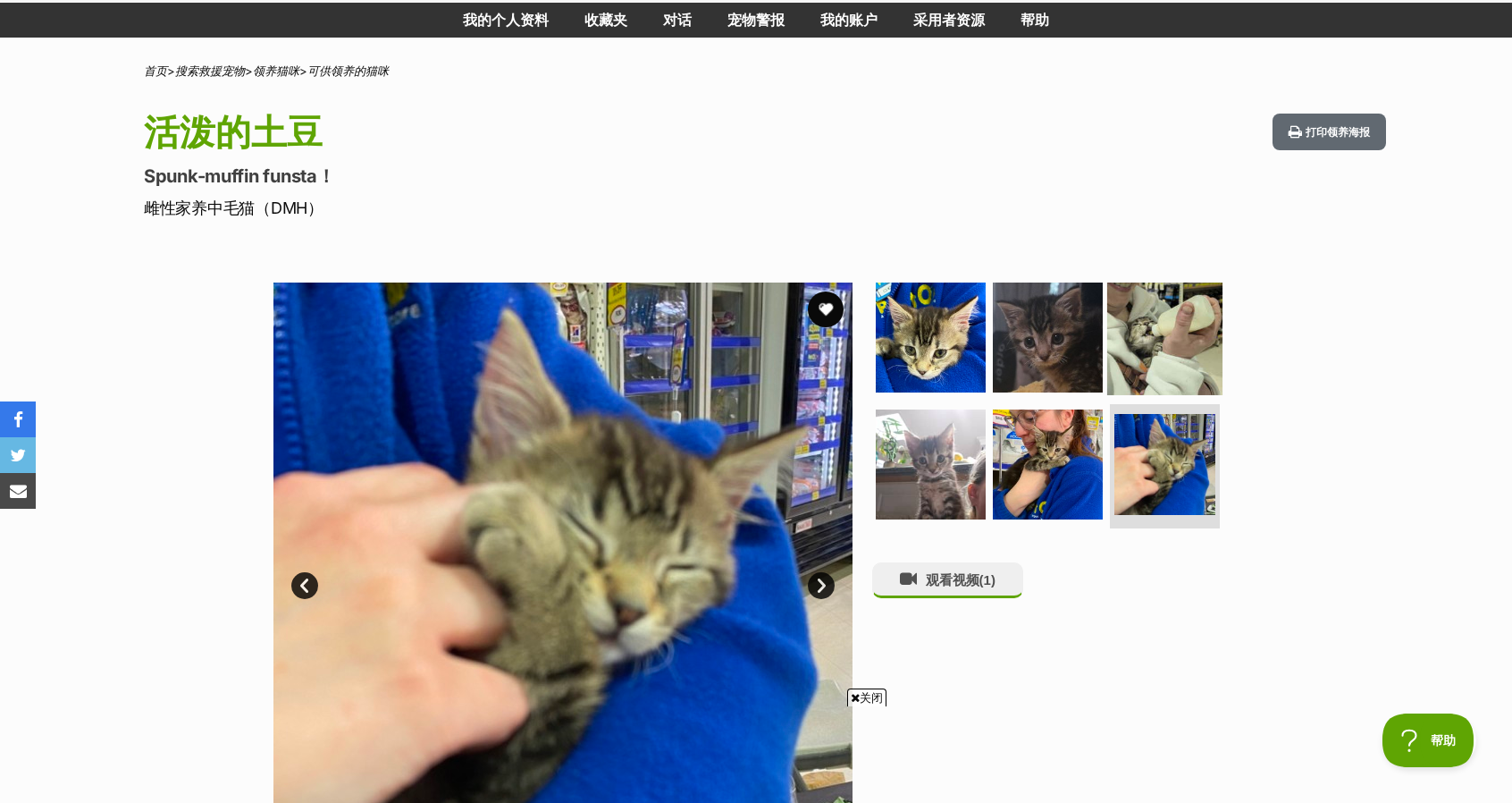
click at [1180, 359] on img at bounding box center [1165, 337] width 115 height 115
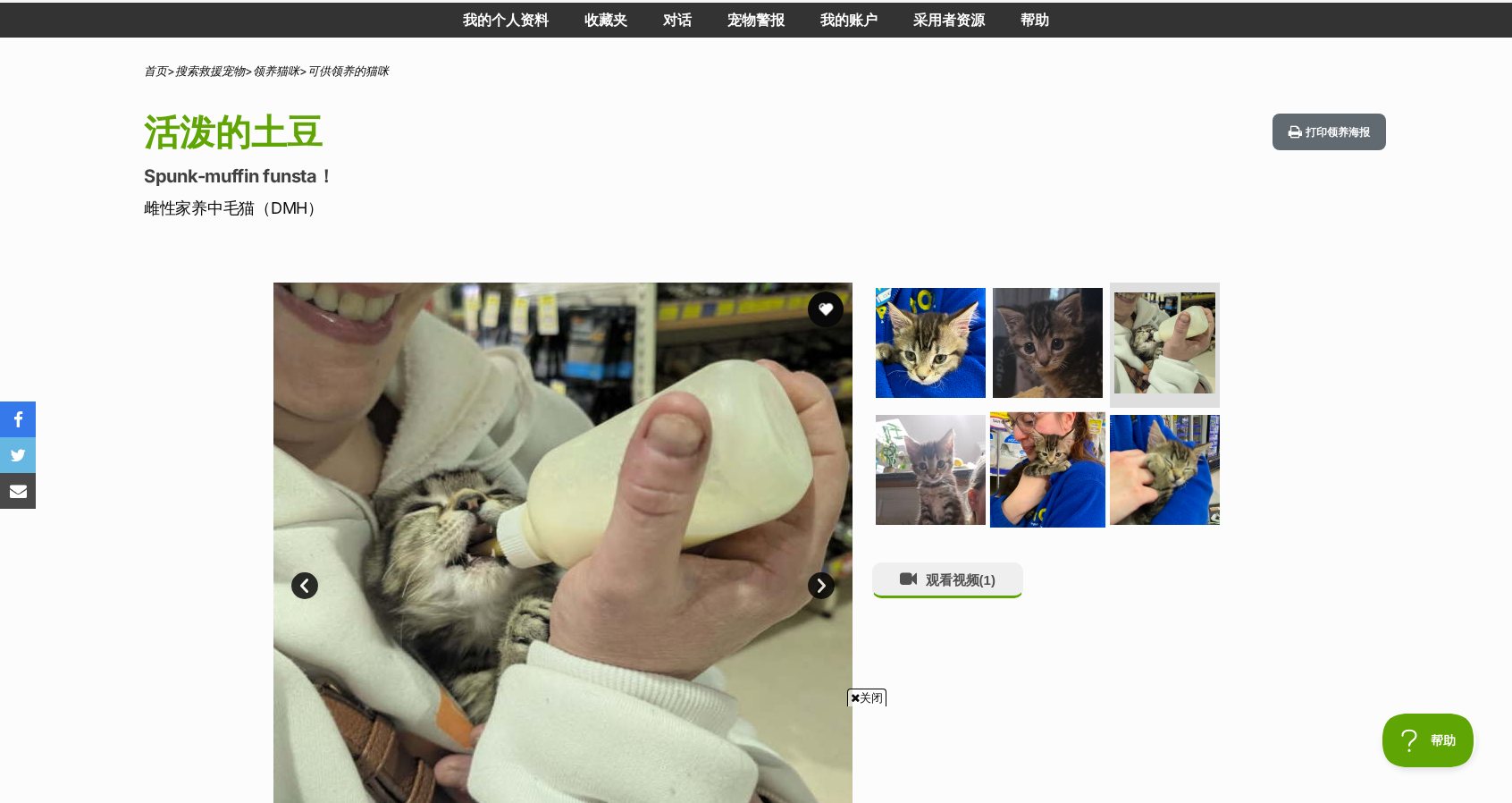
click at [1073, 456] on img at bounding box center [1048, 469] width 115 height 115
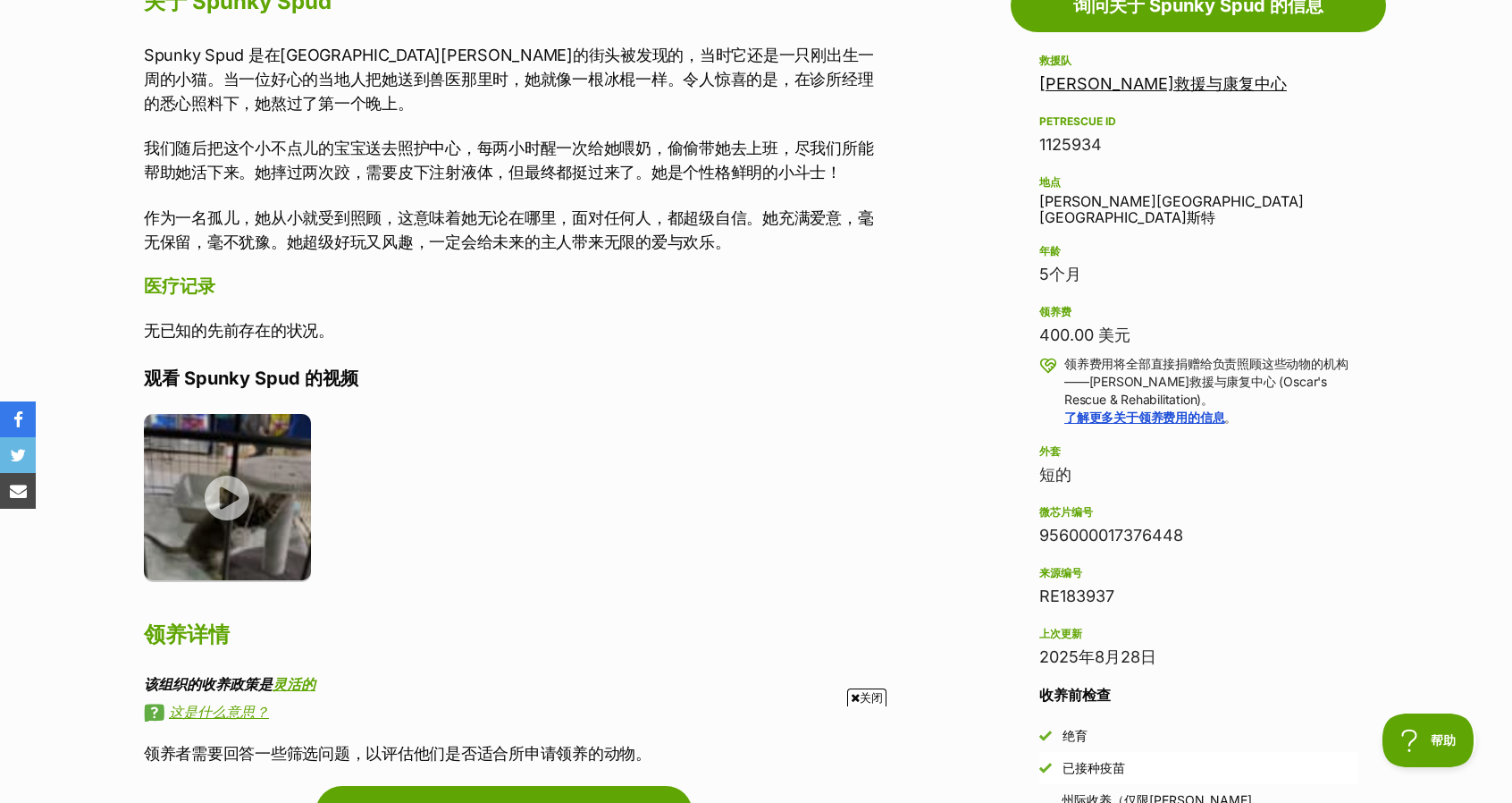
scroll to position [1073, 0]
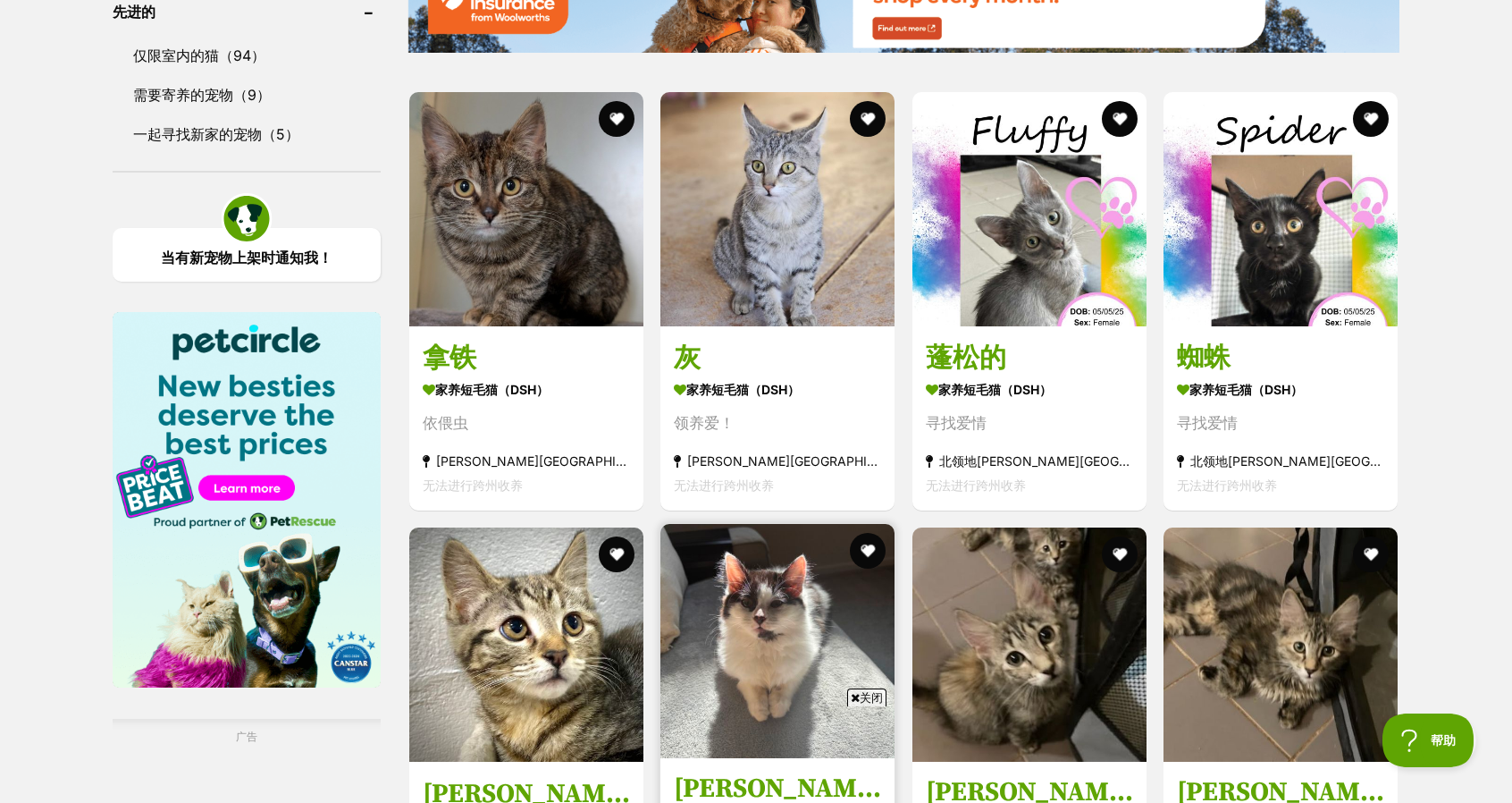
scroll to position [2566, 0]
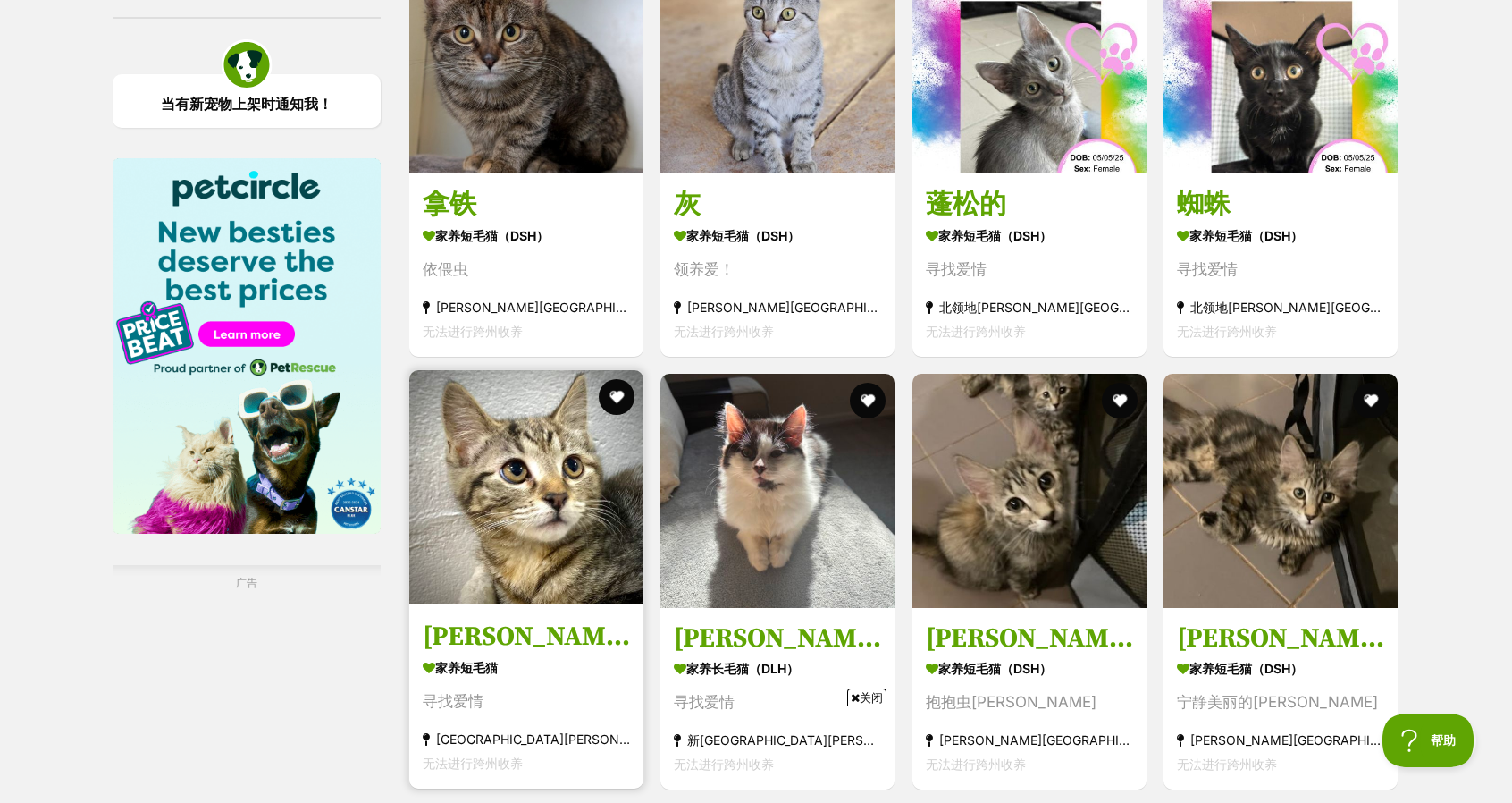
click at [603, 624] on link "勃朗特 家养短毛猫 寻找爱情 昆士兰州布兰尼安 无法进行跨州收养" at bounding box center [526, 695] width 234 height 184
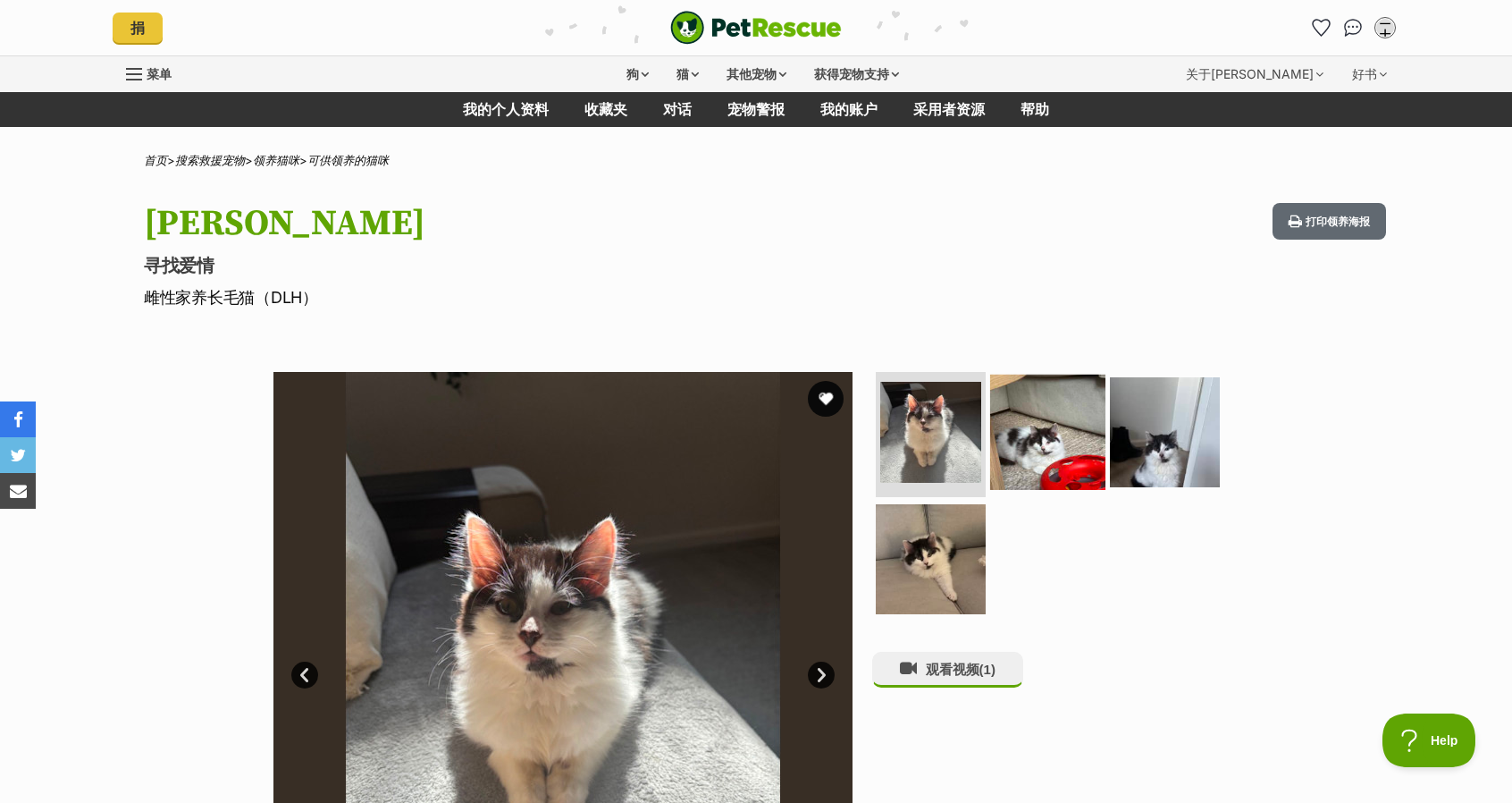
click at [1079, 451] on img at bounding box center [1048, 432] width 115 height 115
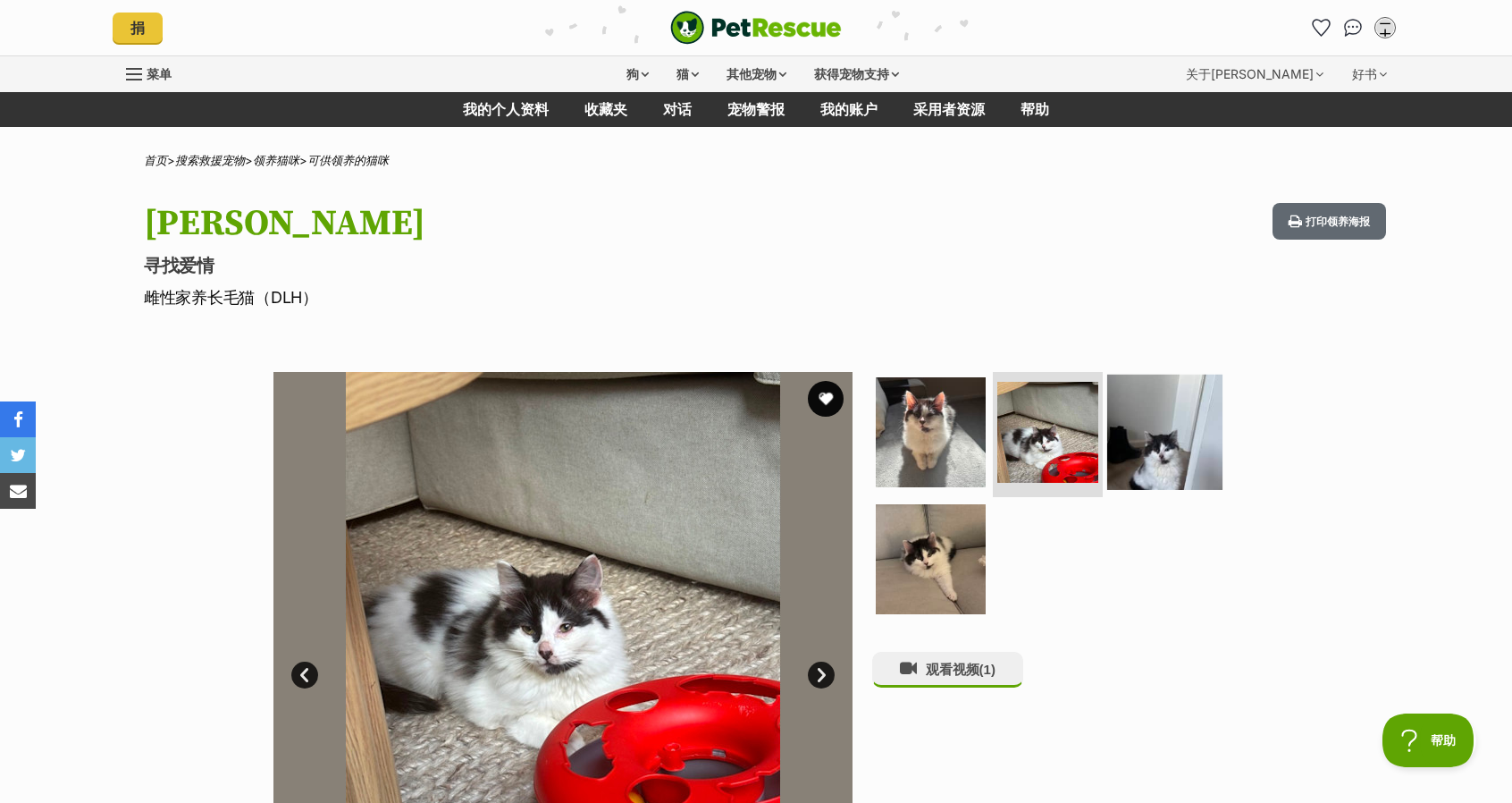
click at [1139, 431] on img at bounding box center [1165, 432] width 115 height 115
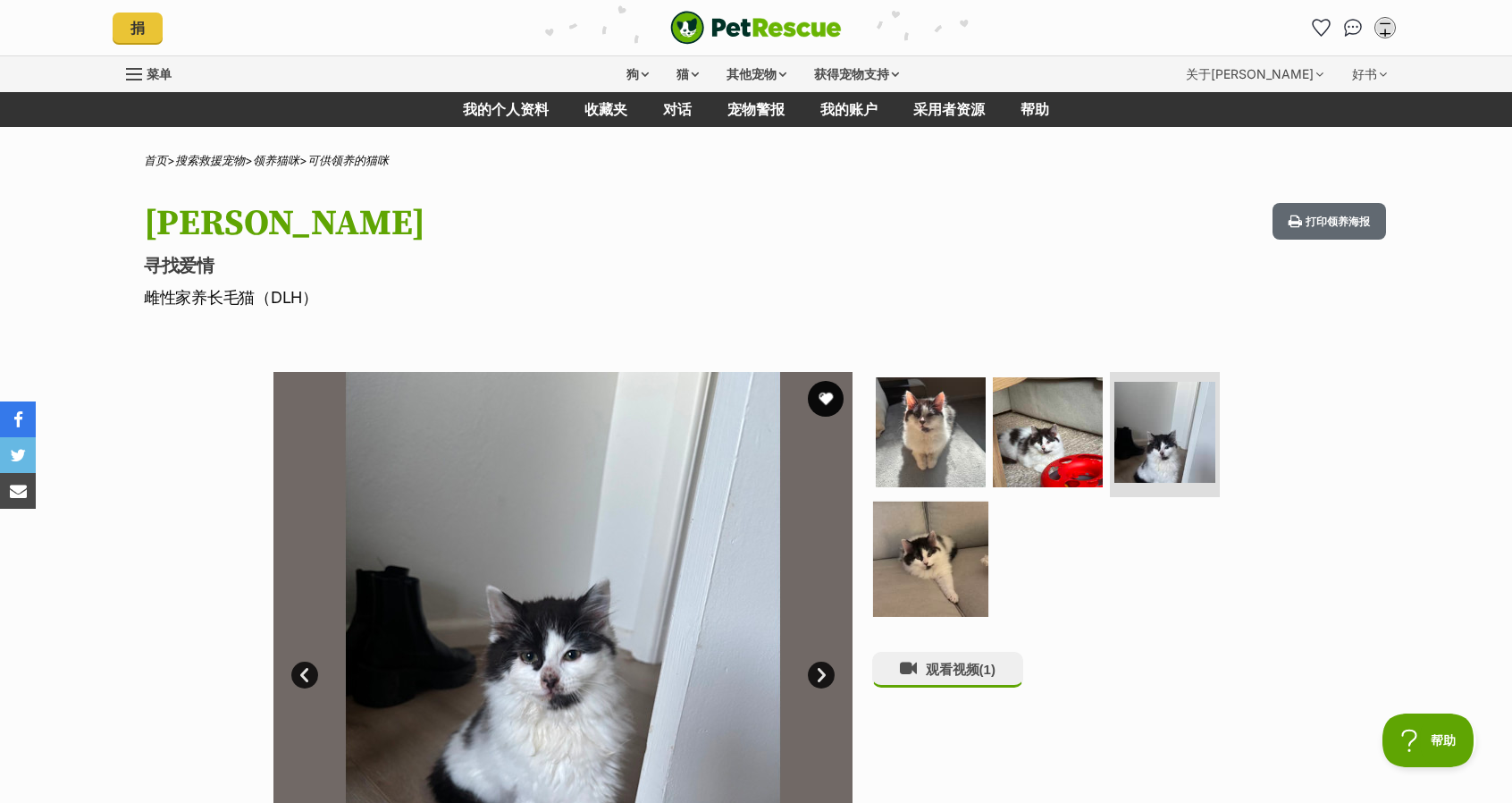
click at [948, 569] on img at bounding box center [930, 558] width 115 height 115
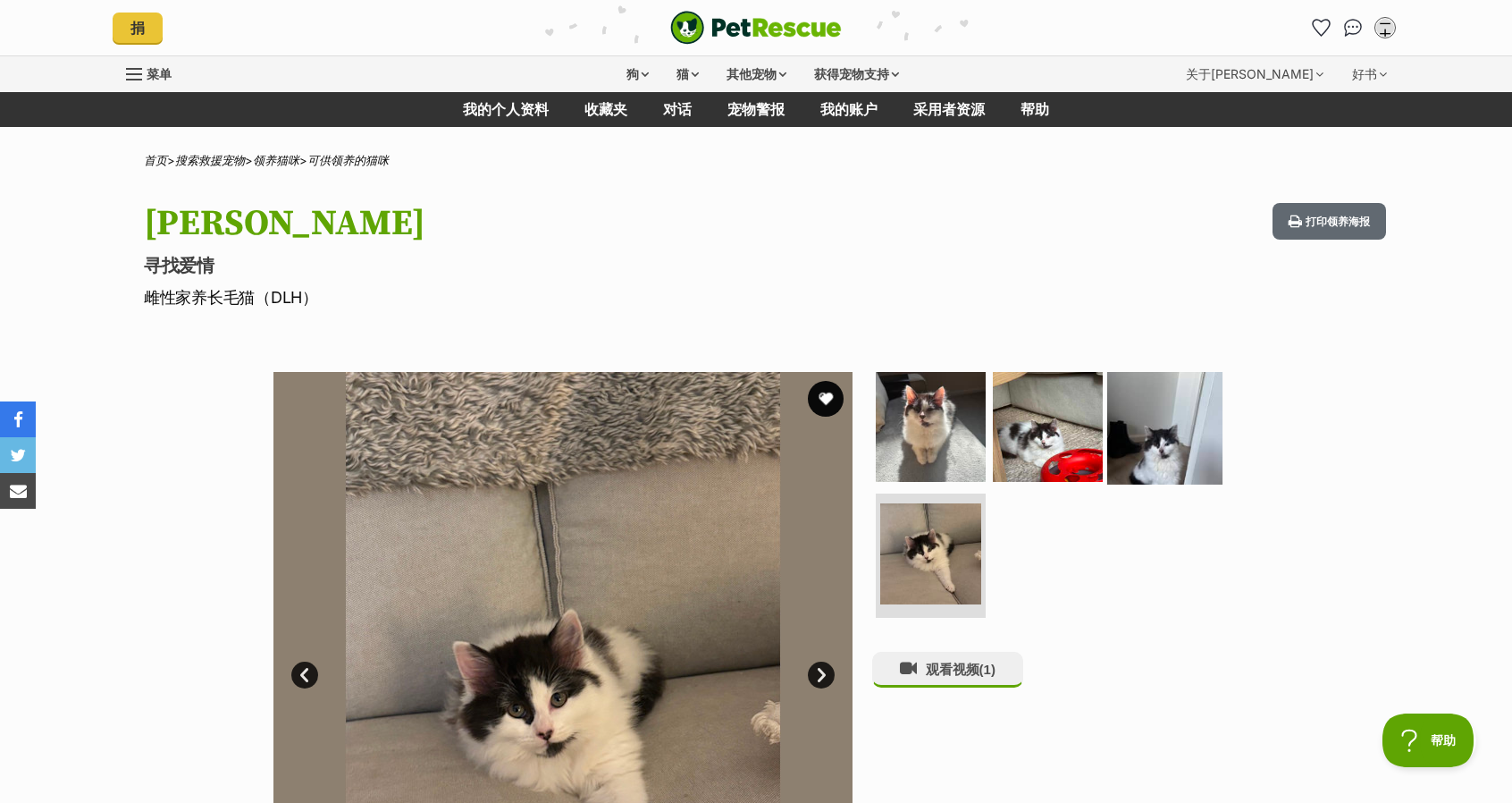
click at [1144, 421] on img at bounding box center [1165, 427] width 115 height 115
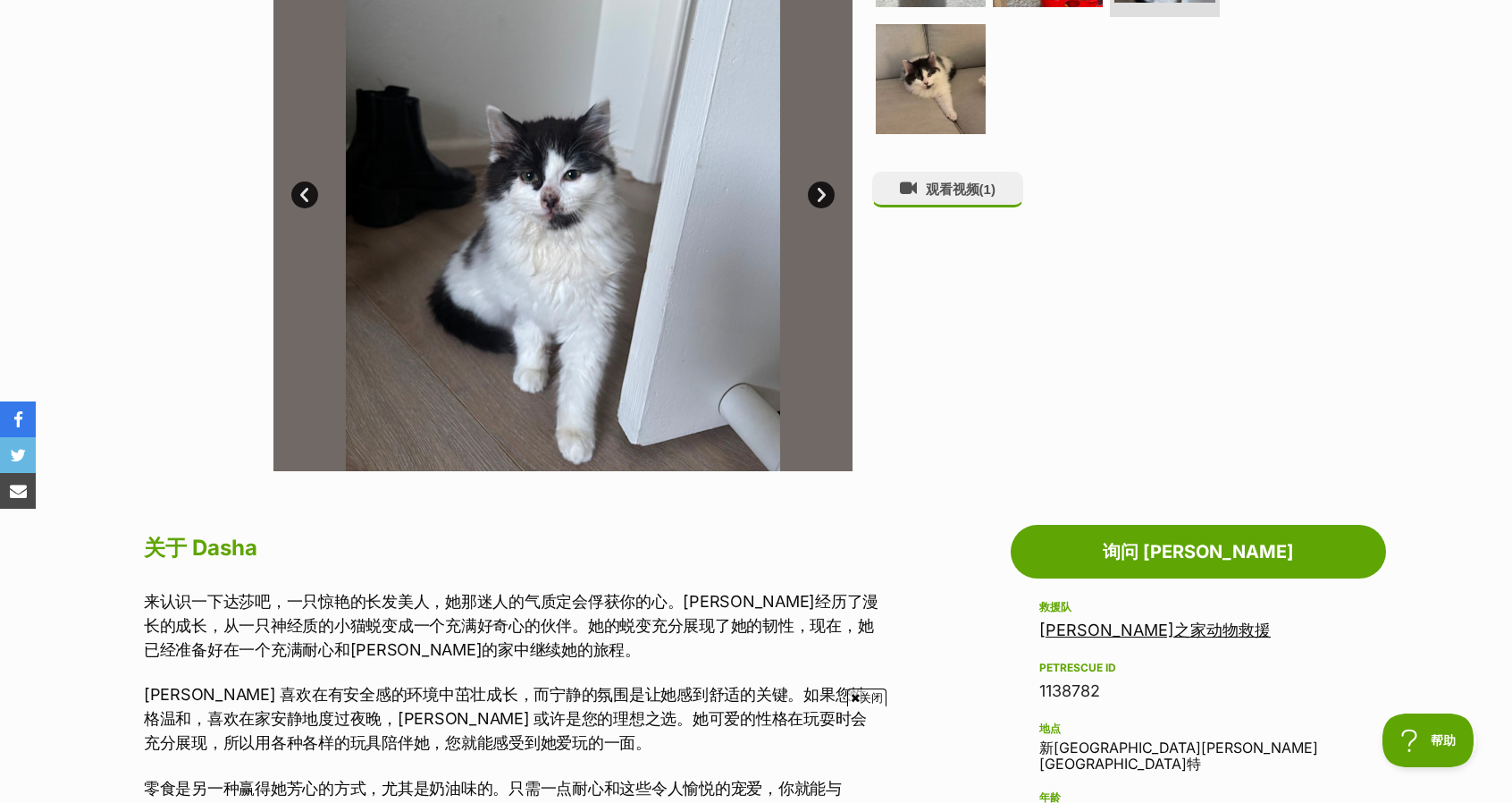
scroll to position [447, 0]
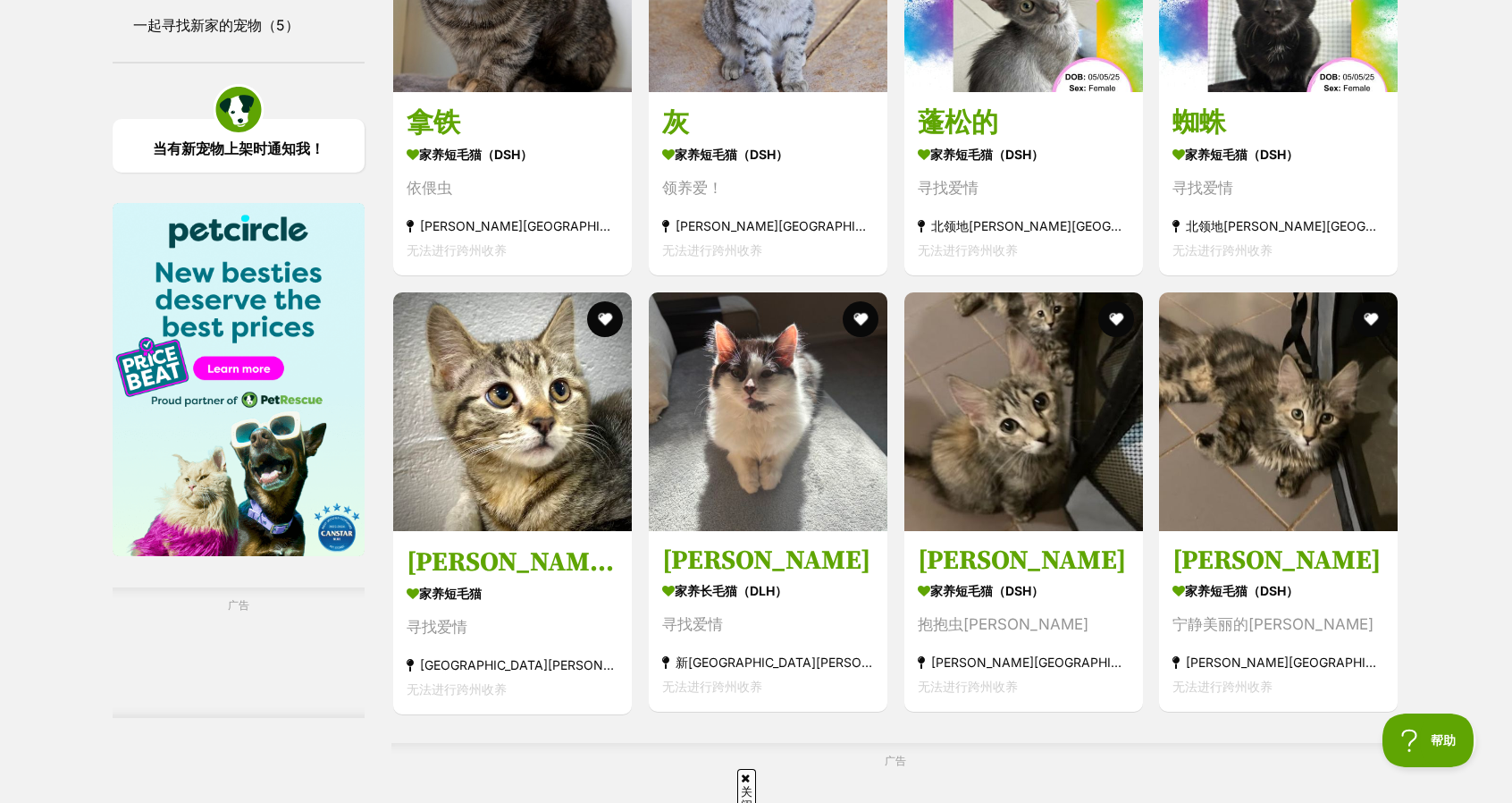
scroll to position [2814, 0]
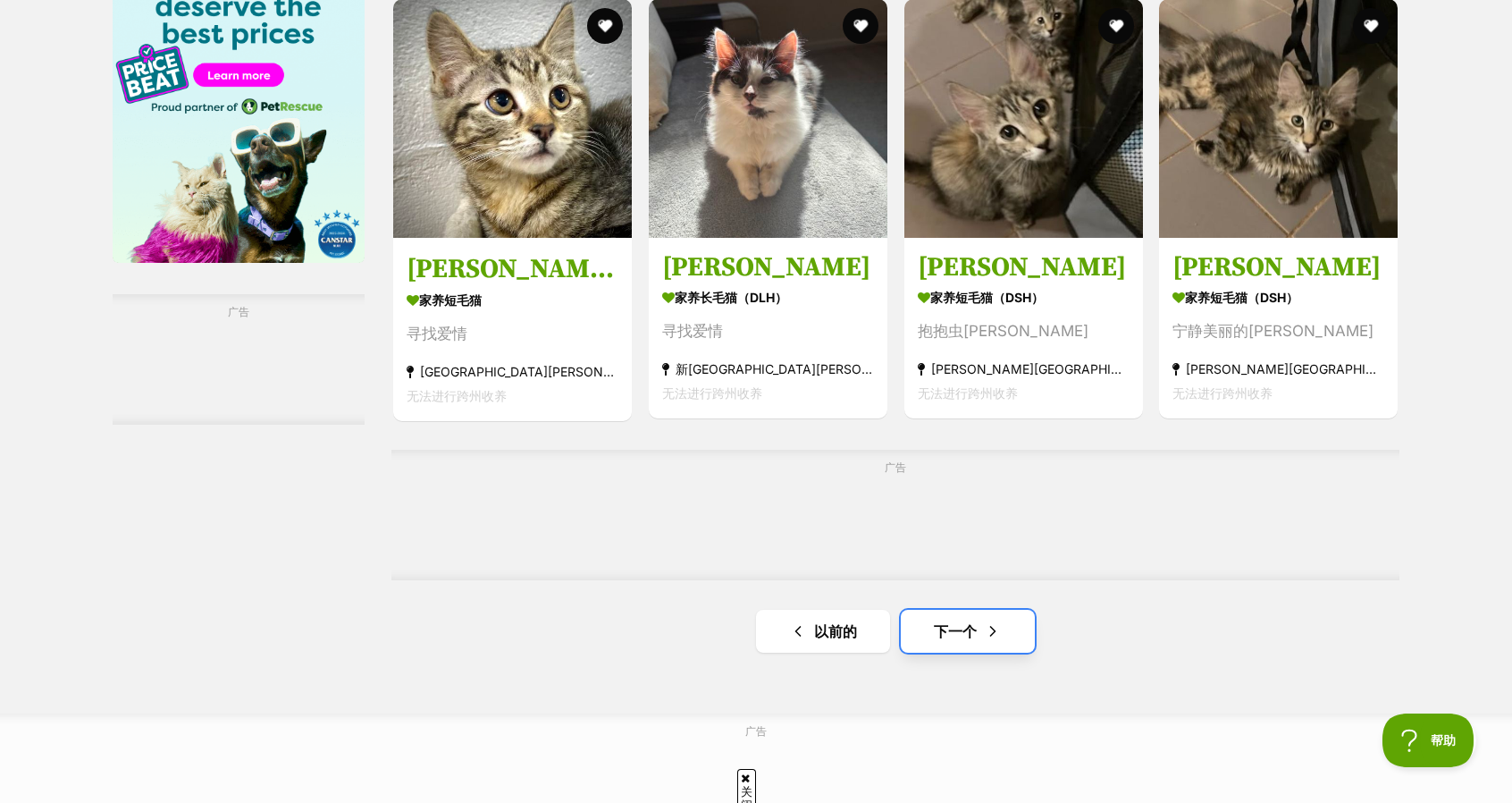
click at [1010, 645] on link "下一个" at bounding box center [968, 631] width 134 height 43
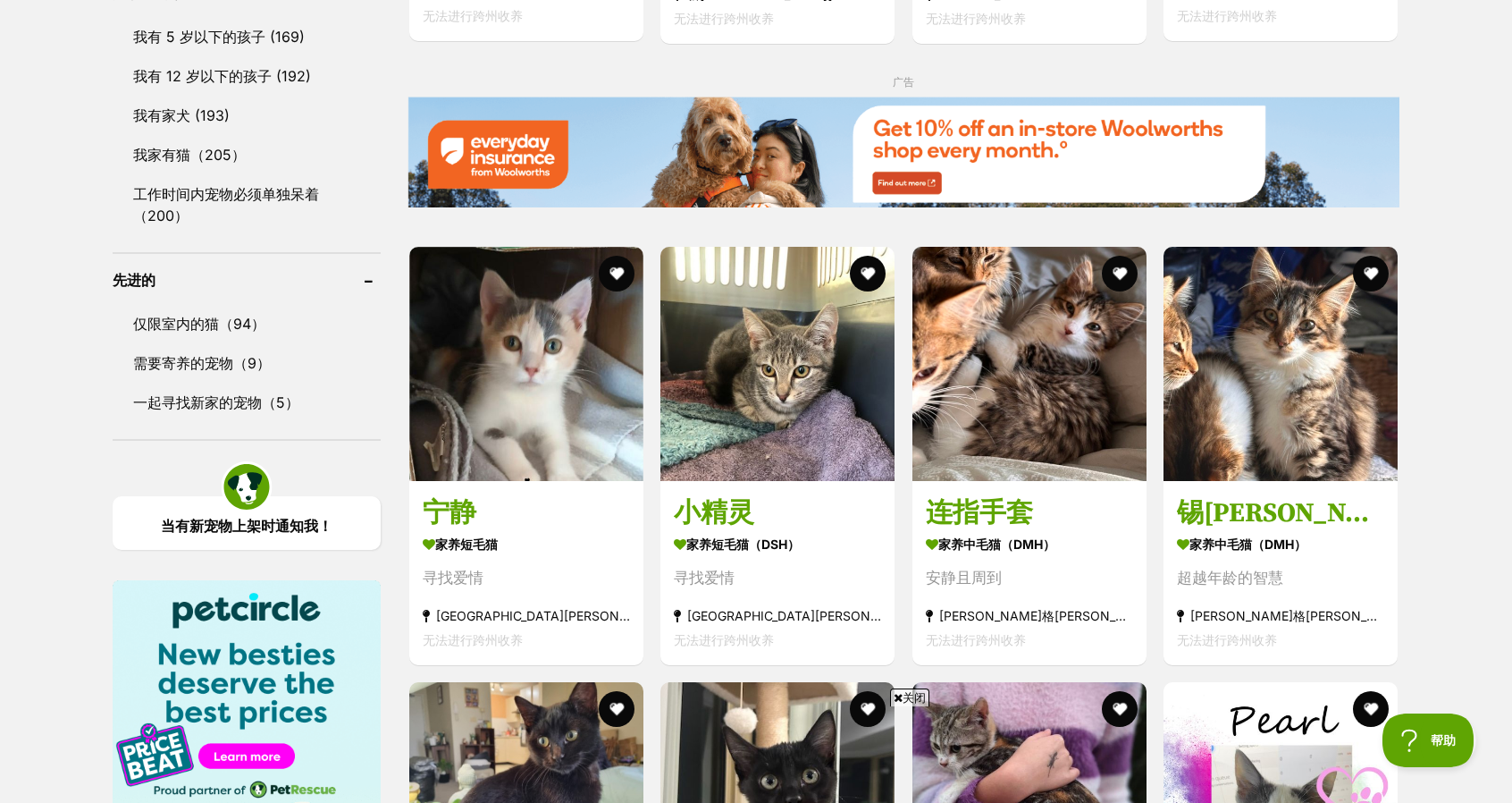
scroll to position [2146, 0]
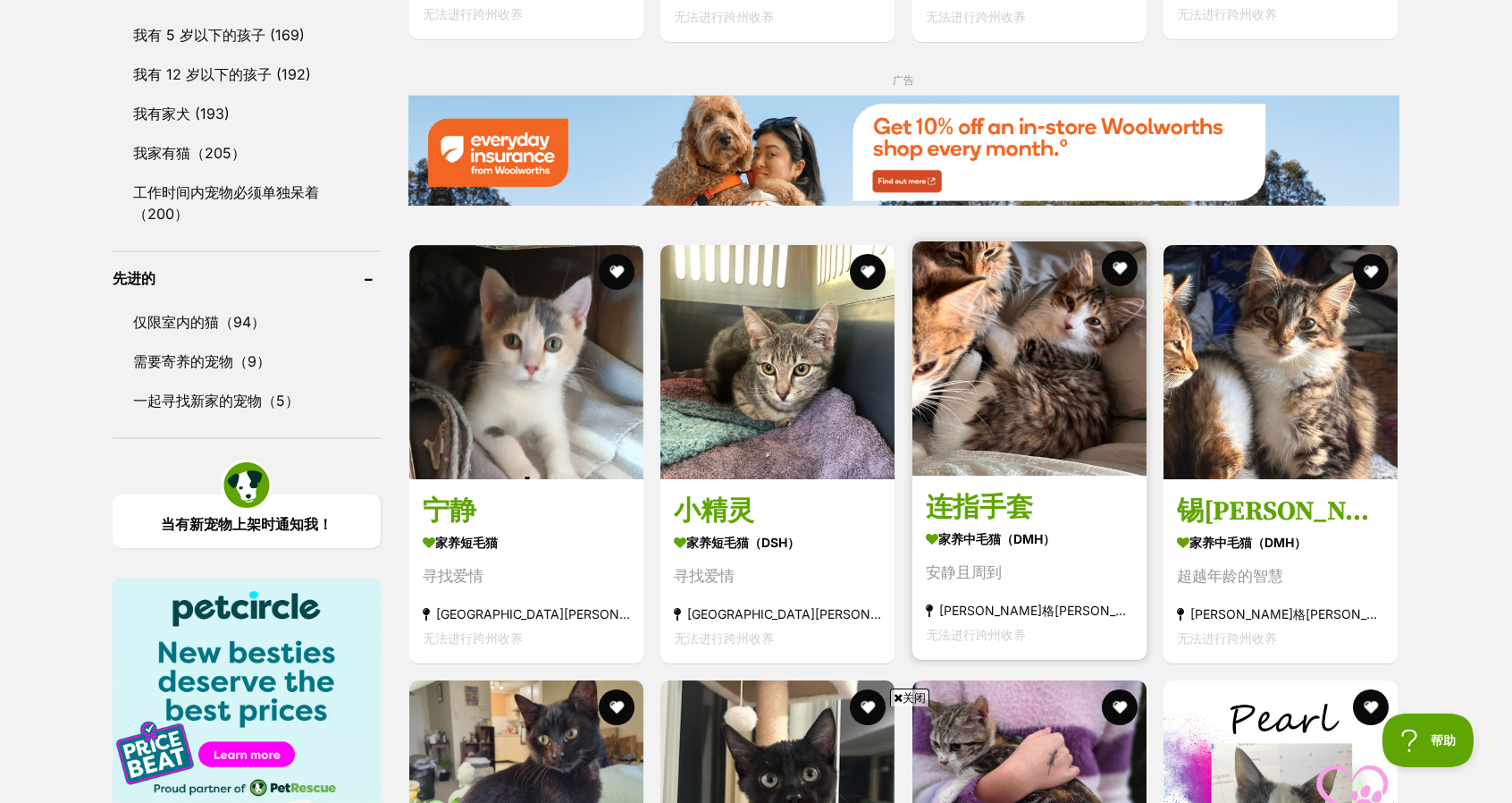
click at [1040, 386] on img at bounding box center [1030, 359] width 234 height 234
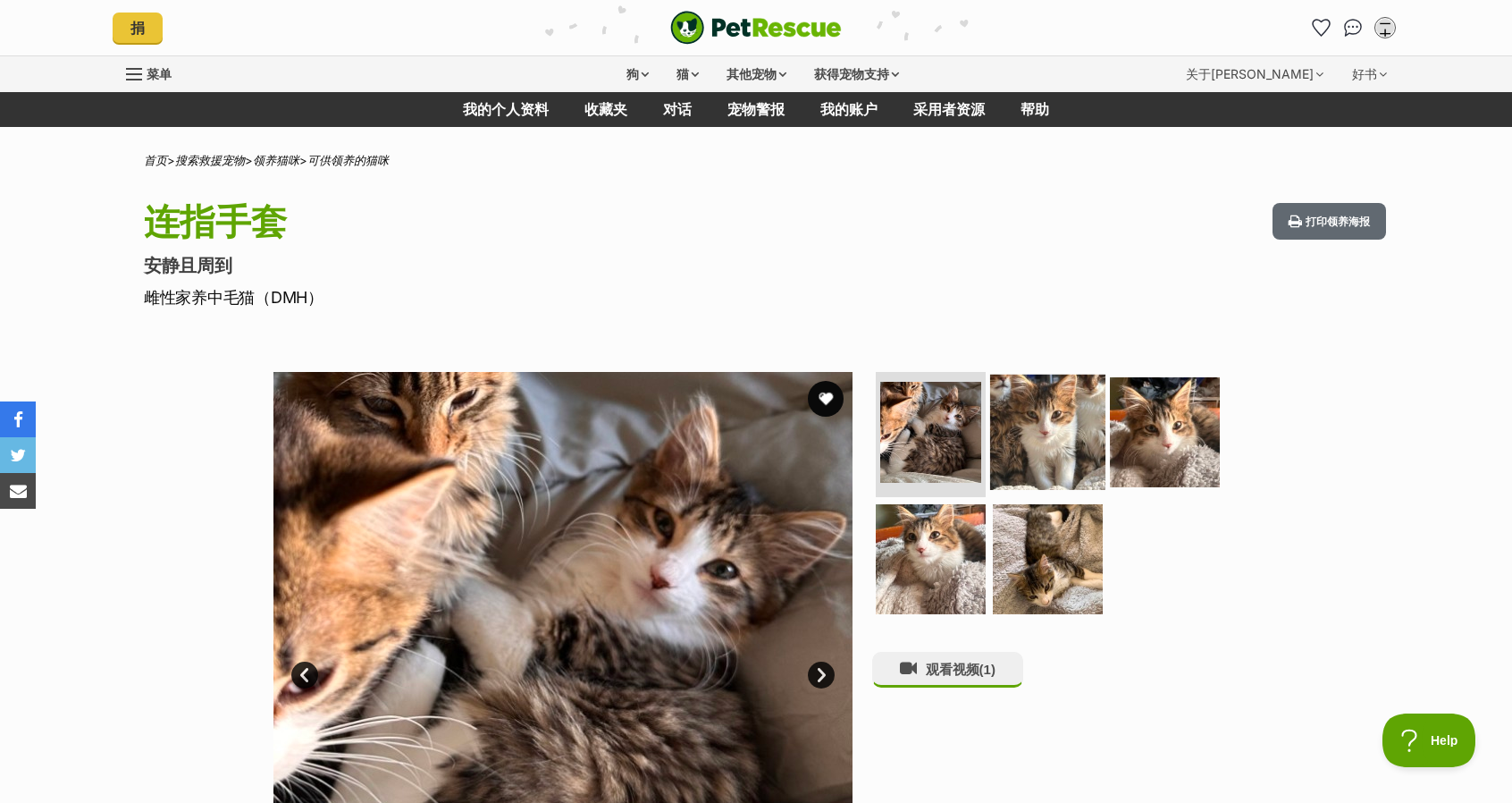
click at [1007, 415] on img at bounding box center [1048, 432] width 115 height 115
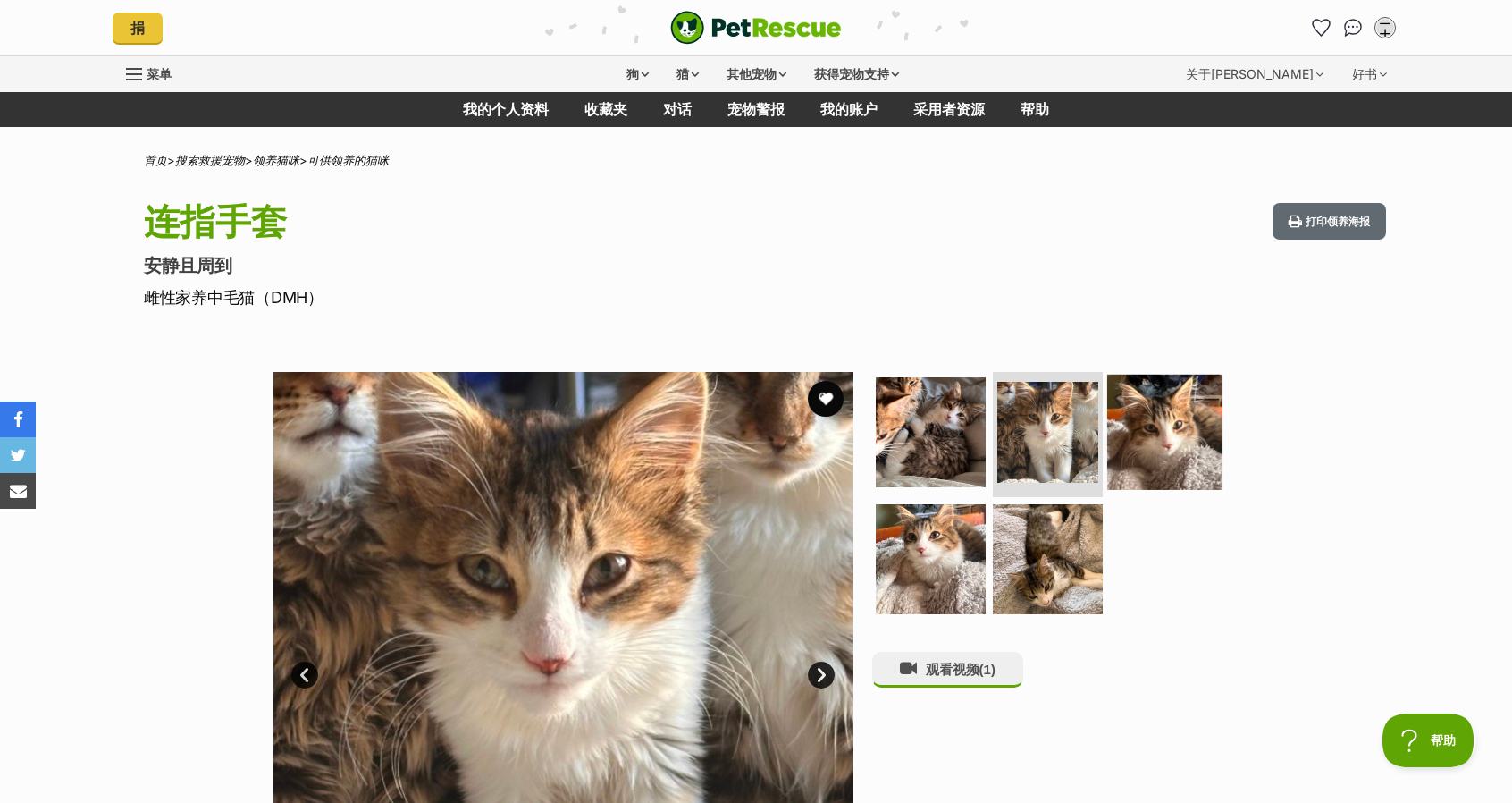
click at [1158, 429] on img at bounding box center [1165, 432] width 115 height 115
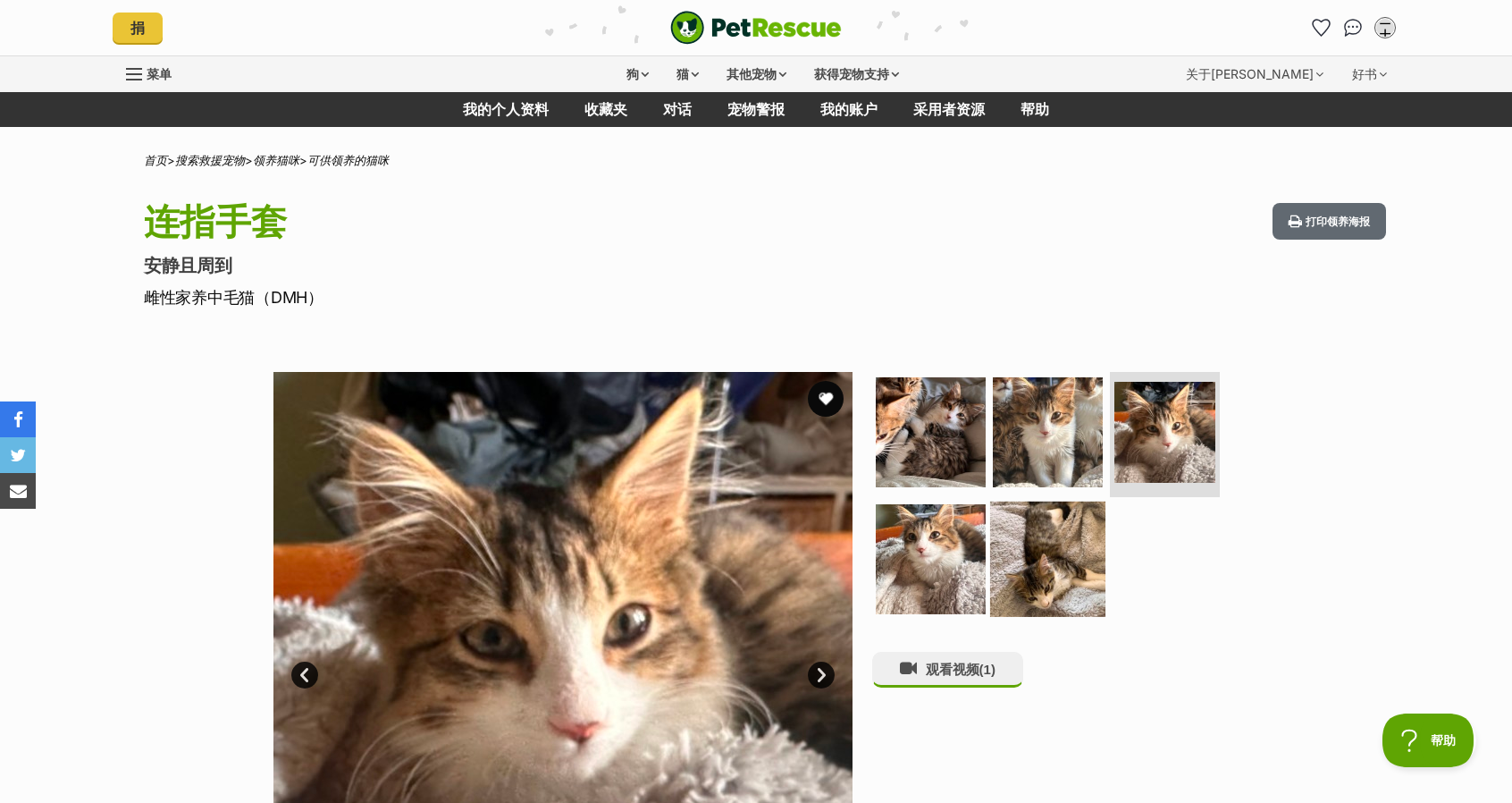
click at [991, 575] on img at bounding box center [1048, 558] width 115 height 115
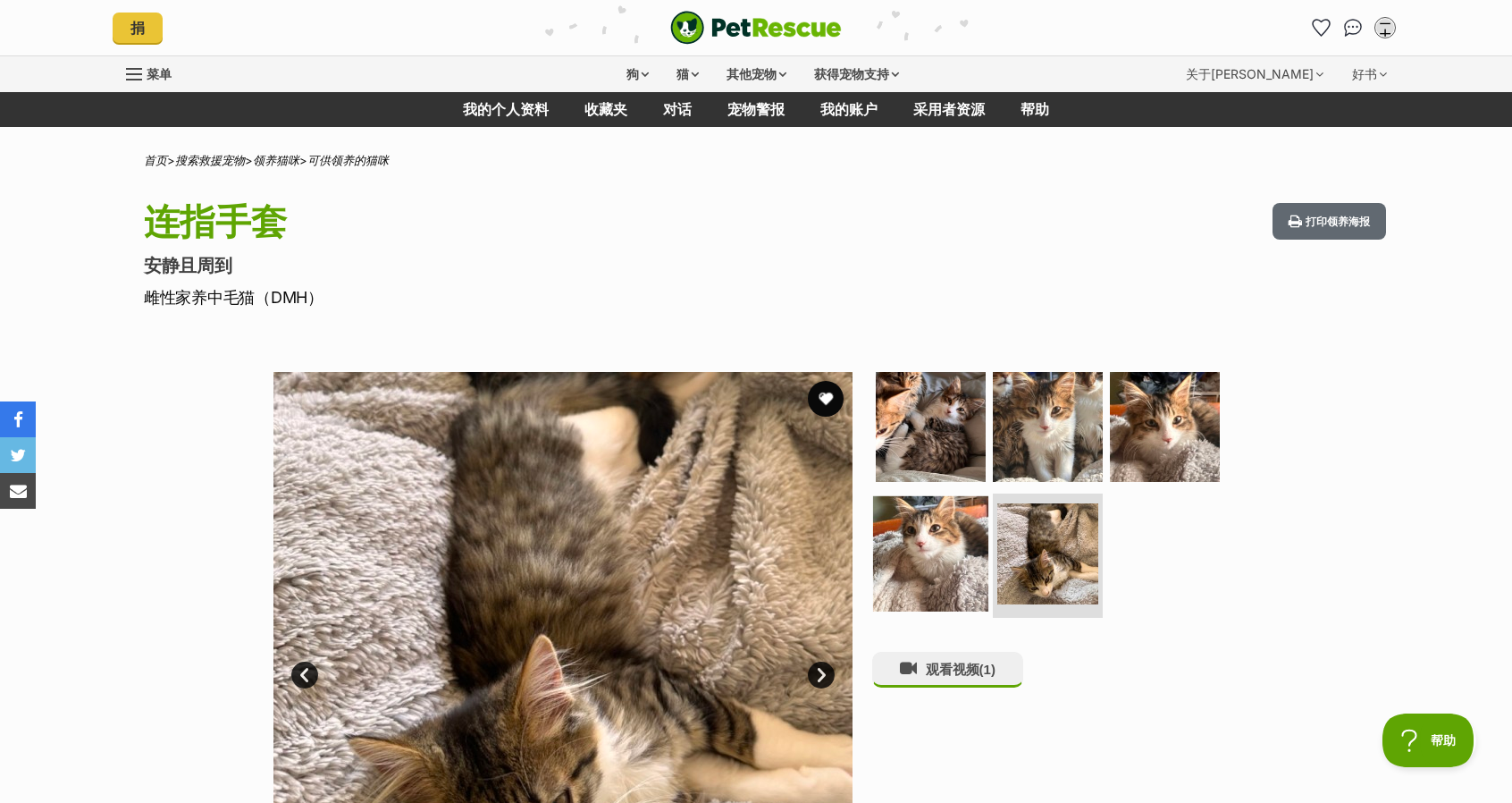
click at [926, 580] on img at bounding box center [930, 553] width 115 height 115
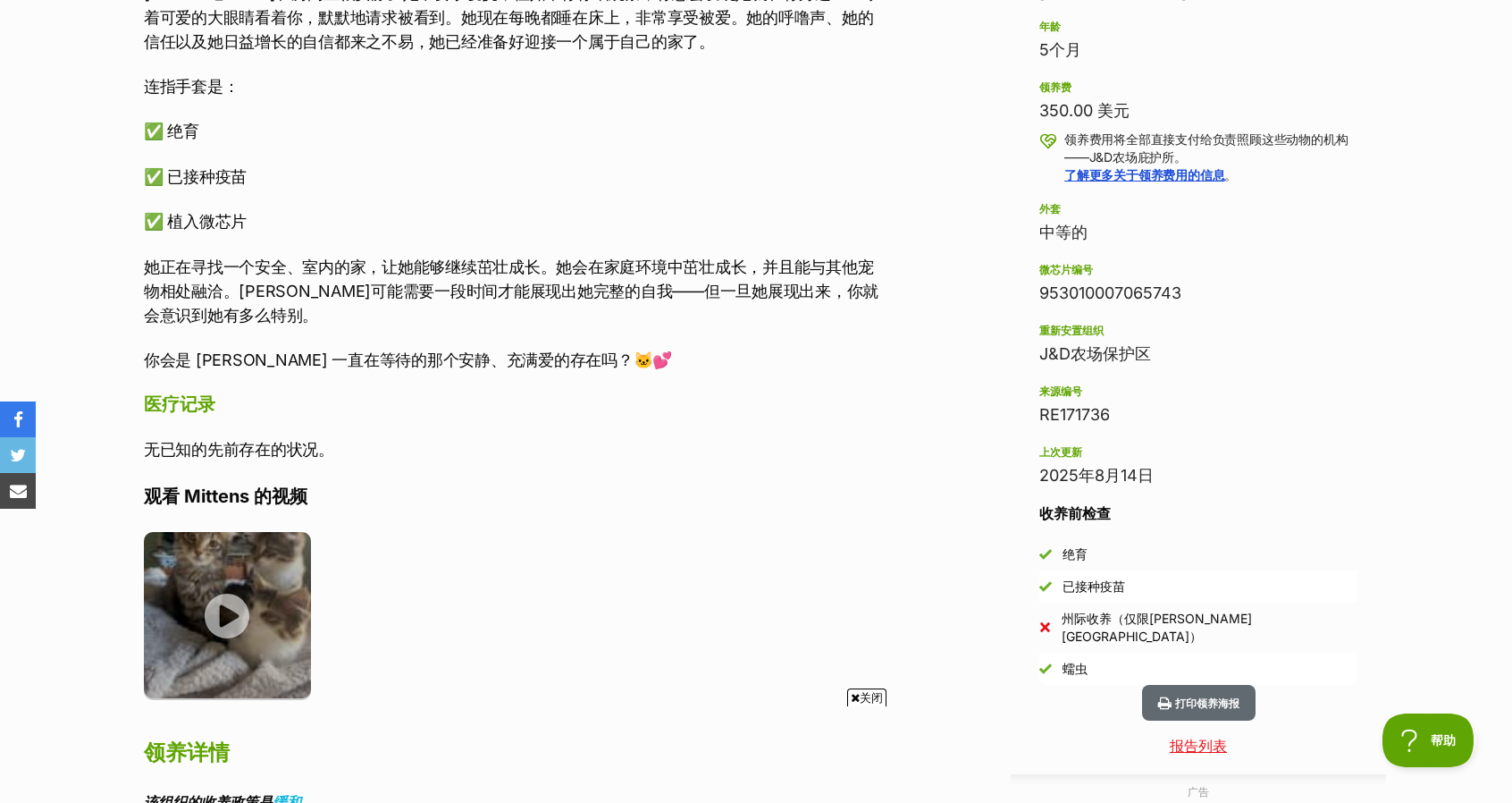
scroll to position [1252, 0]
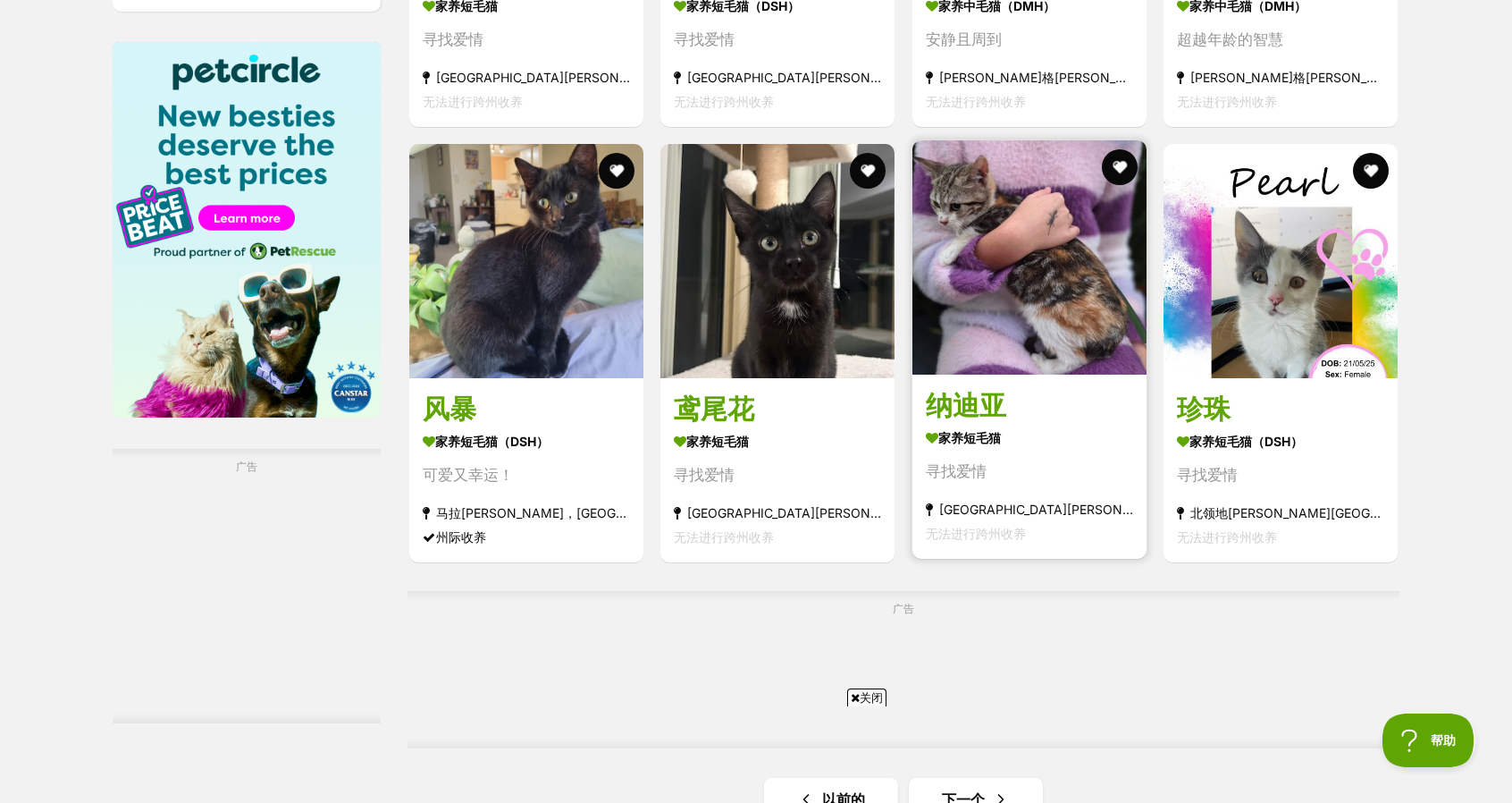
scroll to position [3040, 0]
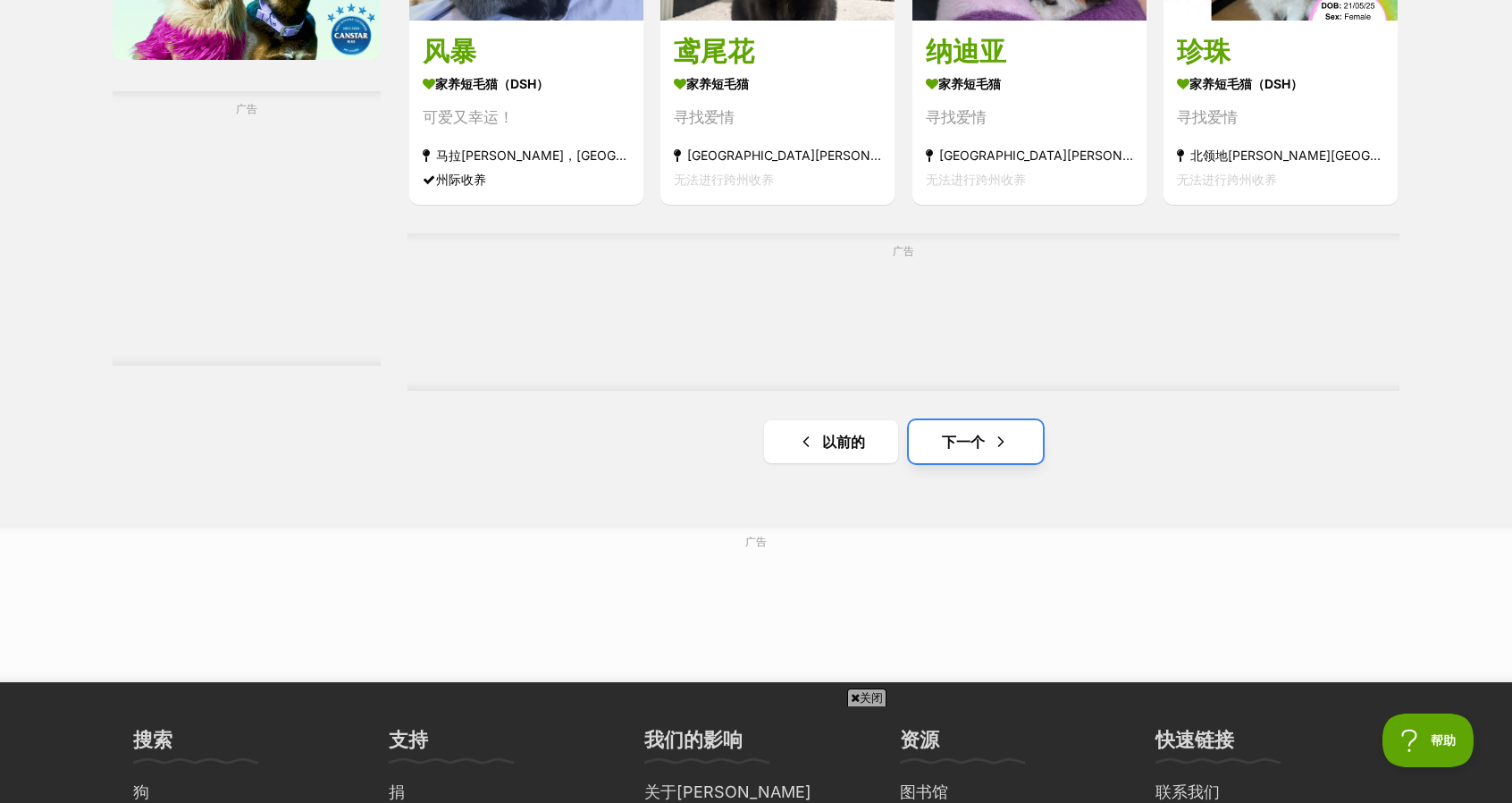
click at [970, 450] on font "下一个" at bounding box center [964, 441] width 43 height 18
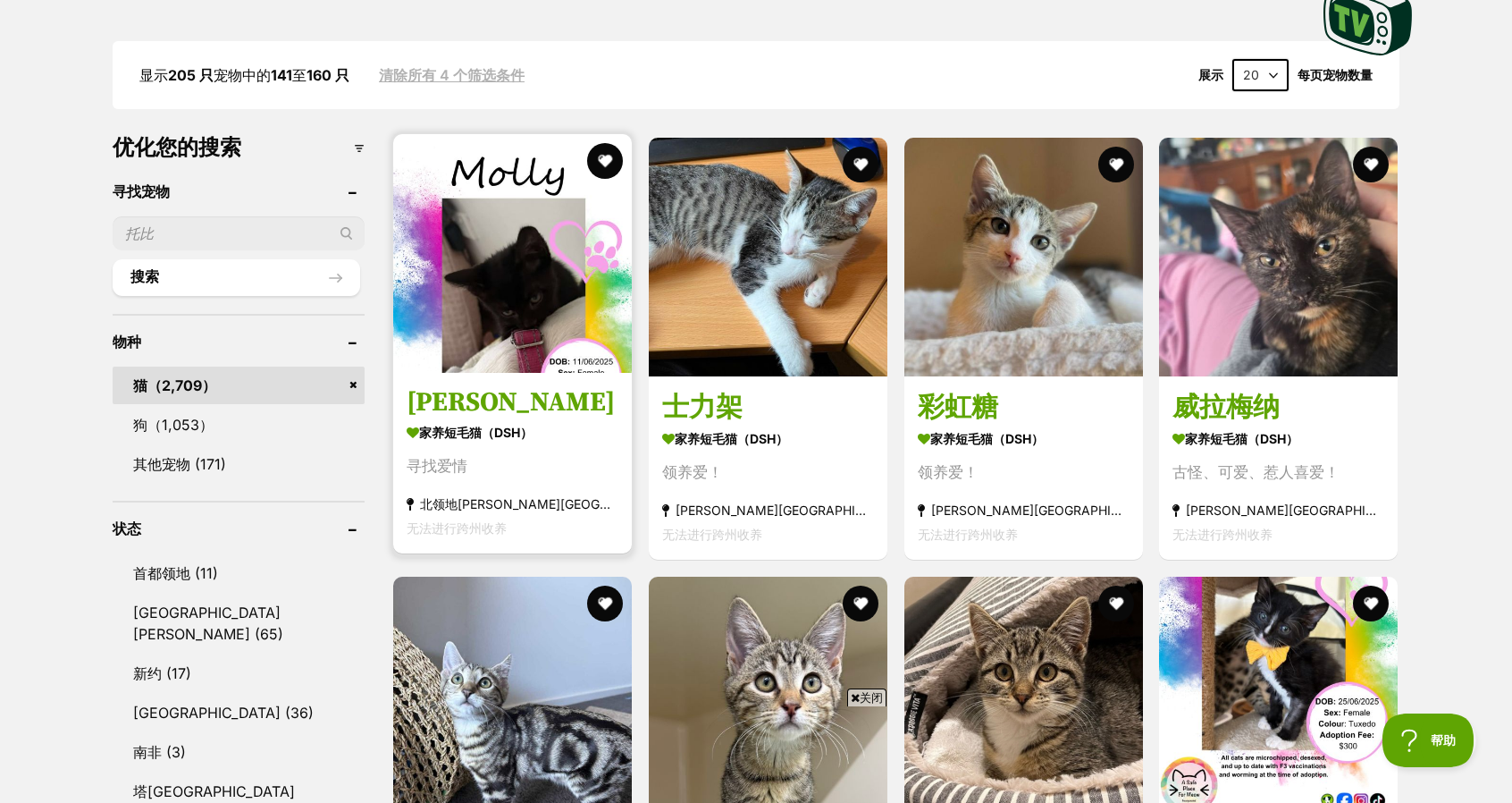
click at [533, 349] on img at bounding box center [512, 253] width 239 height 239
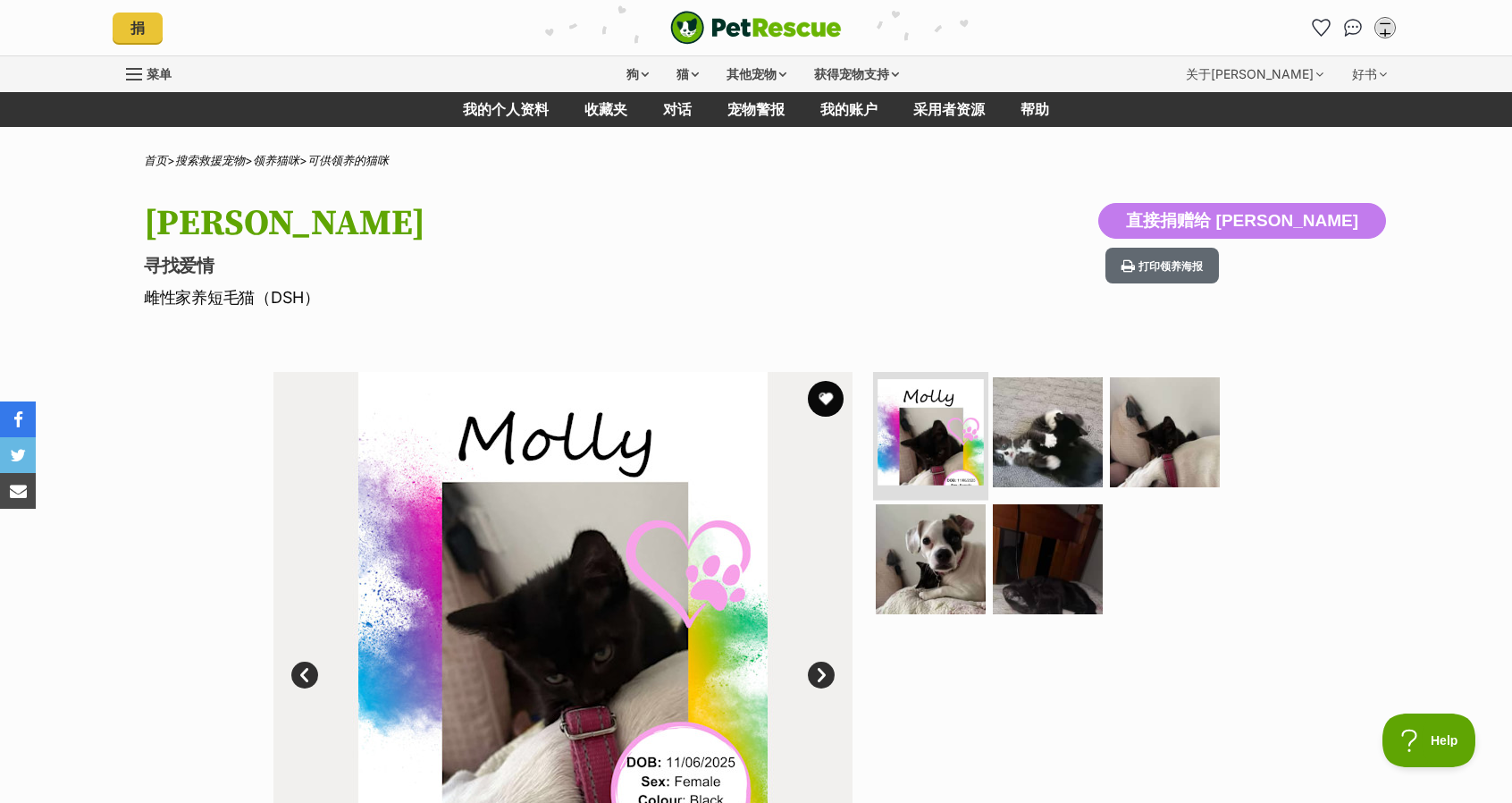
drag, startPoint x: 962, startPoint y: 407, endPoint x: 982, endPoint y: 412, distance: 20.6
click at [962, 408] on img at bounding box center [930, 432] width 106 height 106
click at [1049, 436] on img at bounding box center [1048, 432] width 115 height 115
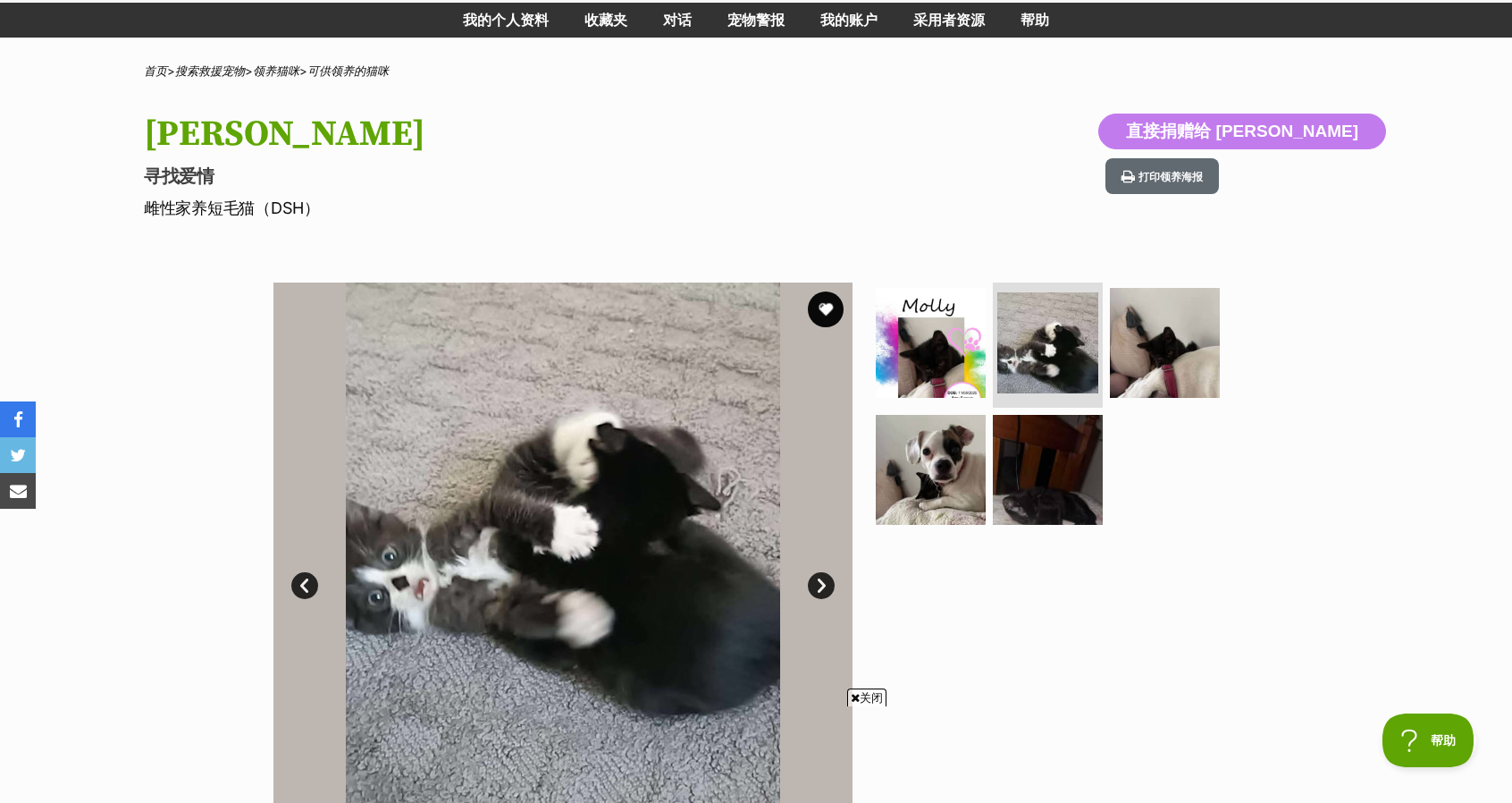
drag, startPoint x: 1145, startPoint y: 400, endPoint x: 1115, endPoint y: 408, distance: 31.0
click at [1141, 401] on ul at bounding box center [1056, 409] width 366 height 254
click at [943, 453] on img at bounding box center [930, 469] width 115 height 115
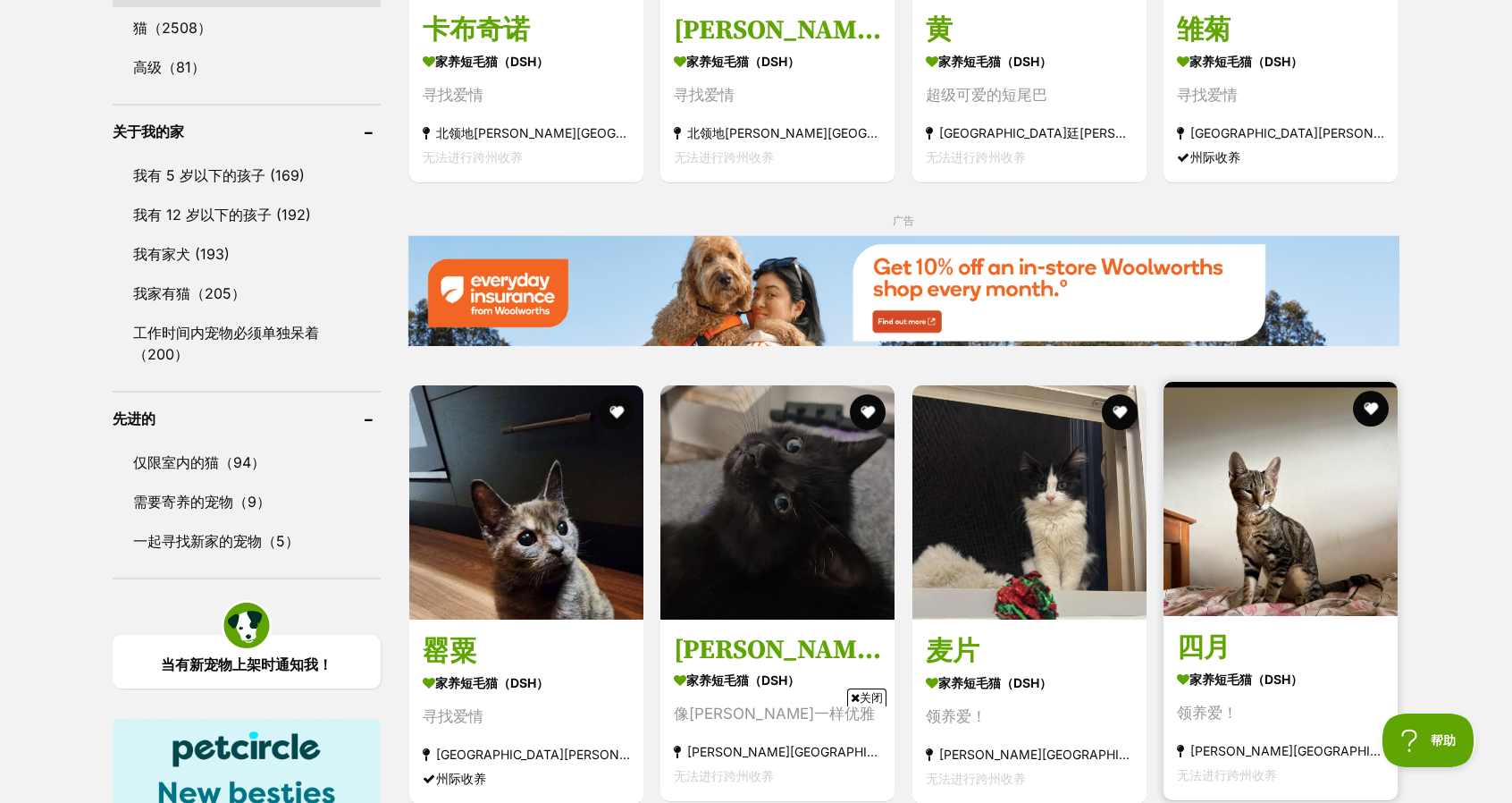
scroll to position [2236, 0]
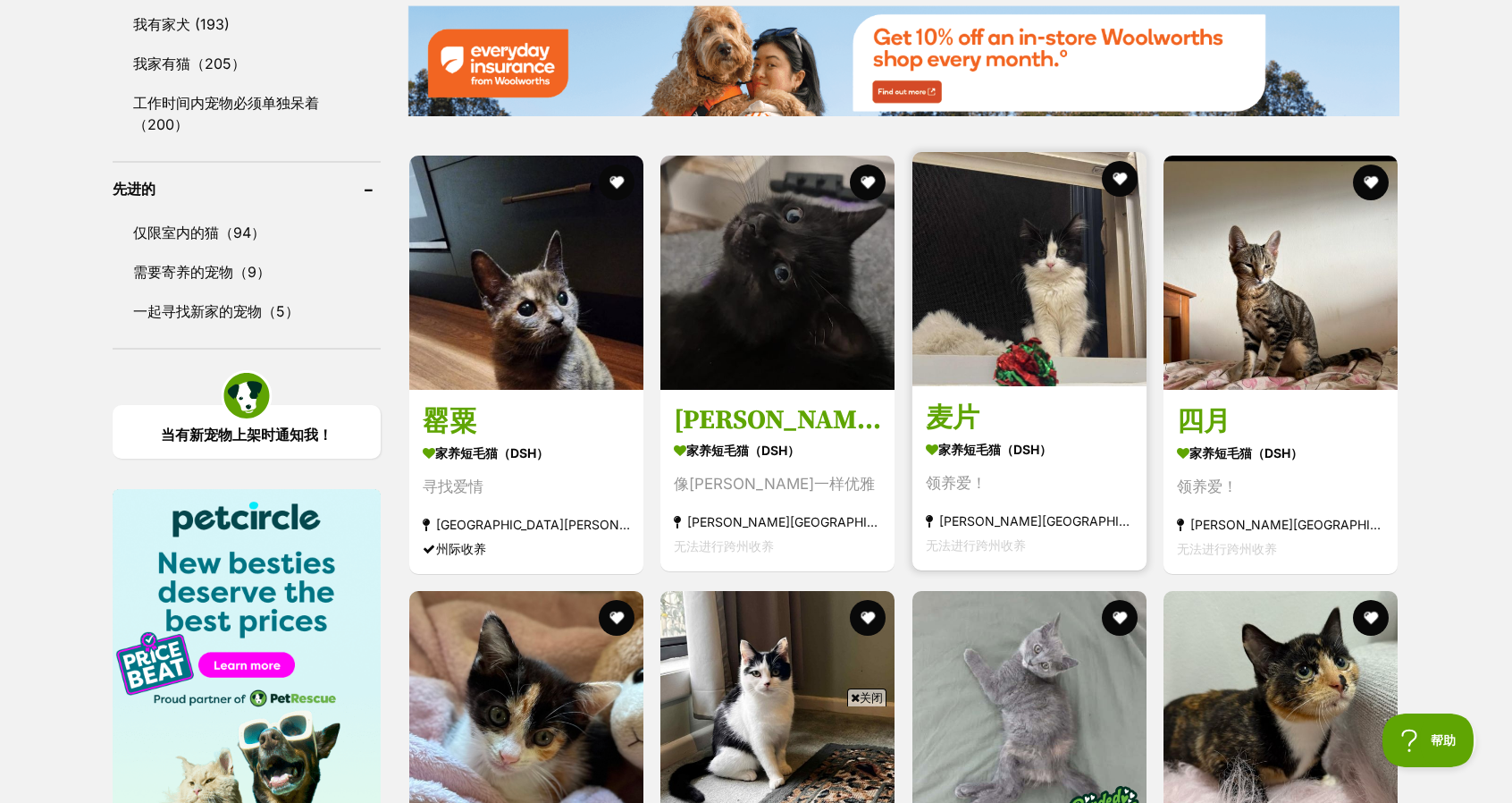
click at [1072, 371] on img at bounding box center [1030, 269] width 234 height 234
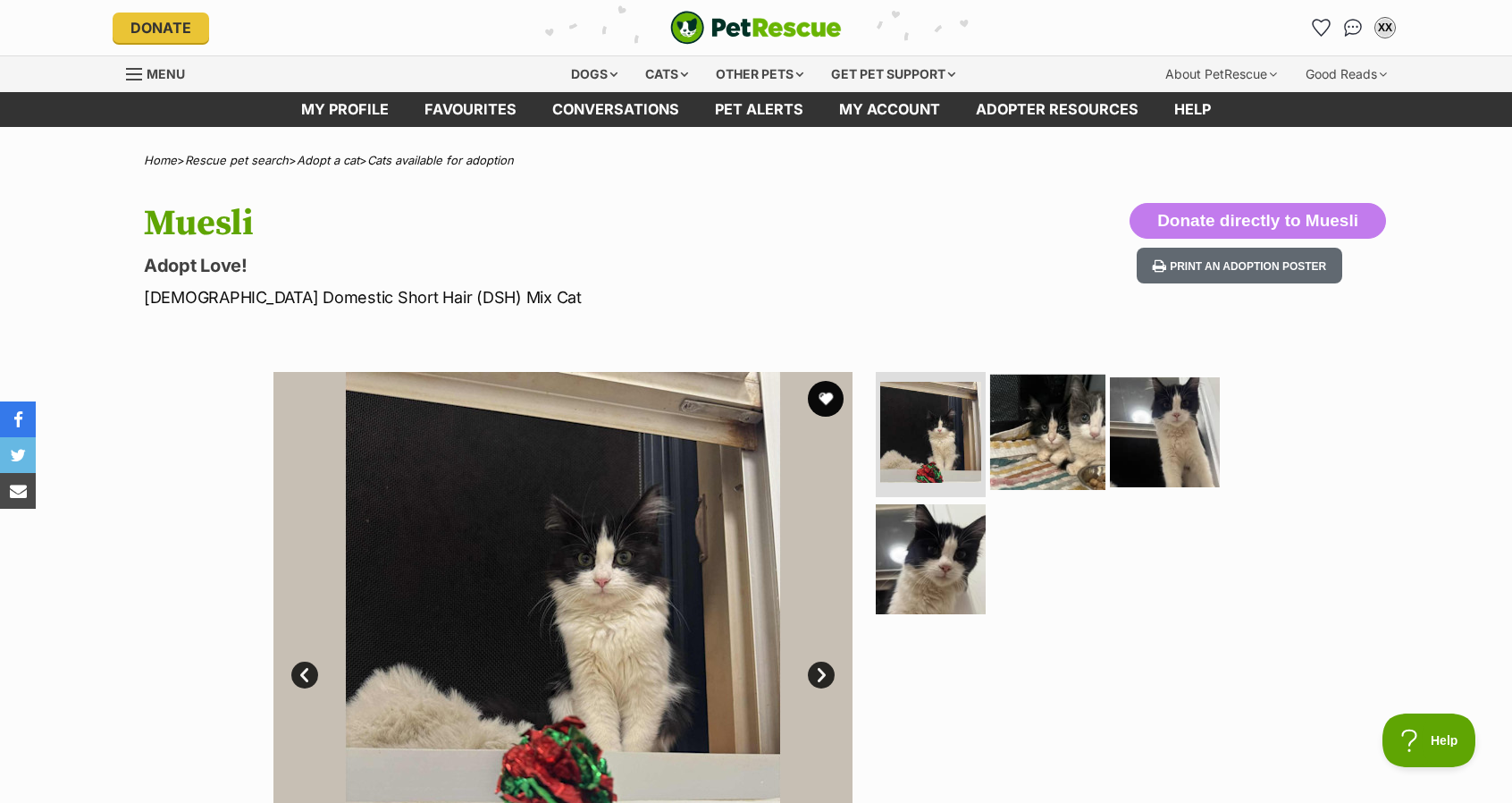
click at [1079, 418] on img at bounding box center [1048, 432] width 115 height 115
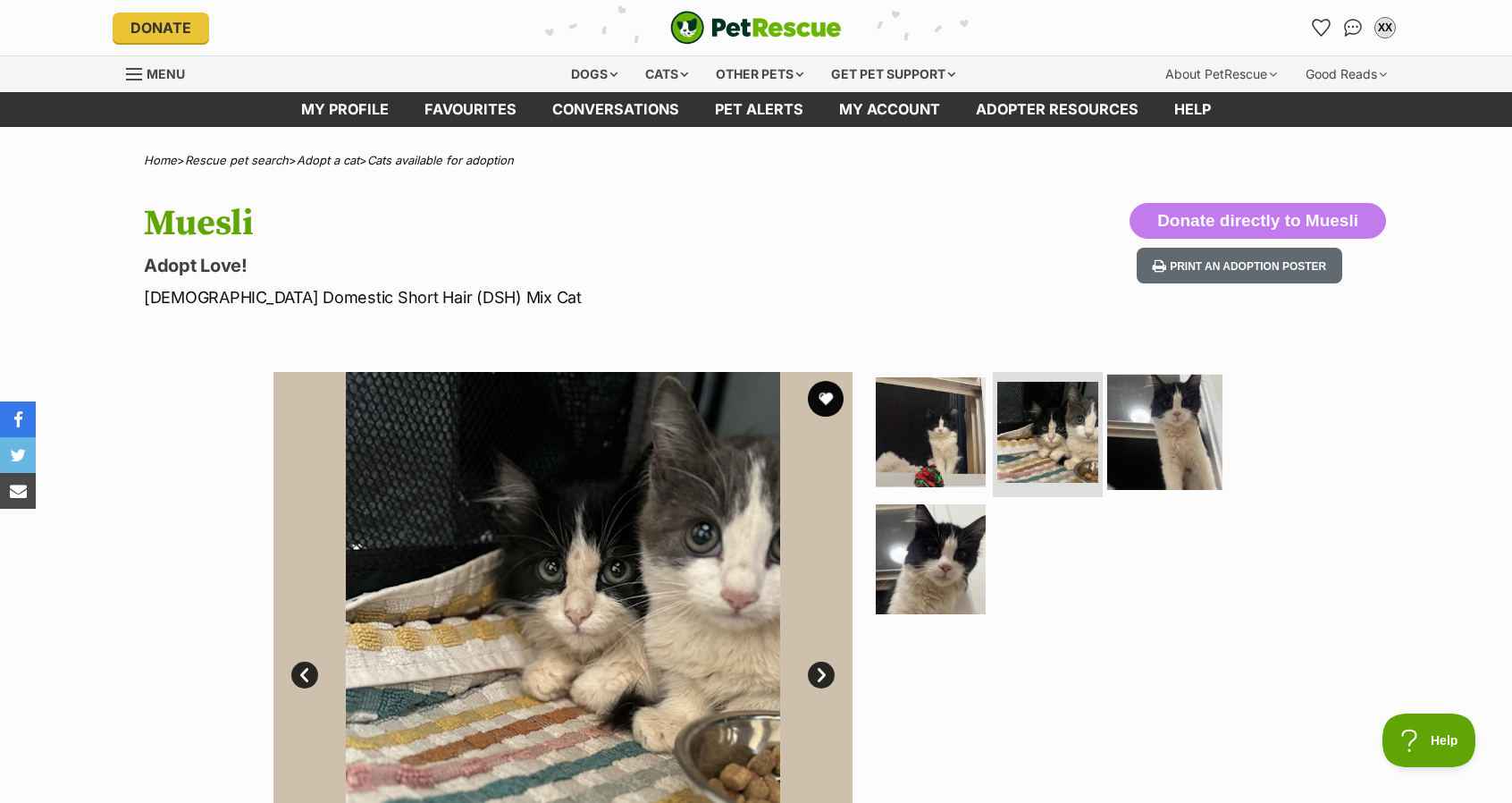
click at [1157, 448] on img at bounding box center [1165, 432] width 115 height 115
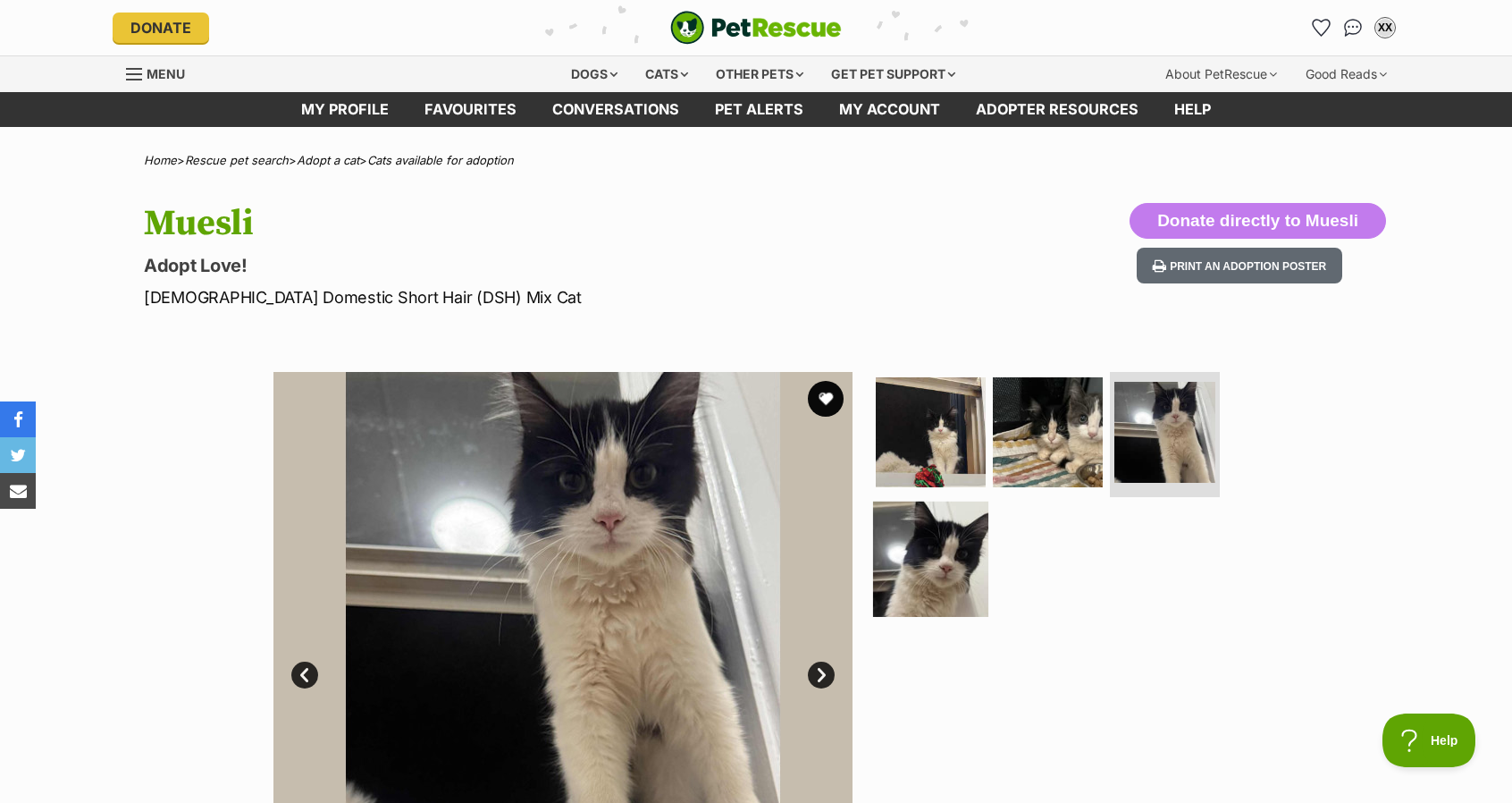
click at [939, 562] on img at bounding box center [930, 558] width 115 height 115
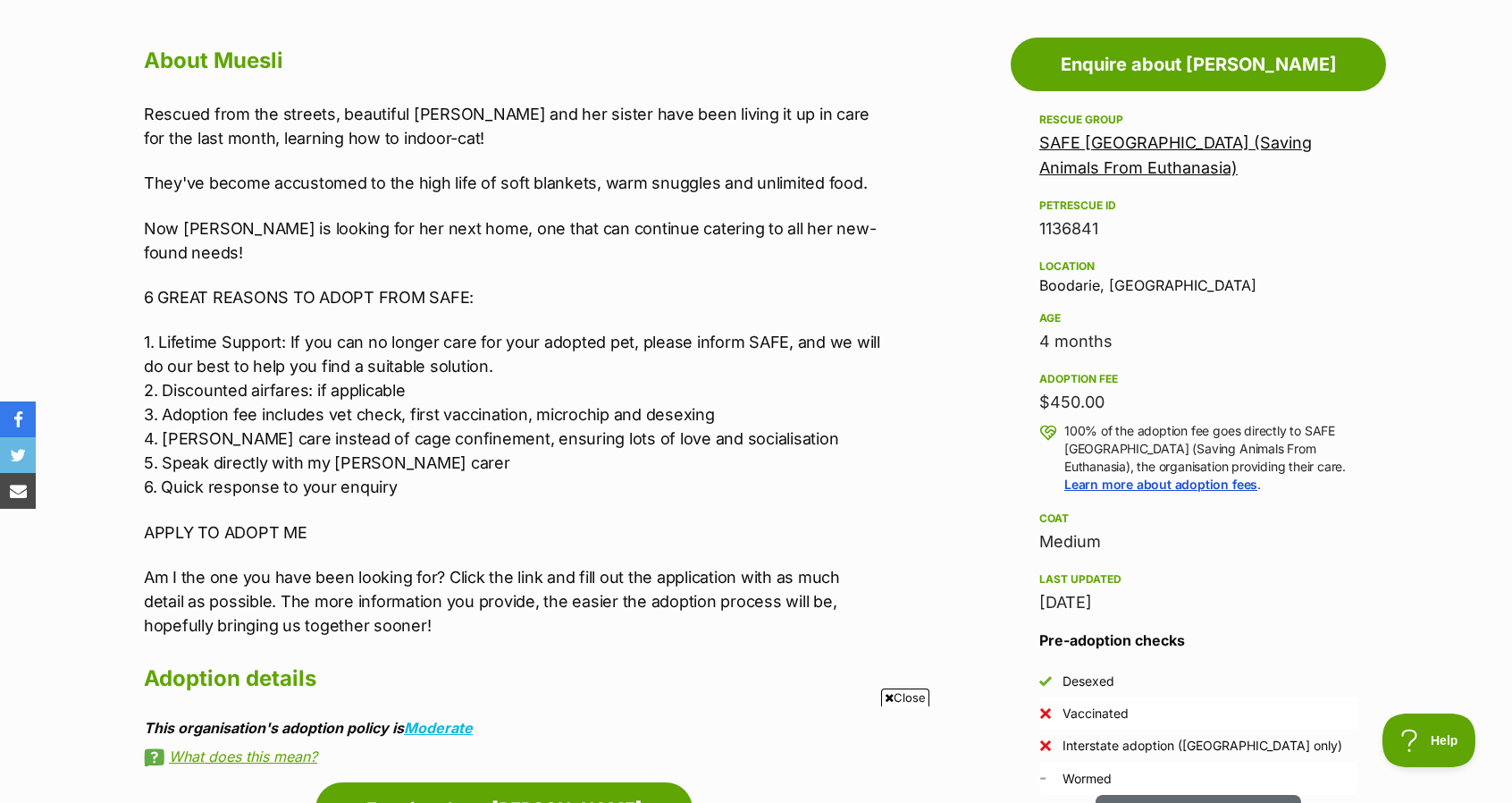
scroll to position [1073, 0]
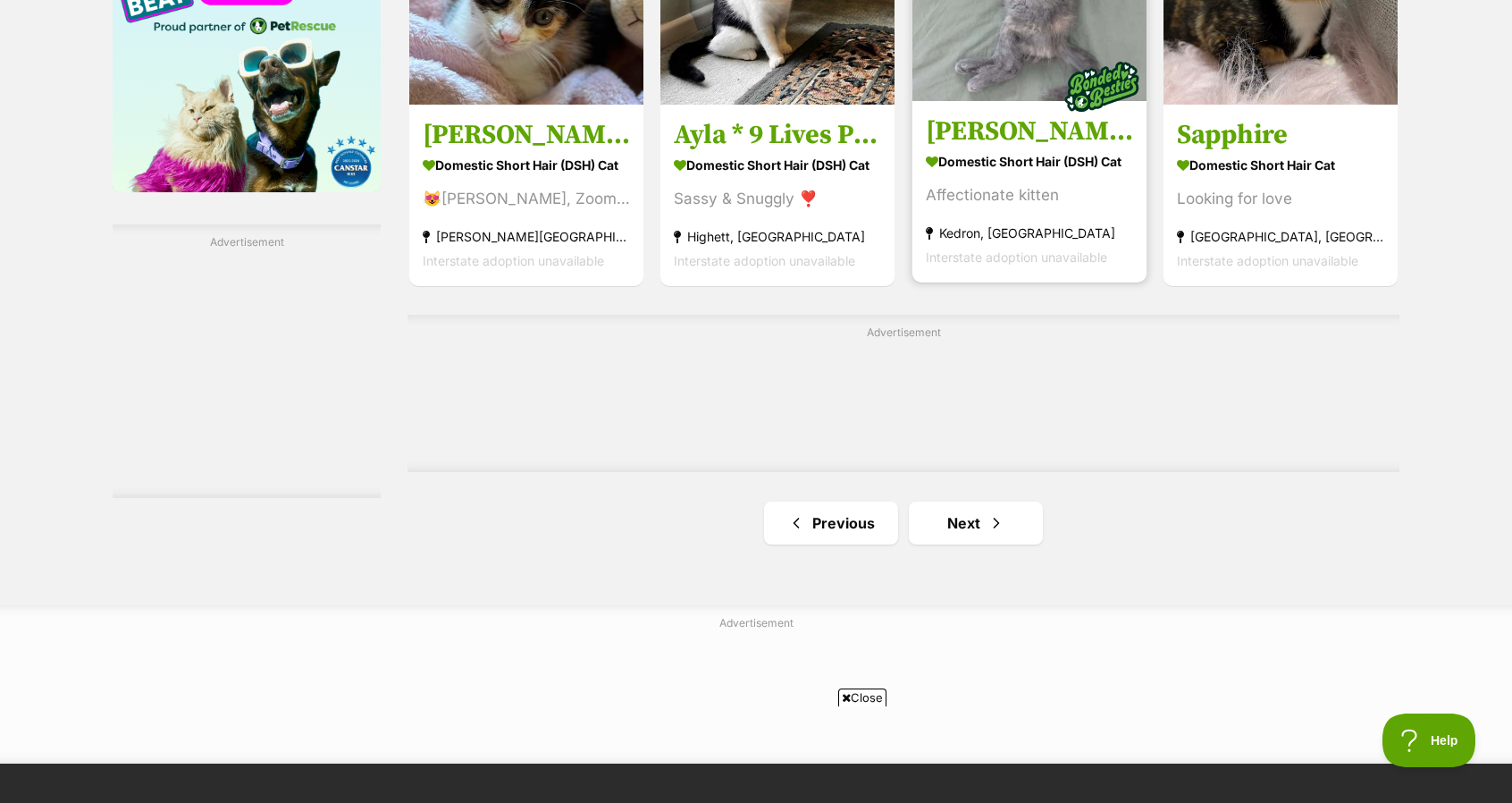
scroll to position [2951, 0]
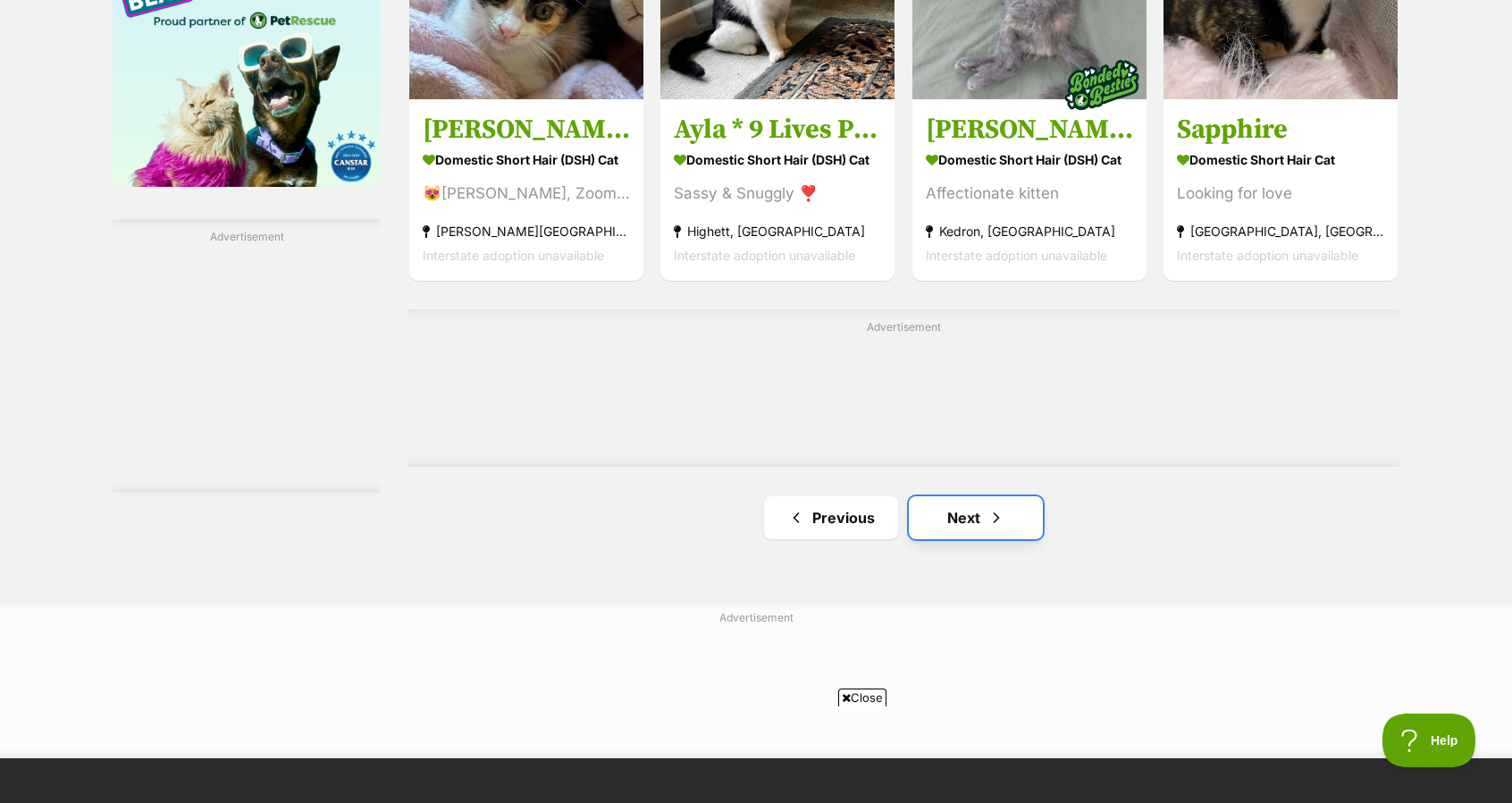
click at [998, 517] on span "Next page" at bounding box center [997, 517] width 18 height 21
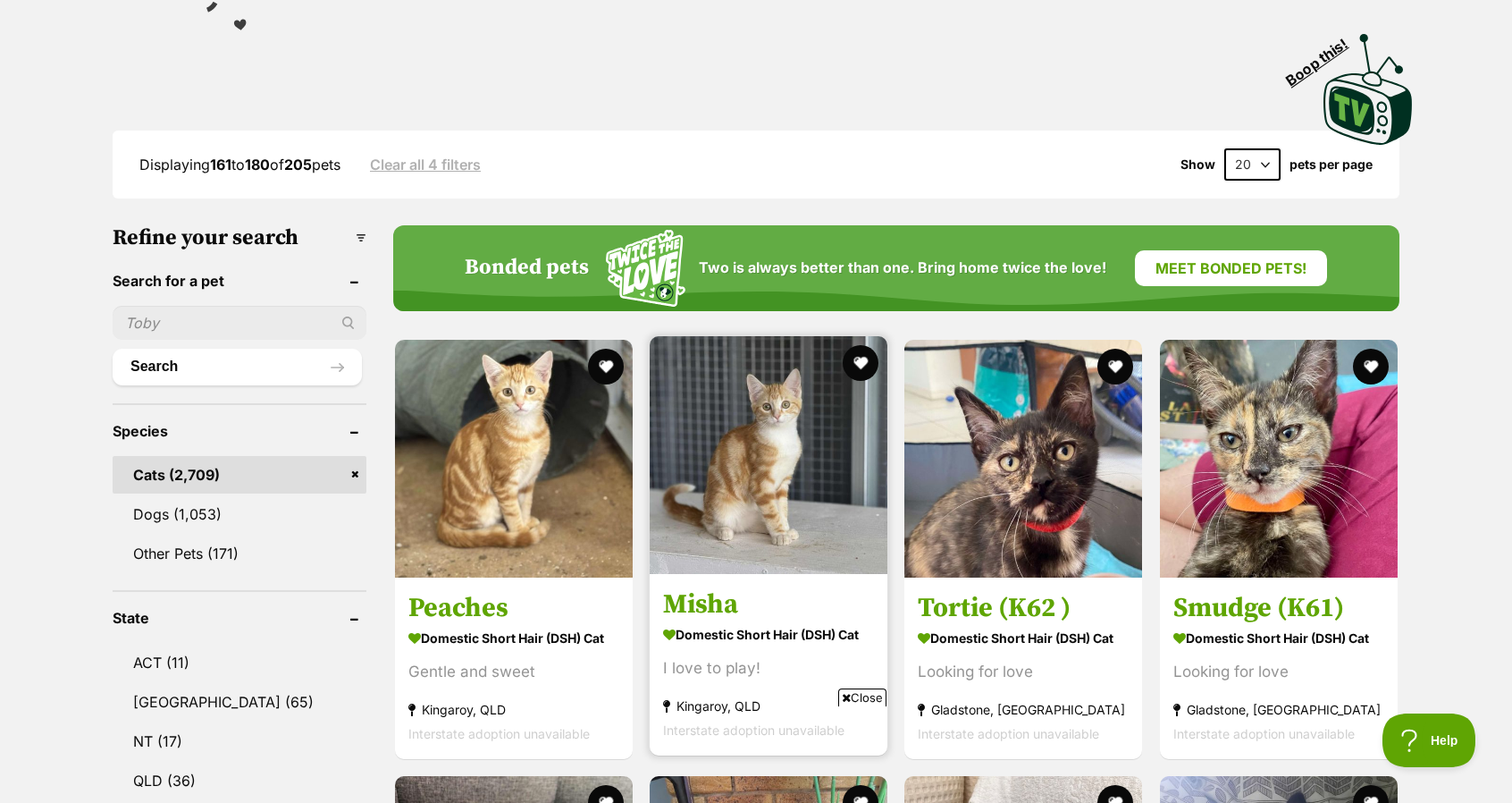
click at [721, 467] on img at bounding box center [769, 455] width 238 height 238
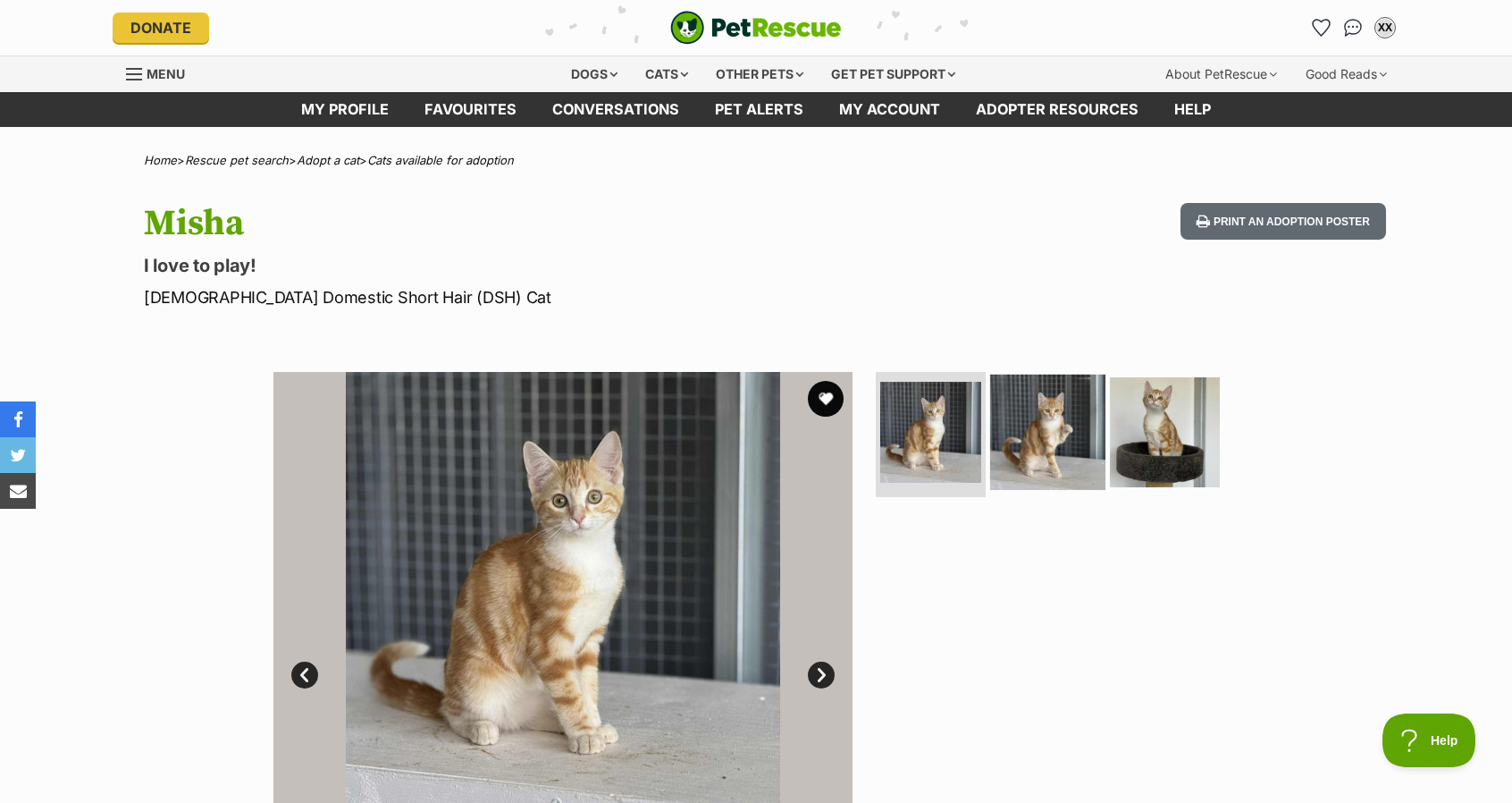
click at [1035, 405] on img at bounding box center [1048, 432] width 115 height 115
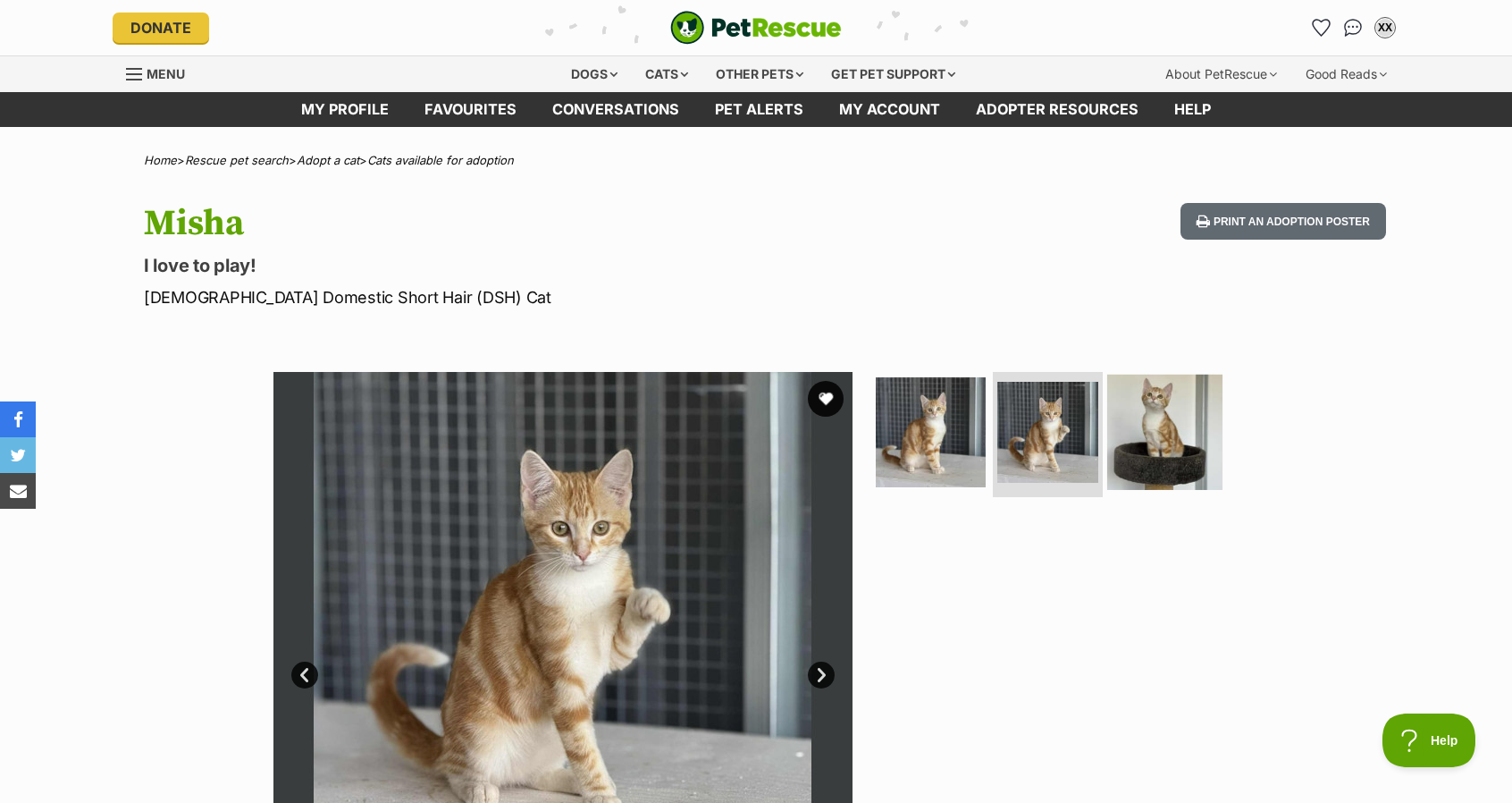
click at [1160, 425] on img at bounding box center [1165, 432] width 115 height 115
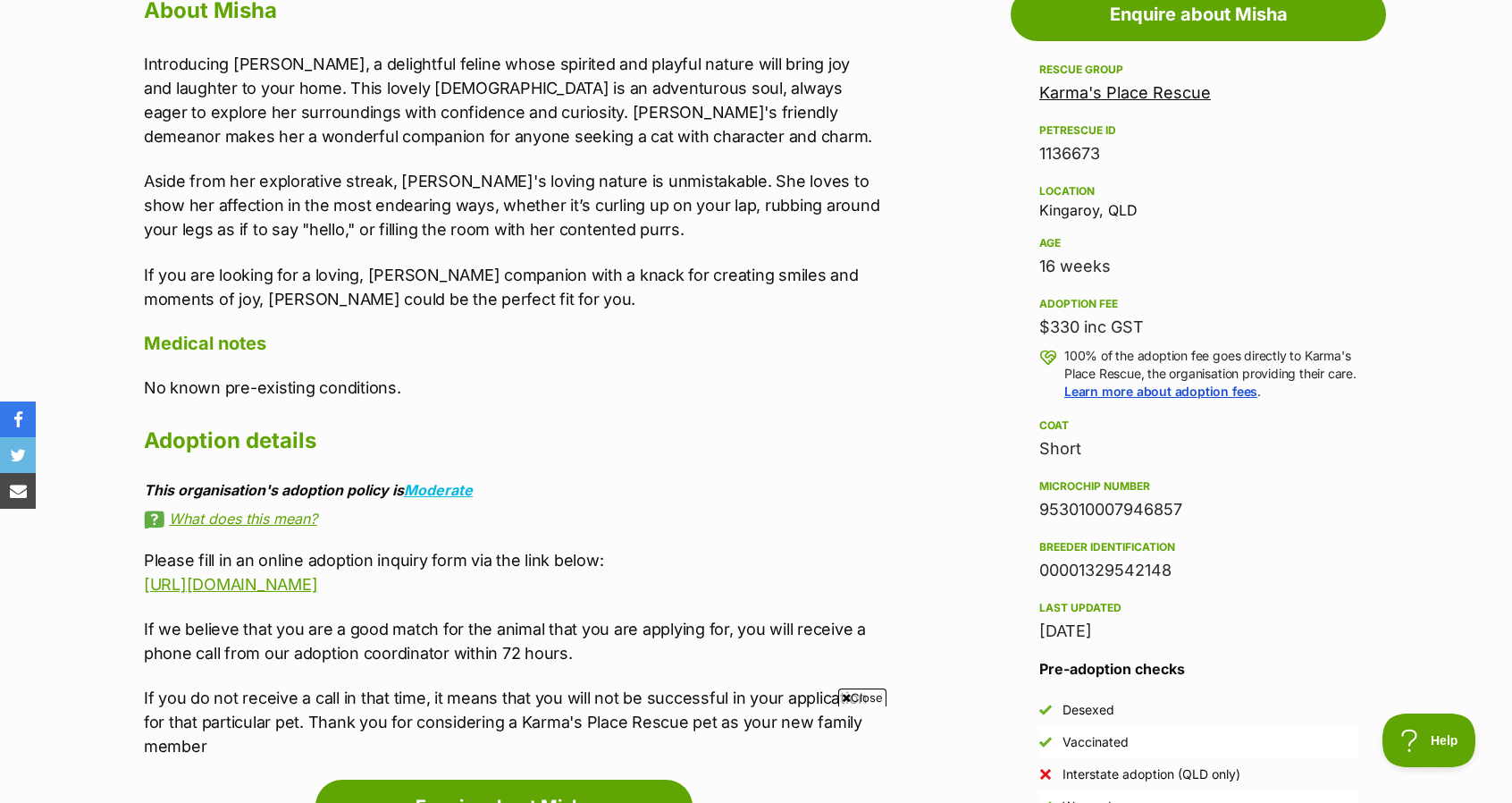
scroll to position [1252, 0]
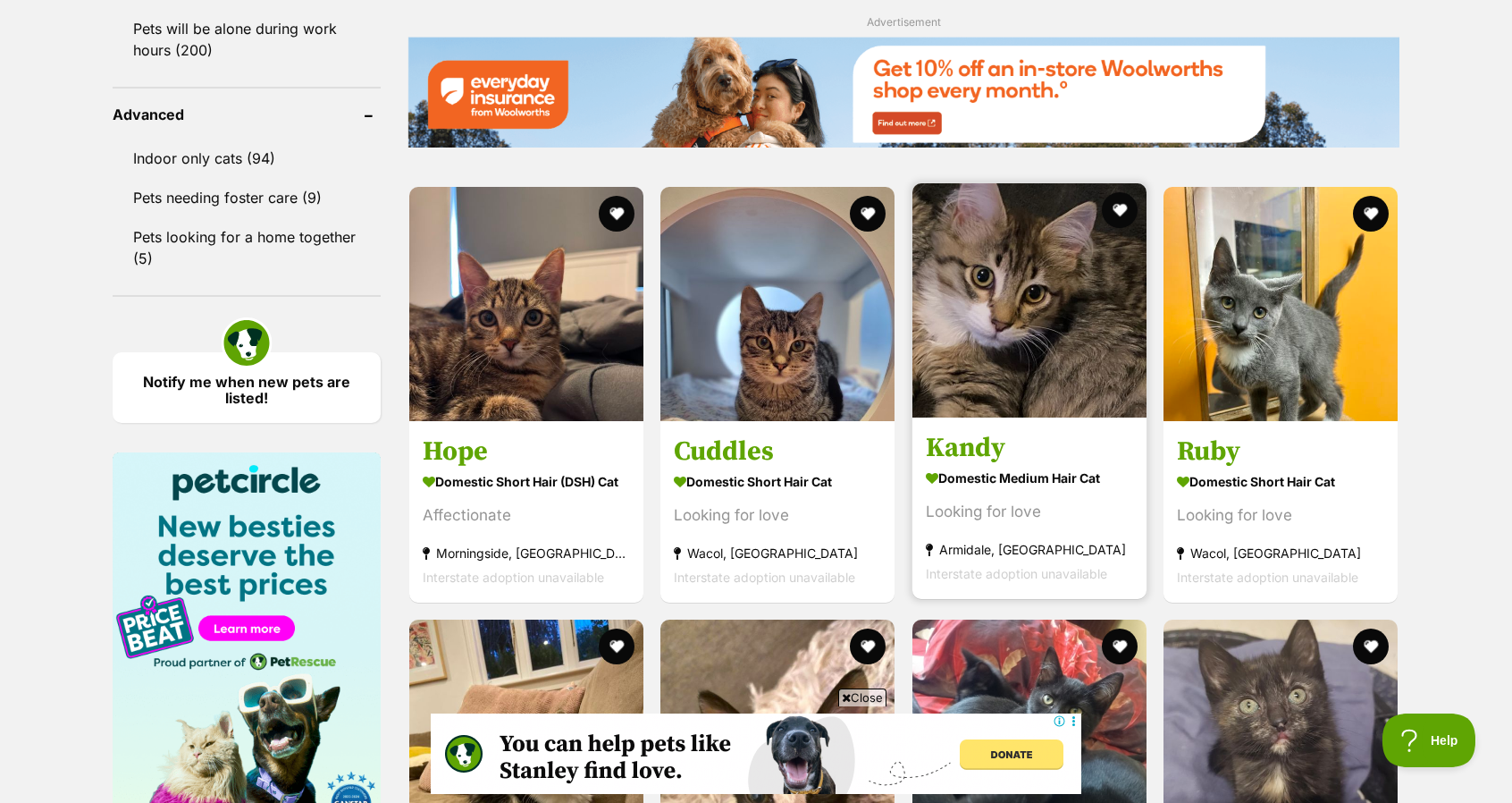
scroll to position [2325, 0]
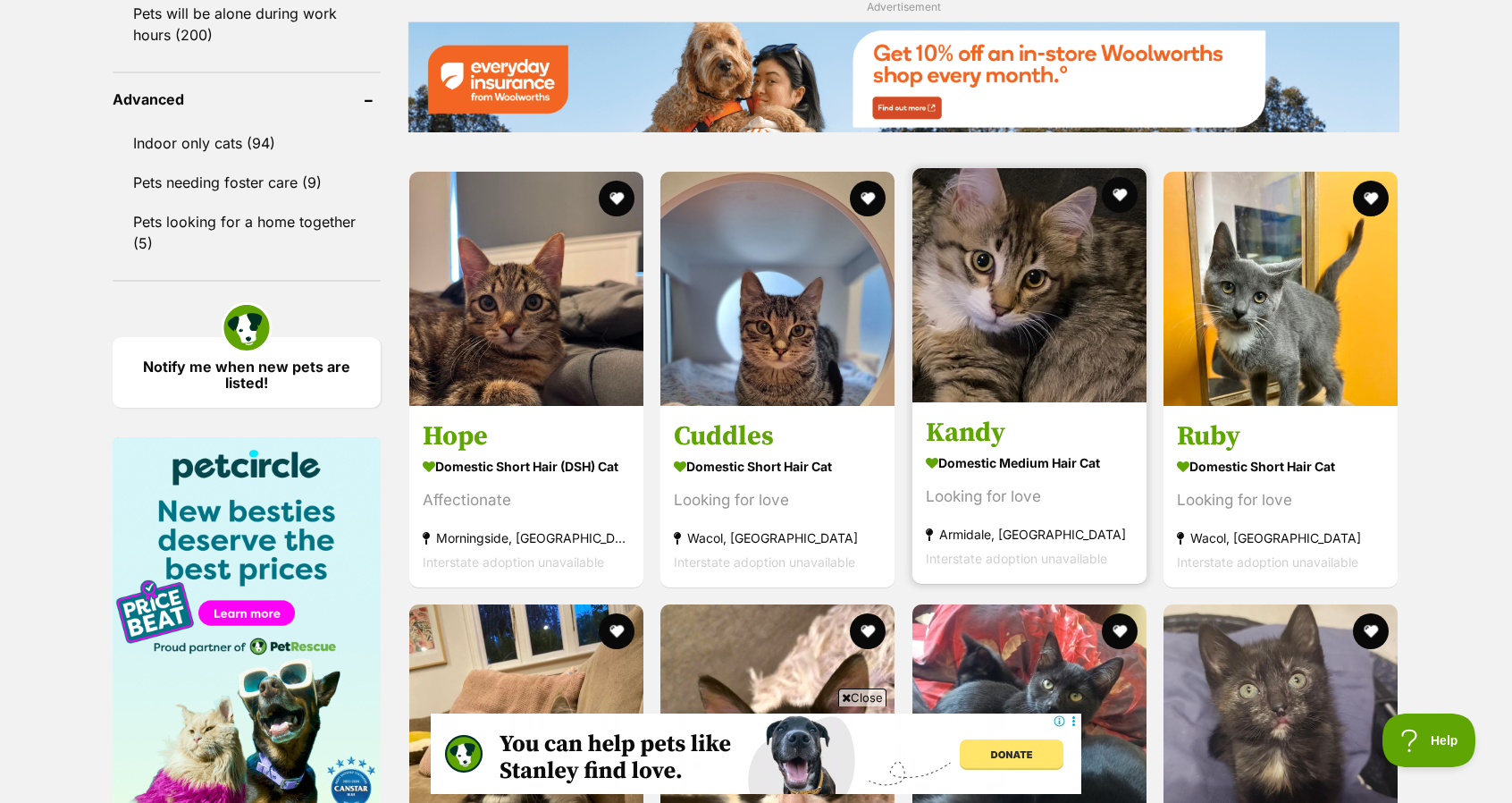
click at [1012, 363] on img at bounding box center [1030, 285] width 234 height 234
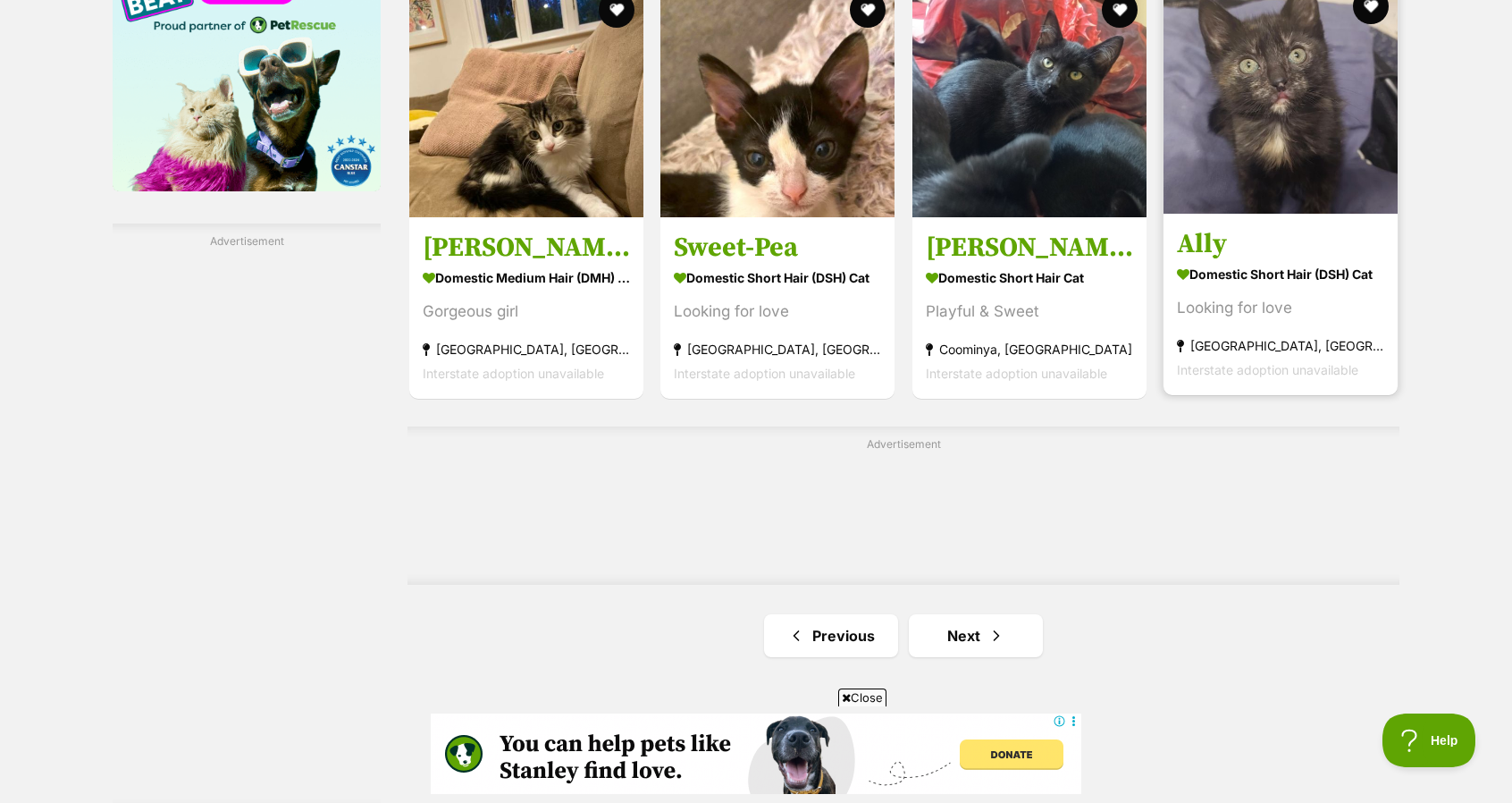
scroll to position [2951, 0]
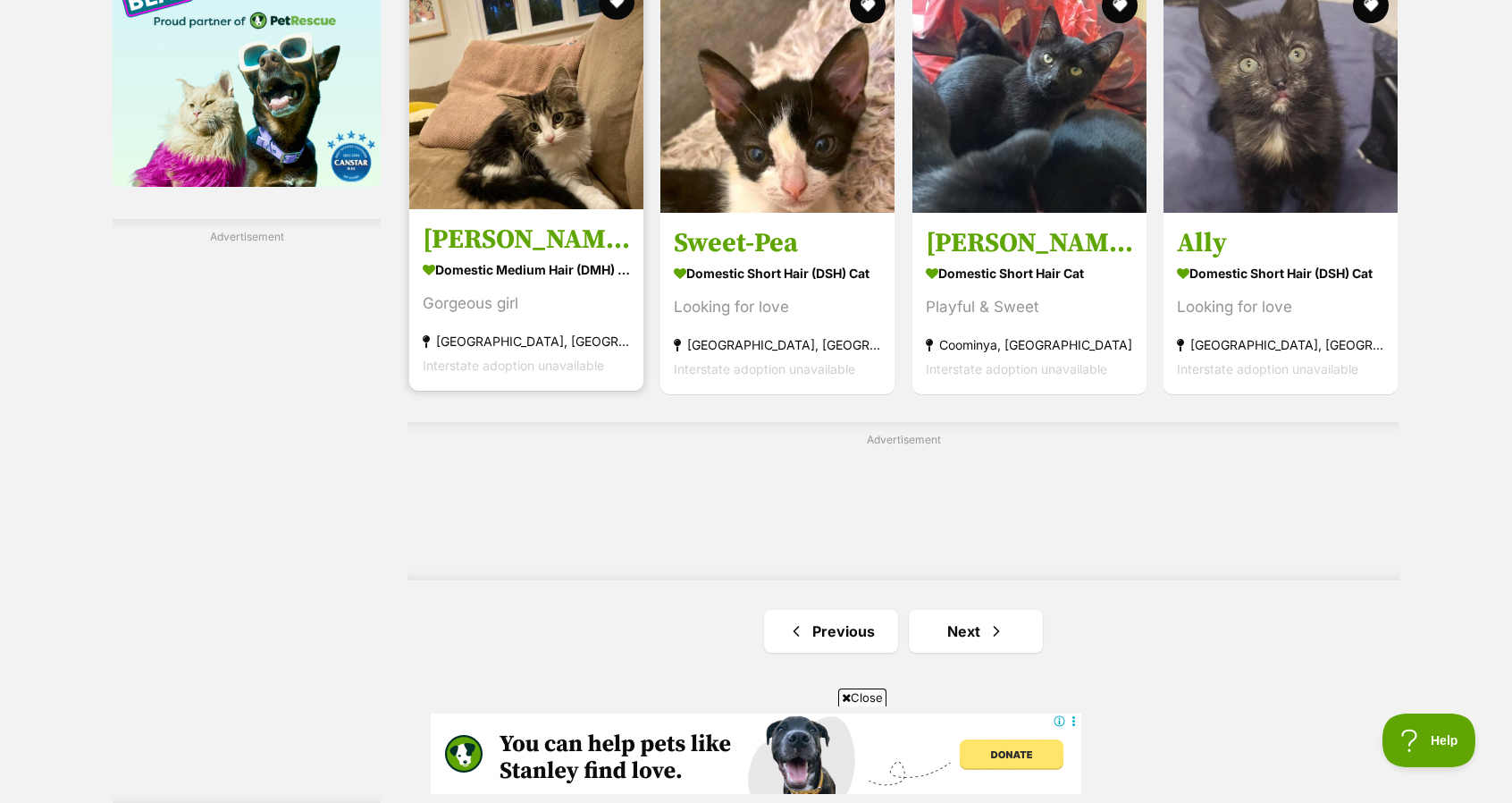
click at [488, 114] on img at bounding box center [526, 92] width 234 height 234
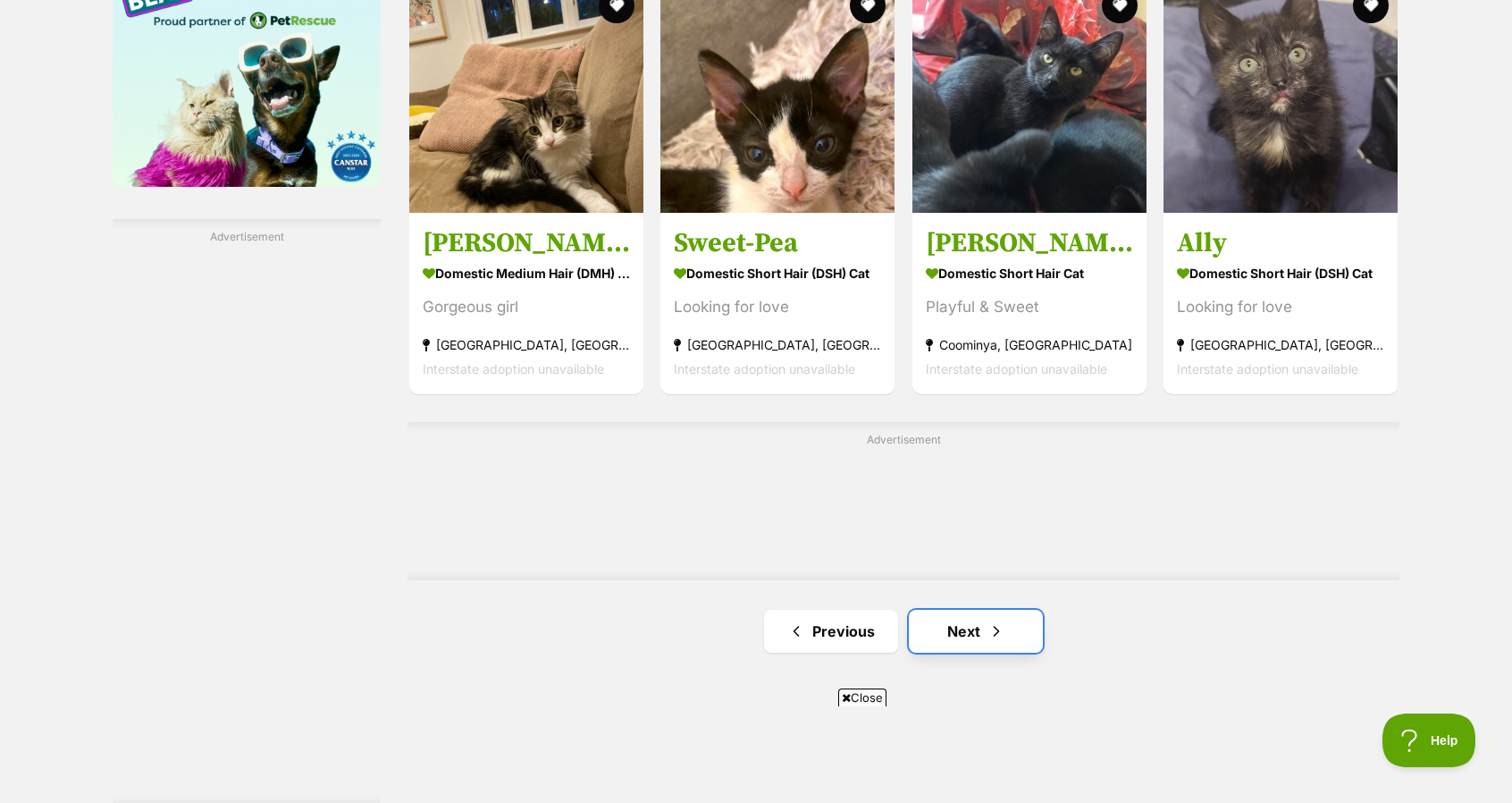
click at [1004, 630] on span "Next page" at bounding box center [997, 631] width 18 height 21
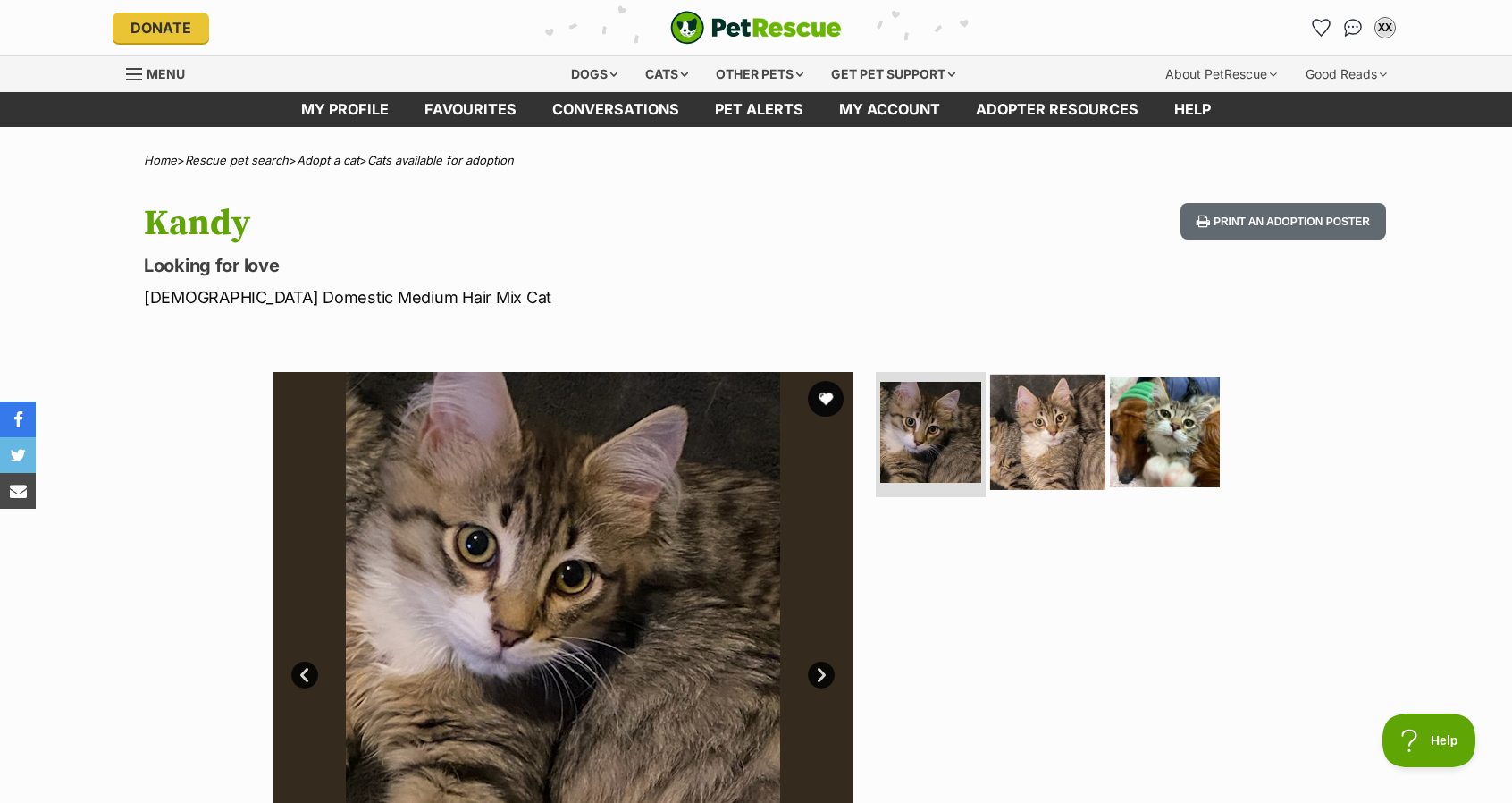
click at [1079, 440] on img at bounding box center [1048, 432] width 115 height 115
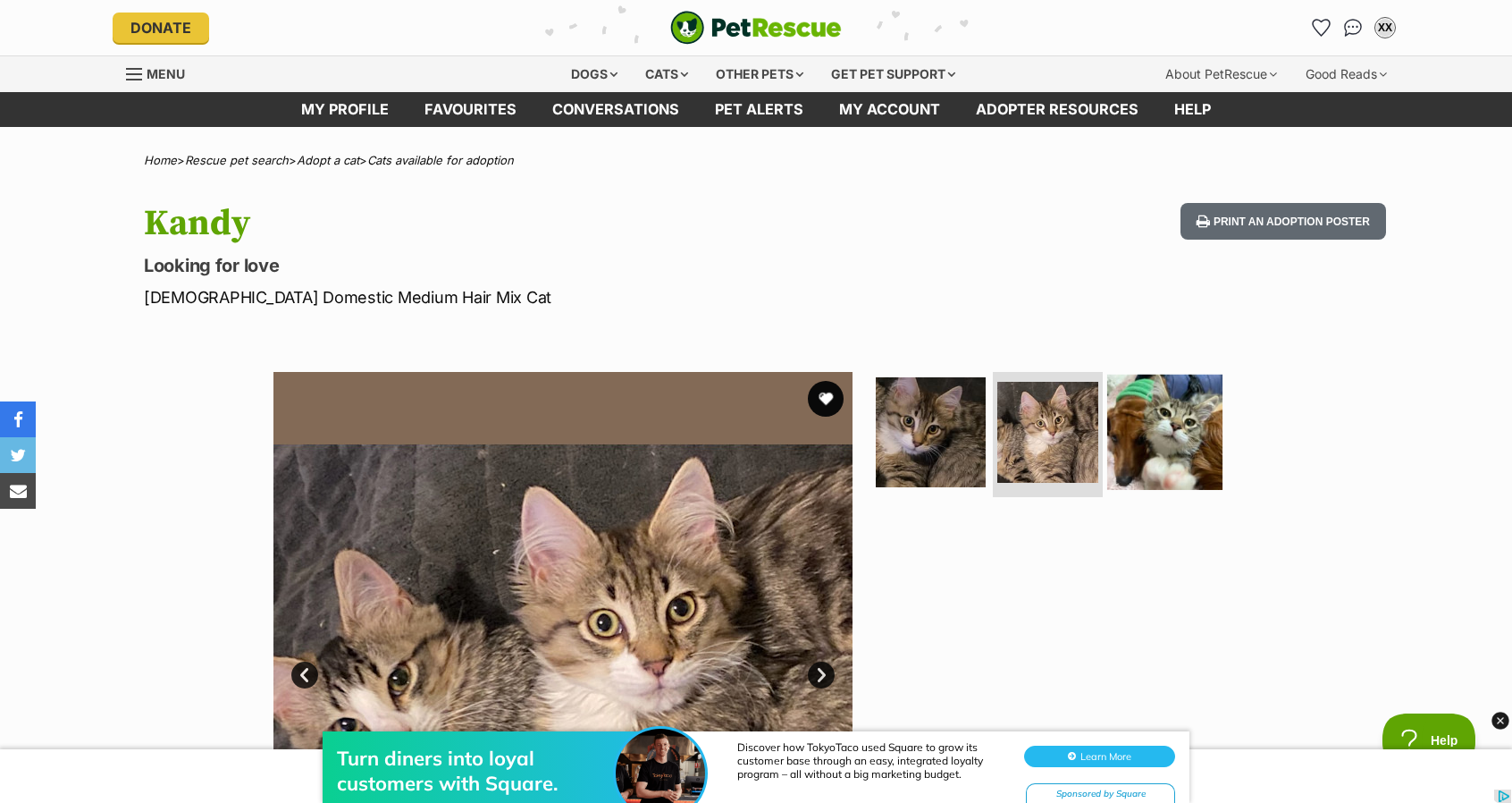
click at [1156, 451] on img at bounding box center [1165, 432] width 115 height 115
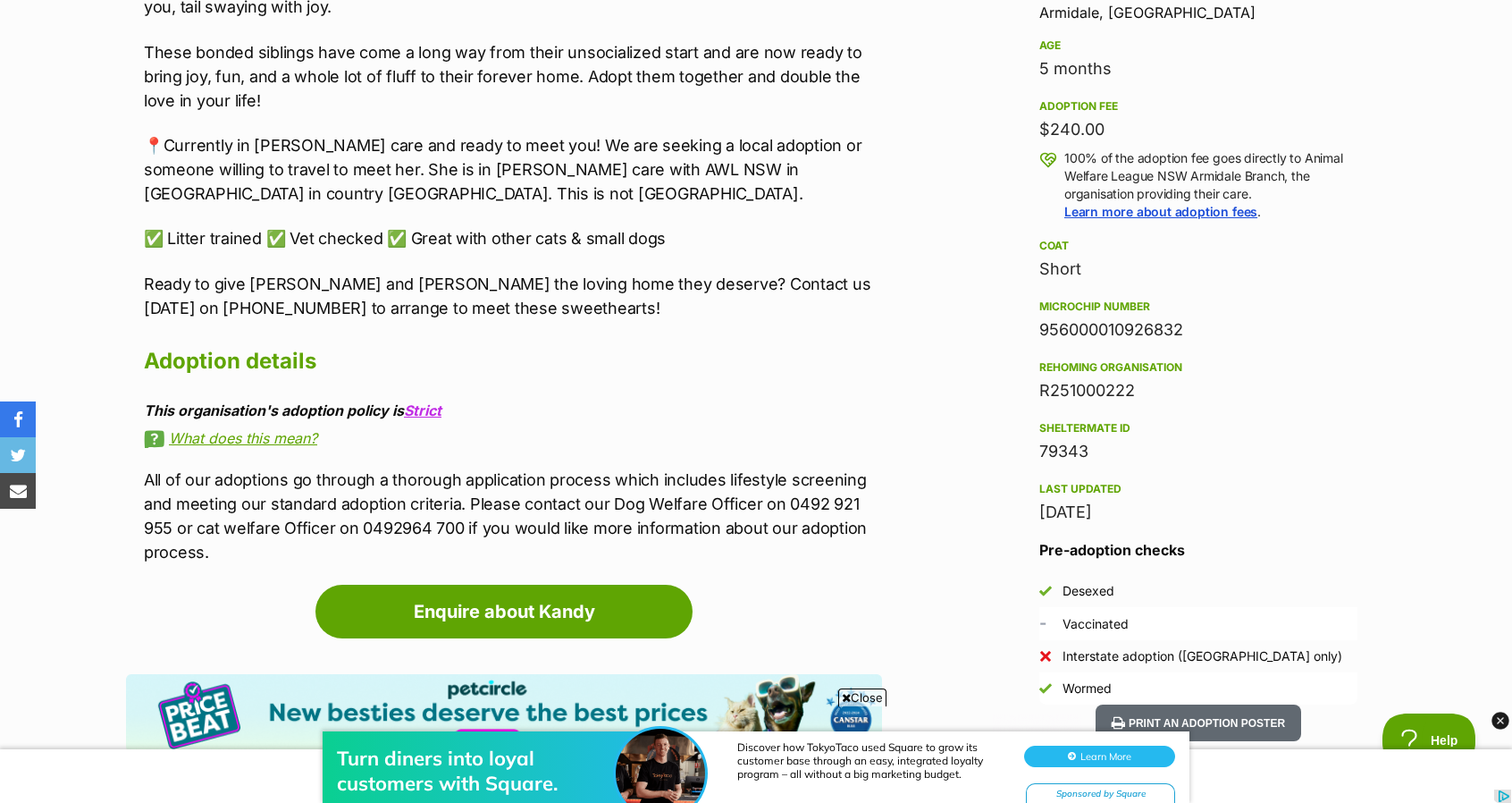
scroll to position [1252, 0]
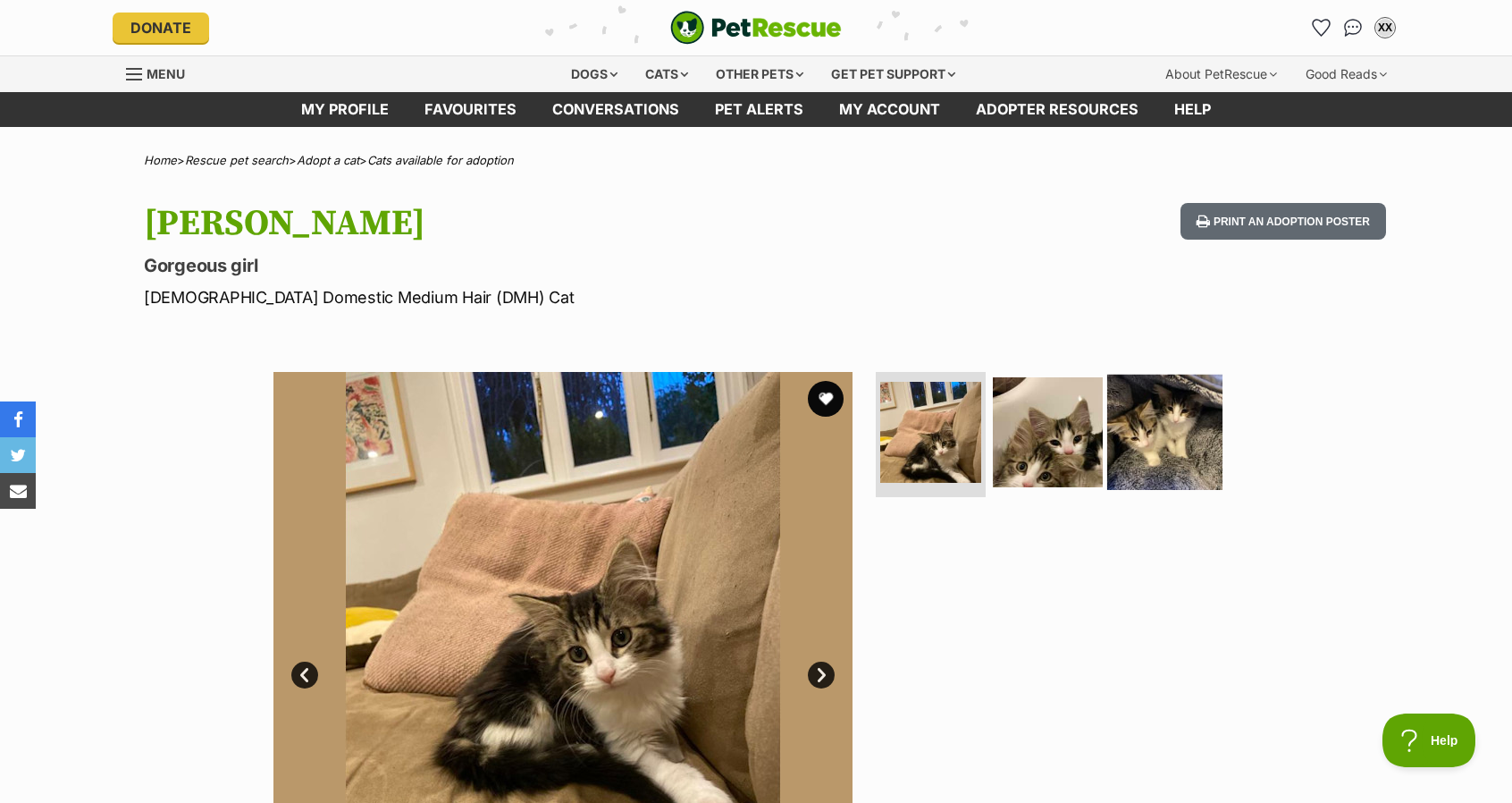
click at [1136, 423] on img at bounding box center [1165, 432] width 115 height 115
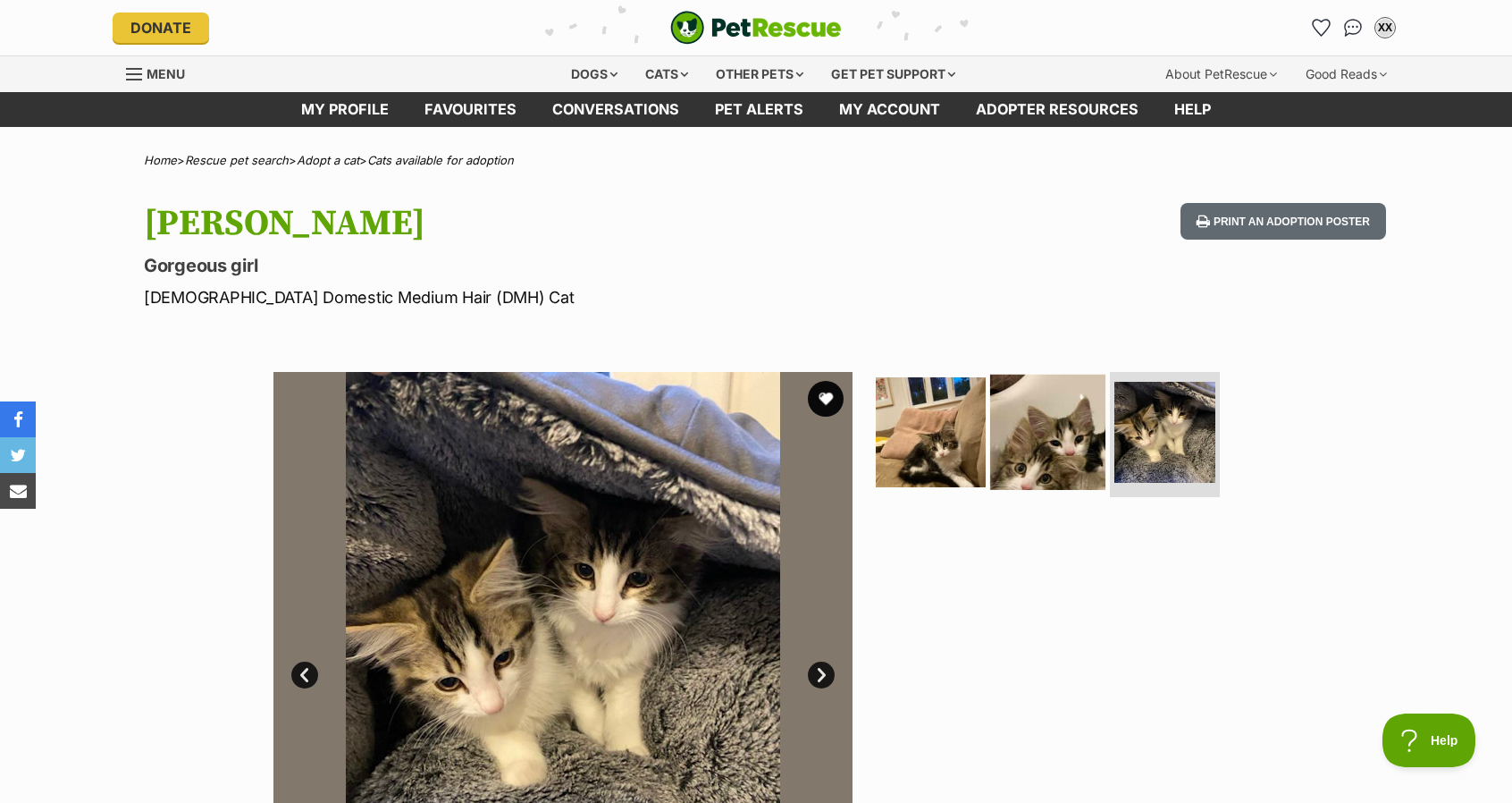
click at [1031, 412] on img at bounding box center [1048, 432] width 115 height 115
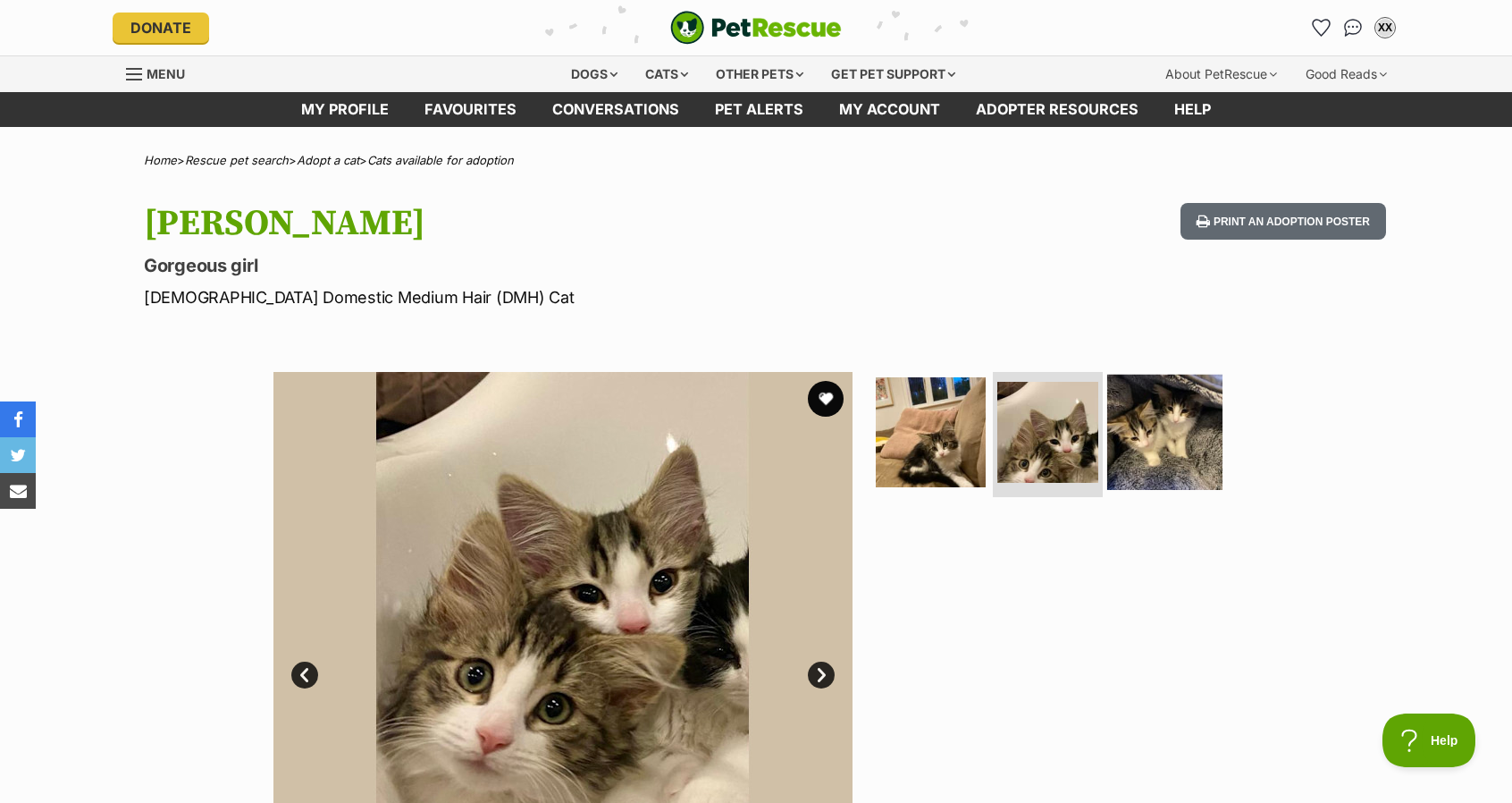
click at [1130, 450] on img at bounding box center [1165, 432] width 115 height 115
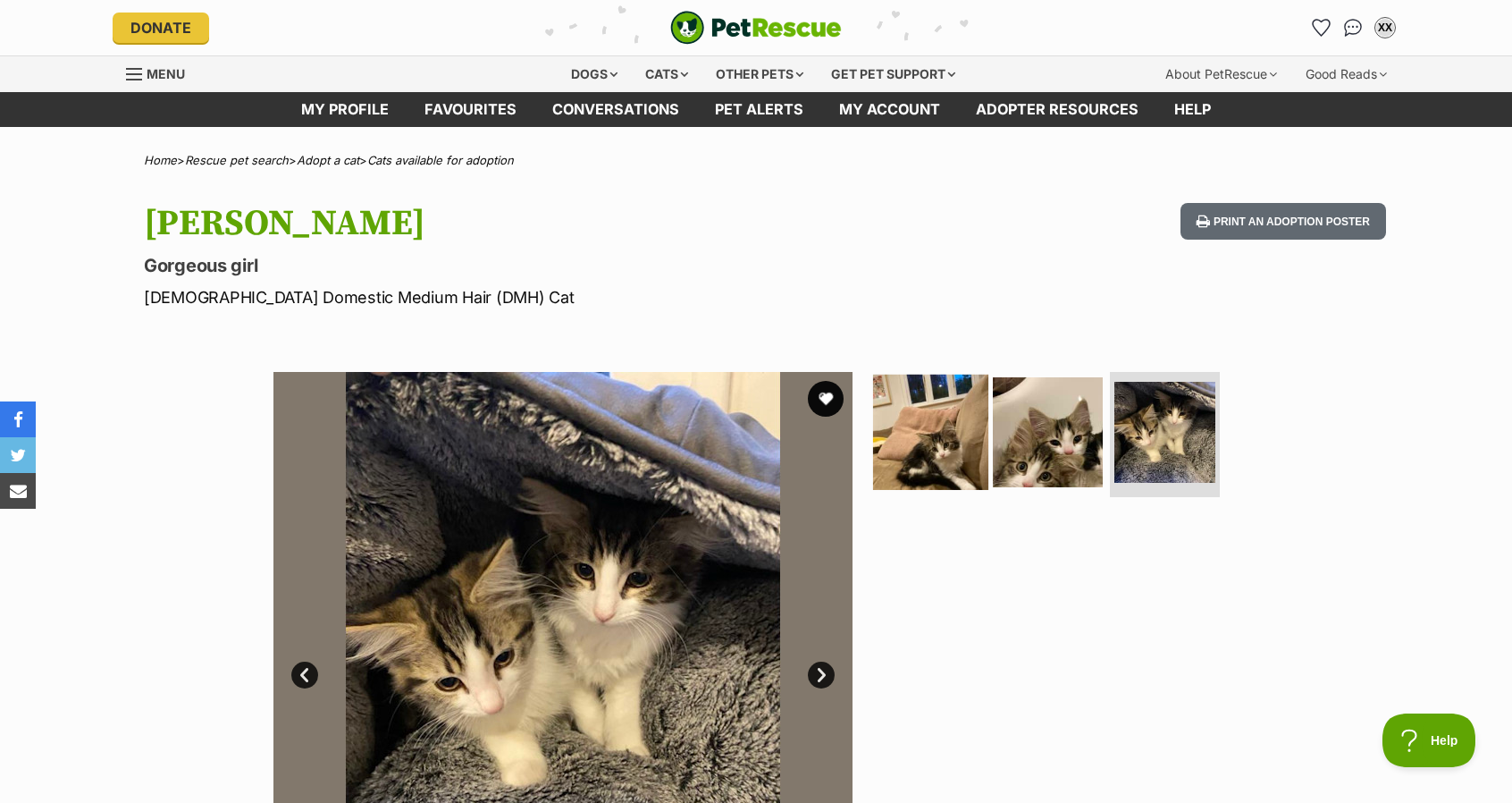
click at [899, 425] on img at bounding box center [930, 432] width 115 height 115
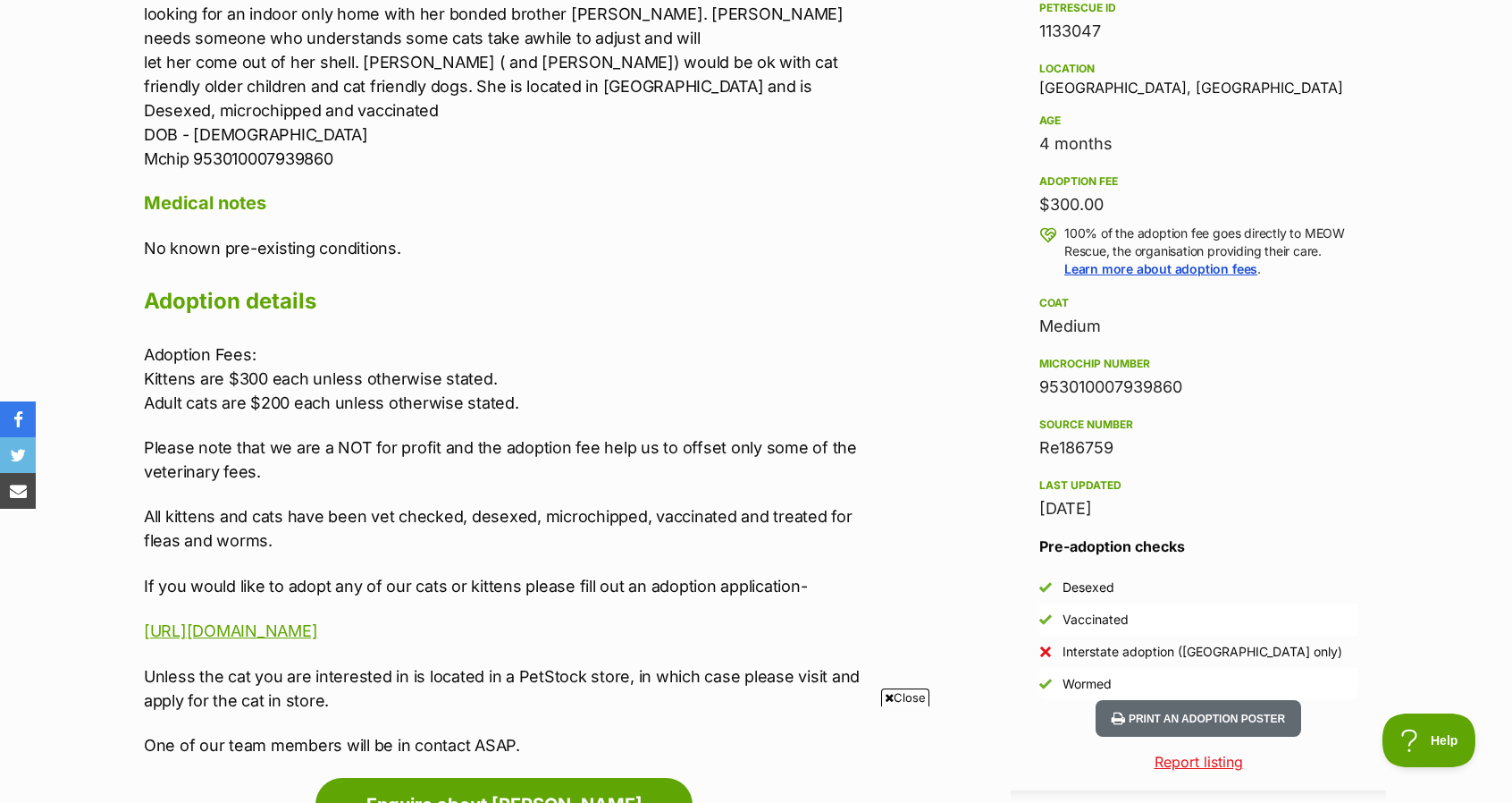
scroll to position [1163, 0]
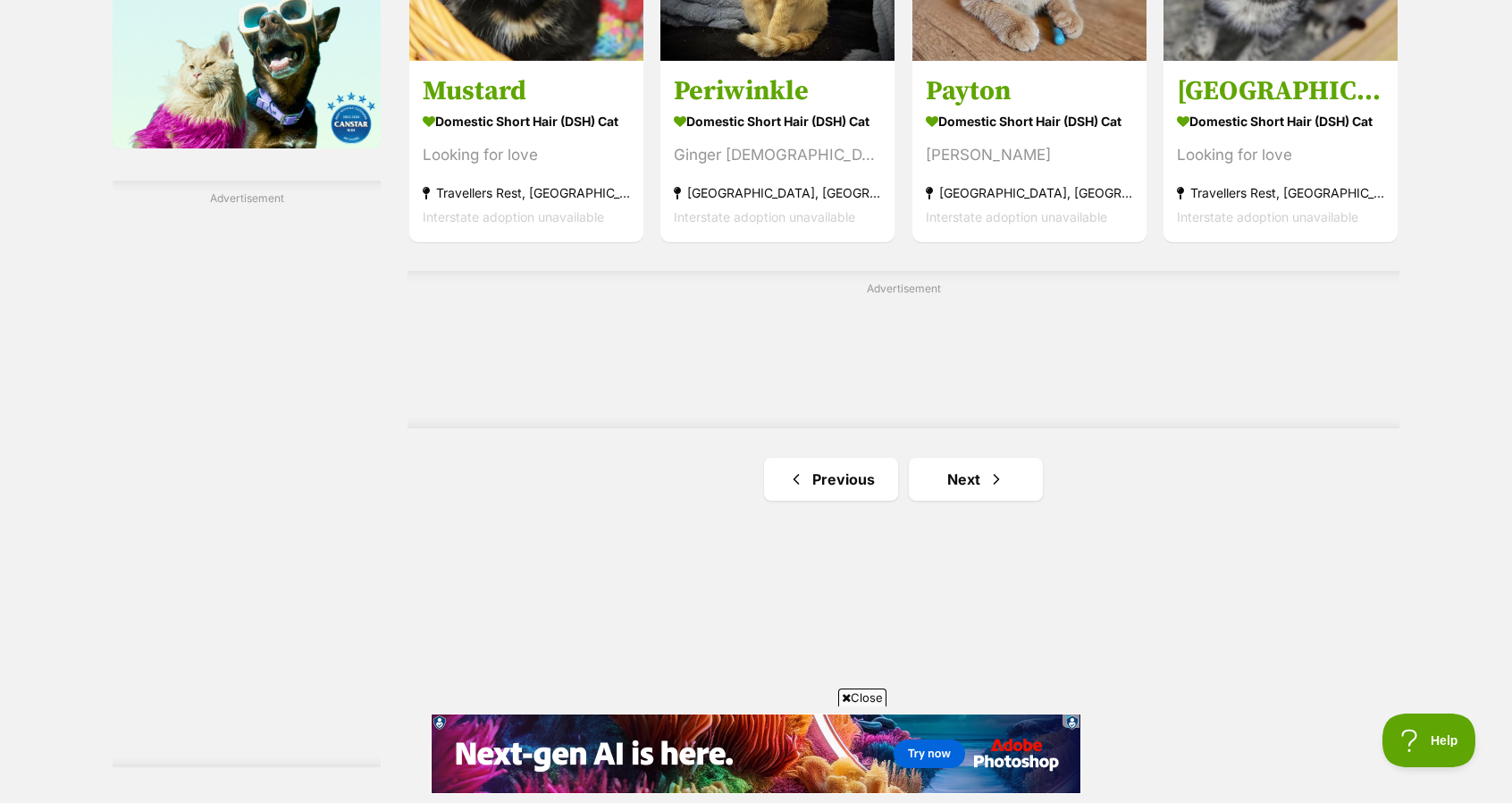
scroll to position [3040, 0]
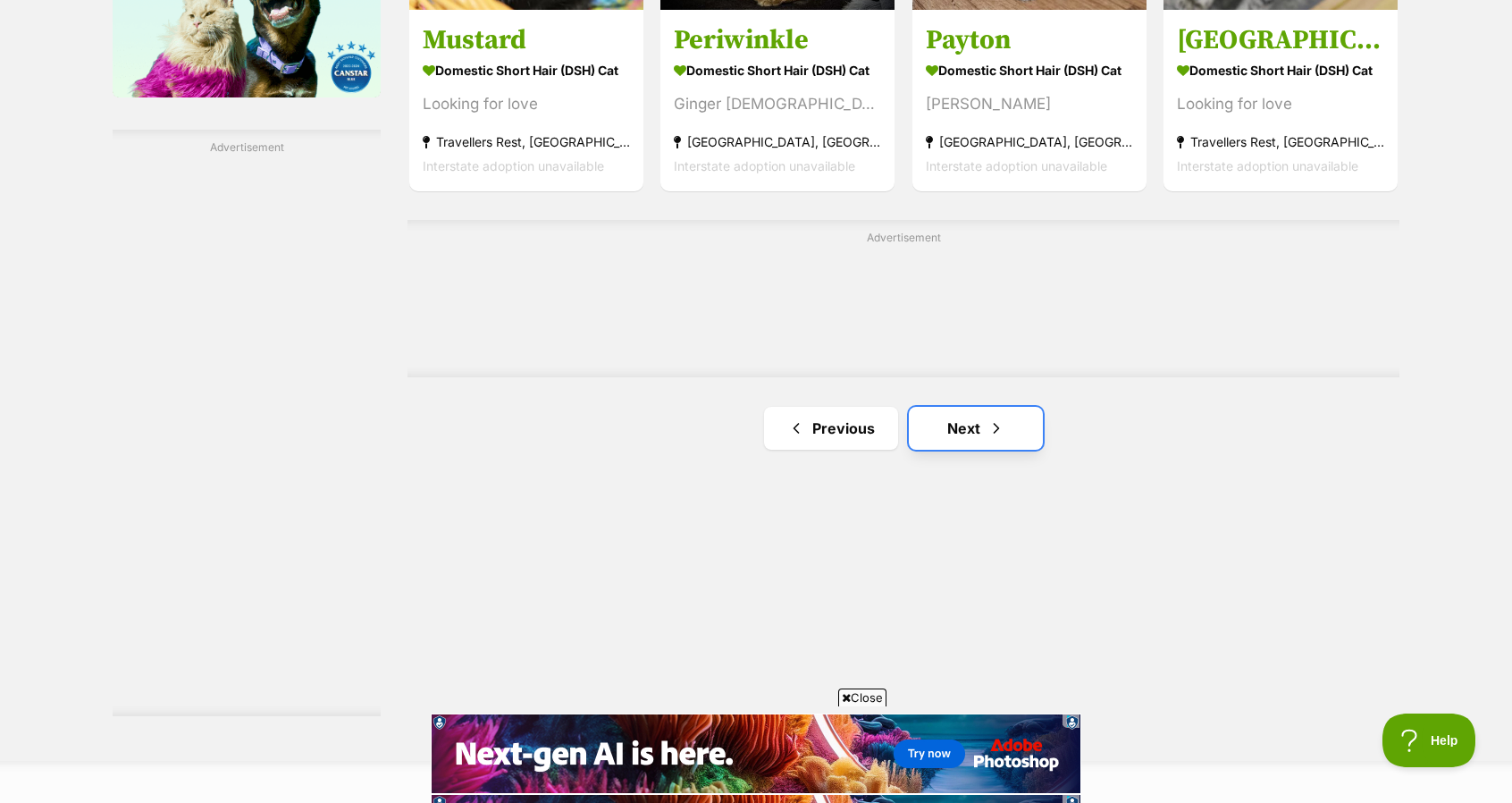
click at [959, 434] on link "Next" at bounding box center [976, 428] width 134 height 43
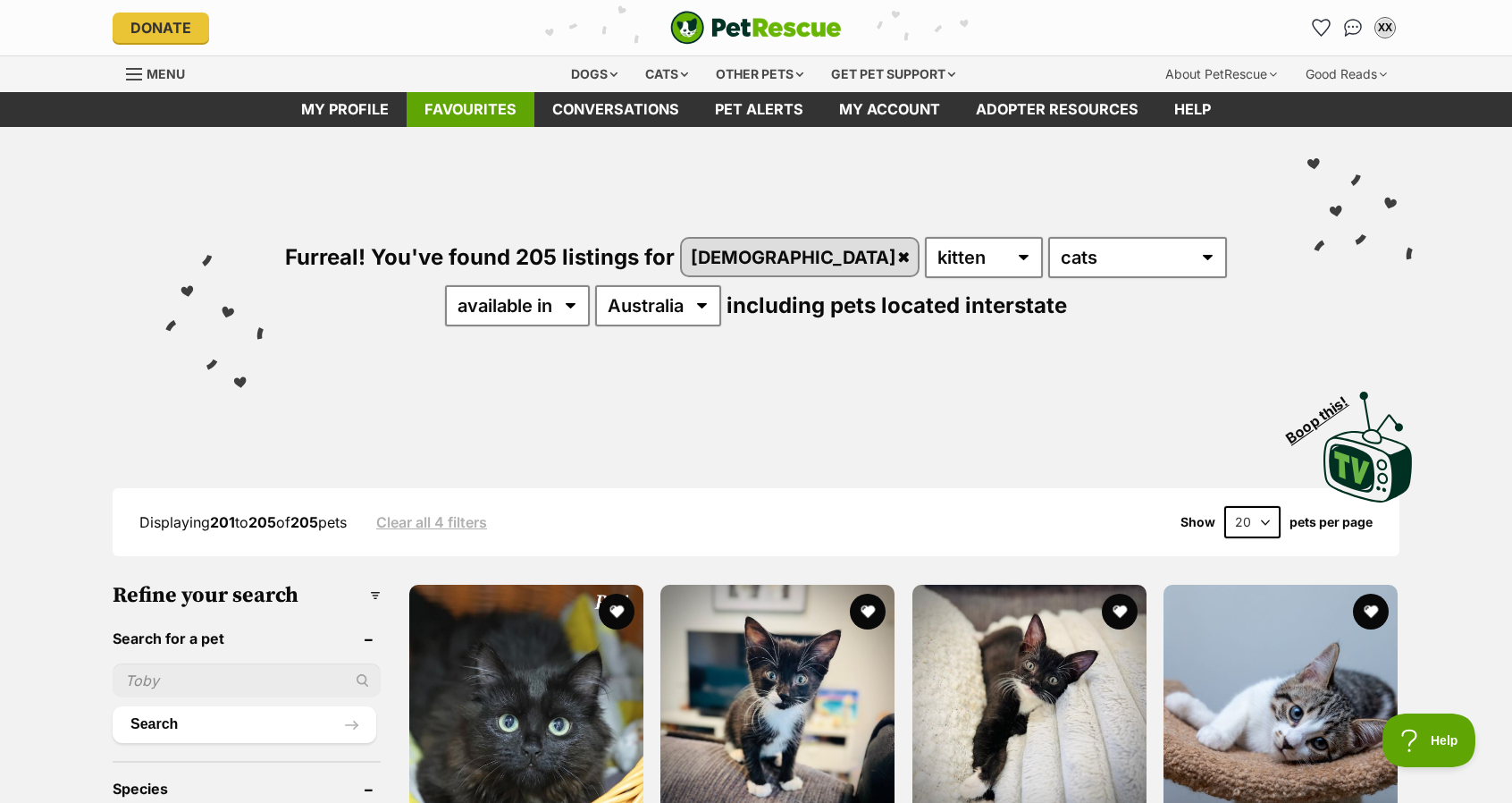
click at [464, 106] on link "Favourites" at bounding box center [470, 110] width 128 height 35
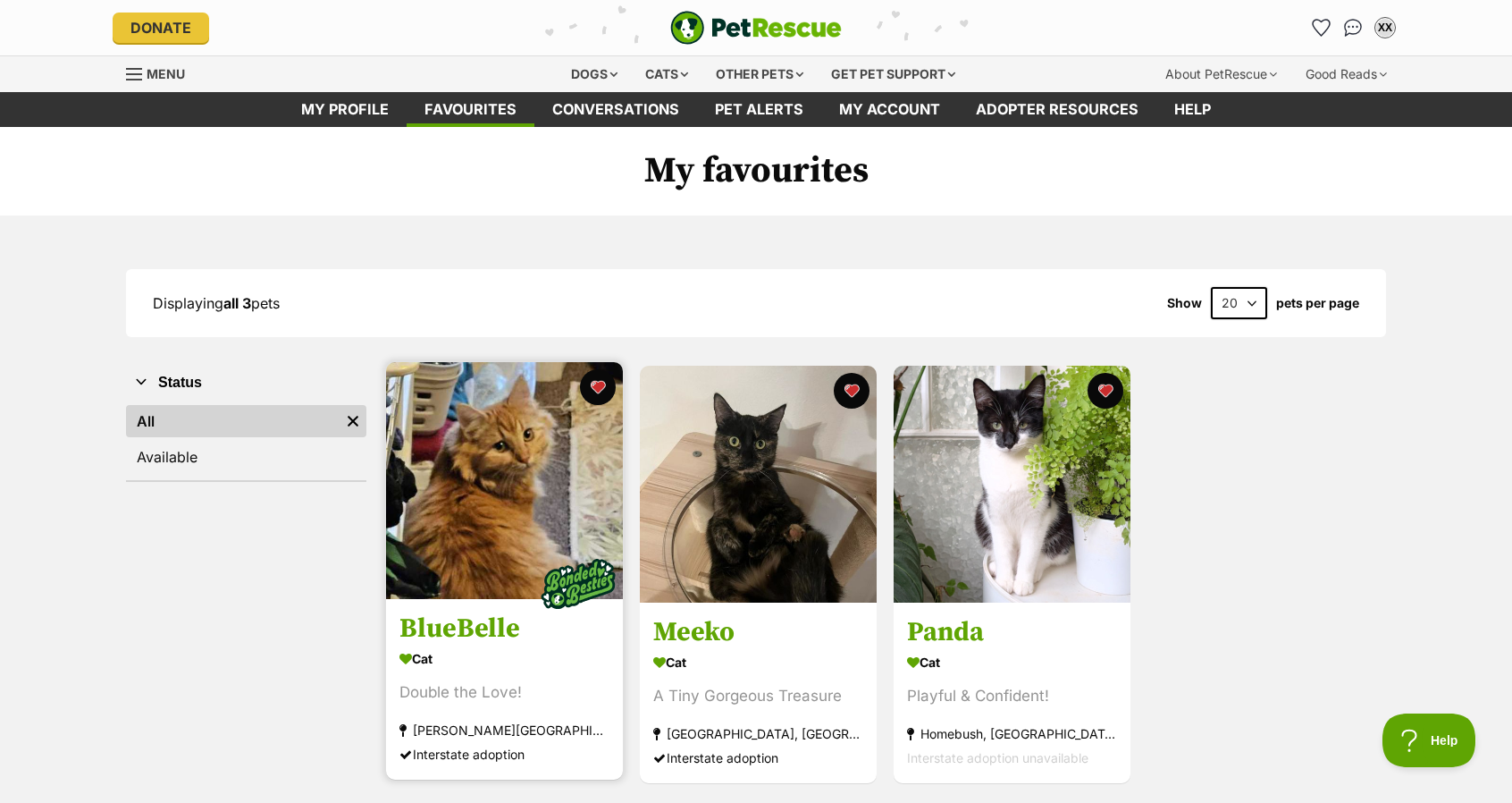
click at [537, 523] on img at bounding box center [504, 480] width 237 height 237
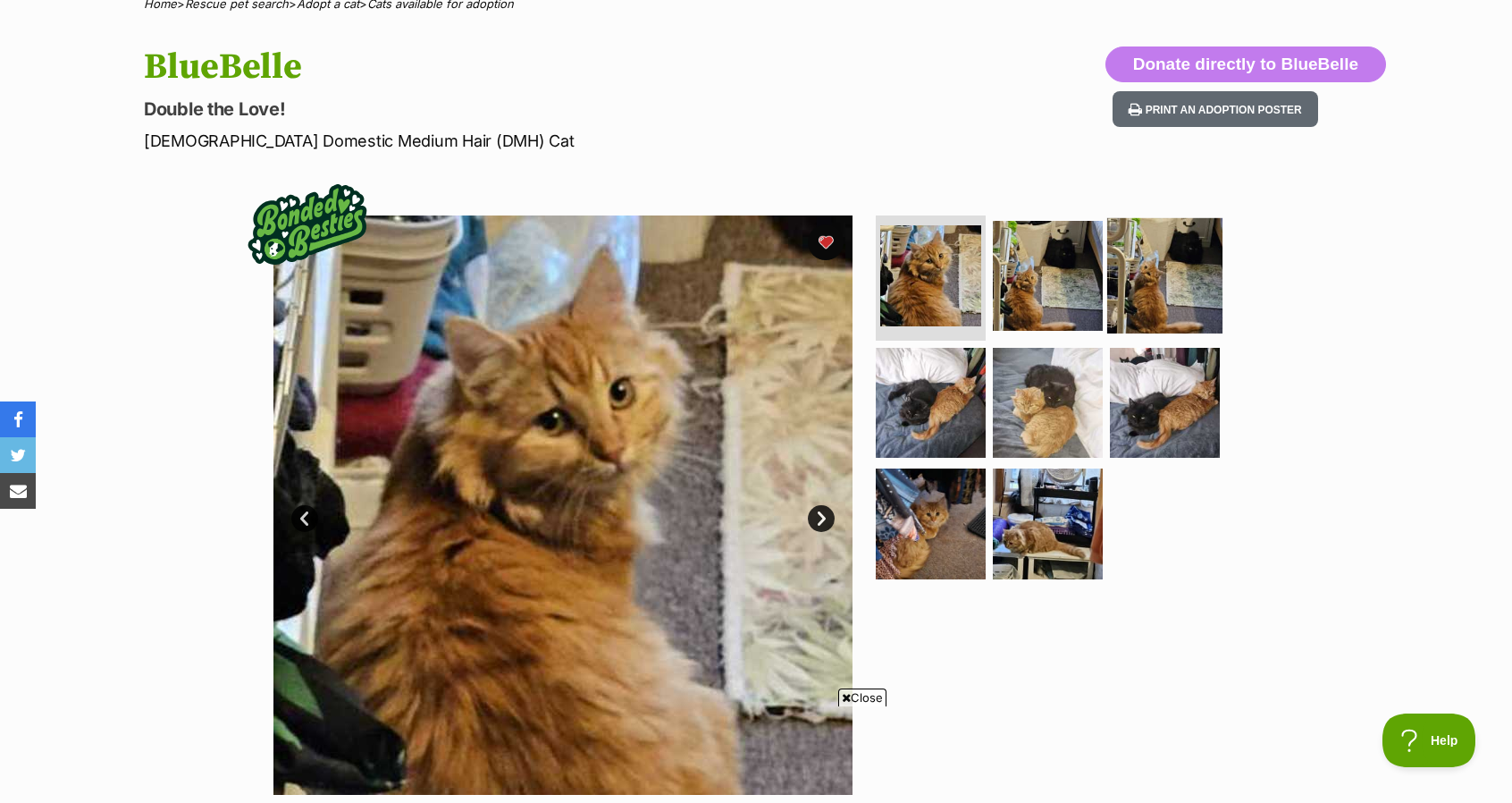
scroll to position [179, 0]
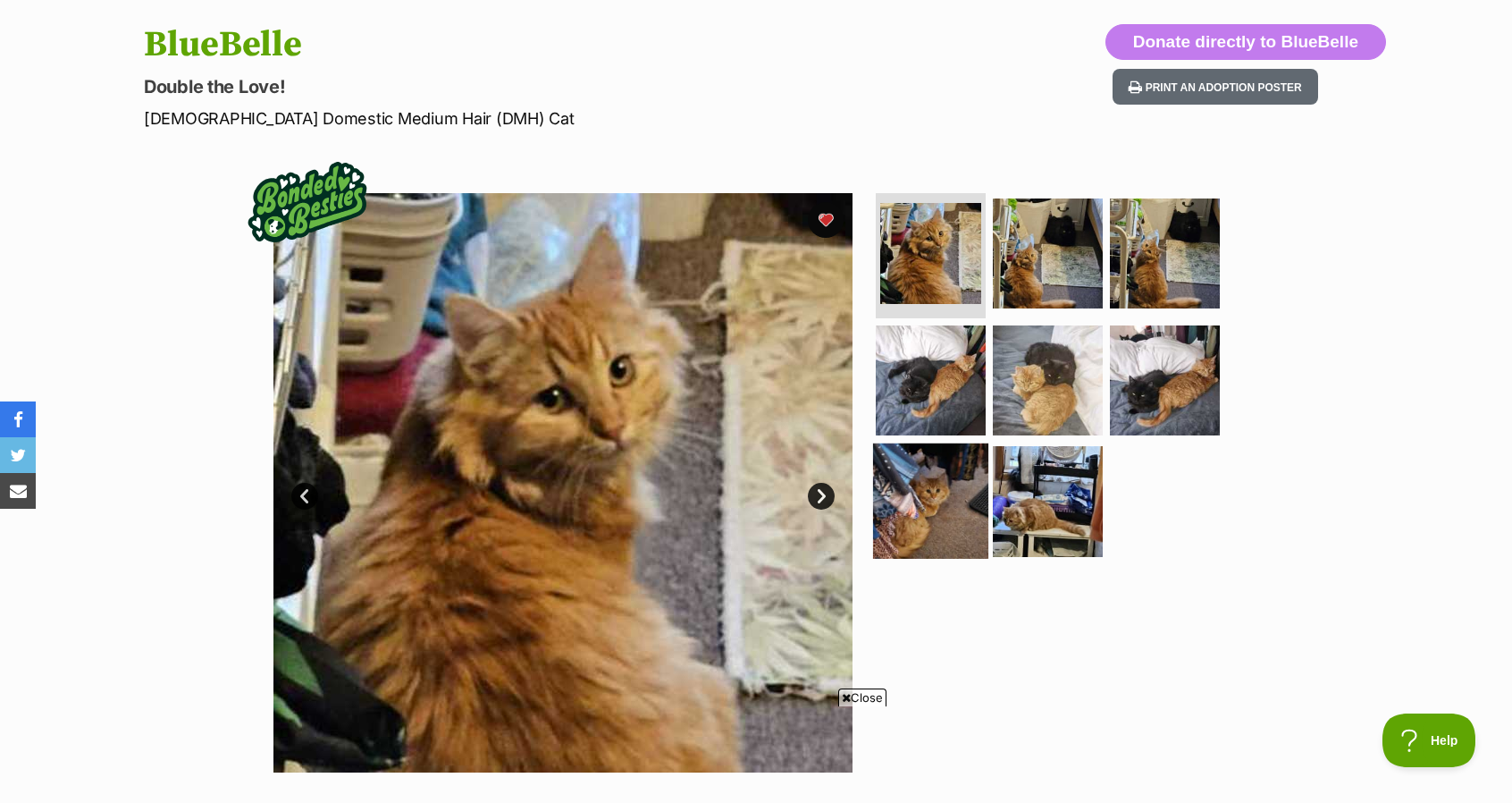
click at [955, 488] on img at bounding box center [930, 501] width 115 height 115
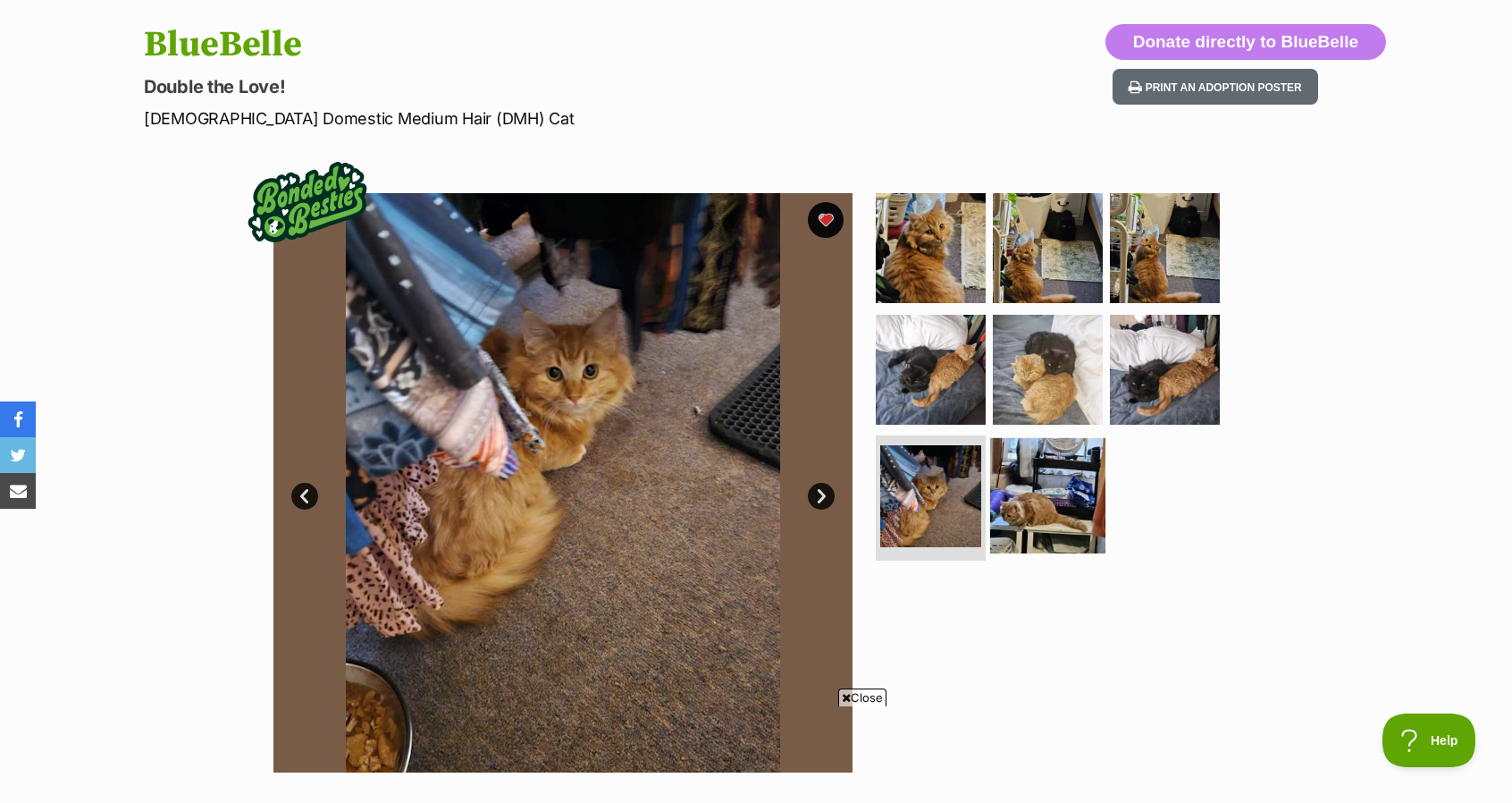
click at [1017, 505] on img at bounding box center [1048, 496] width 115 height 115
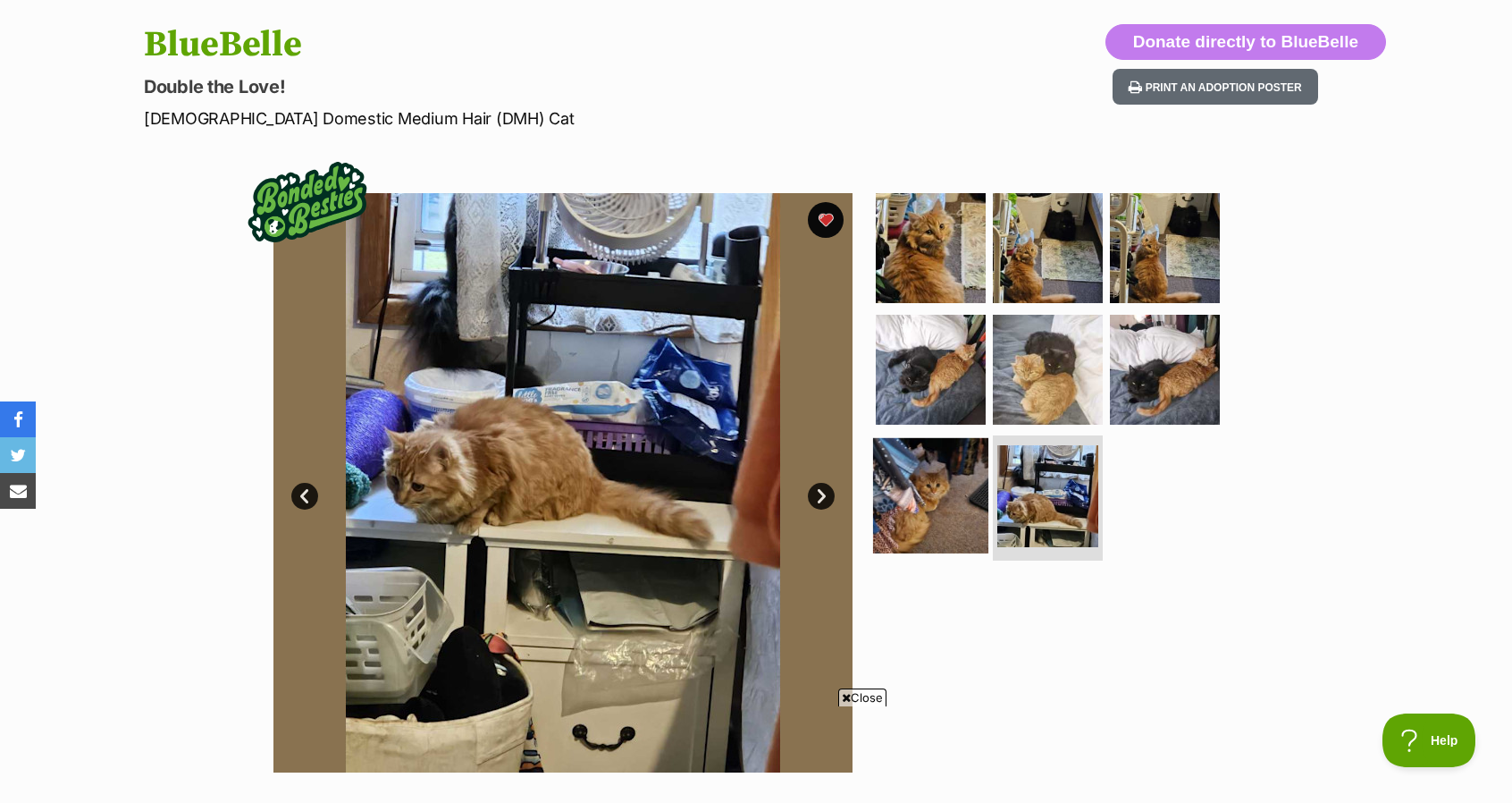
click at [919, 524] on img at bounding box center [930, 496] width 115 height 115
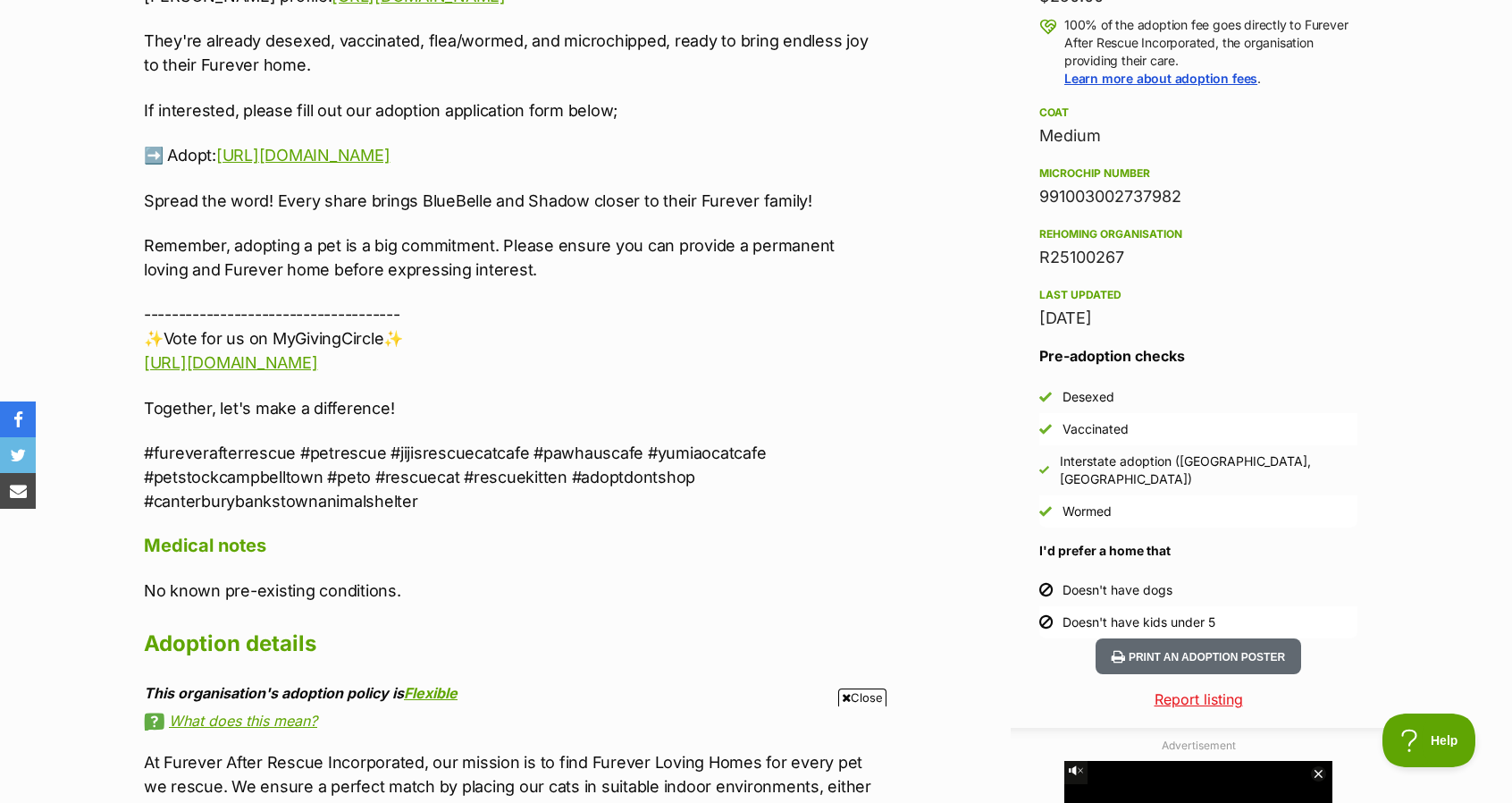
scroll to position [0, 0]
click at [294, 150] on link "[URL][DOMAIN_NAME]" at bounding box center [303, 155] width 173 height 19
